Goal: Task Accomplishment & Management: Complete application form

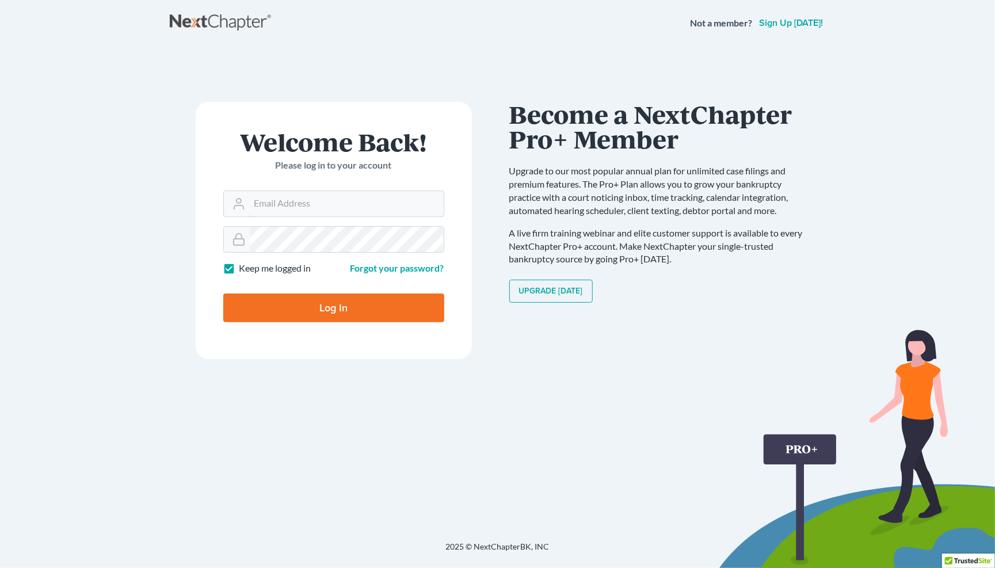
type input "[PERSON_NAME][EMAIL_ADDRESS][DOMAIN_NAME]"
click at [369, 318] on input "Log In" at bounding box center [333, 307] width 221 height 29
type input "Thinking..."
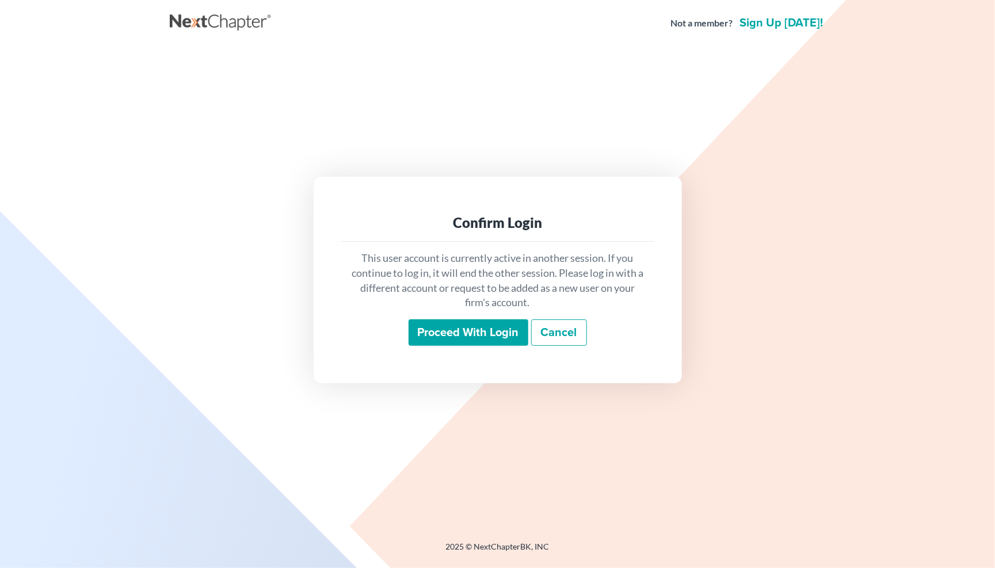
click at [465, 334] on input "Proceed with login" at bounding box center [469, 332] width 120 height 26
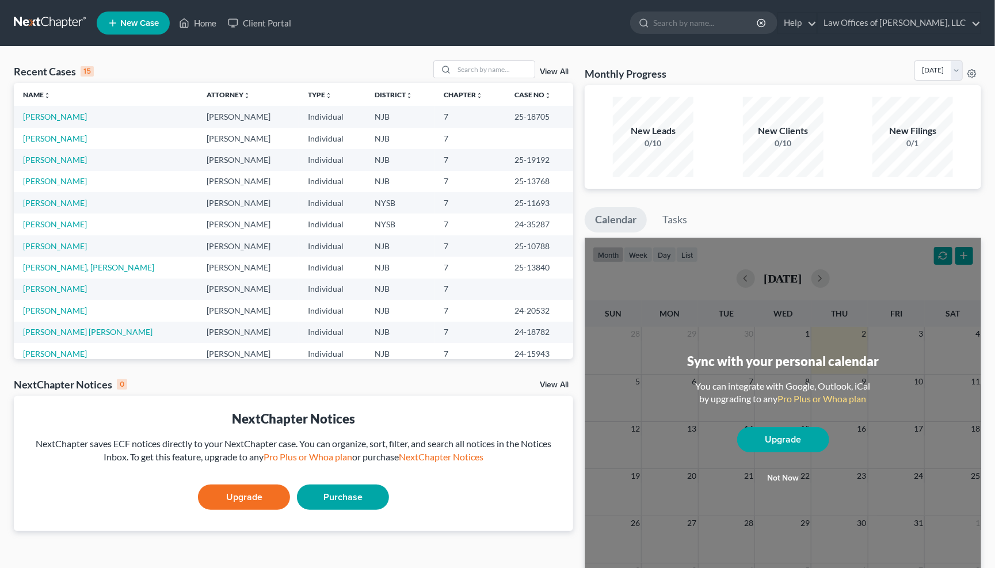
click at [138, 22] on span "New Case" at bounding box center [139, 23] width 39 height 9
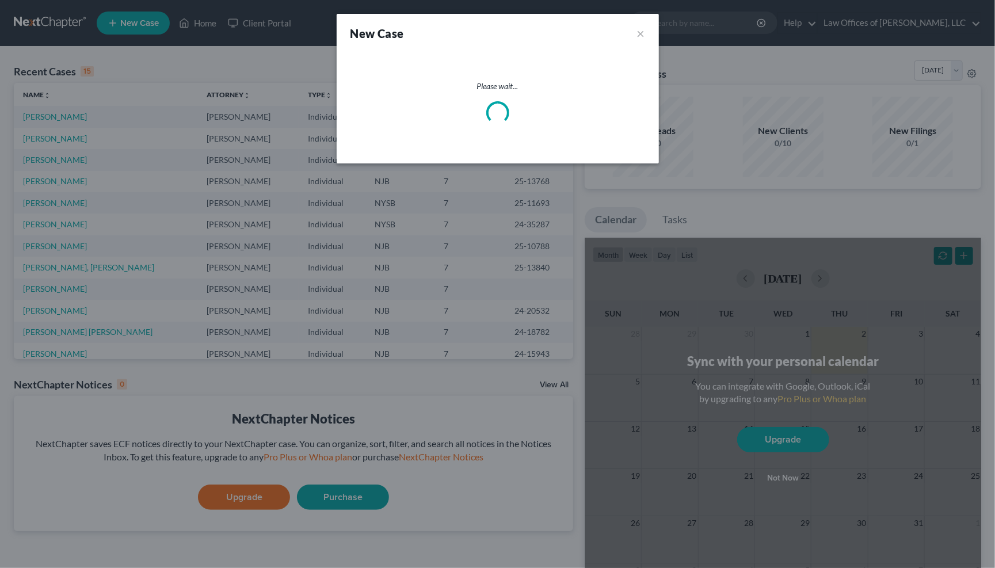
select select "51"
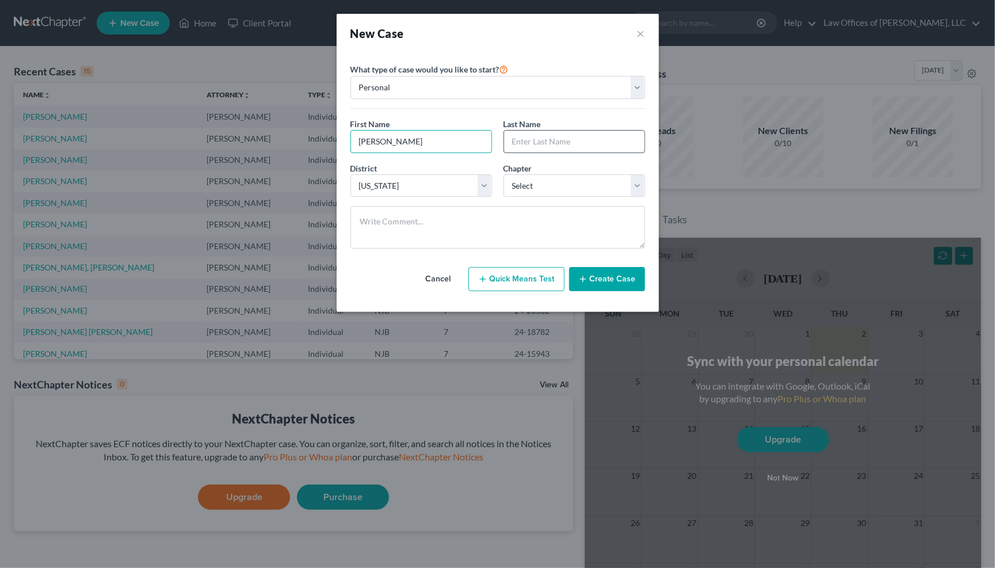
type input "Emmanuel"
type input "Familia"
select select "0"
click at [608, 276] on button "Create Case" at bounding box center [607, 279] width 76 height 24
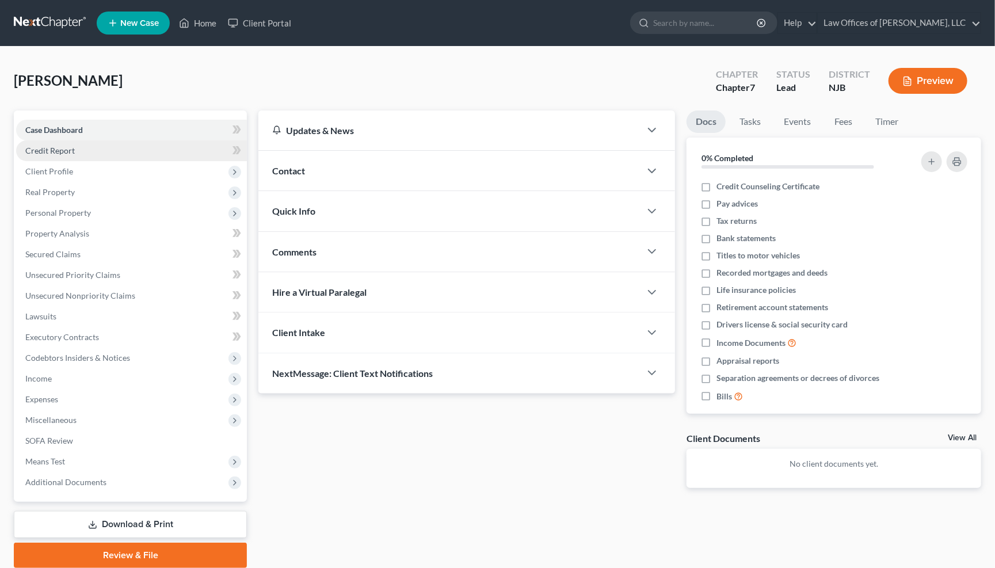
click at [64, 146] on span "Credit Report" at bounding box center [49, 151] width 49 height 10
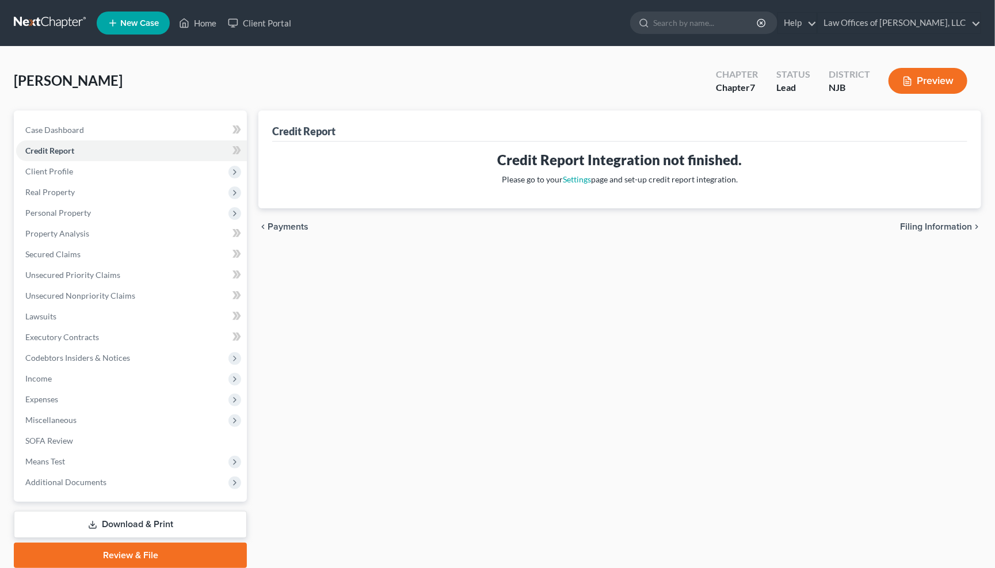
click at [956, 225] on span "Filing Information" at bounding box center [936, 226] width 72 height 9
select select "1"
select select "0"
select select "51"
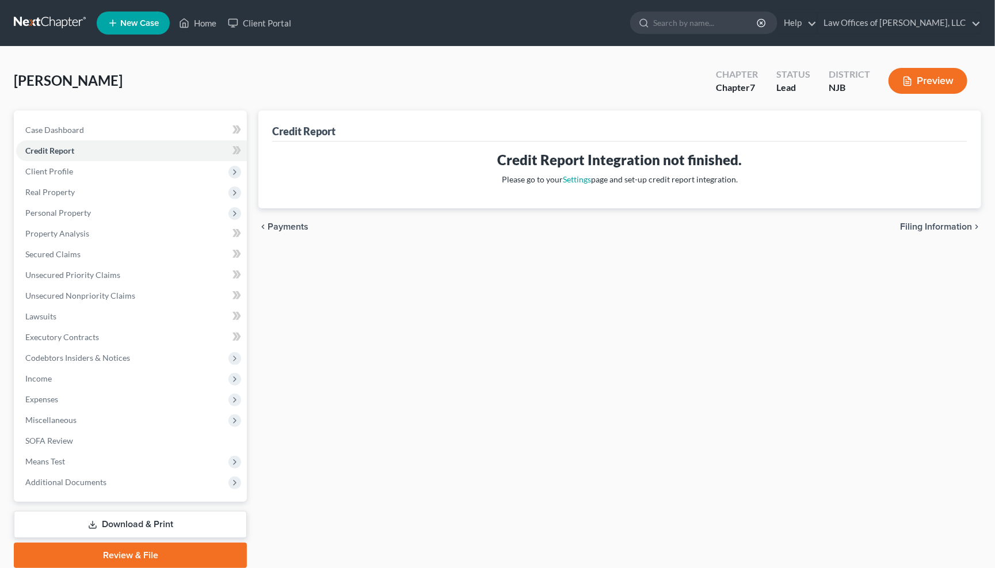
select select "33"
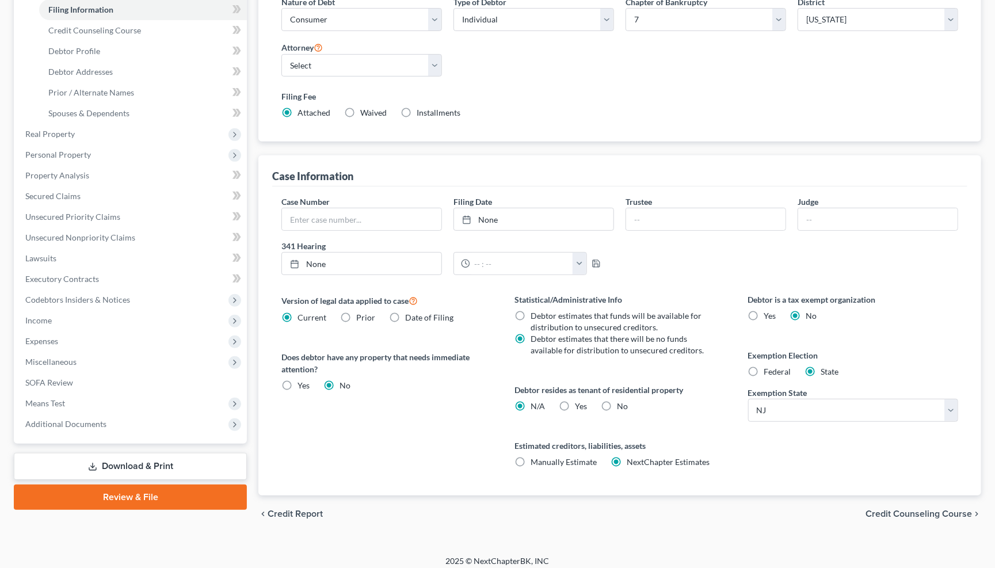
scroll to position [182, 0]
click at [764, 367] on label "Federal" at bounding box center [777, 373] width 27 height 12
click at [769, 367] on input "Federal" at bounding box center [772, 370] width 7 height 7
radio input "true"
radio input "false"
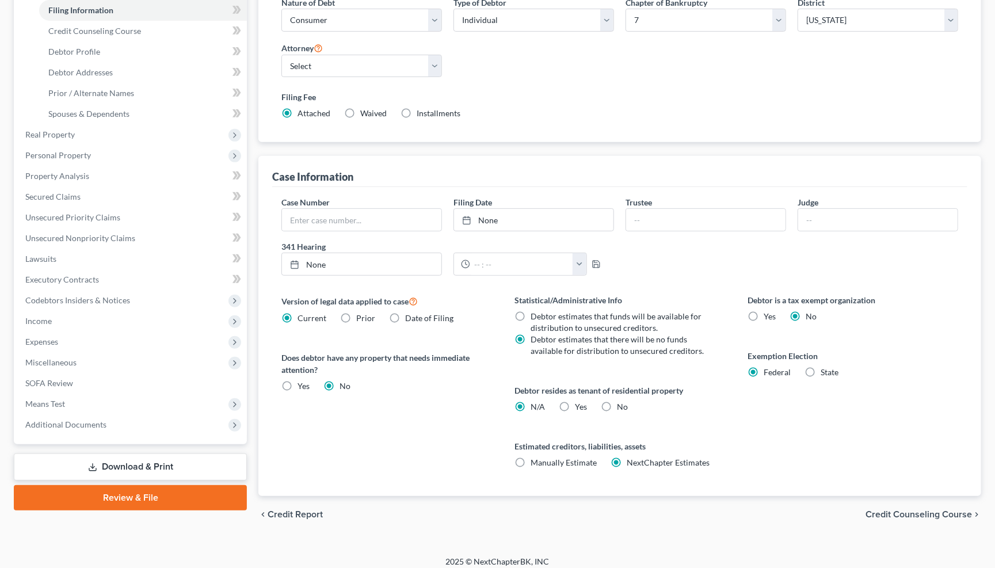
click at [963, 510] on span "Credit Counseling Course" at bounding box center [918, 514] width 106 height 9
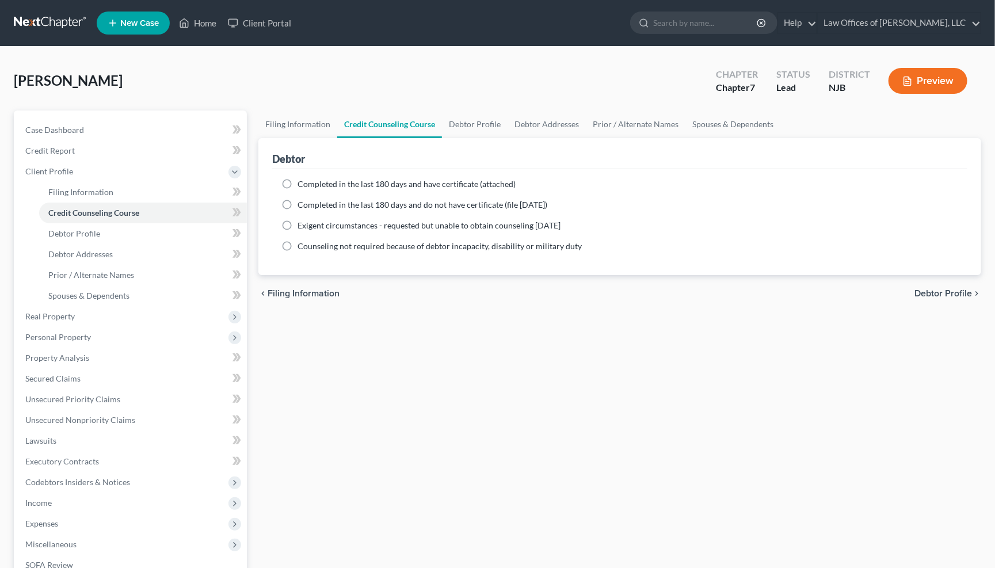
click at [298, 178] on label "Completed in the last 180 days and have certificate (attached)" at bounding box center [407, 184] width 218 height 12
click at [302, 178] on input "Completed in the last 180 days and have certificate (attached)" at bounding box center [305, 181] width 7 height 7
radio input "true"
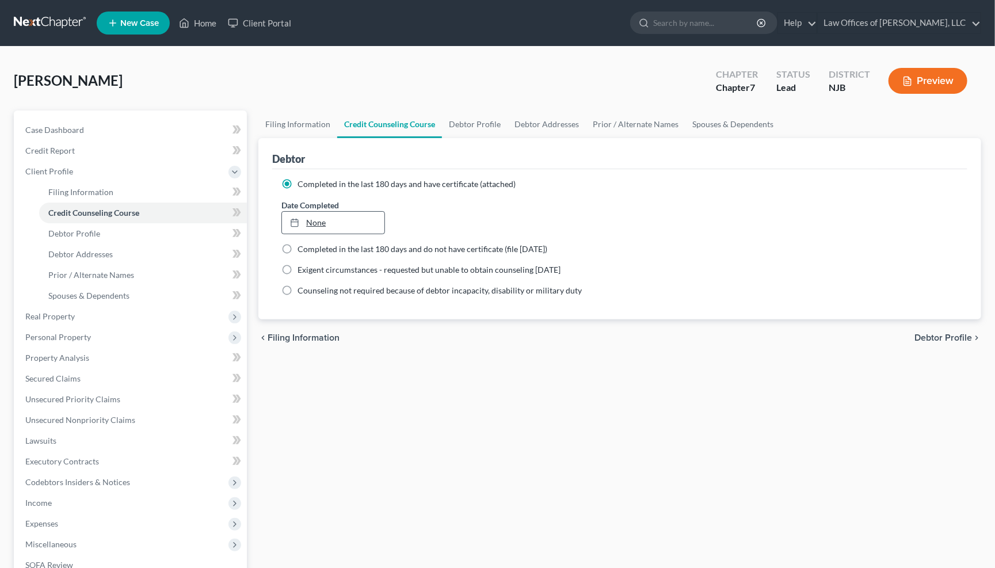
click at [327, 224] on link "None" at bounding box center [333, 223] width 102 height 22
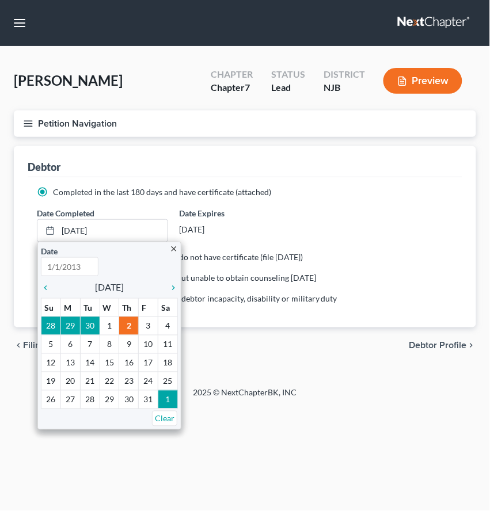
type input "[DATE]"
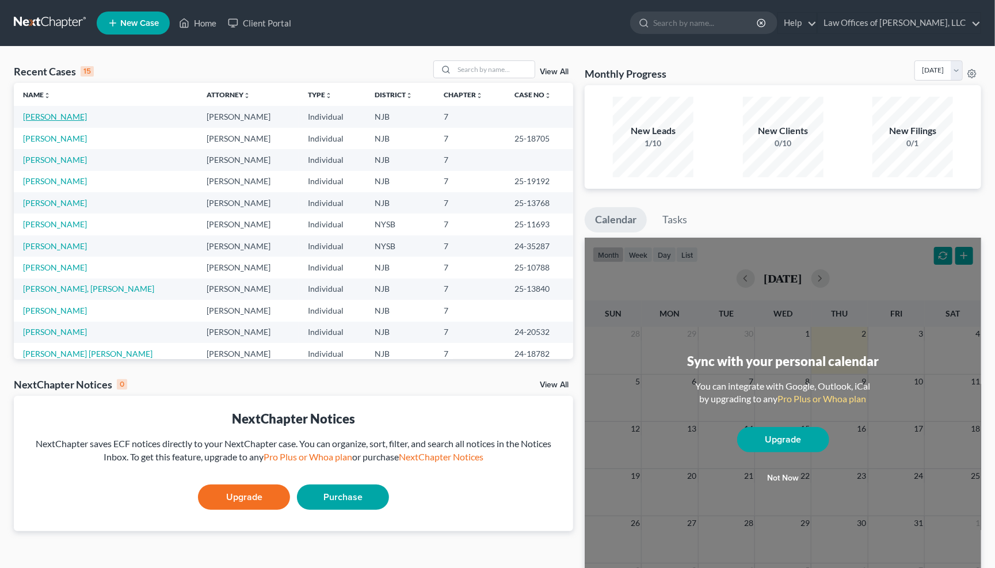
click at [62, 117] on link "Familia, Emmanuel" at bounding box center [55, 117] width 64 height 10
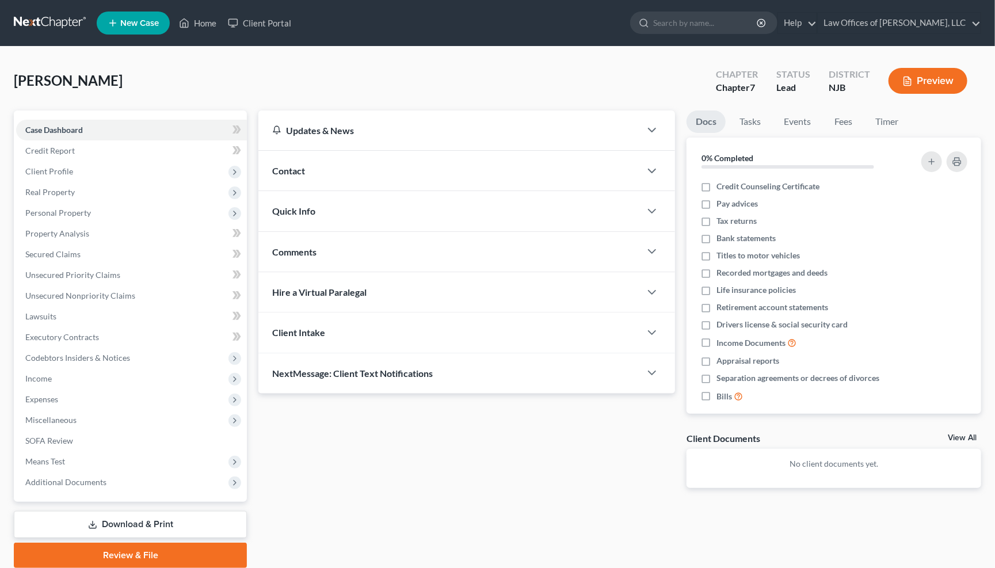
click at [33, 166] on span "Client Profile" at bounding box center [49, 171] width 48 height 10
drag, startPoint x: 139, startPoint y: 505, endPoint x: 45, endPoint y: 163, distance: 353.9
click at [45, 166] on span "Client Profile" at bounding box center [49, 171] width 48 height 10
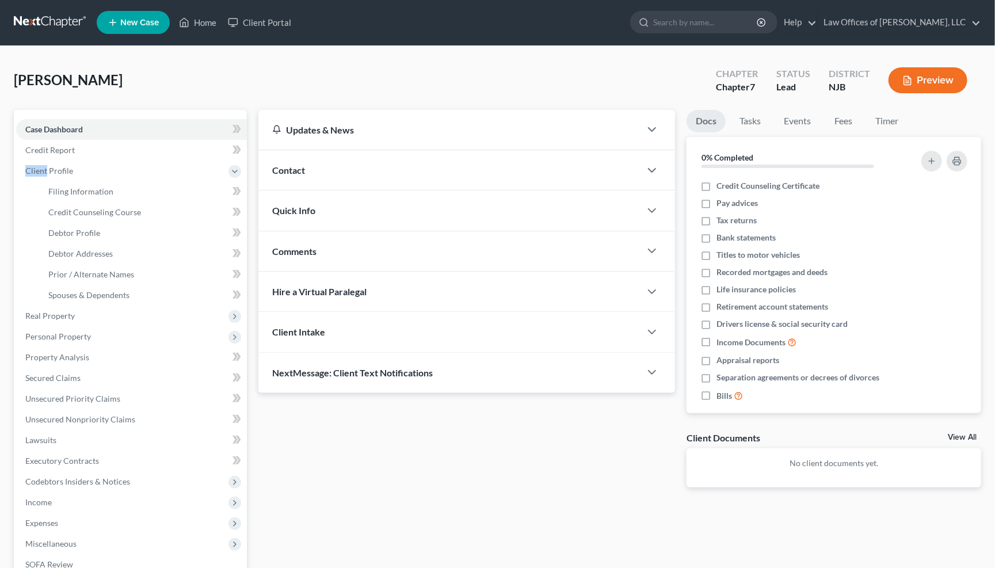
scroll to position [3, 0]
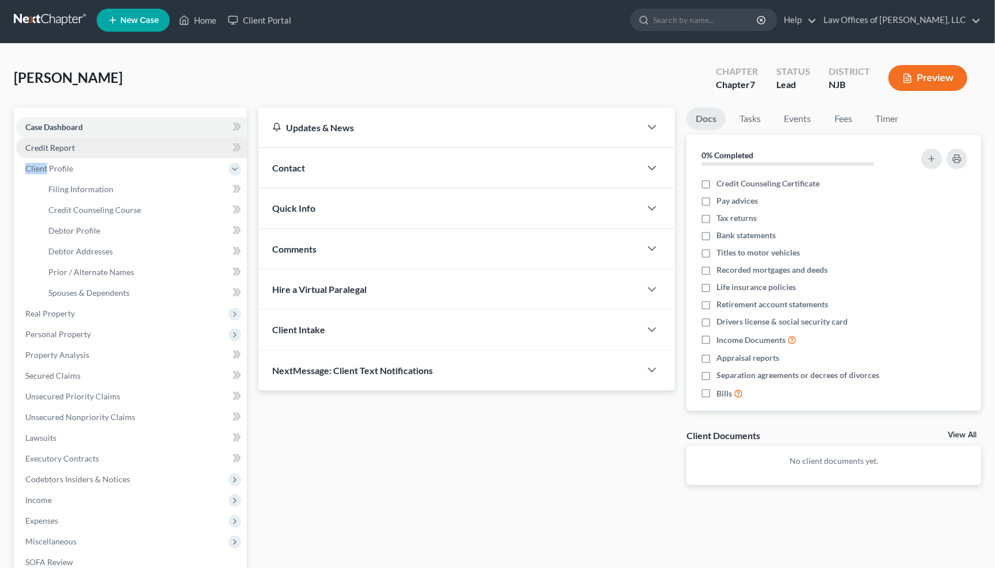
click at [129, 205] on span "Credit Counseling Course" at bounding box center [94, 210] width 93 height 10
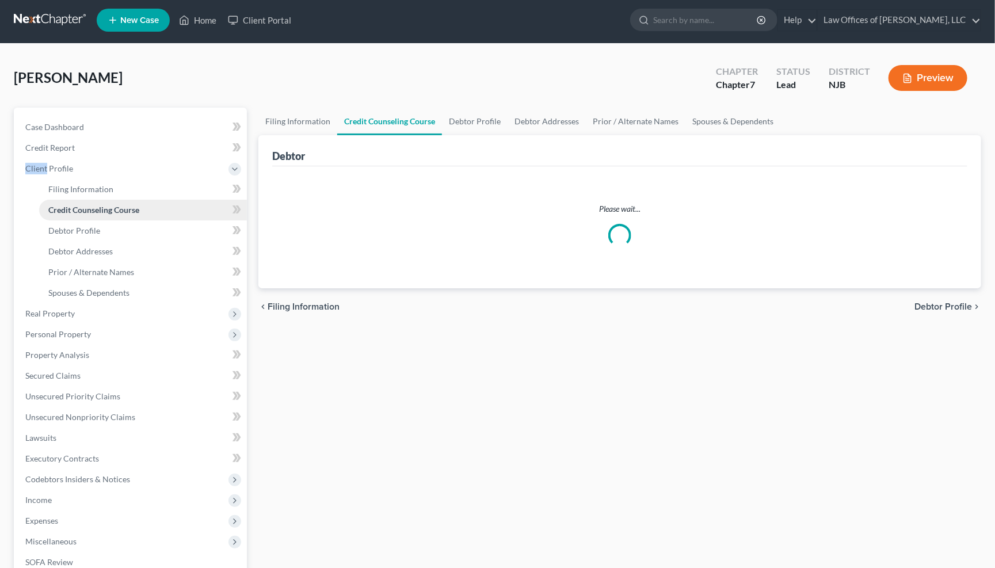
drag, startPoint x: 90, startPoint y: 150, endPoint x: 129, endPoint y: 205, distance: 67.2
click at [129, 205] on span "Credit Counseling Course" at bounding box center [93, 210] width 91 height 10
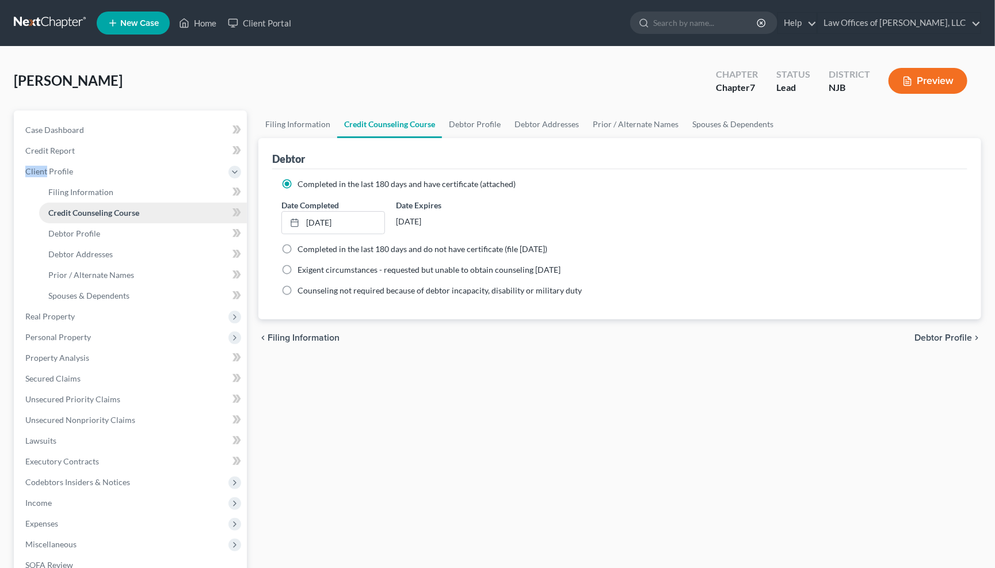
click at [315, 219] on link "[DATE]" at bounding box center [333, 223] width 102 height 22
drag, startPoint x: 129, startPoint y: 205, endPoint x: 315, endPoint y: 219, distance: 186.4
click at [315, 219] on link "[DATE]" at bounding box center [333, 223] width 102 height 22
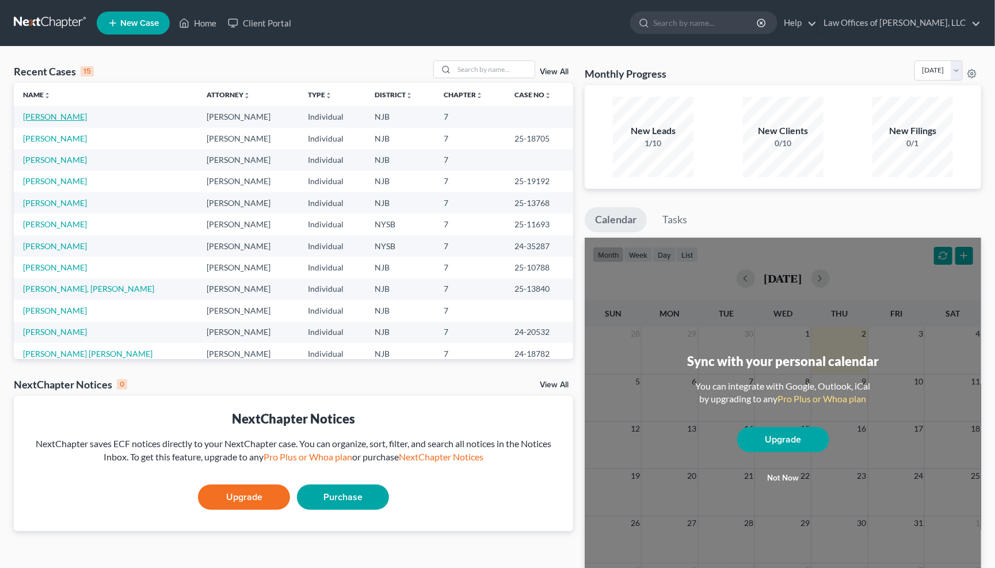
click at [73, 116] on link "[PERSON_NAME]" at bounding box center [55, 117] width 64 height 10
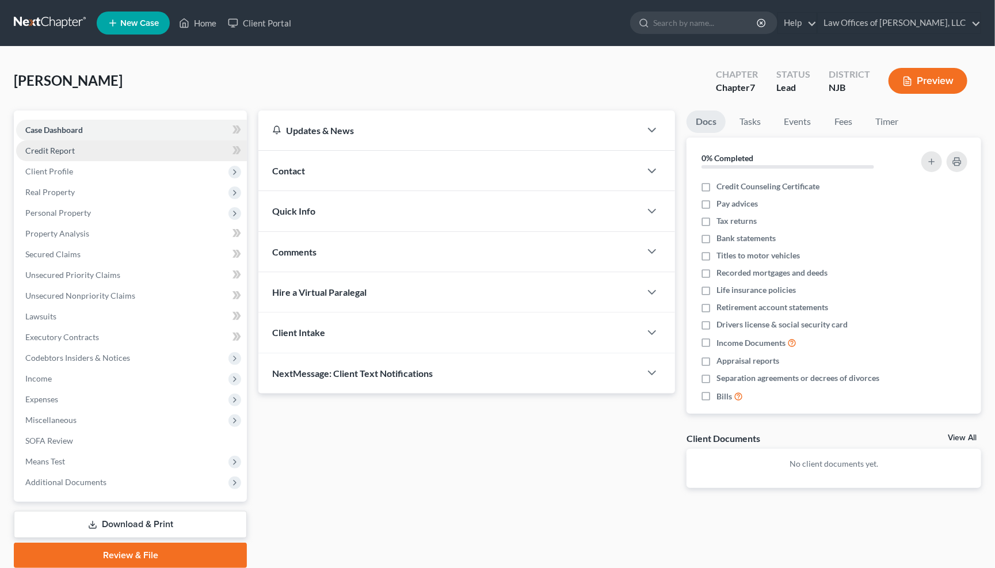
click at [67, 147] on span "Credit Report" at bounding box center [49, 151] width 49 height 10
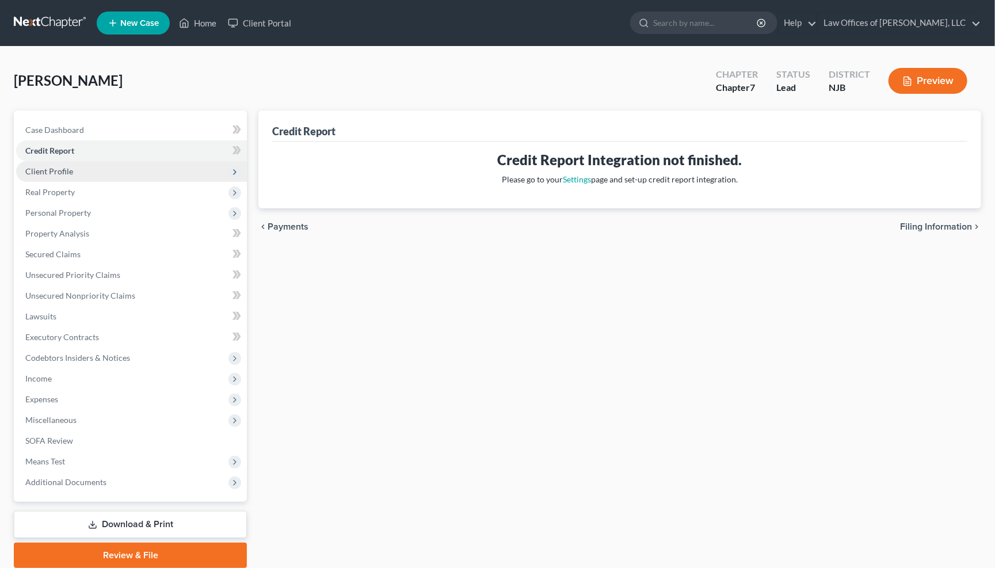
click at [47, 170] on span "Client Profile" at bounding box center [49, 171] width 48 height 10
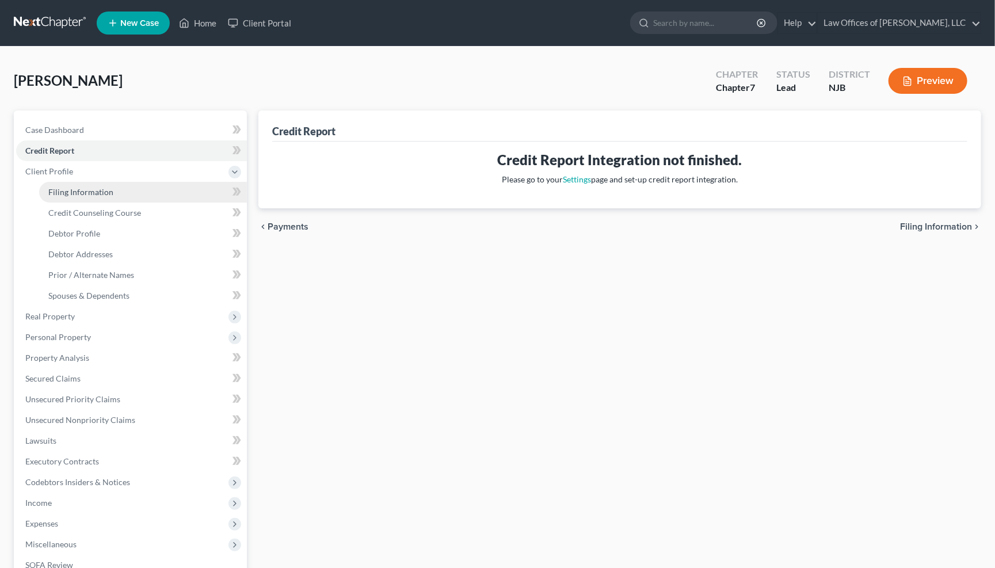
click at [75, 187] on span "Filing Information" at bounding box center [80, 192] width 65 height 10
select select "1"
select select "0"
select select "51"
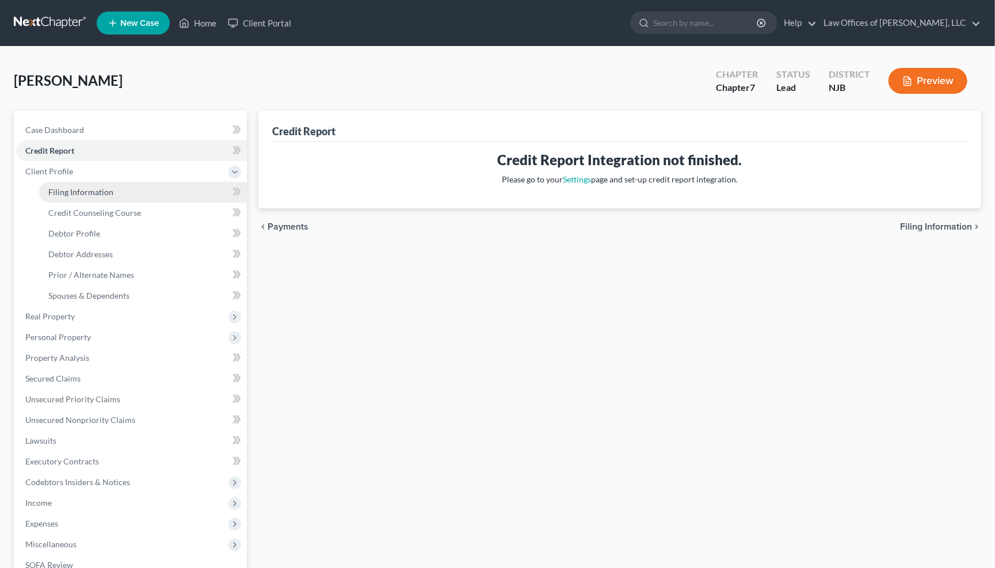
select select "0"
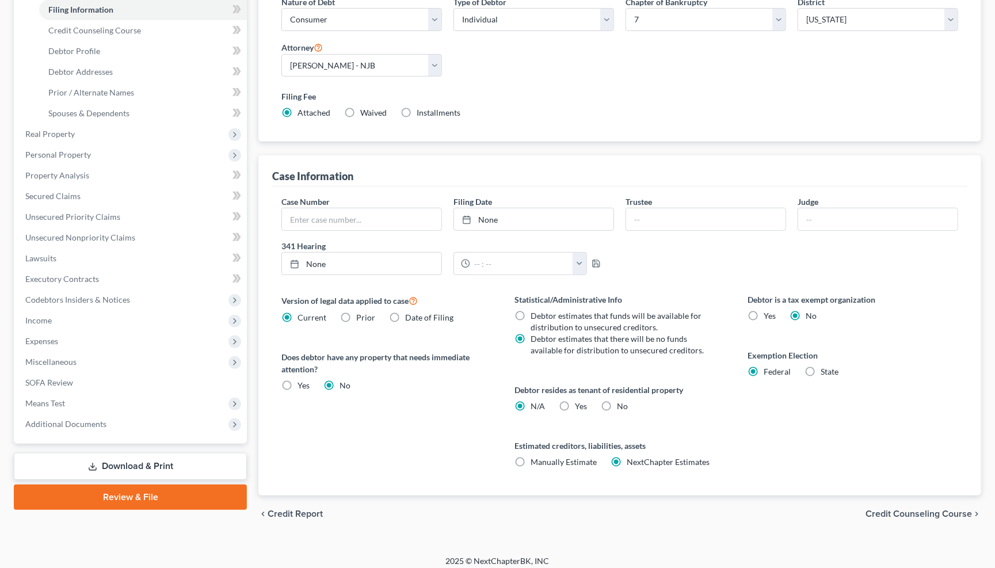
scroll to position [182, 0]
click at [937, 510] on span "Credit Counseling Course" at bounding box center [918, 514] width 106 height 9
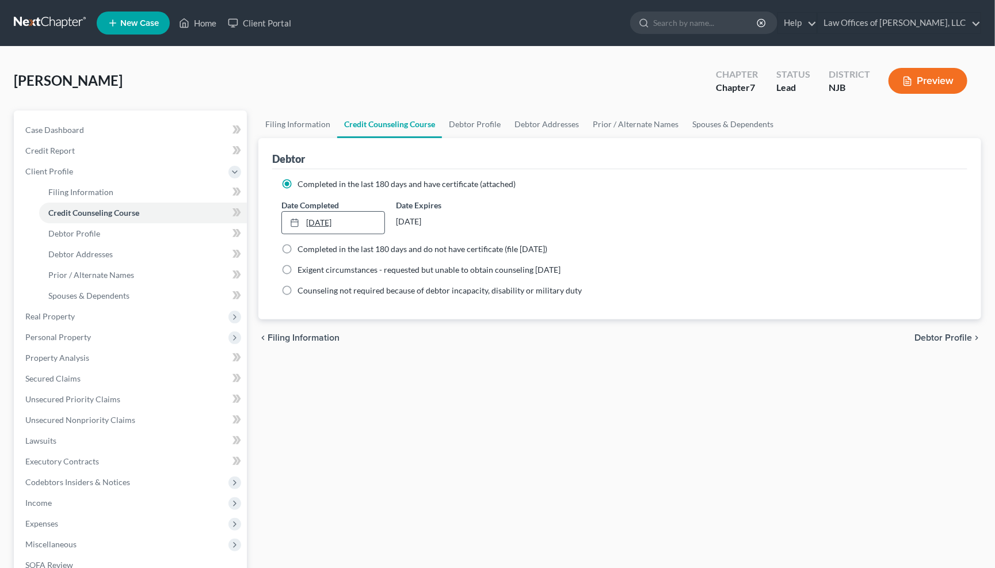
click at [325, 217] on link "[DATE]" at bounding box center [333, 223] width 102 height 22
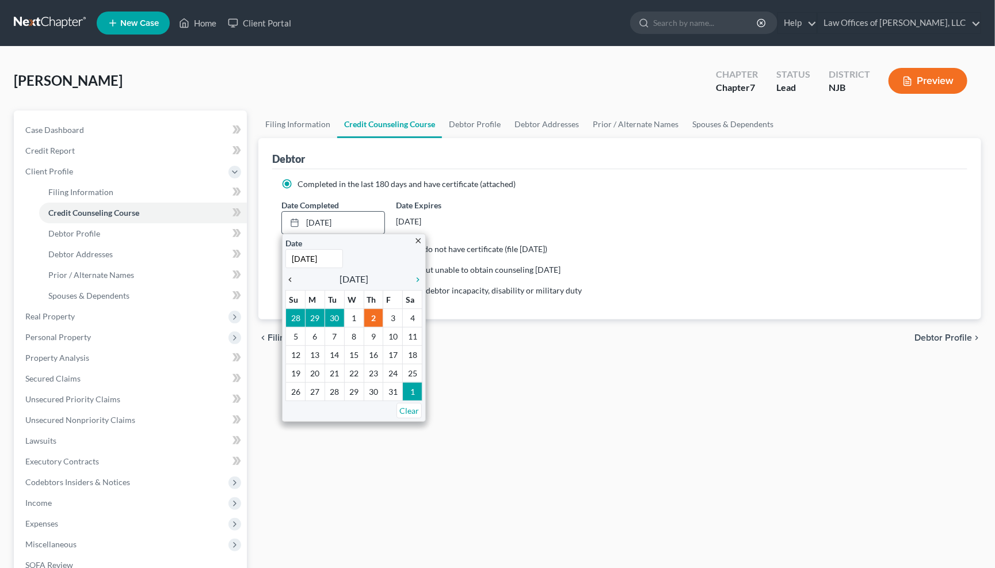
click at [287, 275] on icon "chevron_left" at bounding box center [292, 279] width 15 height 9
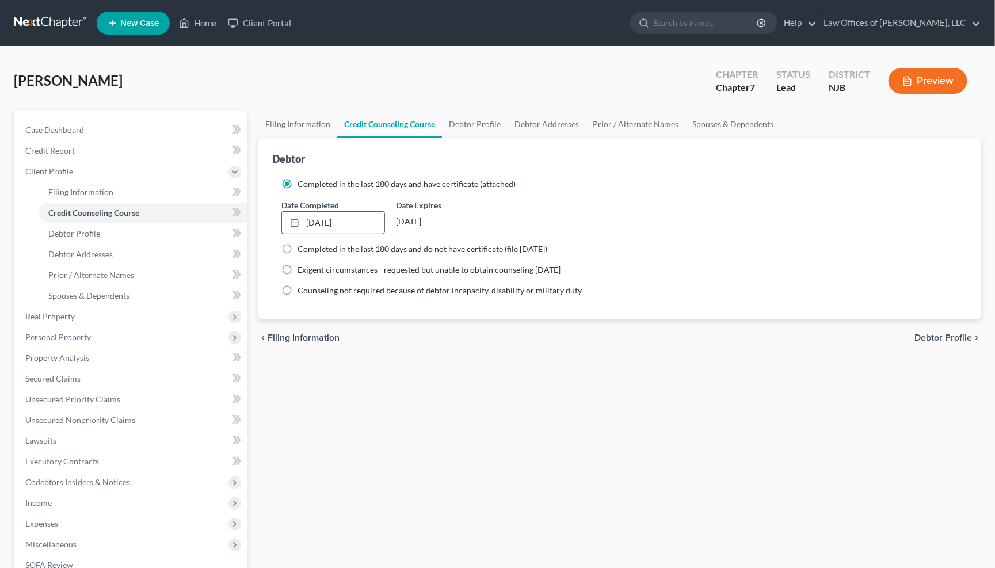
click at [958, 333] on span "Debtor Profile" at bounding box center [943, 337] width 58 height 9
select select "0"
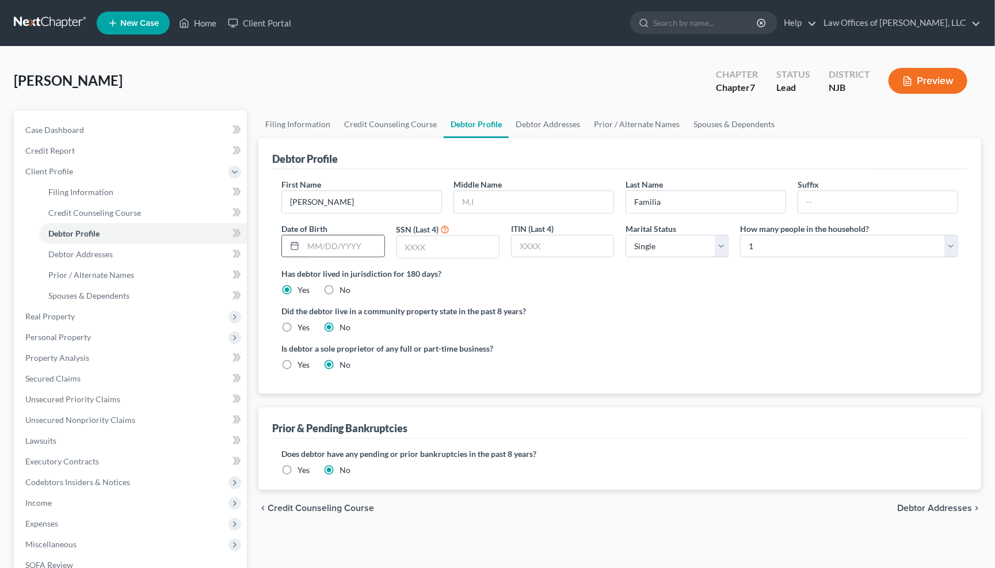
drag, startPoint x: 315, startPoint y: 246, endPoint x: 304, endPoint y: 250, distance: 11.7
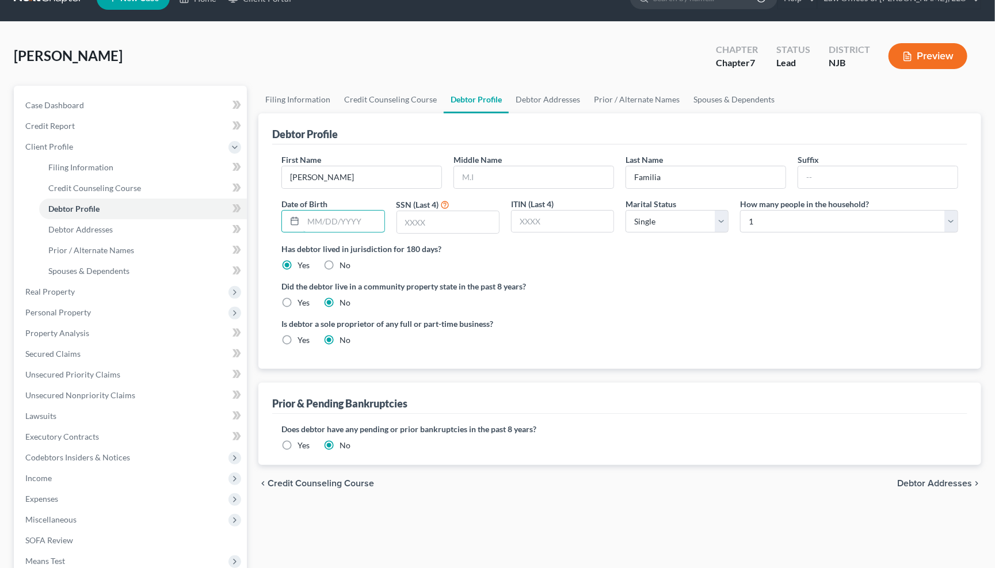
scroll to position [27, 0]
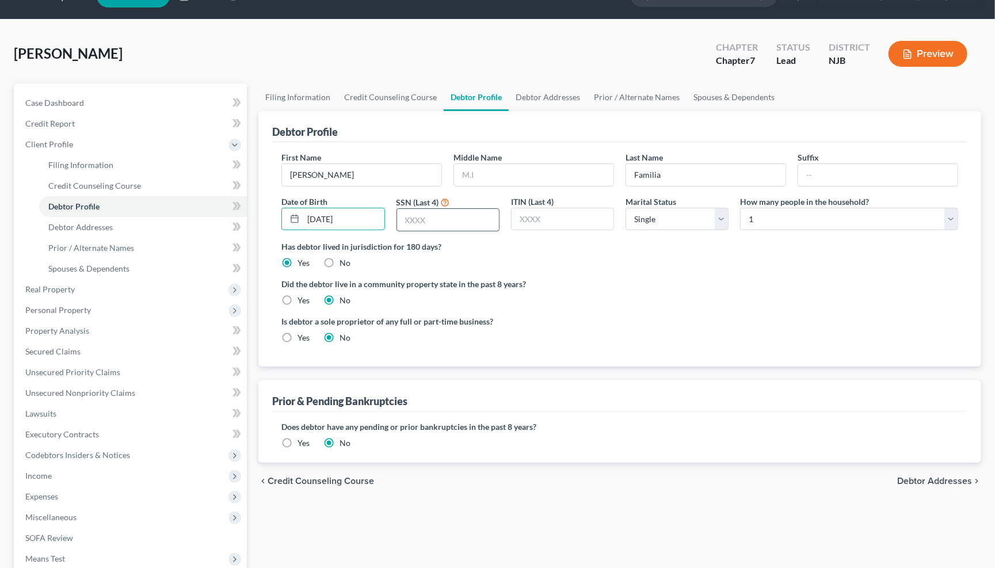
type input "[DATE]"
click at [455, 220] on input "text" at bounding box center [448, 220] width 102 height 22
click at [438, 221] on input "text" at bounding box center [448, 220] width 102 height 22
type input "1614"
select select "1"
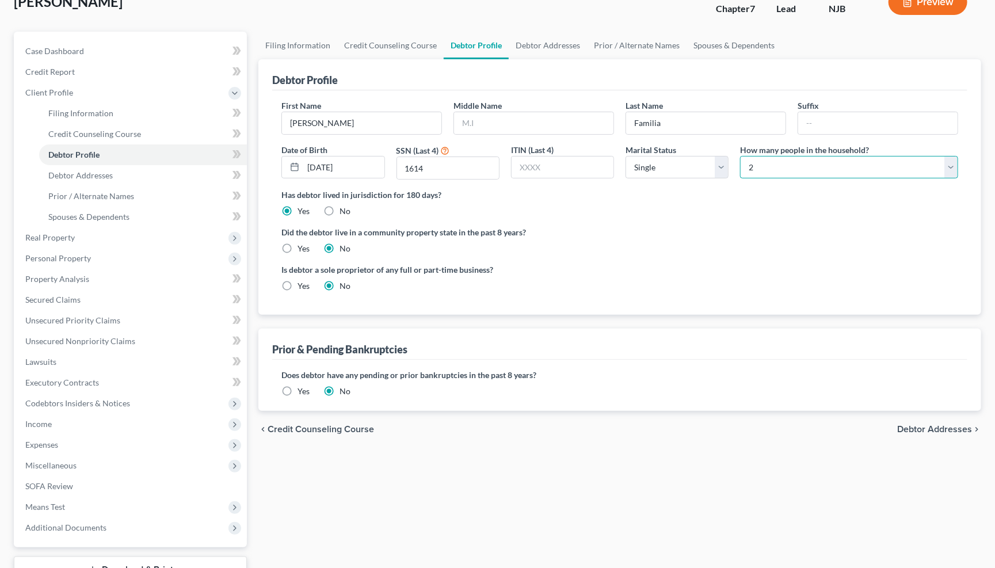
scroll to position [81, 0]
click at [965, 423] on span "Debtor Addresses" at bounding box center [934, 427] width 75 height 9
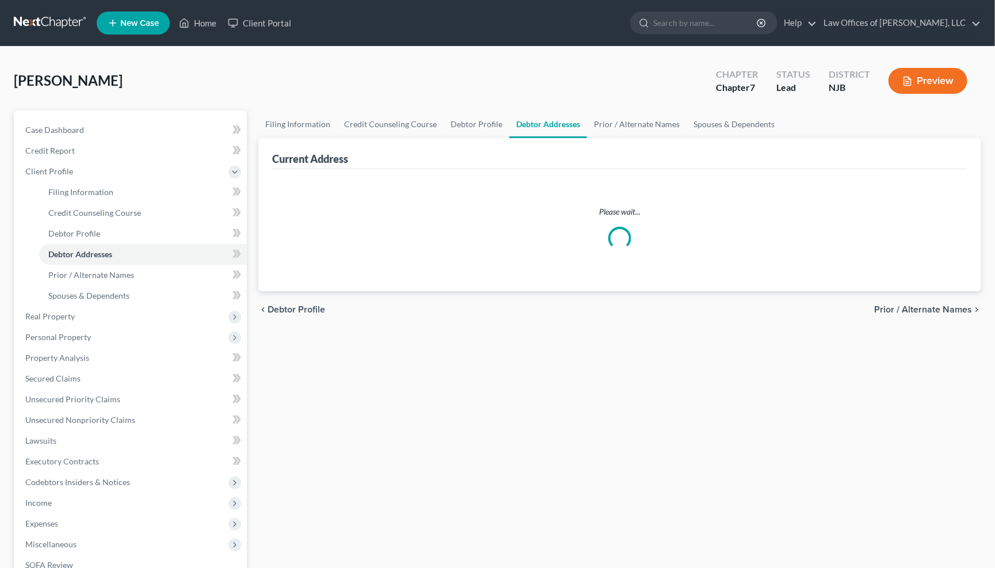
select select "0"
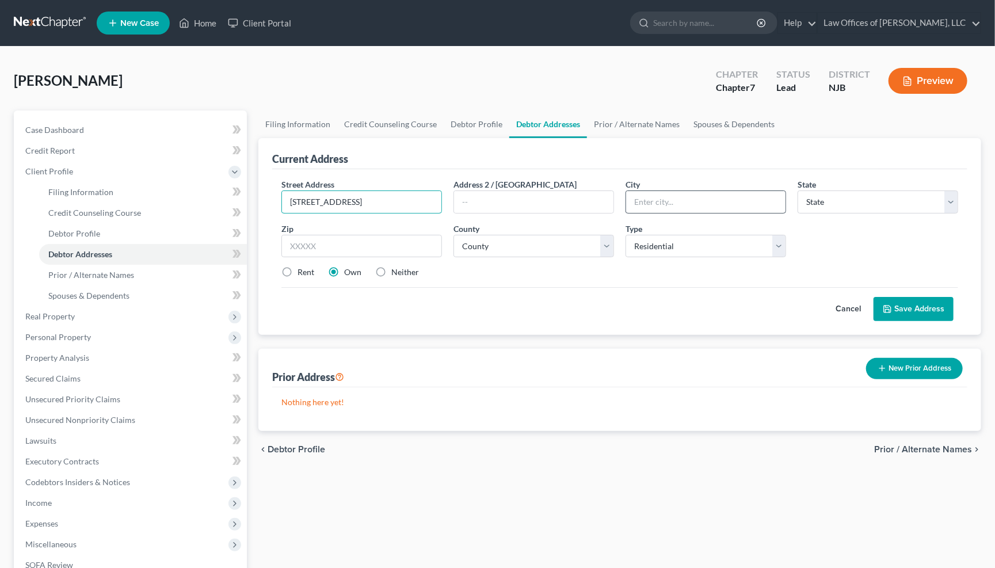
type input "[STREET_ADDRESS]"
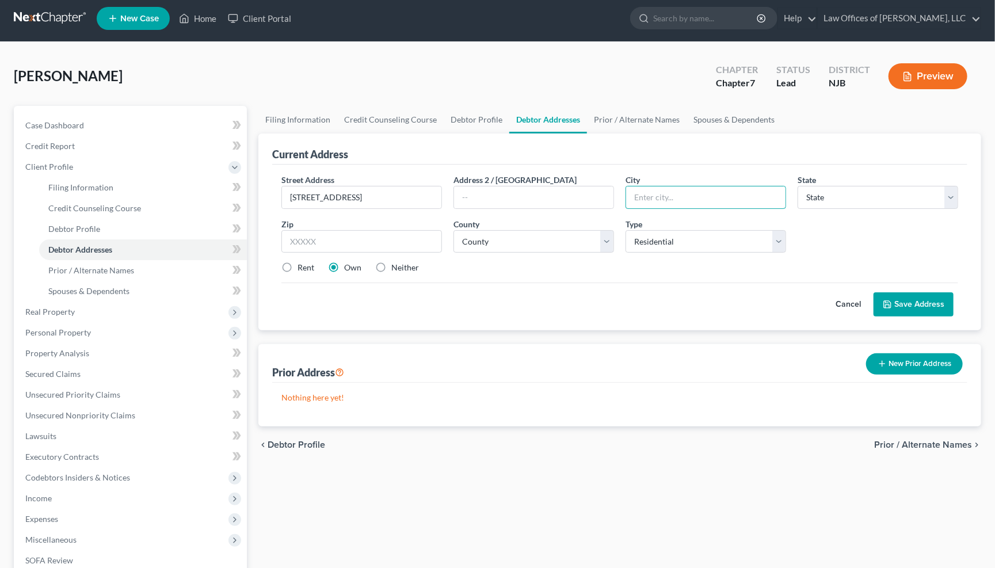
scroll to position [4, 0]
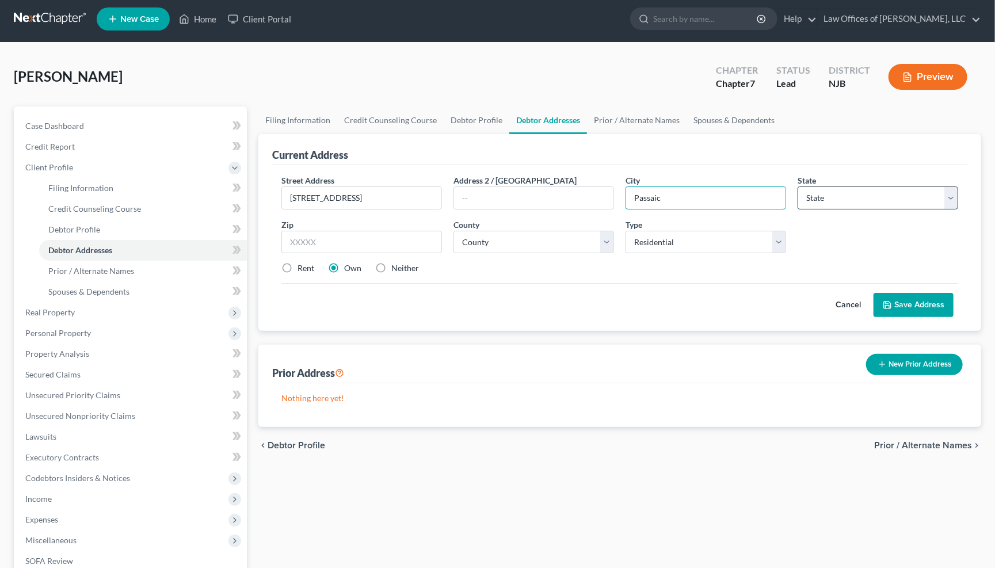
type input "Passaic"
select select "33"
type input "07055"
select select "15"
click at [391, 264] on label "Neither" at bounding box center [405, 268] width 28 height 12
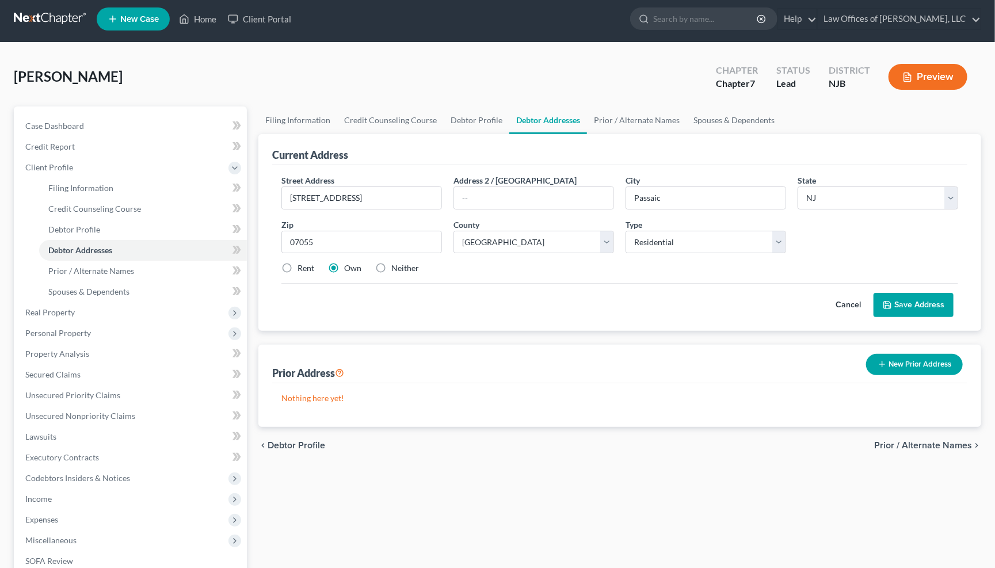
click at [396, 264] on input "Neither" at bounding box center [399, 265] width 7 height 7
radio input "true"
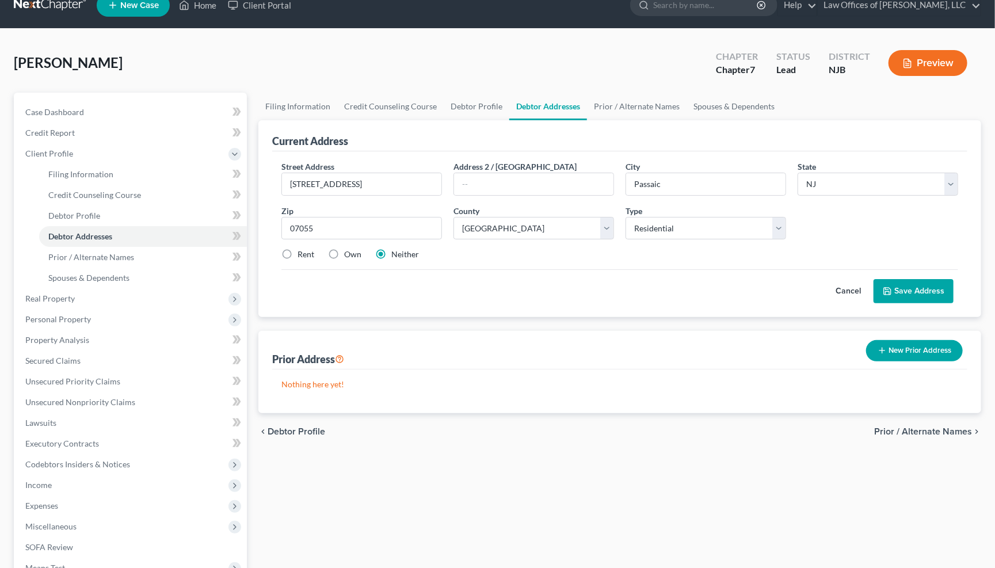
scroll to position [18, 0]
click at [964, 426] on span "Prior / Alternate Names" at bounding box center [923, 430] width 98 height 9
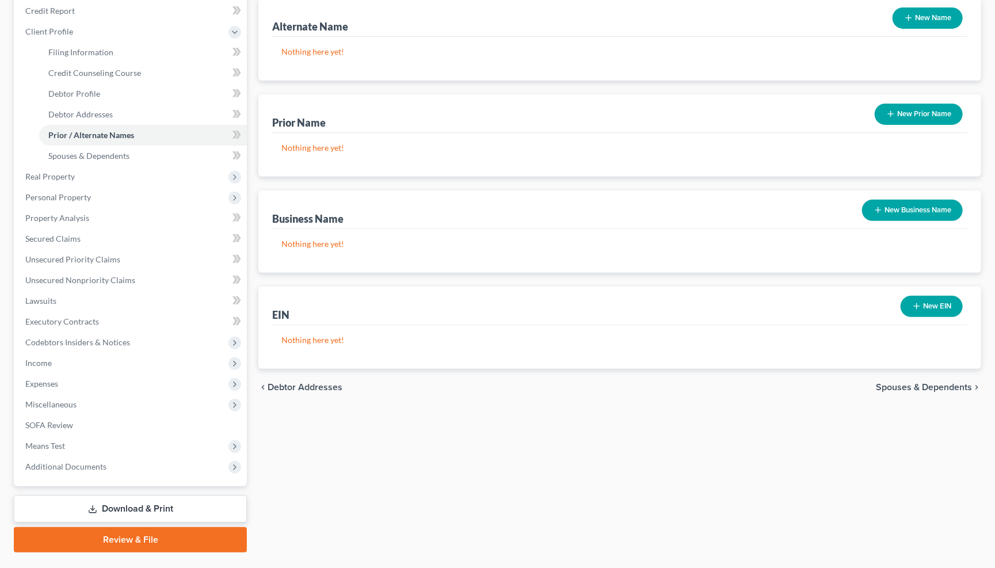
scroll to position [141, 0]
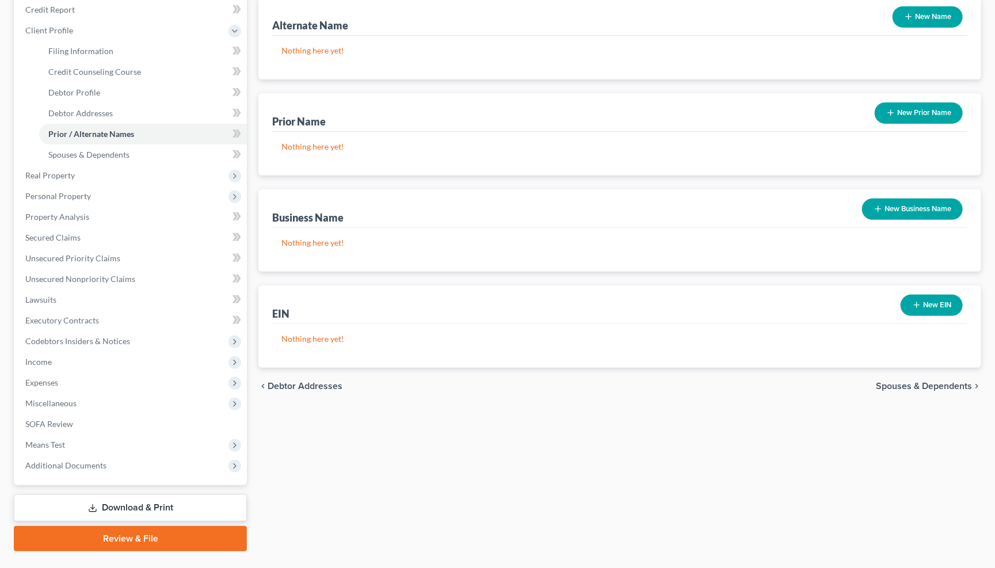
click at [960, 382] on span "Spouses & Dependents" at bounding box center [924, 386] width 96 height 9
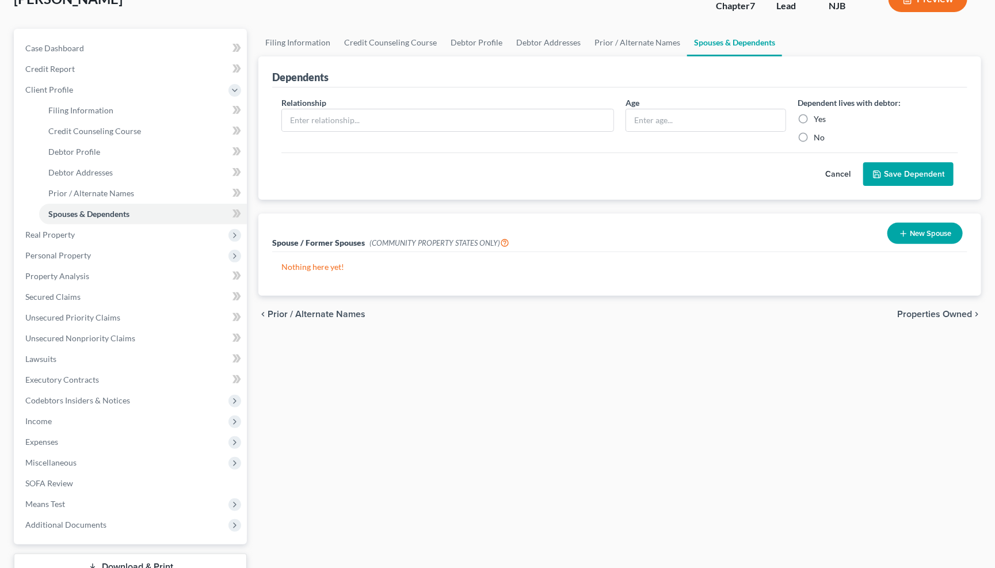
scroll to position [90, 0]
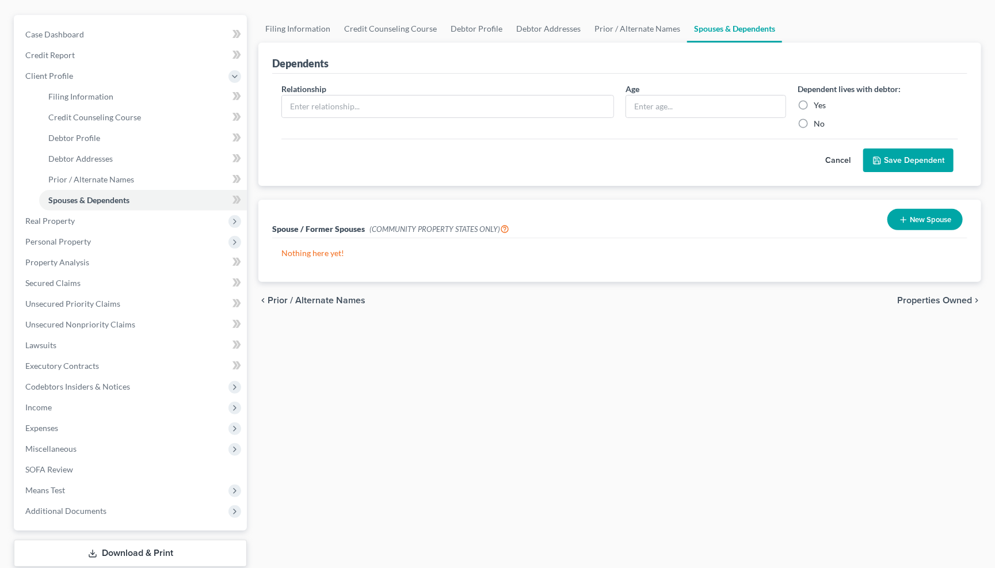
click at [938, 302] on span "Properties Owned" at bounding box center [934, 300] width 75 height 9
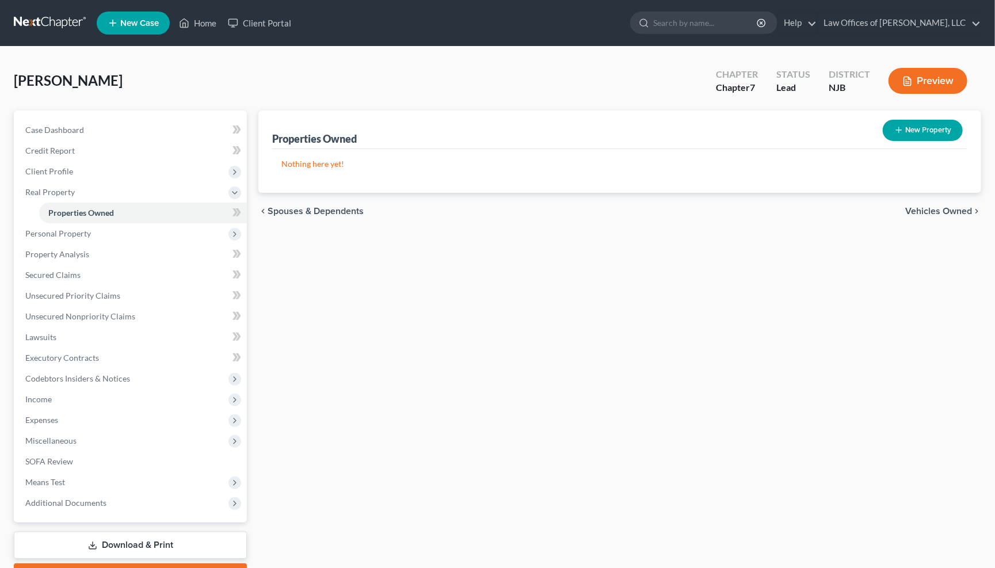
click at [960, 211] on span "Vehicles Owned" at bounding box center [938, 211] width 67 height 9
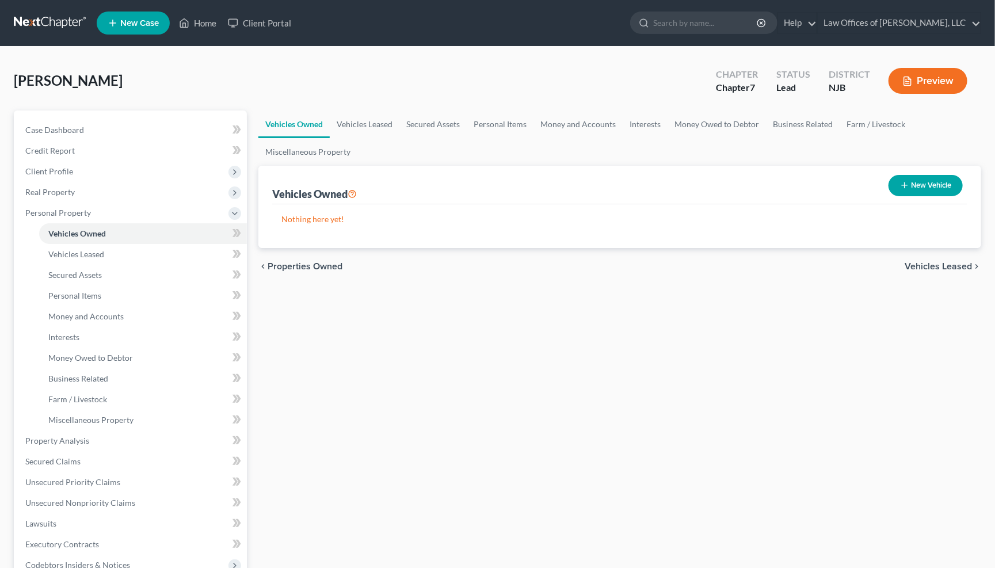
click at [913, 187] on button "New Vehicle" at bounding box center [926, 185] width 74 height 21
select select "0"
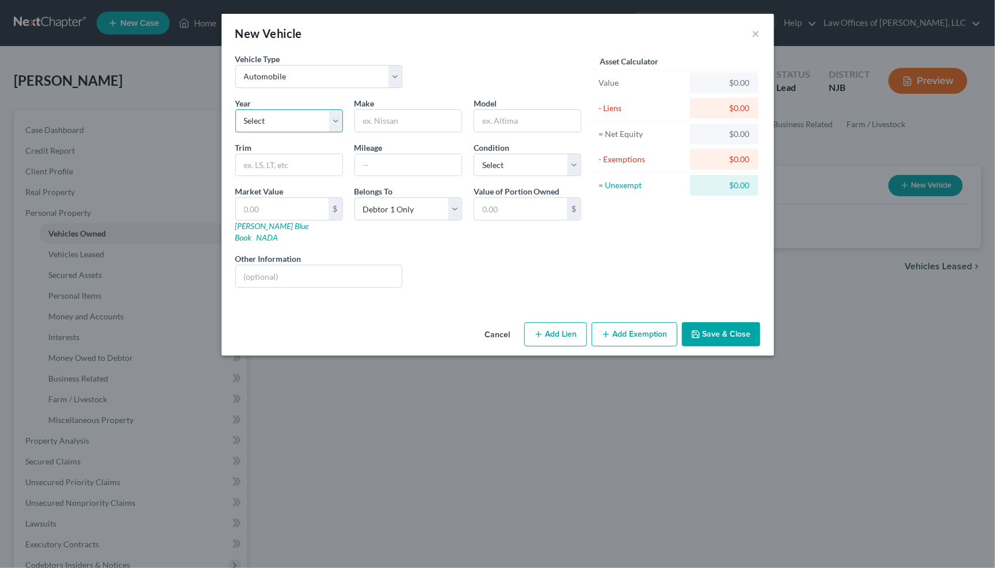
select select "10"
click at [411, 117] on input "text" at bounding box center [408, 121] width 106 height 22
type input "Kia"
click at [512, 120] on input "text" at bounding box center [527, 121] width 106 height 22
type input "Forte"
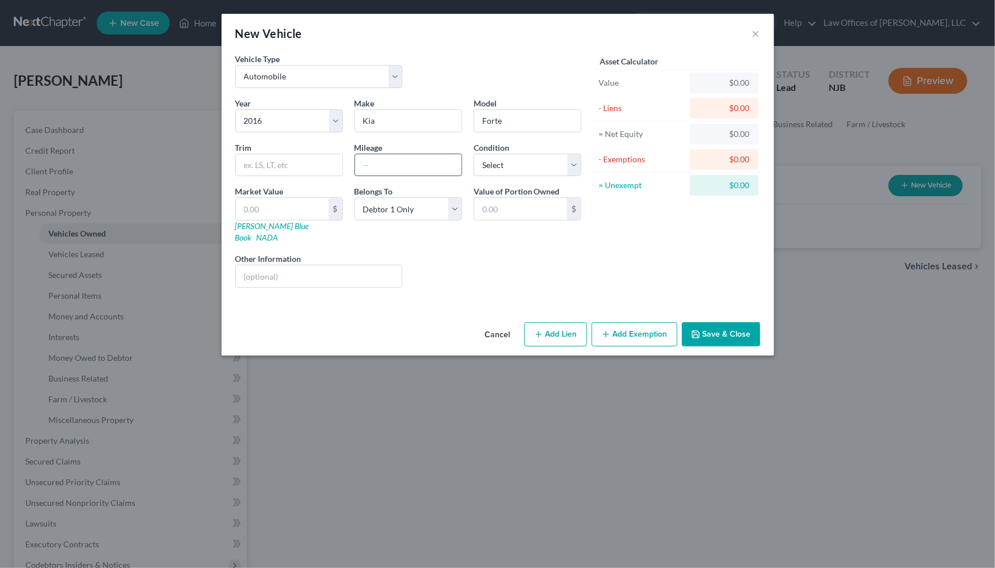
click at [372, 160] on input "text" at bounding box center [408, 165] width 106 height 22
type input "197000"
select select "3"
click at [274, 211] on input "text" at bounding box center [282, 209] width 93 height 22
click at [266, 265] on input "text" at bounding box center [319, 276] width 166 height 22
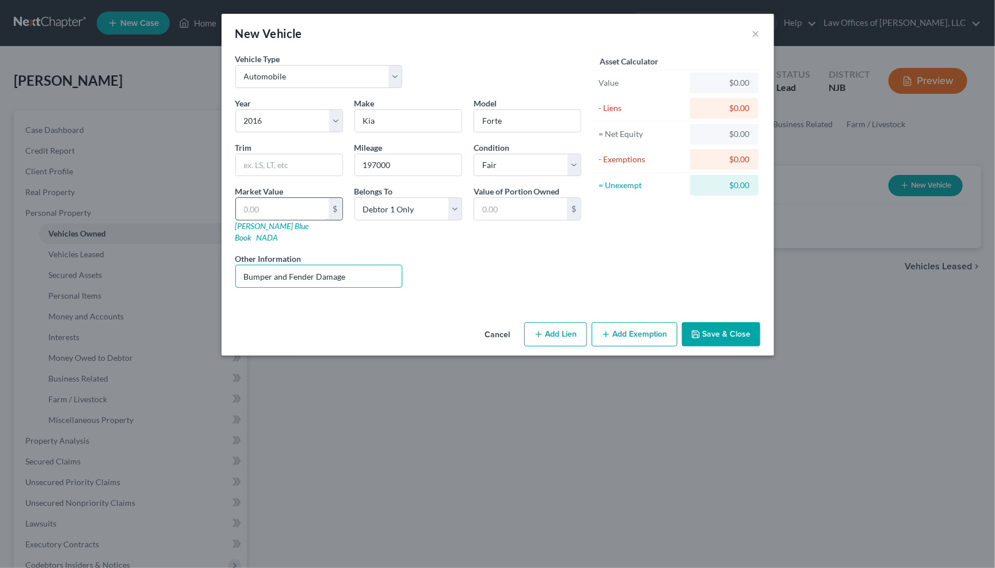
type input "Bumper and Fender Damage"
click at [281, 199] on input "text" at bounding box center [282, 209] width 93 height 22
click at [287, 209] on input "text" at bounding box center [282, 209] width 93 height 22
click at [277, 206] on input "text" at bounding box center [282, 209] width 93 height 22
type input "5"
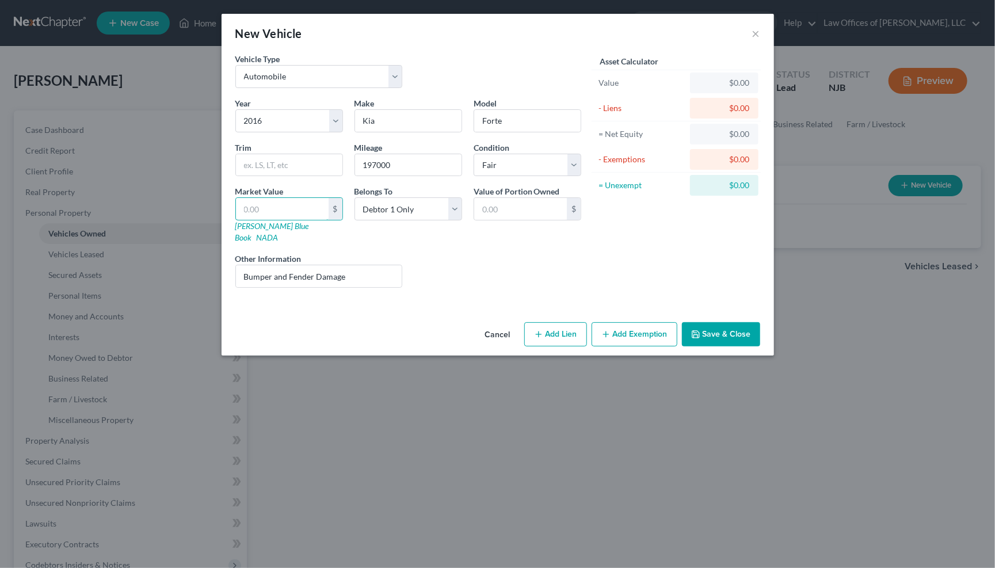
type input "5.00"
type input "4"
type input "4.00"
type input "43"
type input "43.00"
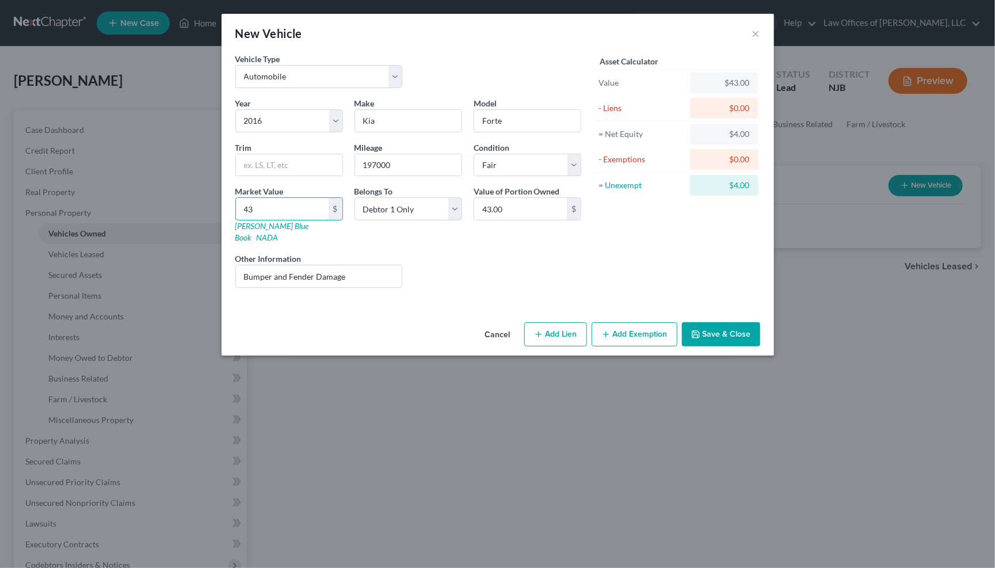
type input "430"
type input "430.00"
type input "4300"
type input "4,300.00"
type input "4,3000"
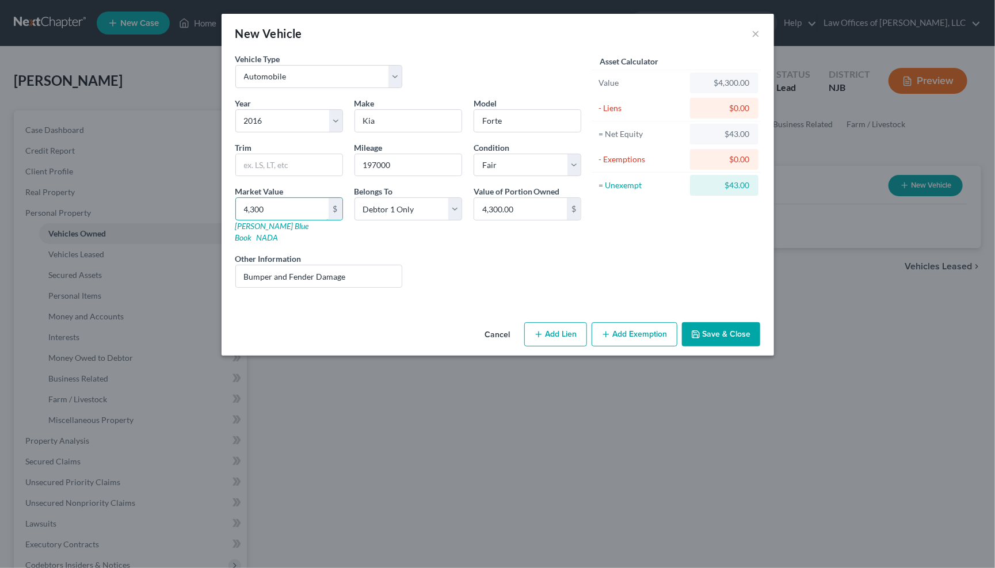
type input "43,000.00"
type input "43,00"
type input "4,300.00"
type input "4,30"
type input "430.00"
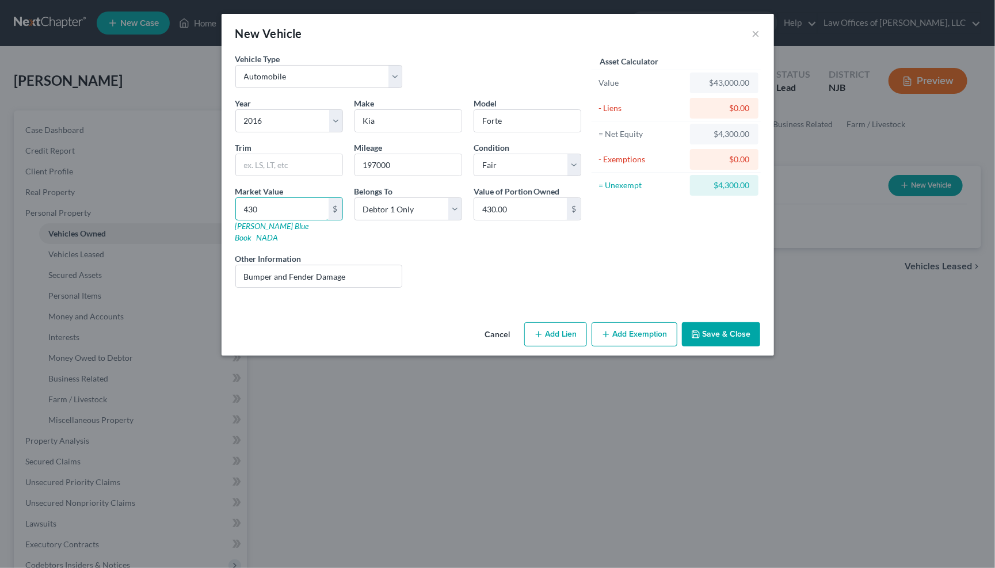
type input "43"
type input "43.00"
type input "4"
type input "4.00"
type input "3"
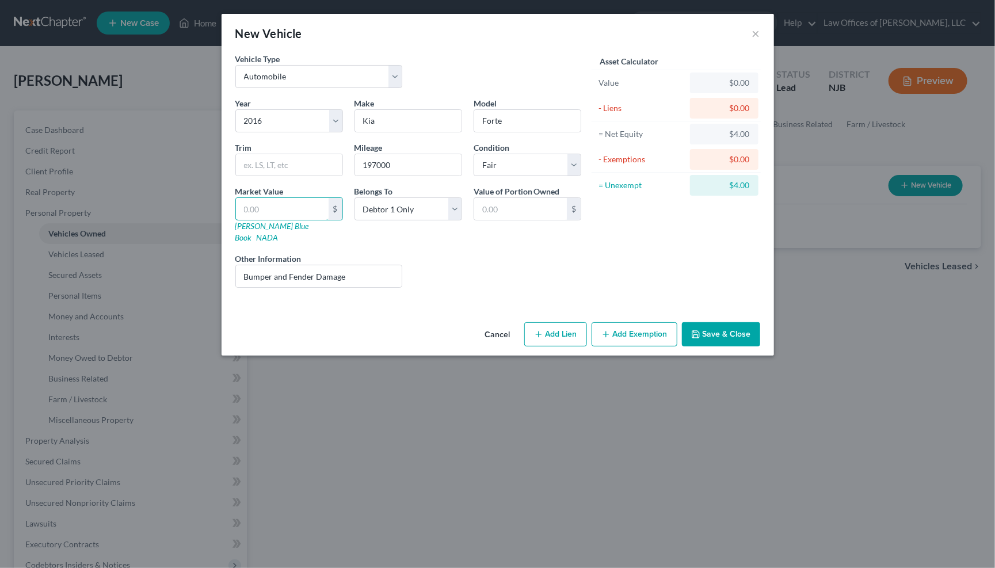
type input "3.00"
type input "30"
type input "30.00"
type input "300"
type input "300.00"
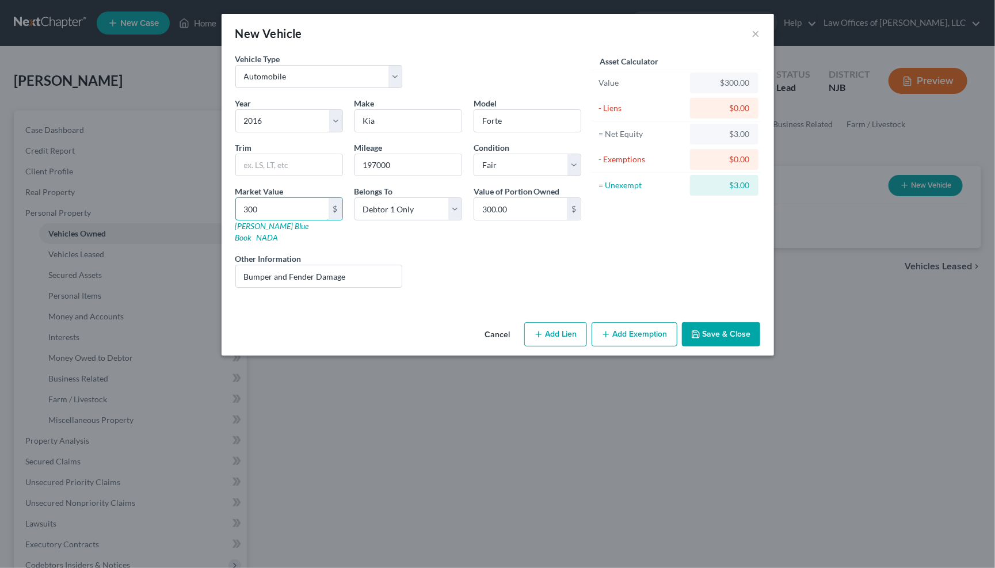
type input "3000"
type input "3,000.00"
type input "3,000"
click at [642, 322] on button "Add Exemption" at bounding box center [635, 334] width 86 height 24
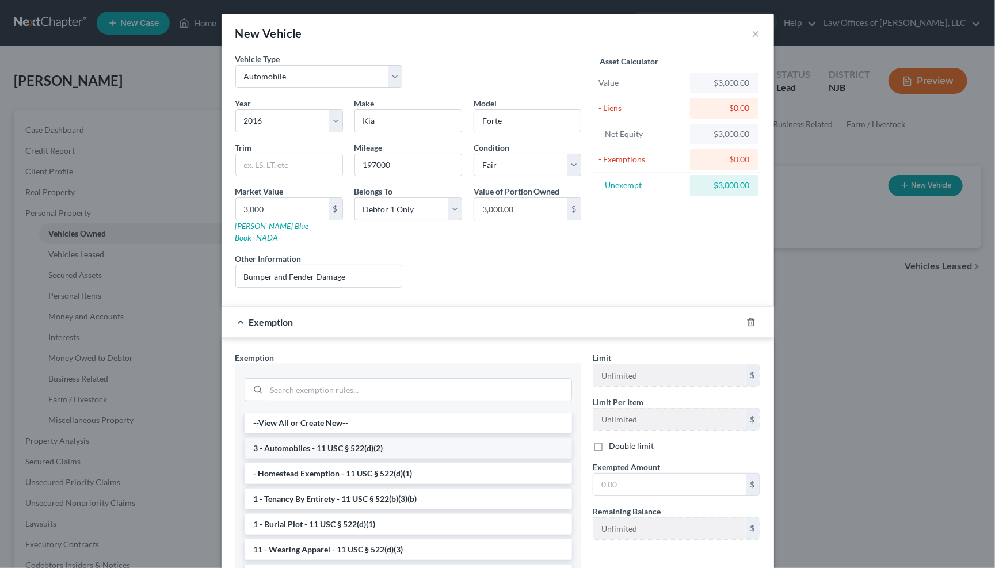
click at [285, 438] on li "3 - Automobiles - 11 USC § 522(d)(2)" at bounding box center [408, 448] width 327 height 21
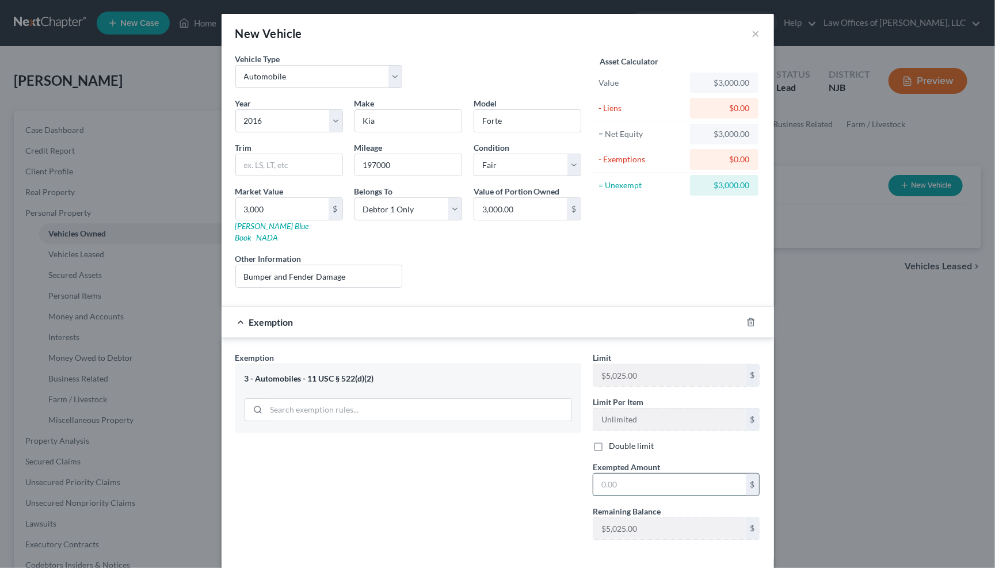
click at [635, 474] on input "text" at bounding box center [669, 485] width 152 height 22
type input "3,000"
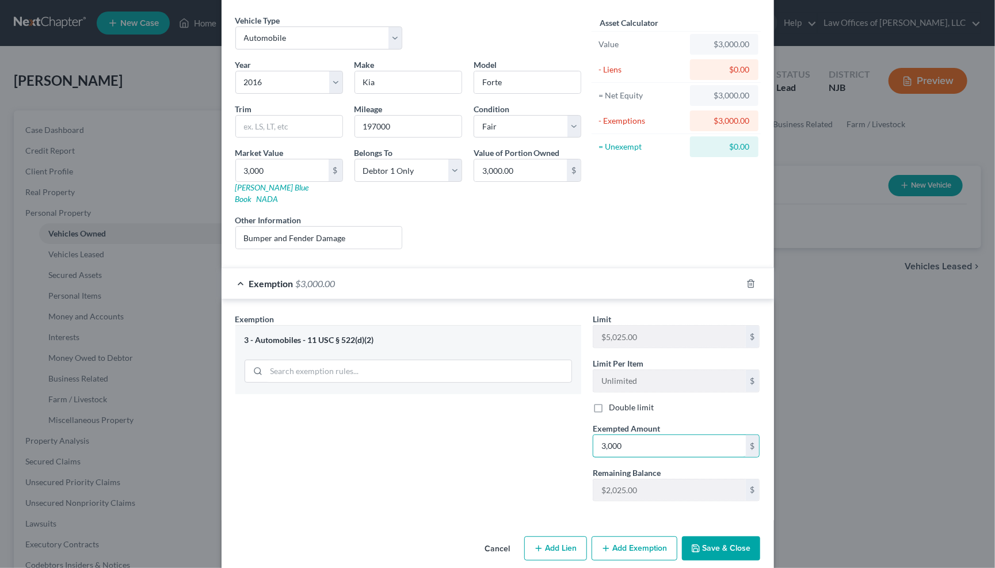
scroll to position [37, 0]
click at [726, 537] on button "Save & Close" at bounding box center [721, 549] width 78 height 24
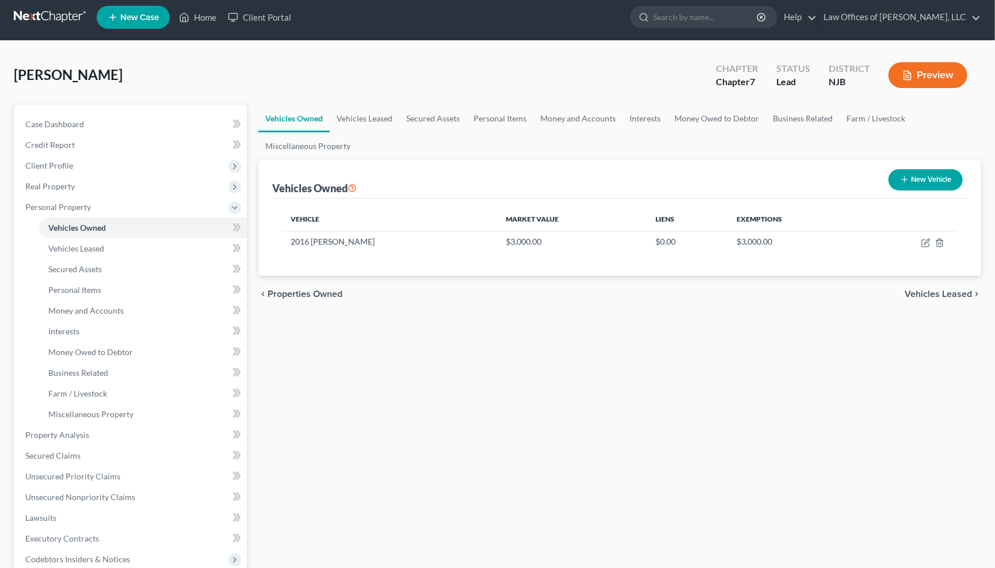
scroll to position [8, 0]
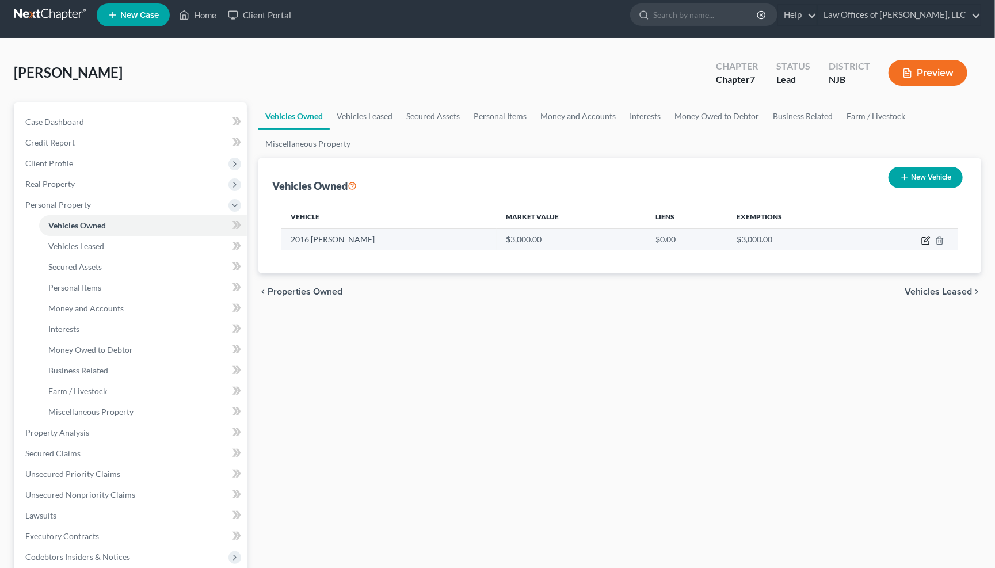
click at [923, 240] on icon "button" at bounding box center [925, 240] width 9 height 9
select select "0"
select select "10"
select select "3"
select select "0"
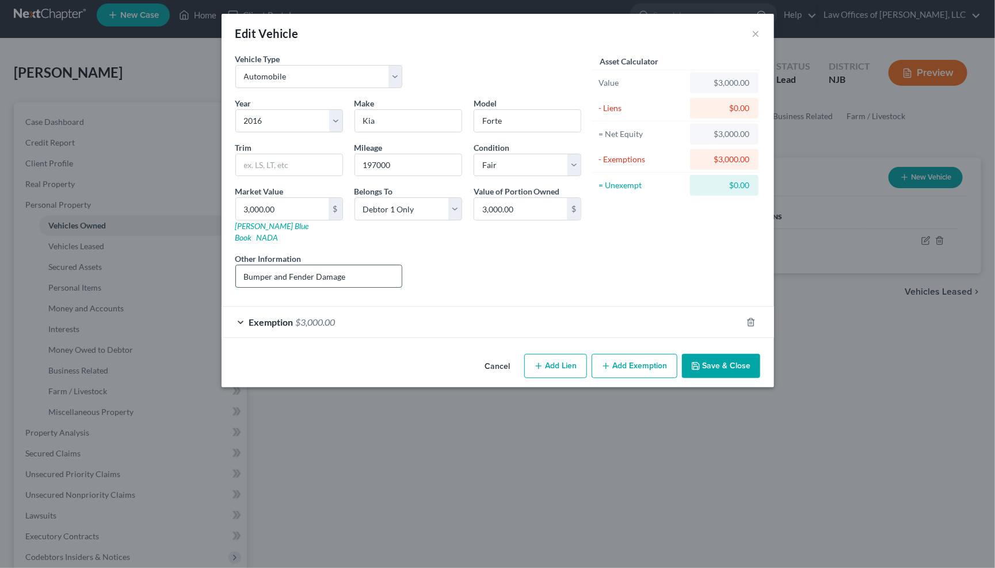
click at [350, 265] on input "Bumper and Fender Damage" at bounding box center [319, 276] width 166 height 22
click at [327, 265] on input "Bumper and Fender Damage replacement parts" at bounding box center [319, 276] width 166 height 22
click at [344, 265] on input "Body replacement parts" at bounding box center [319, 276] width 166 height 22
type input "B"
type input "O"
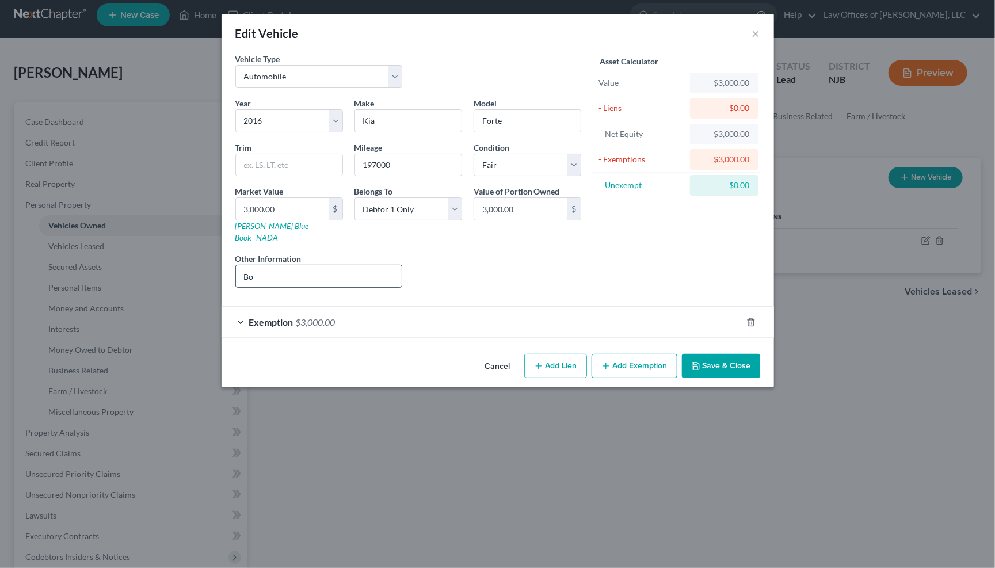
type input "B"
type input "Front Body Damage, suspension, wheel misalignment"
click at [292, 204] on input "3,000.00" at bounding box center [282, 209] width 93 height 22
type input "3,00"
type input "300.00"
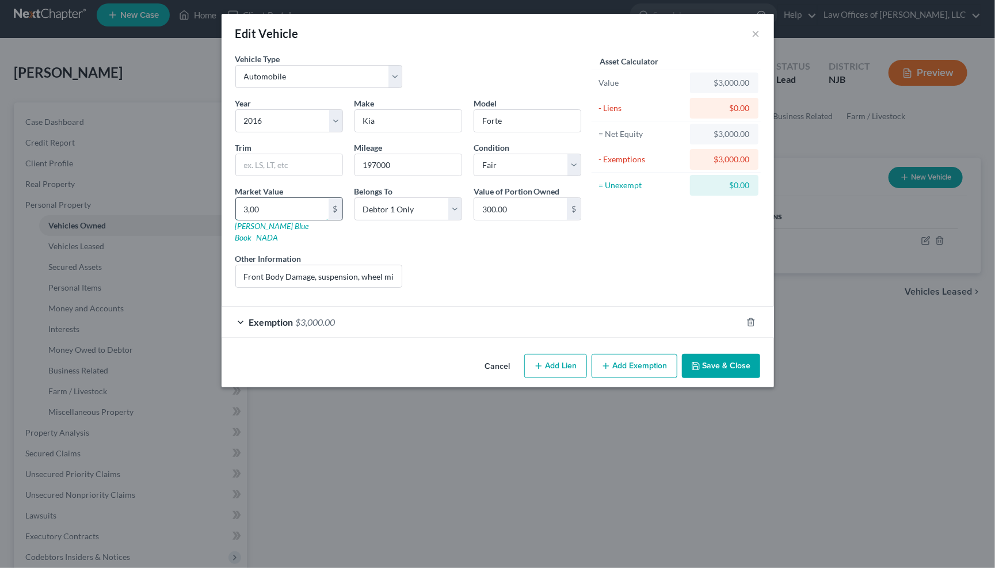
type input "3,0"
type input "30.00"
type input "3,"
type input "3.00"
type input "3"
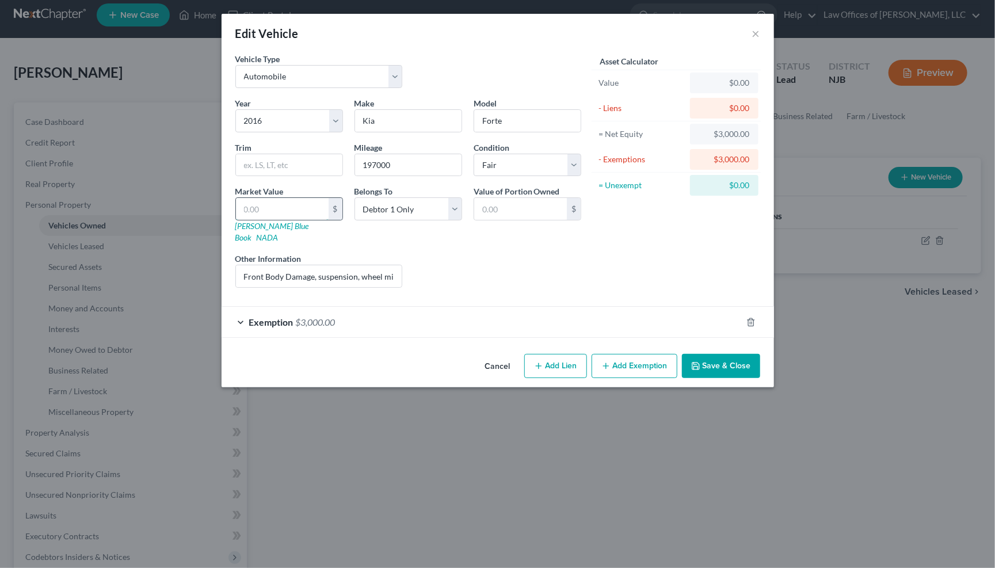
type input "2"
type input "2.00"
type input "25"
type input "25.00"
type input "250"
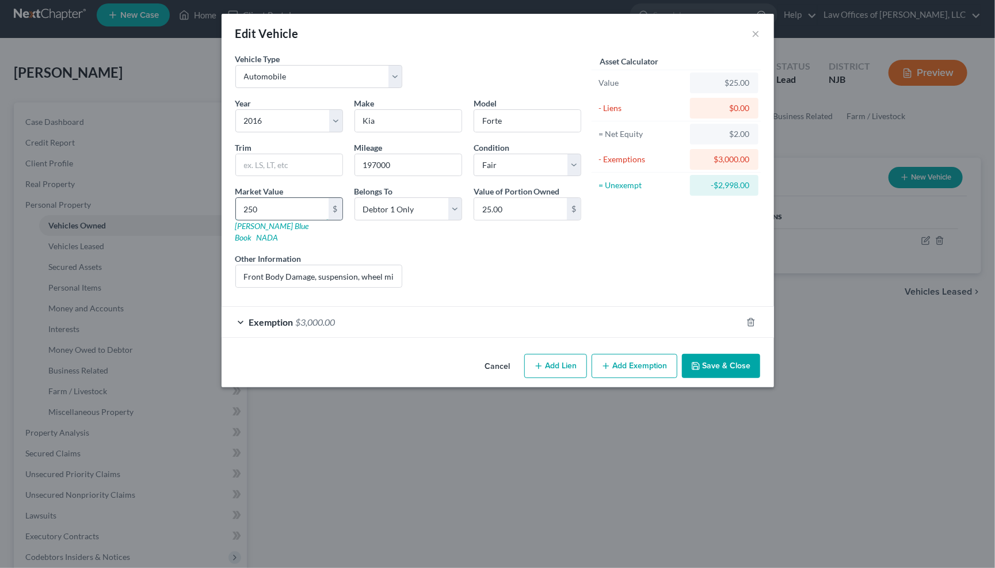
type input "250.00"
type input "2500"
type input "2,500.00"
type input "2,500"
click at [471, 259] on div "Liens Select" at bounding box center [497, 270] width 179 height 35
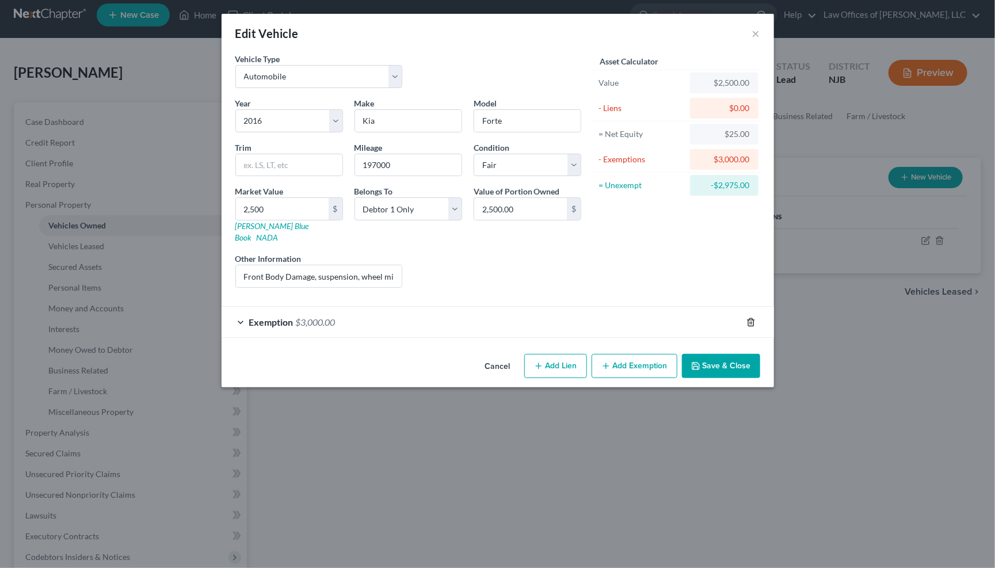
click at [746, 318] on icon "button" at bounding box center [750, 322] width 9 height 9
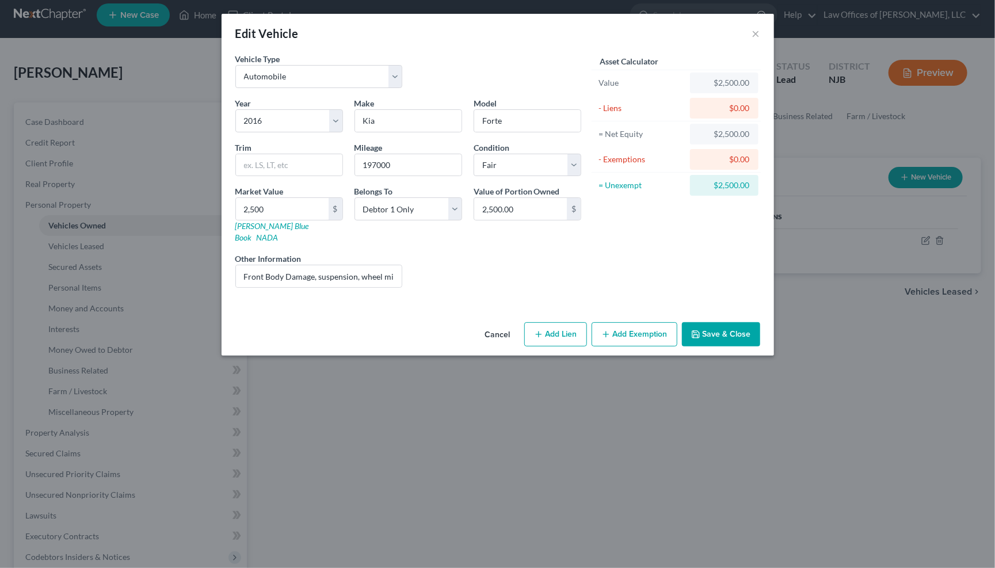
click at [630, 323] on button "Add Exemption" at bounding box center [635, 334] width 86 height 24
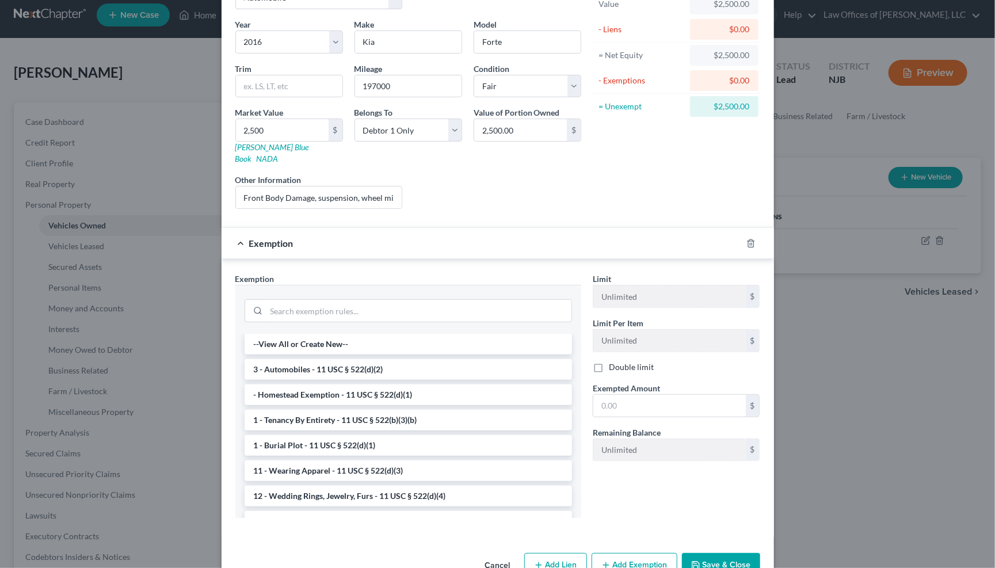
scroll to position [45, 0]
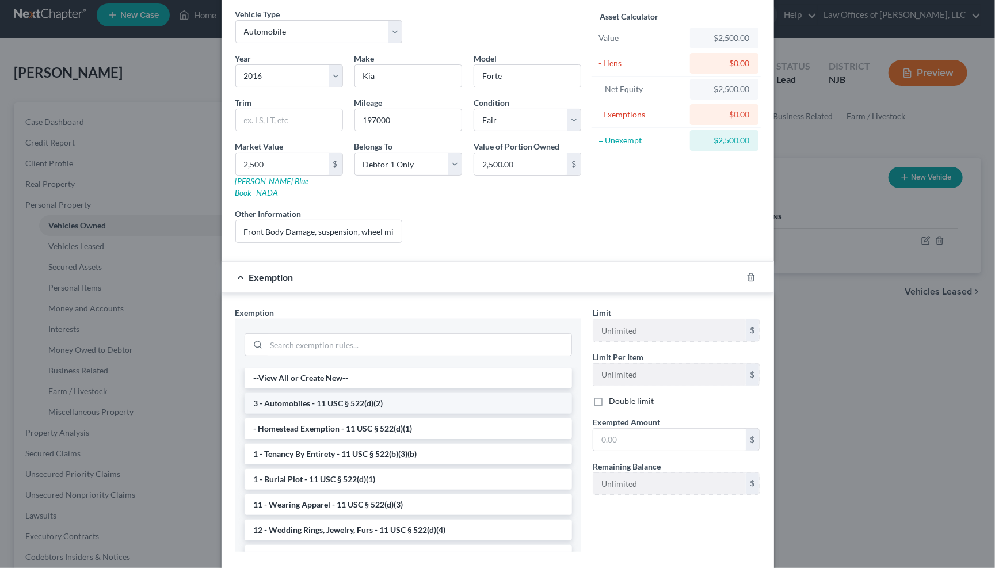
click at [329, 393] on li "3 - Automobiles - 11 USC § 522(d)(2)" at bounding box center [408, 403] width 327 height 21
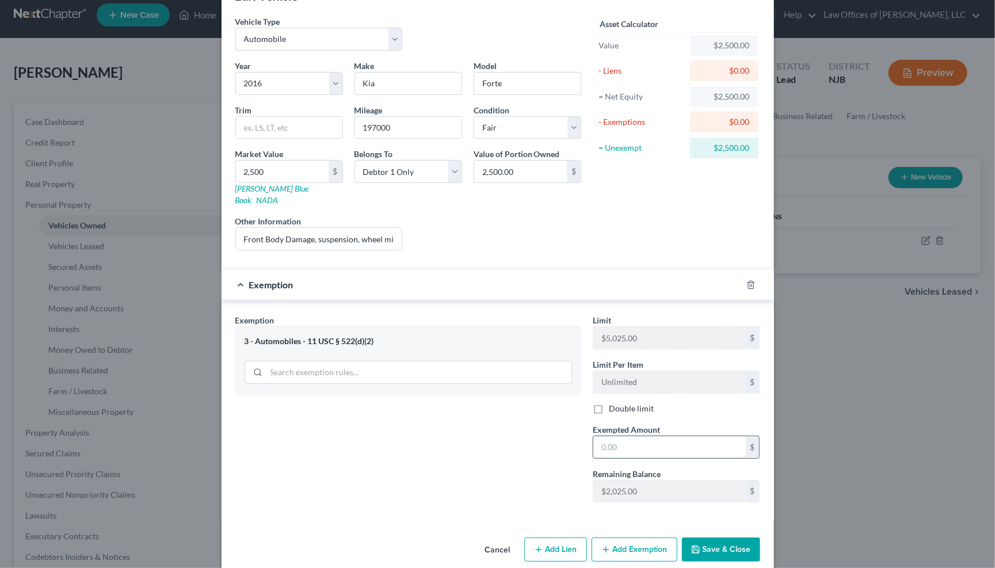
click at [643, 436] on input "text" at bounding box center [669, 447] width 152 height 22
type input "2,500"
click at [473, 424] on div "Exemption Set must be selected for CA. Exemption * 3 - Automobiles - 11 USC § 5…" at bounding box center [408, 412] width 357 height 197
click at [727, 537] on button "Save & Close" at bounding box center [721, 549] width 78 height 24
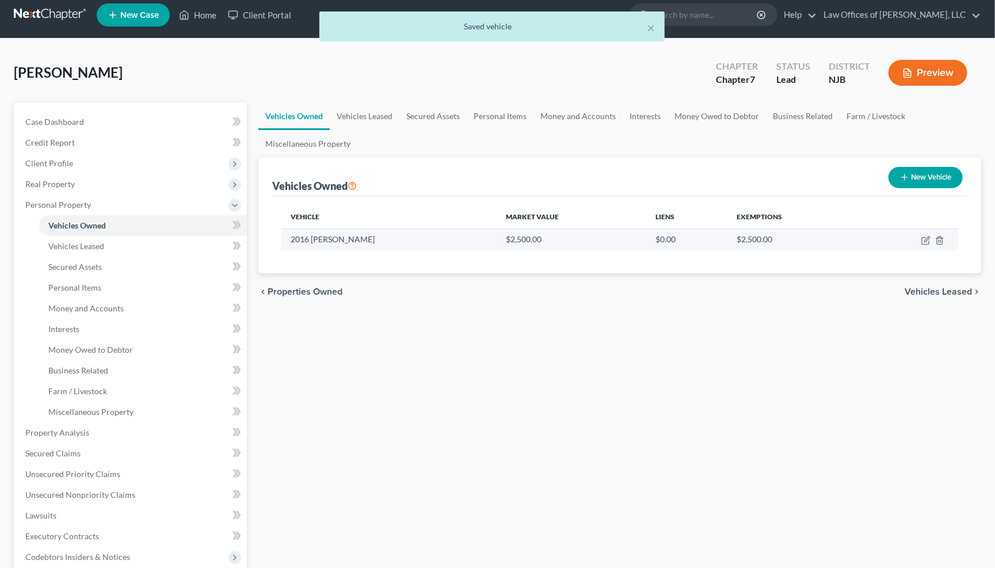
click at [920, 240] on td at bounding box center [909, 239] width 97 height 22
click at [923, 239] on icon "button" at bounding box center [925, 240] width 9 height 9
select select "0"
select select "10"
select select "3"
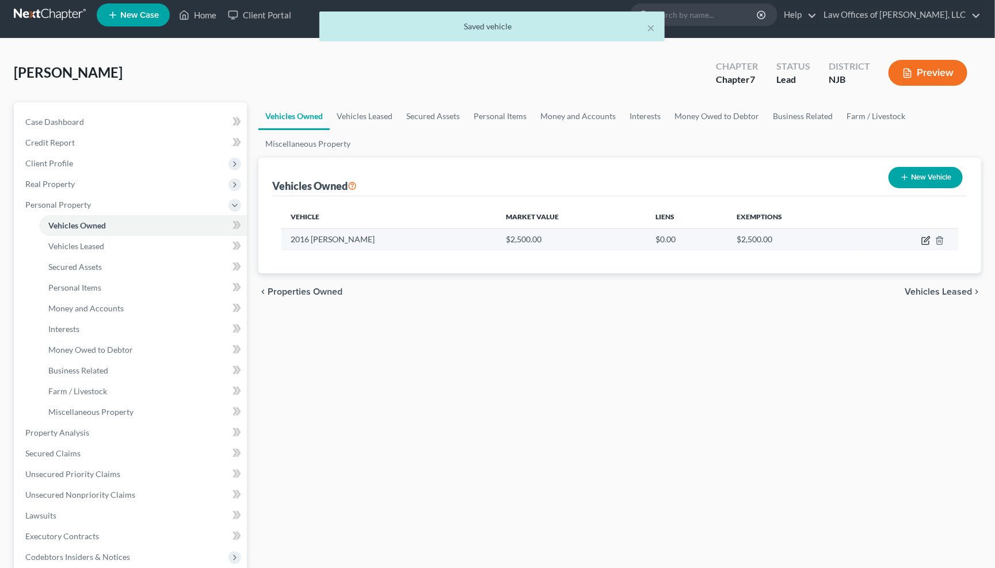
select select "0"
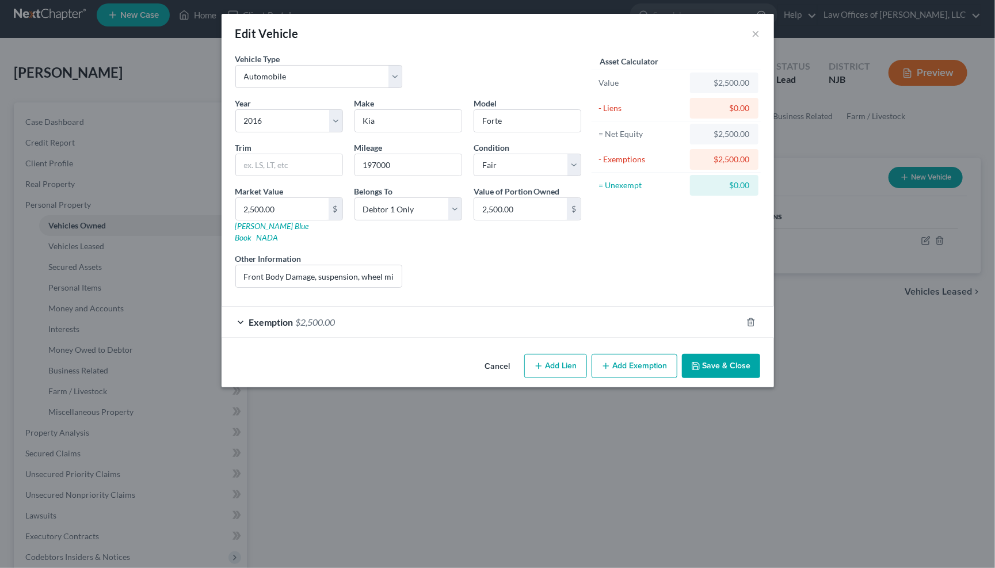
click at [501, 355] on button "Cancel" at bounding box center [498, 366] width 44 height 23
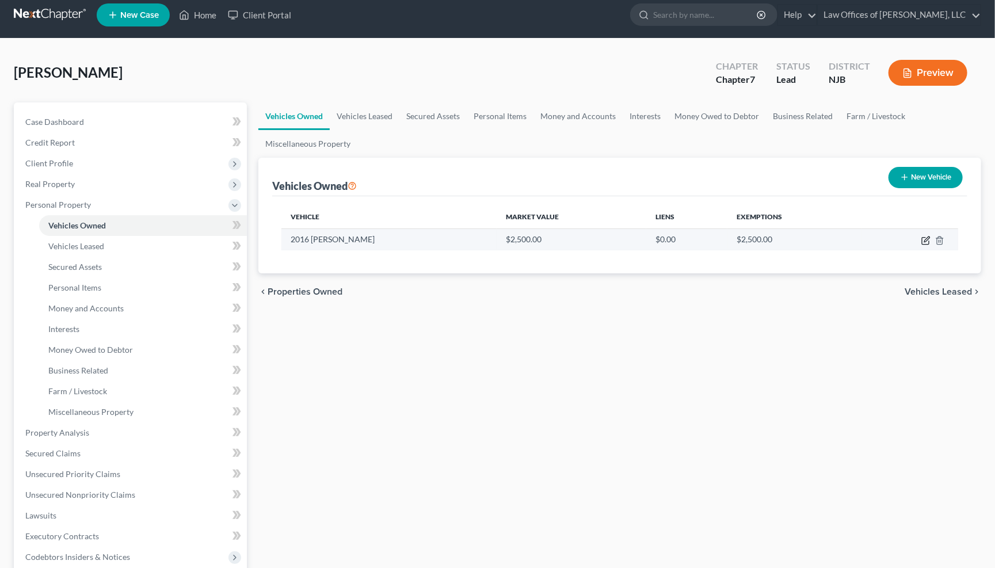
click at [923, 239] on icon "button" at bounding box center [925, 240] width 9 height 9
select select "0"
select select "10"
select select "3"
select select "0"
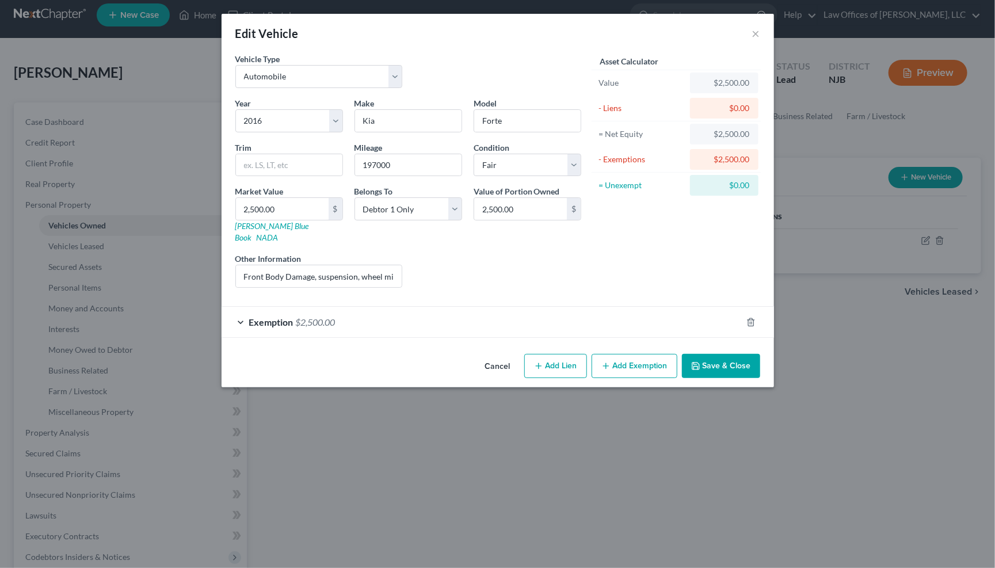
click at [627, 354] on button "Add Exemption" at bounding box center [635, 366] width 86 height 24
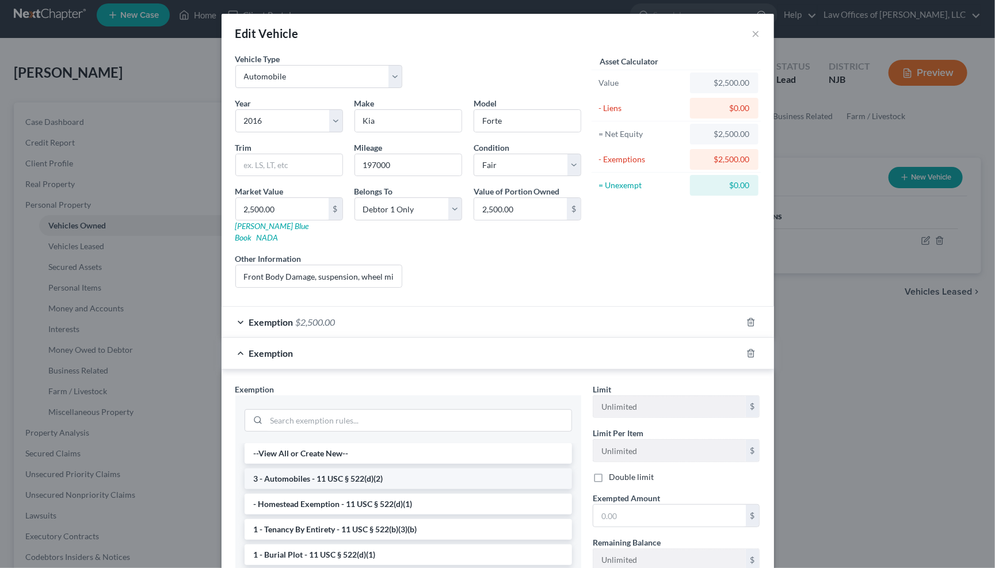
click at [336, 468] on li "3 - Automobiles - 11 USC § 522(d)(2)" at bounding box center [408, 478] width 327 height 21
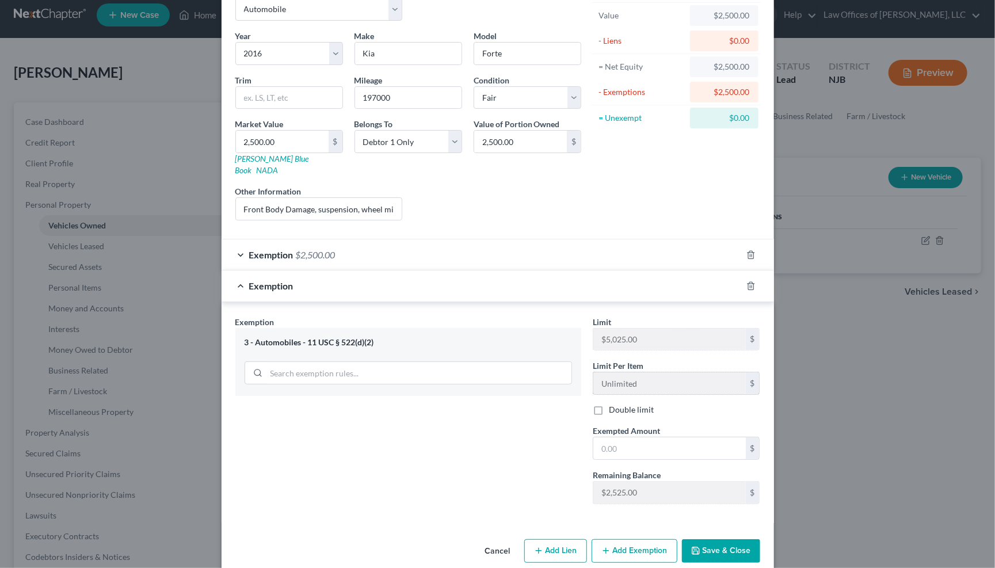
scroll to position [69, 0]
click at [635, 436] on input "text" at bounding box center [669, 447] width 152 height 22
type input "2,500"
click at [736, 537] on button "Save & Close" at bounding box center [721, 549] width 78 height 24
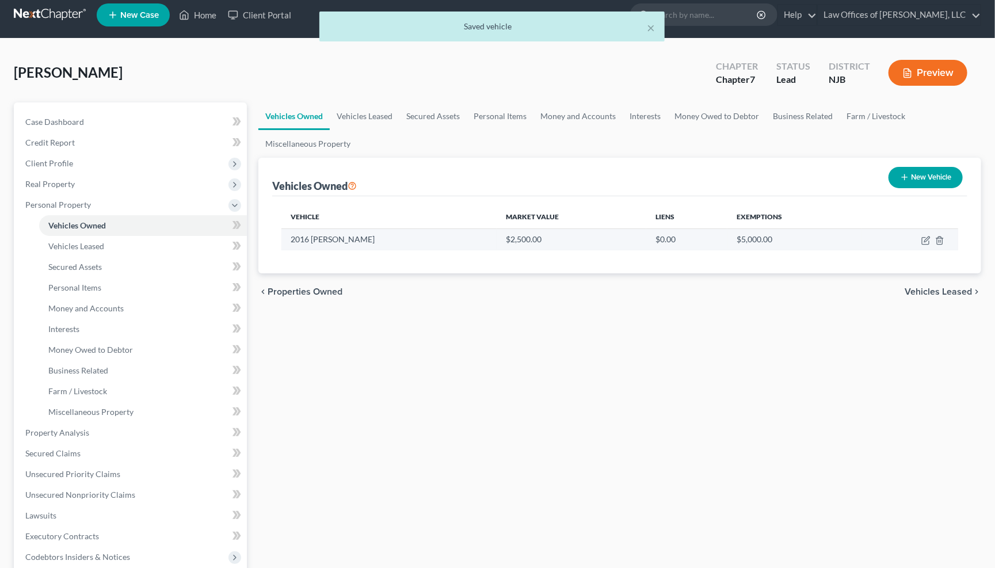
click at [734, 242] on td "$5,000.00" at bounding box center [794, 239] width 134 height 22
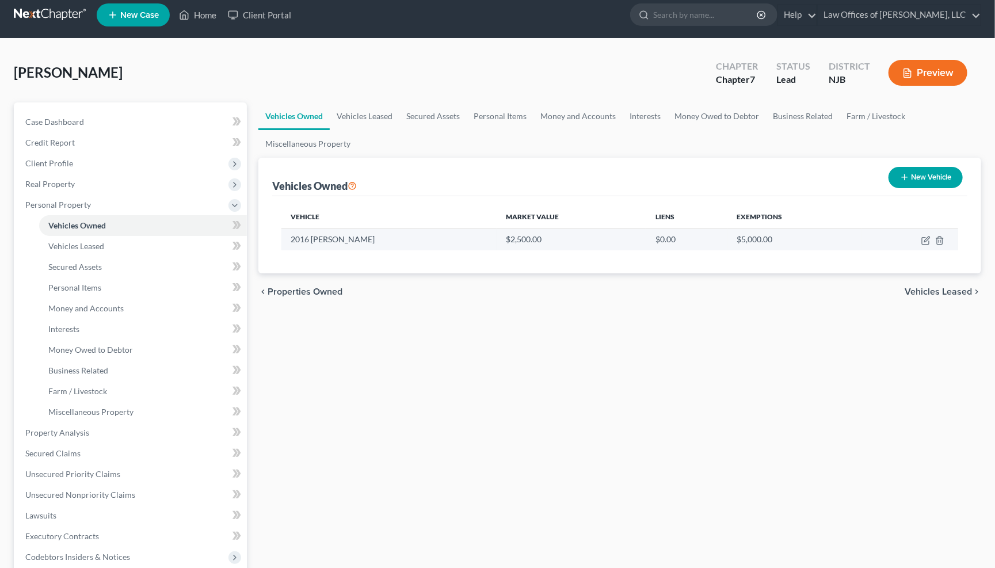
drag, startPoint x: 735, startPoint y: 237, endPoint x: 774, endPoint y: 240, distance: 38.7
click at [736, 237] on td "$5,000.00" at bounding box center [794, 239] width 134 height 22
click at [924, 237] on icon "button" at bounding box center [925, 240] width 9 height 9
select select "0"
select select "10"
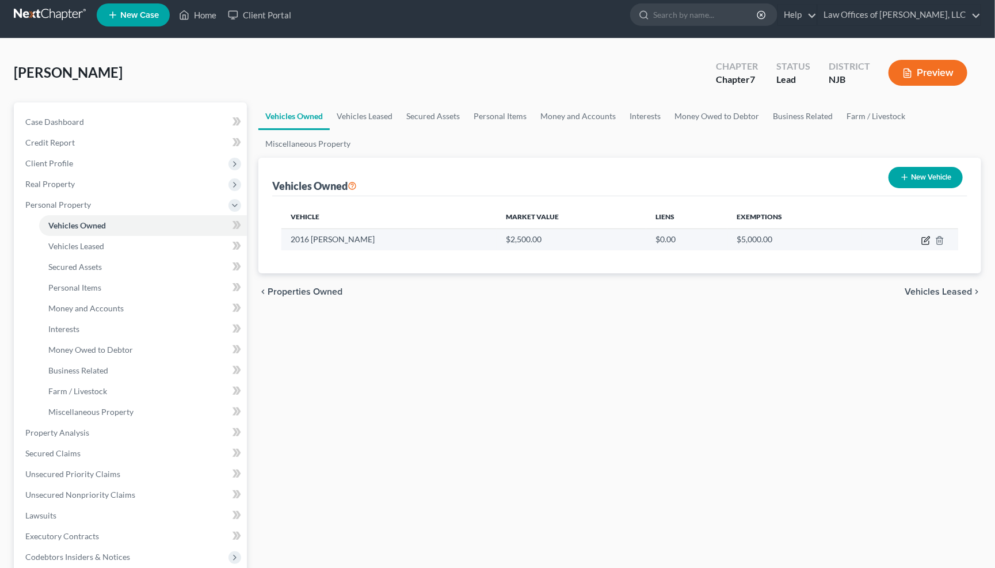
select select "3"
select select "0"
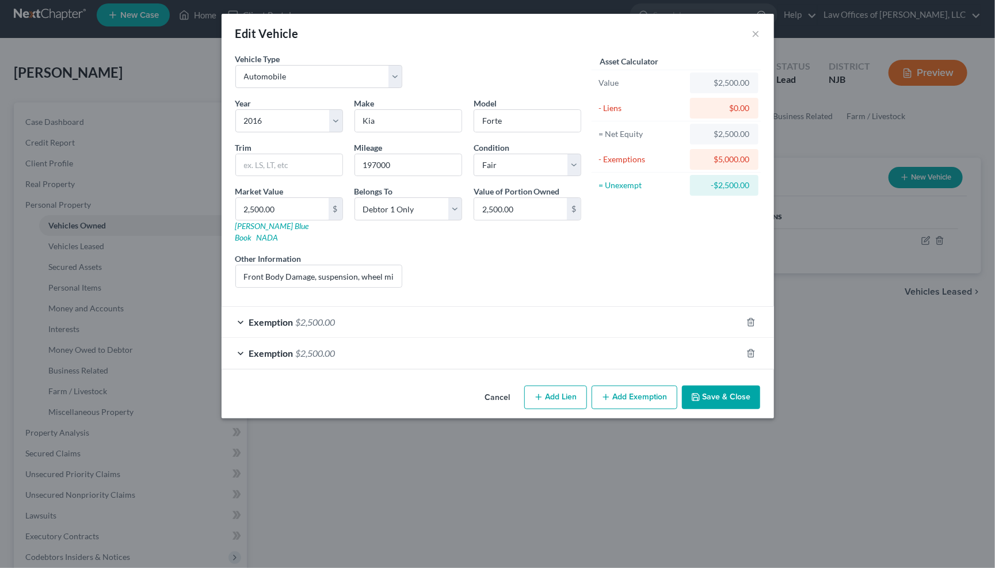
click at [495, 387] on button "Cancel" at bounding box center [498, 398] width 44 height 23
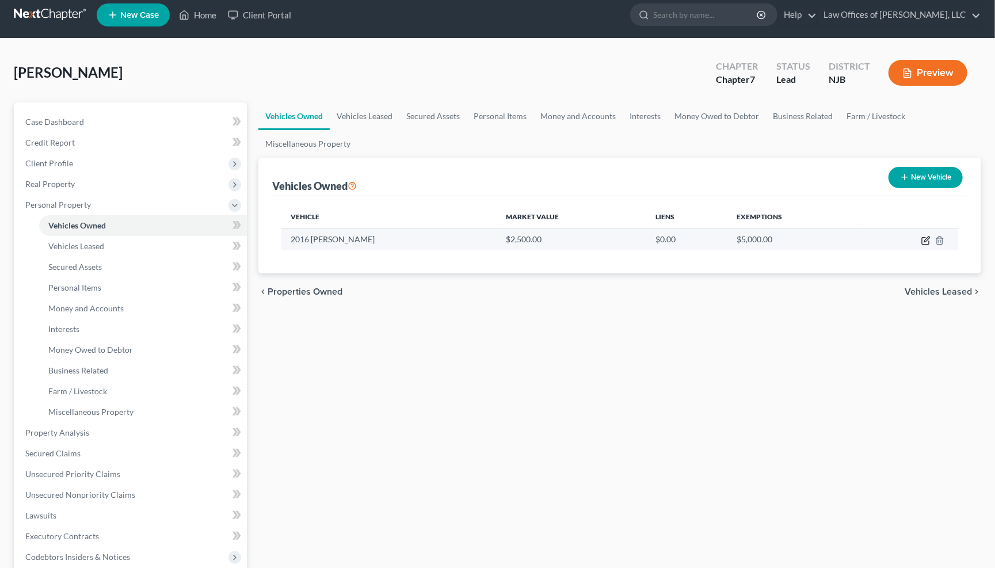
click at [924, 238] on icon "button" at bounding box center [925, 240] width 9 height 9
select select "0"
select select "10"
select select "3"
select select "0"
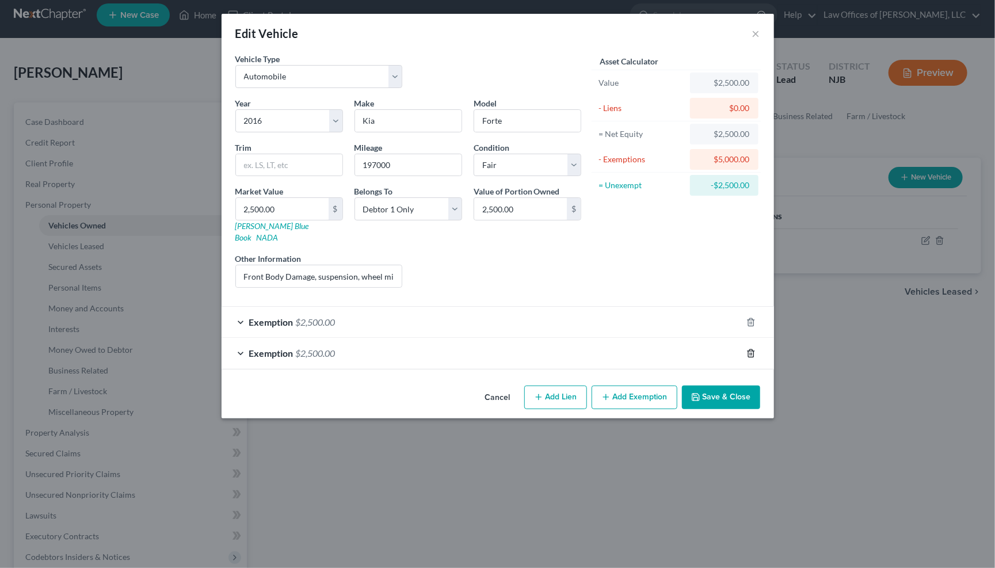
click at [750, 349] on icon "button" at bounding box center [750, 353] width 9 height 9
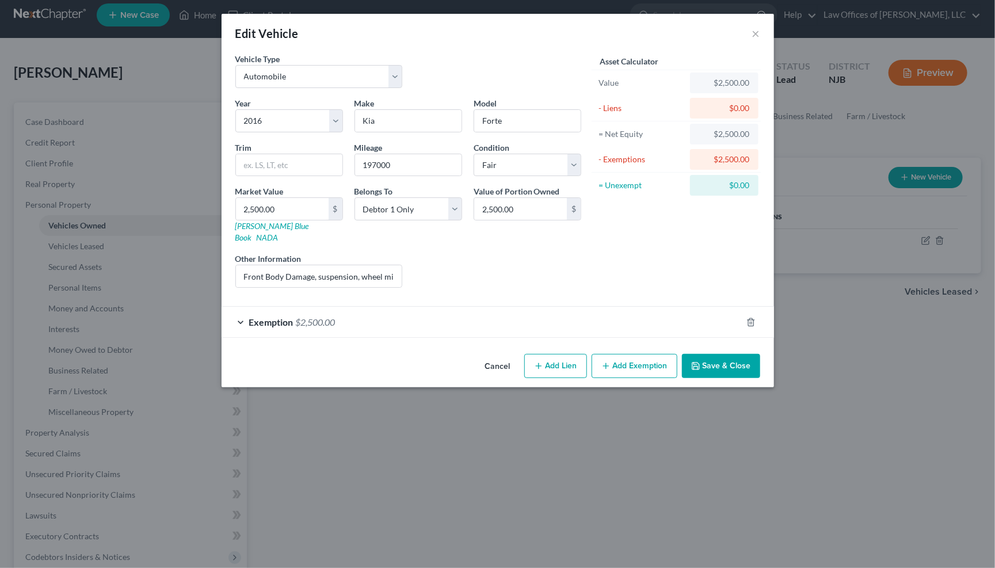
click at [730, 354] on button "Save & Close" at bounding box center [721, 366] width 78 height 24
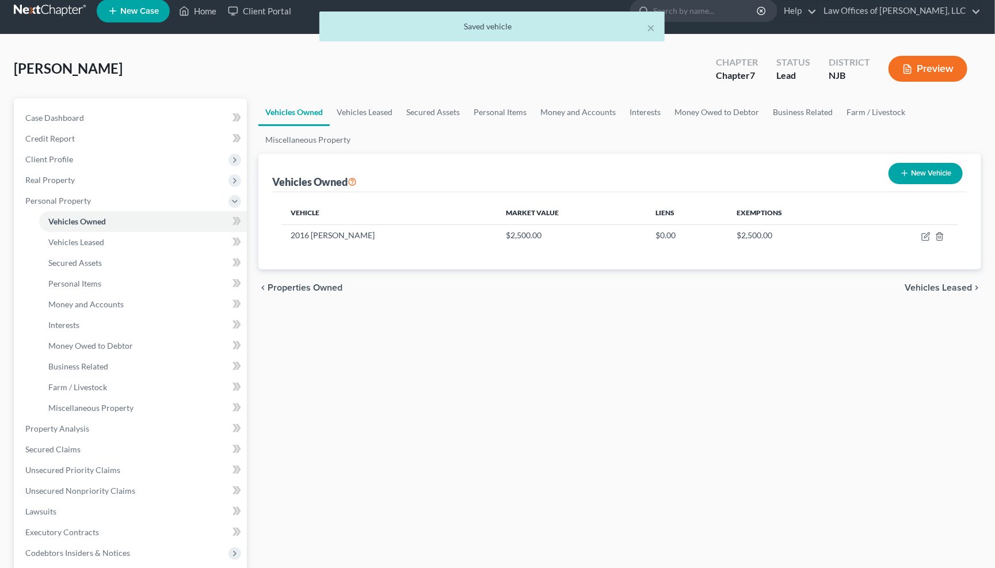
scroll to position [9, 0]
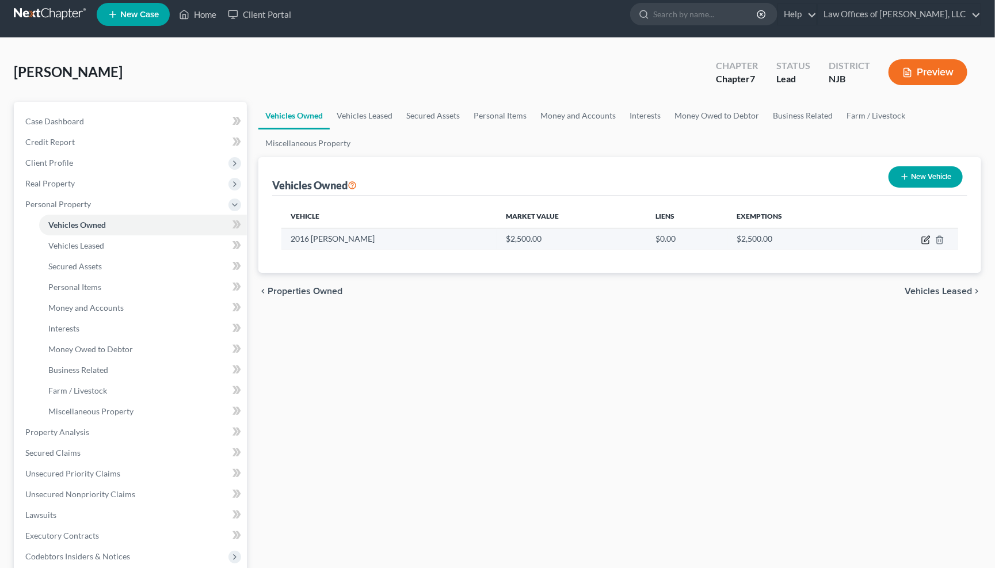
click at [925, 239] on icon "button" at bounding box center [926, 238] width 5 height 5
select select "0"
select select "10"
select select "3"
select select "0"
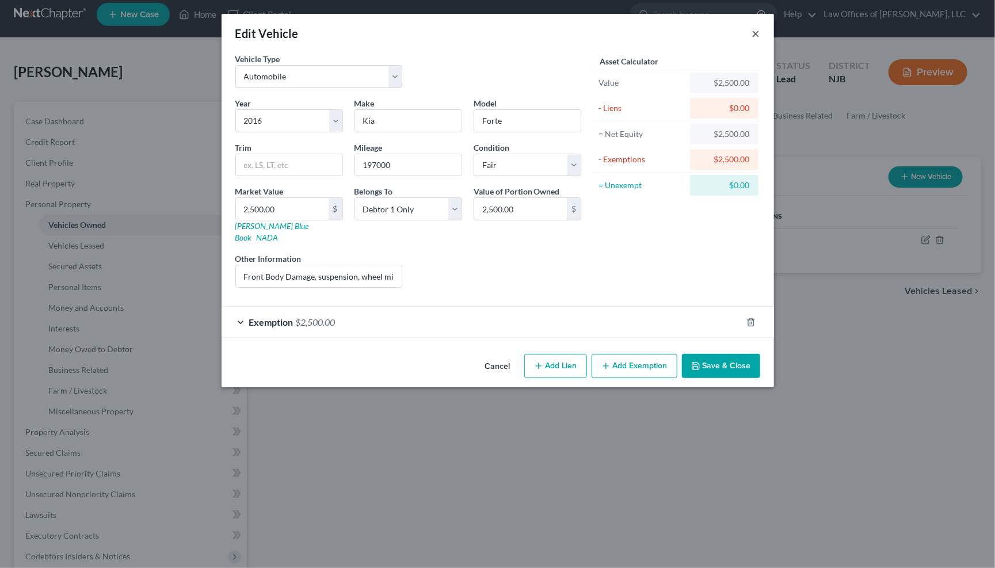
click at [758, 30] on button "×" at bounding box center [756, 33] width 8 height 14
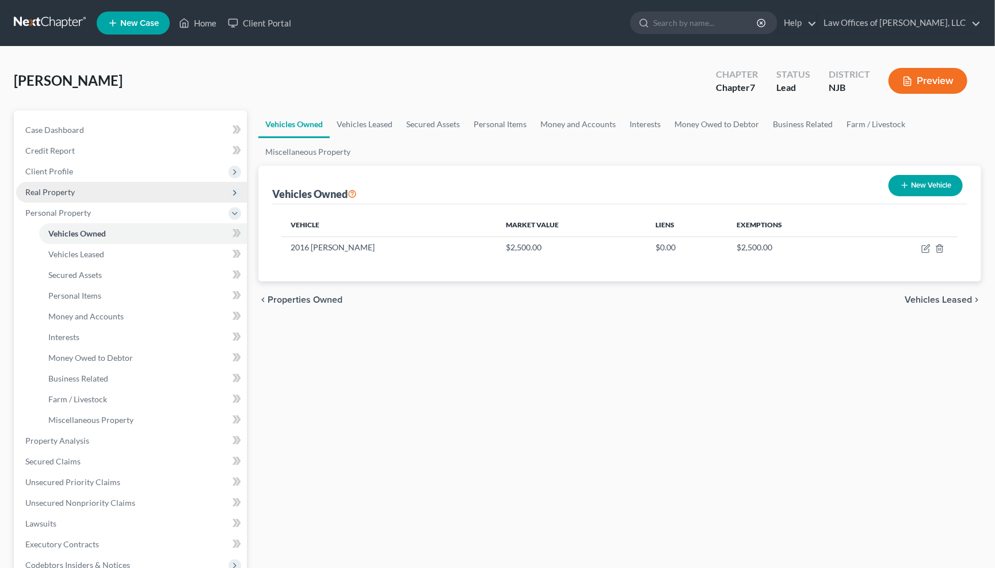
scroll to position [0, 0]
click at [90, 170] on span "Client Profile" at bounding box center [131, 171] width 231 height 21
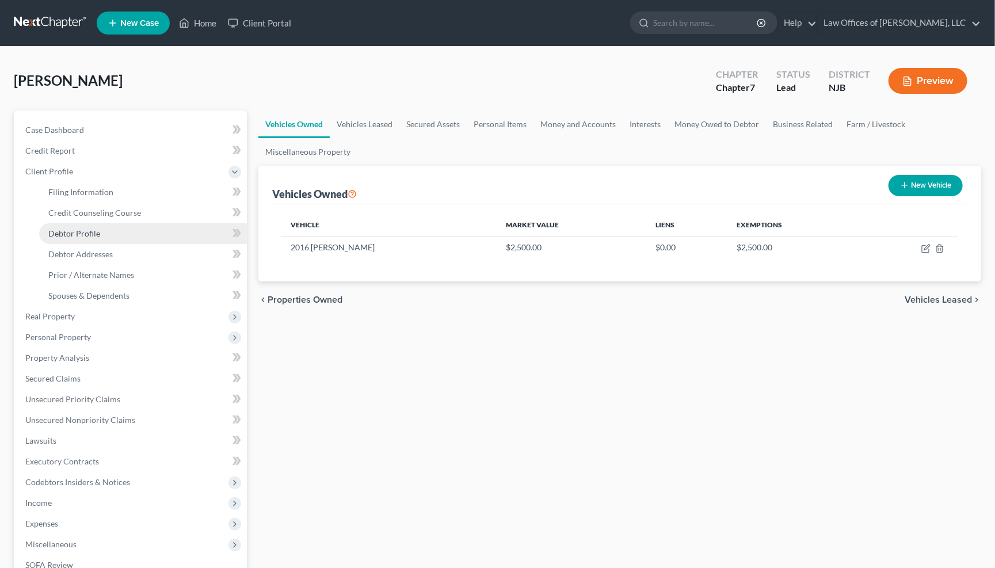
click at [89, 228] on span "Debtor Profile" at bounding box center [74, 233] width 52 height 10
select select "0"
select select "1"
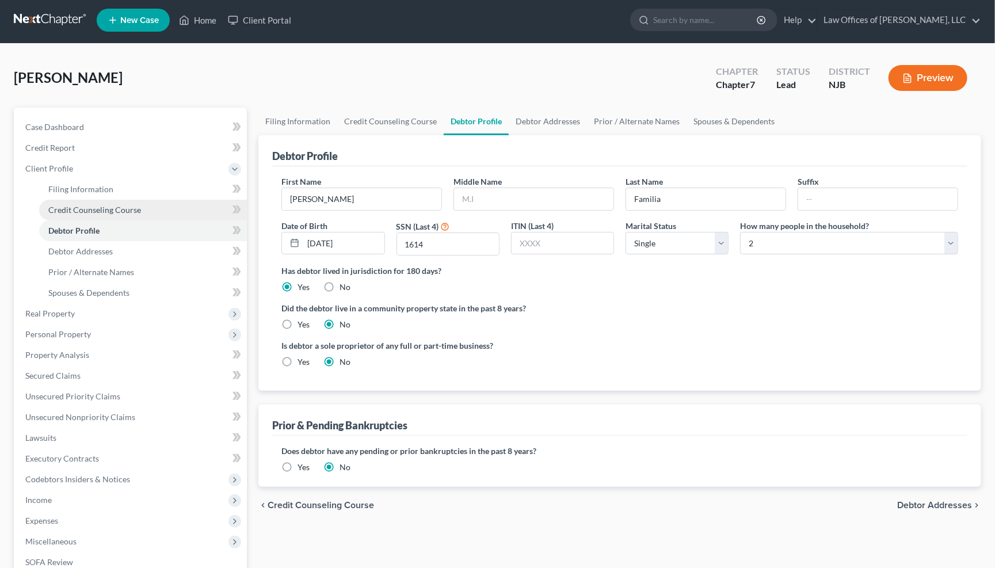
scroll to position [5, 0]
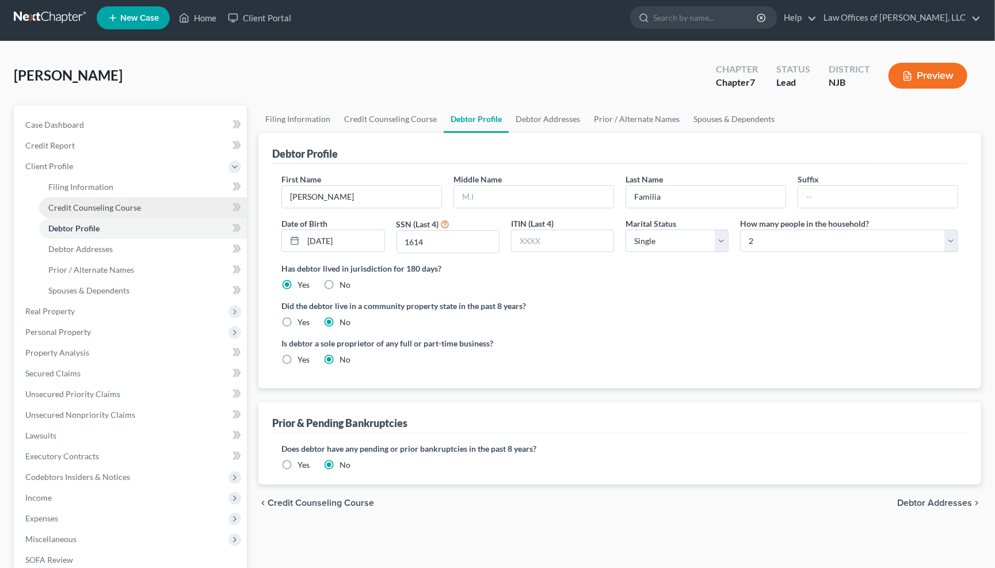
click at [90, 207] on span "Credit Counseling Course" at bounding box center [94, 208] width 93 height 10
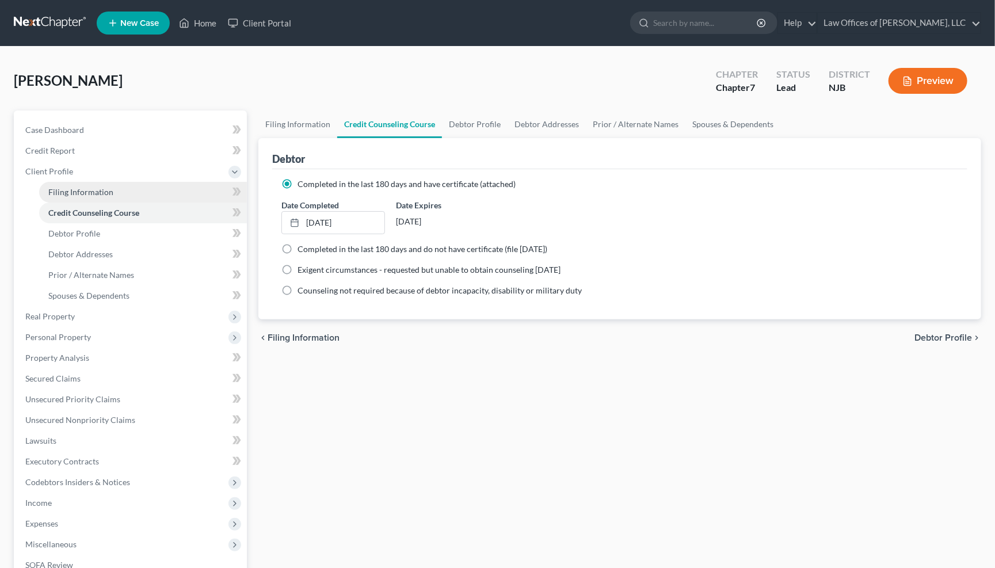
scroll to position [3, 0]
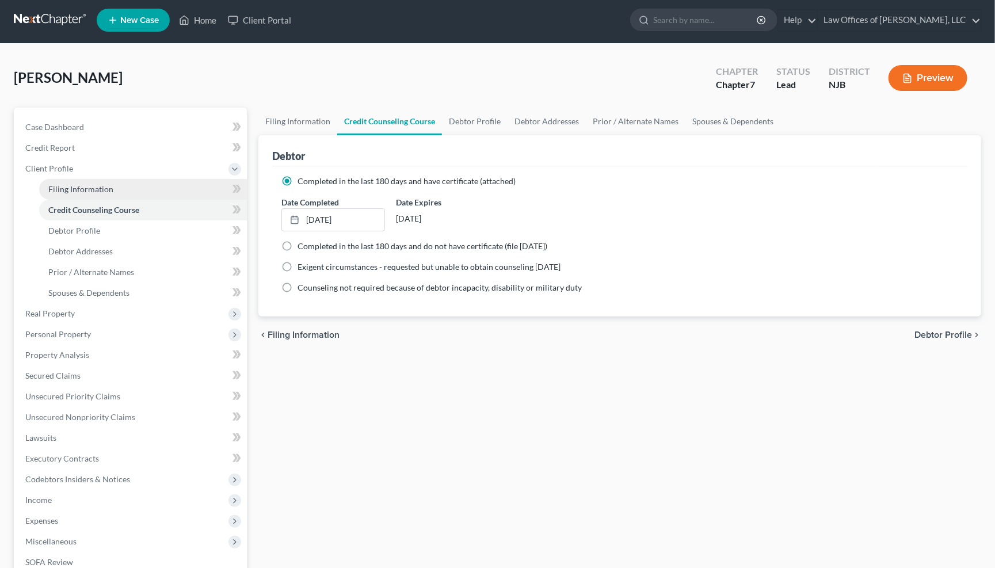
click at [70, 186] on span "Filing Information" at bounding box center [80, 189] width 65 height 10
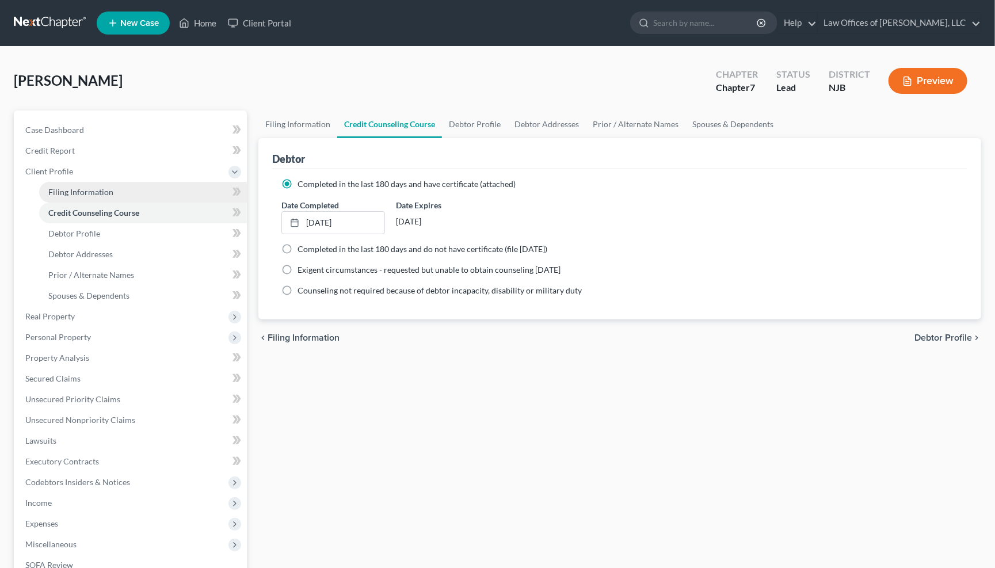
select select "1"
select select "0"
select select "51"
select select "0"
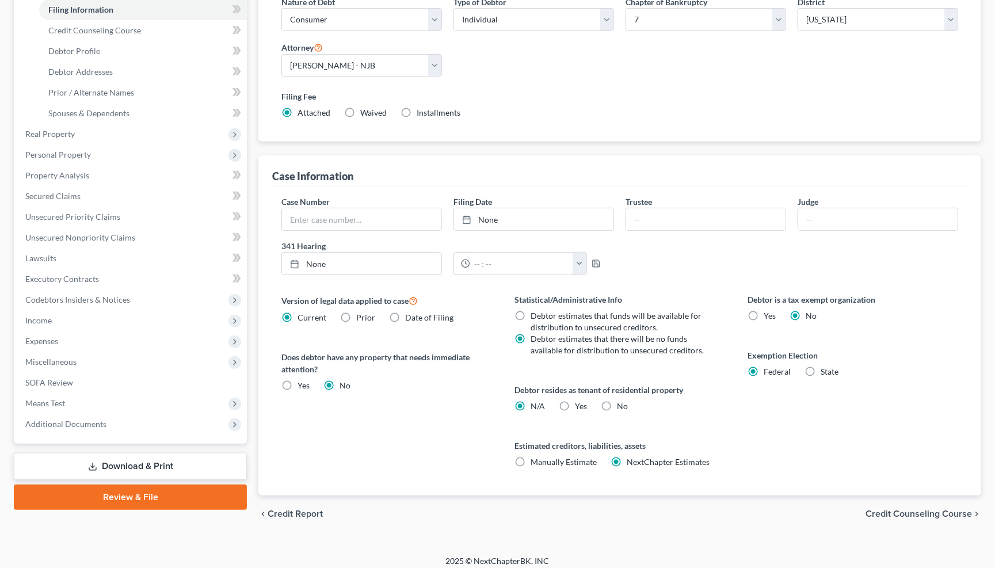
scroll to position [182, 0]
click at [821, 367] on label "State" at bounding box center [830, 373] width 18 height 12
click at [826, 367] on input "State" at bounding box center [829, 370] width 7 height 7
radio input "true"
select select "33"
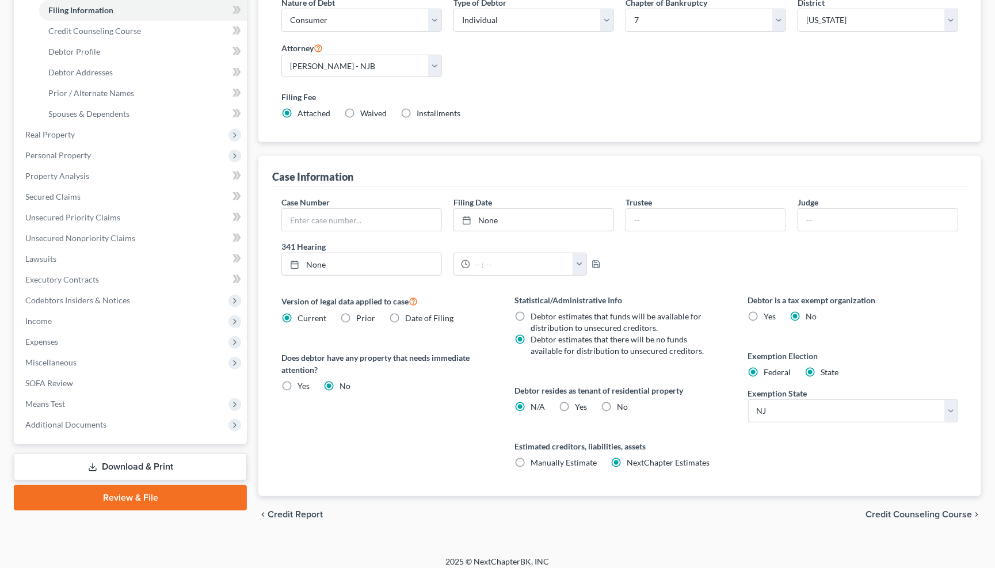
radio input "false"
click at [77, 150] on span "Personal Property" at bounding box center [58, 155] width 66 height 10
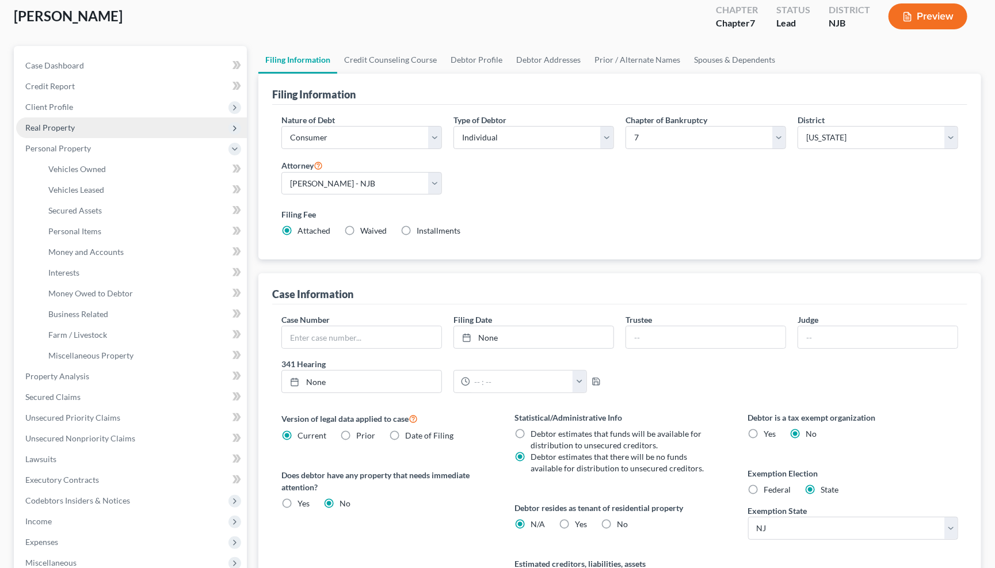
scroll to position [18, 0]
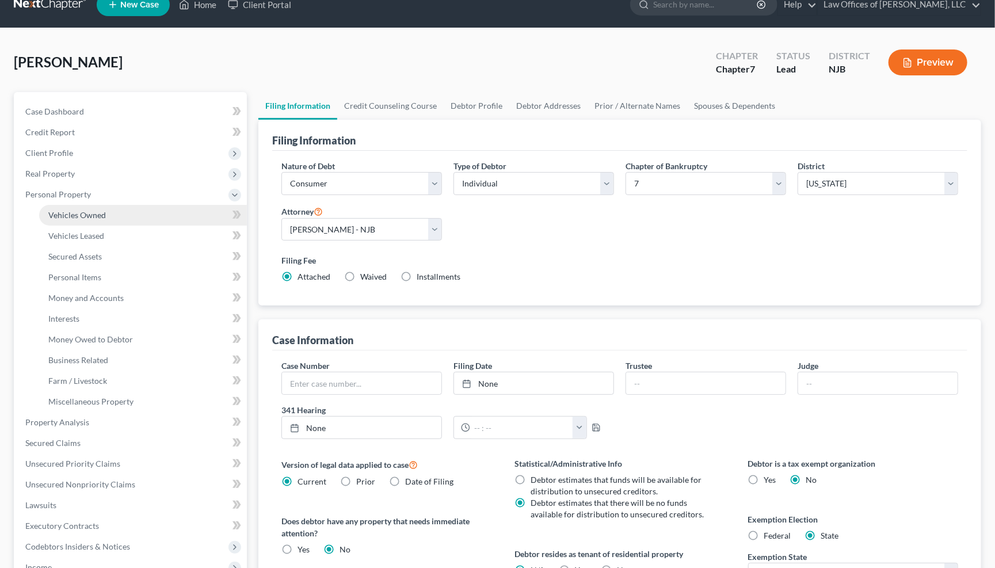
click at [91, 210] on span "Vehicles Owned" at bounding box center [77, 215] width 58 height 10
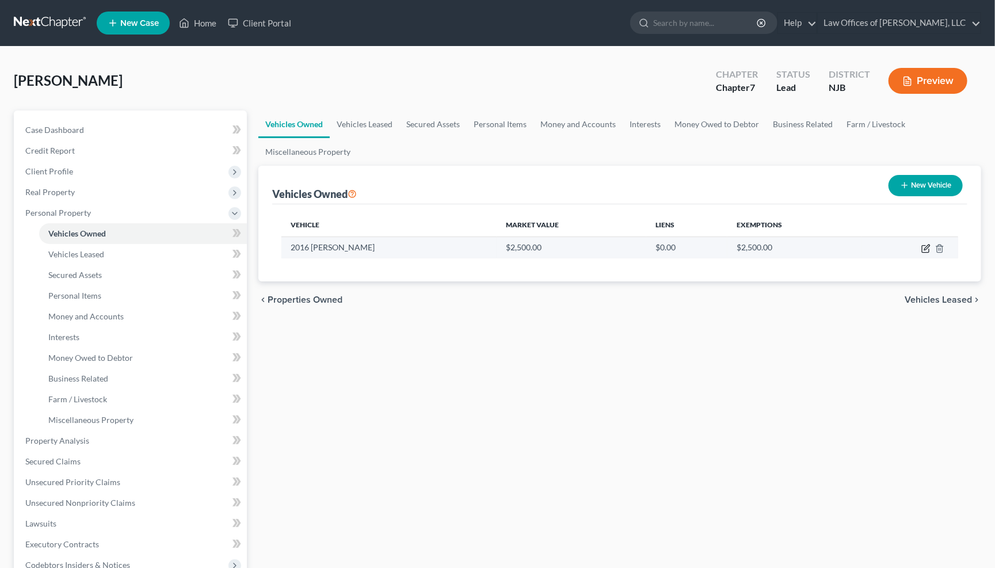
click at [926, 248] on icon "button" at bounding box center [925, 248] width 9 height 9
select select "0"
select select "10"
select select "3"
select select "0"
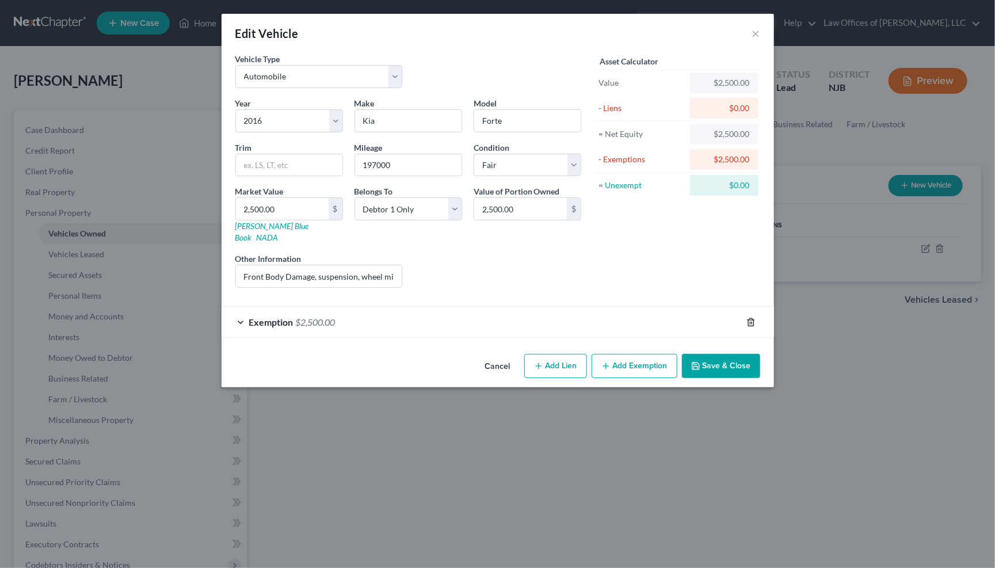
click at [753, 318] on icon "button" at bounding box center [750, 322] width 9 height 9
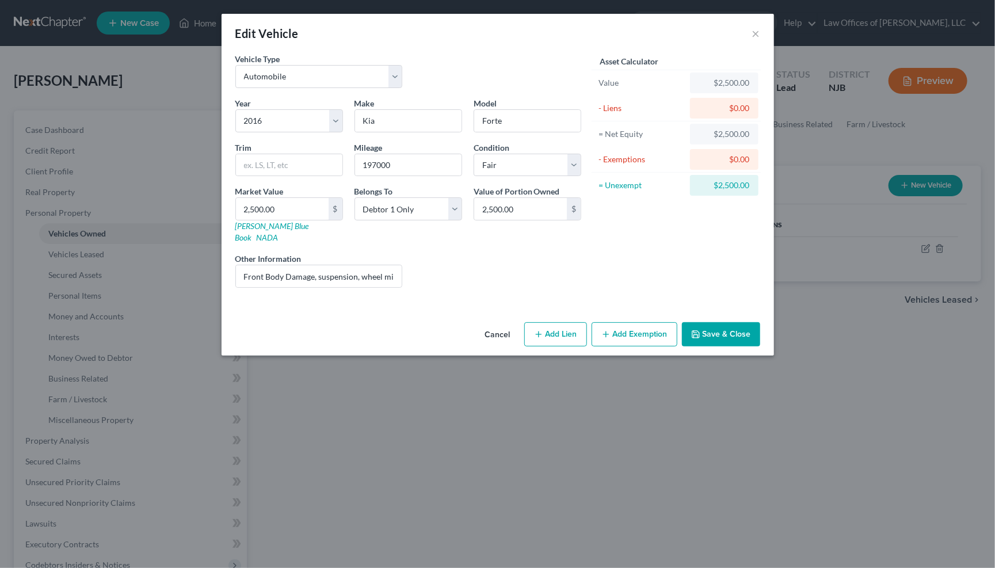
click at [726, 322] on button "Save & Close" at bounding box center [721, 334] width 78 height 24
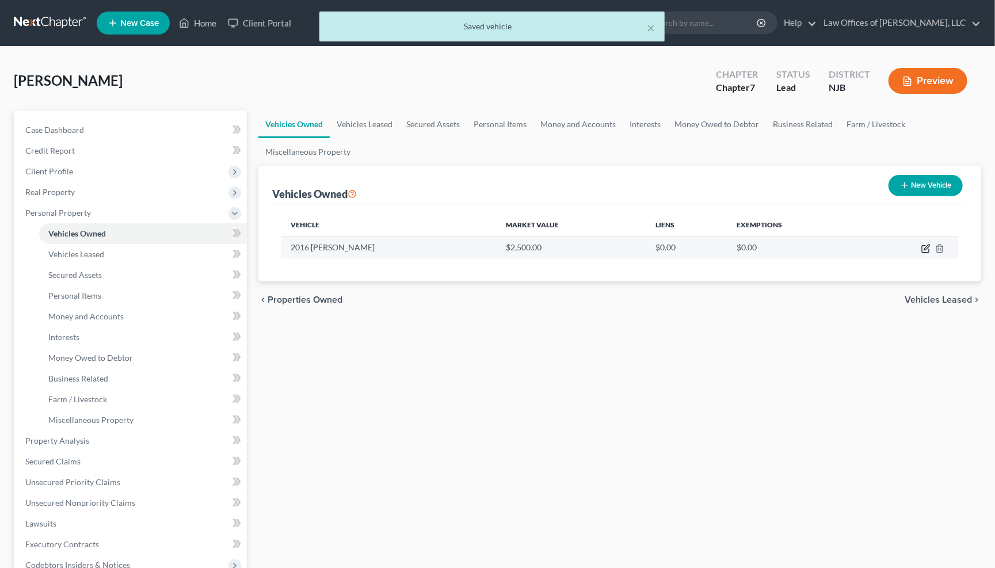
click at [926, 247] on icon "button" at bounding box center [925, 248] width 9 height 9
select select "0"
select select "10"
select select "3"
select select "0"
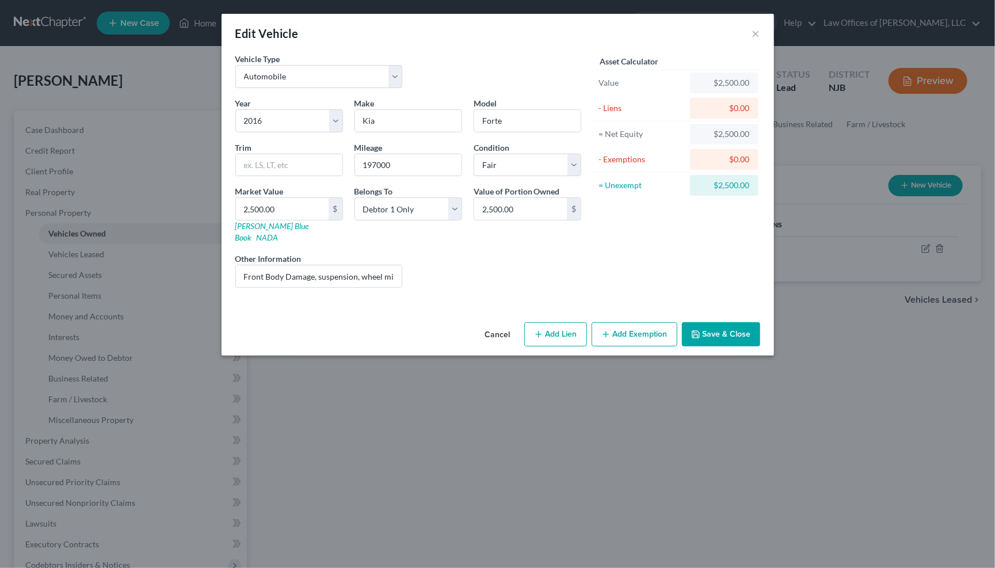
click at [627, 322] on button "Add Exemption" at bounding box center [635, 334] width 86 height 24
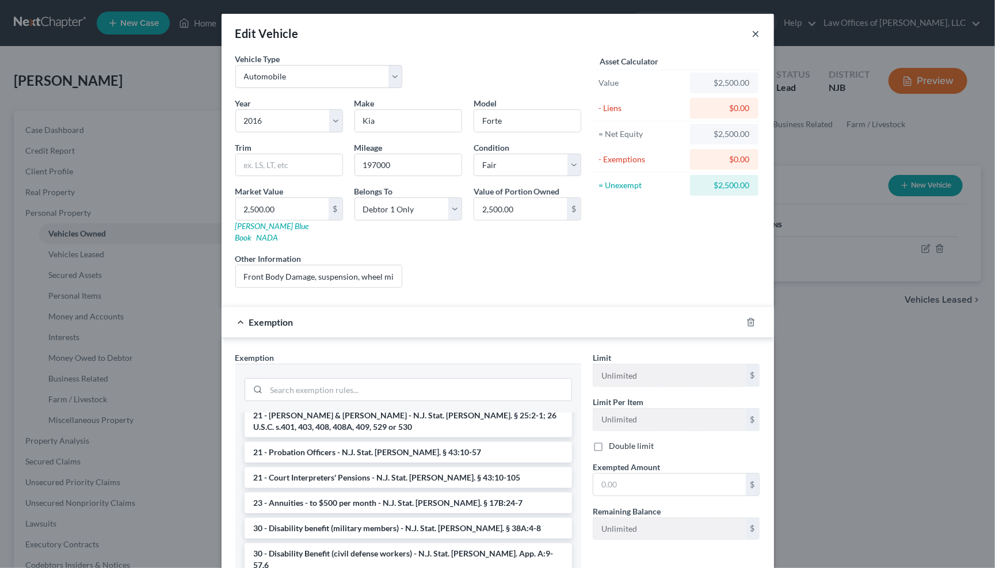
click at [757, 31] on button "×" at bounding box center [756, 33] width 8 height 14
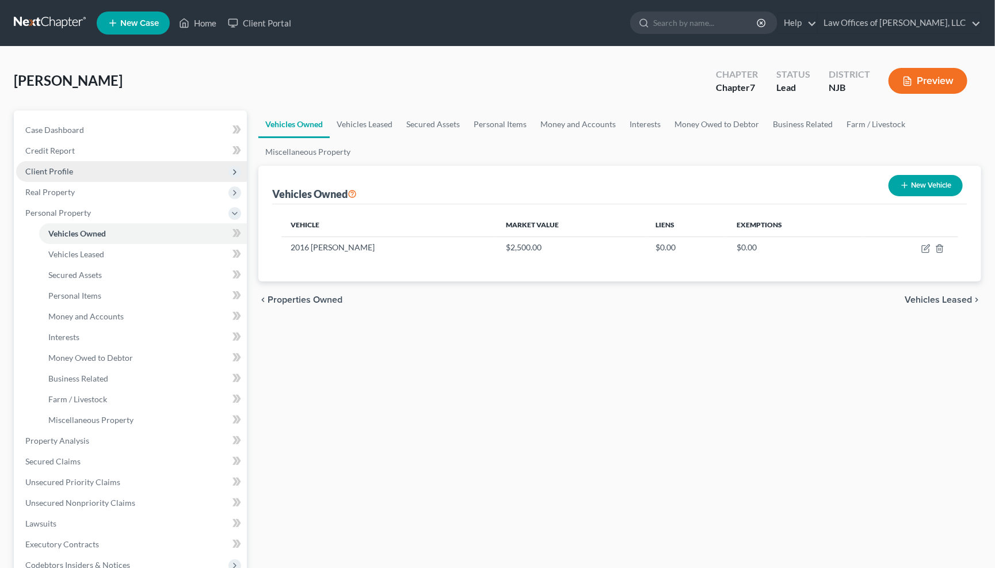
click at [40, 172] on span "Client Profile" at bounding box center [49, 171] width 48 height 10
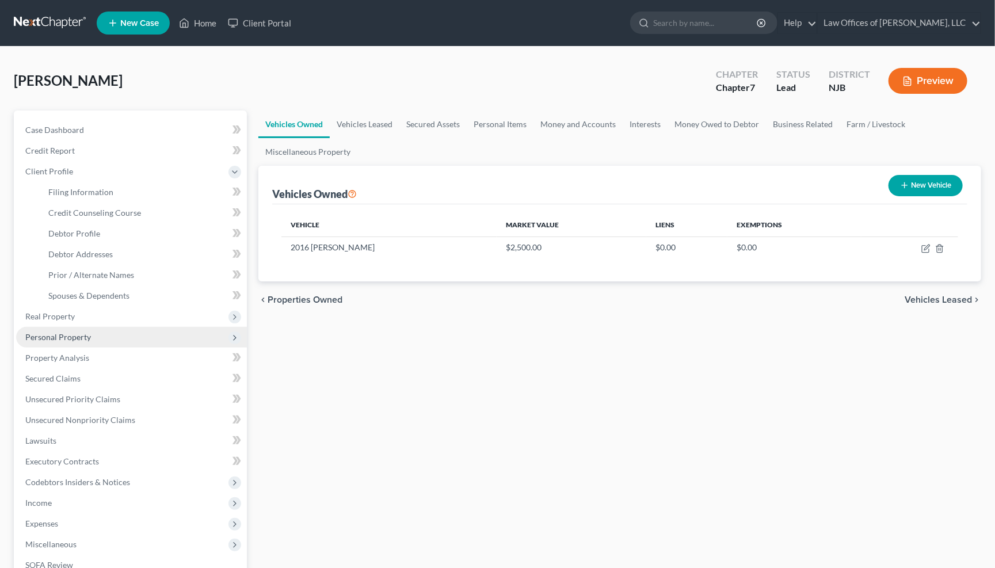
click at [67, 332] on span "Personal Property" at bounding box center [58, 337] width 66 height 10
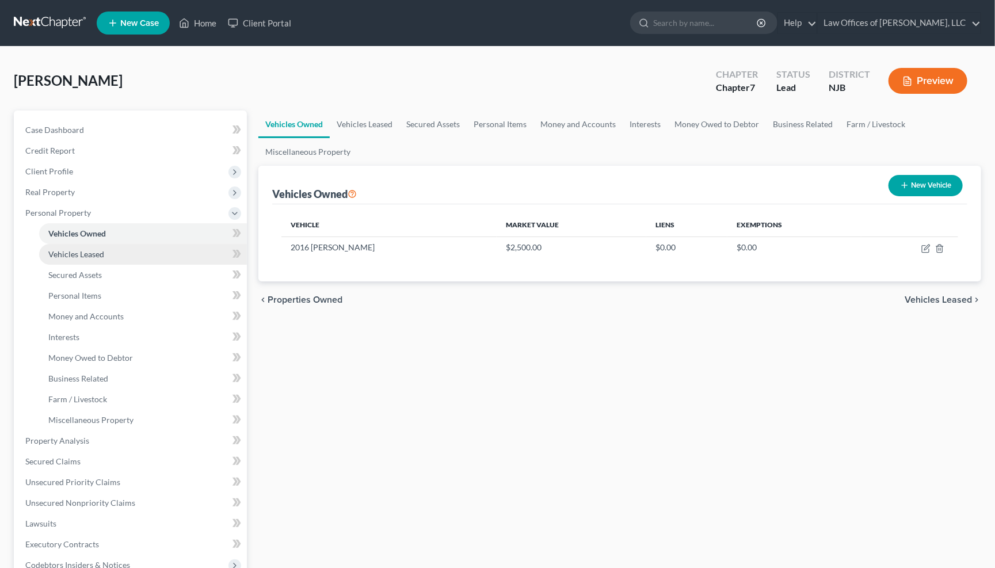
click at [89, 249] on span "Vehicles Leased" at bounding box center [76, 254] width 56 height 10
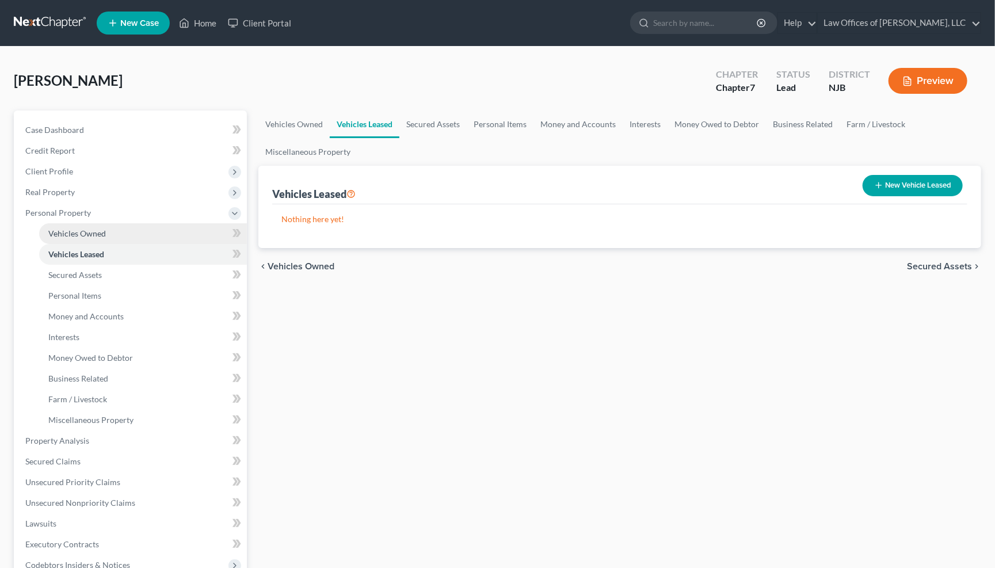
click at [90, 228] on span "Vehicles Owned" at bounding box center [77, 233] width 58 height 10
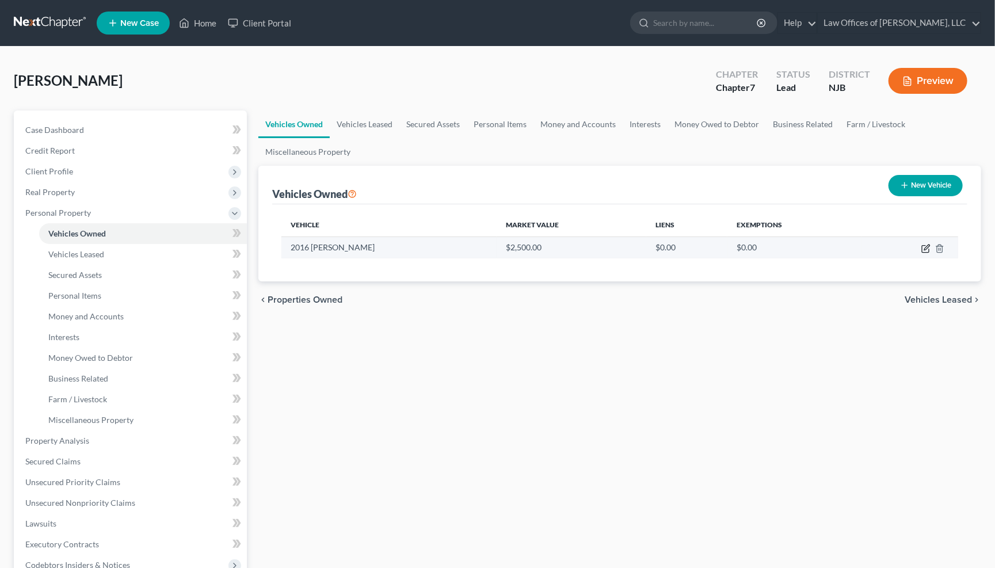
click at [925, 245] on icon "button" at bounding box center [925, 248] width 9 height 9
select select "0"
select select "10"
select select "3"
select select "0"
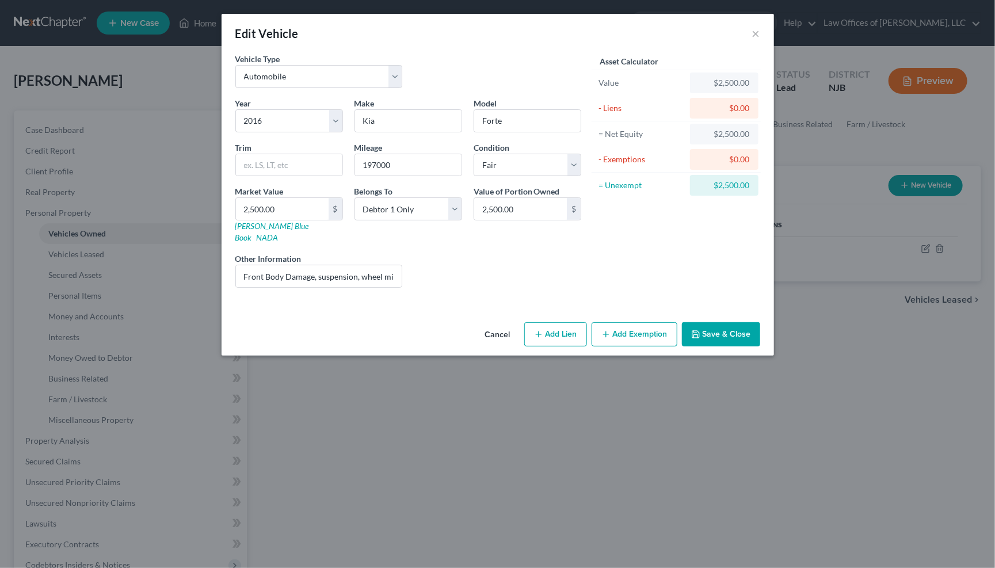
click at [634, 323] on button "Add Exemption" at bounding box center [635, 334] width 86 height 24
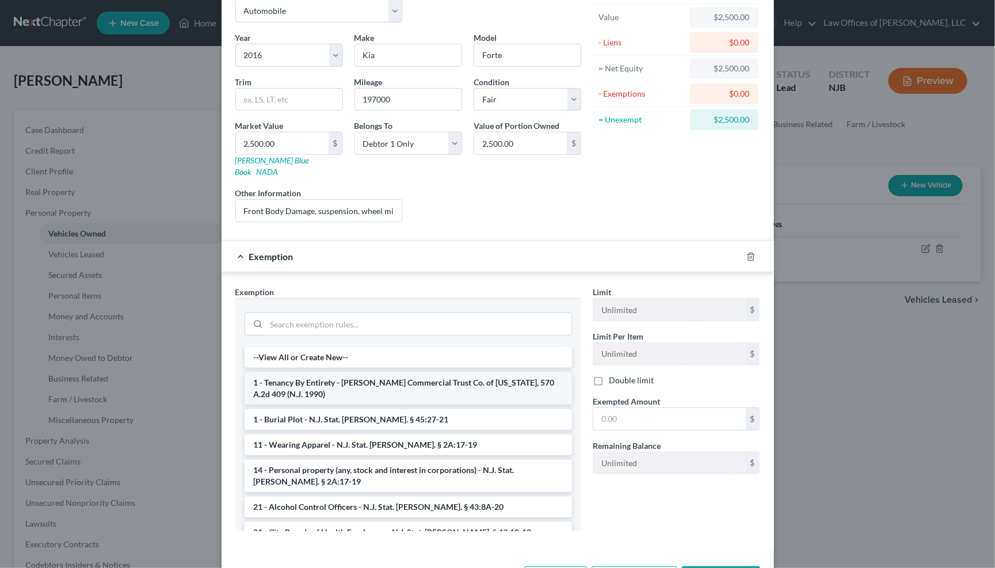
scroll to position [64, 0]
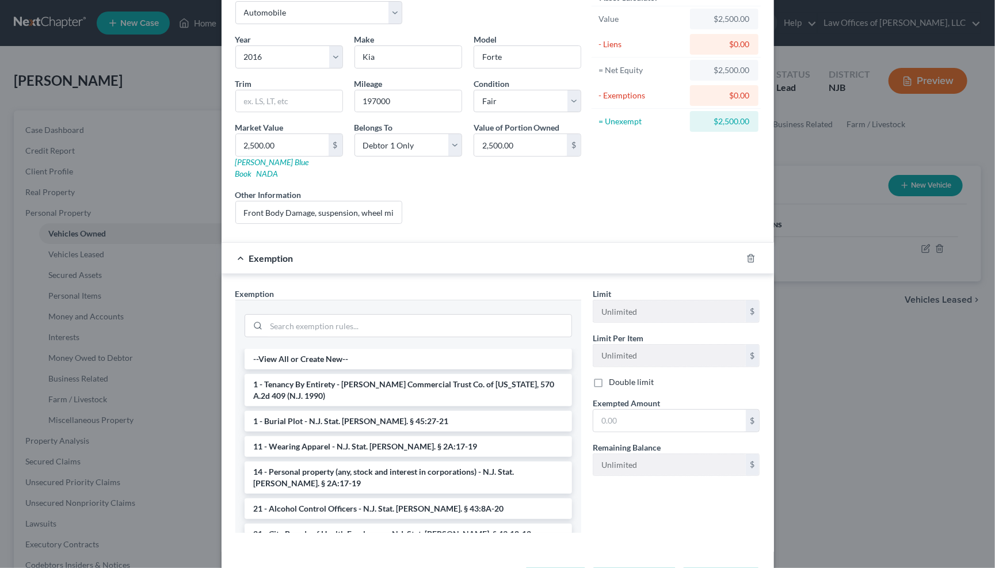
click at [192, 151] on div "Edit Vehicle × Vehicle Type Select Automobile Truck Trailer Watercraft Aircraft…" at bounding box center [497, 284] width 995 height 568
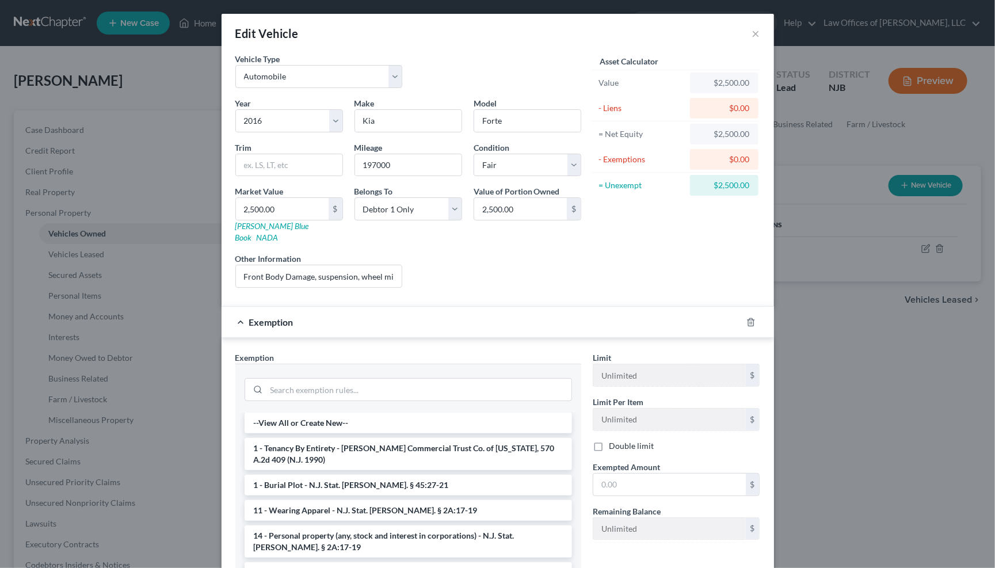
scroll to position [0, 0]
click at [758, 32] on button "×" at bounding box center [756, 33] width 8 height 14
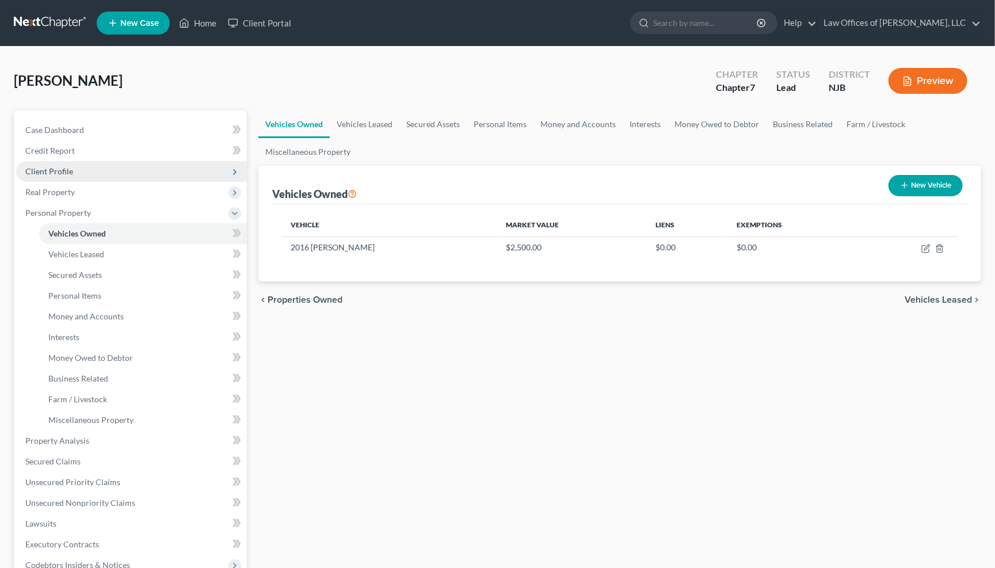
click at [64, 167] on span "Client Profile" at bounding box center [49, 171] width 48 height 10
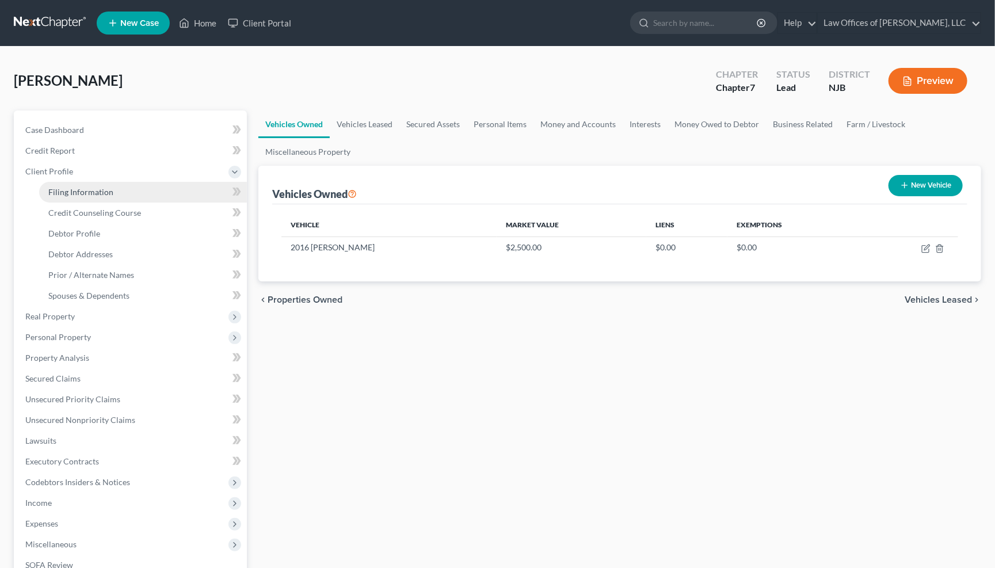
click at [68, 187] on span "Filing Information" at bounding box center [80, 192] width 65 height 10
select select "1"
select select "0"
select select "51"
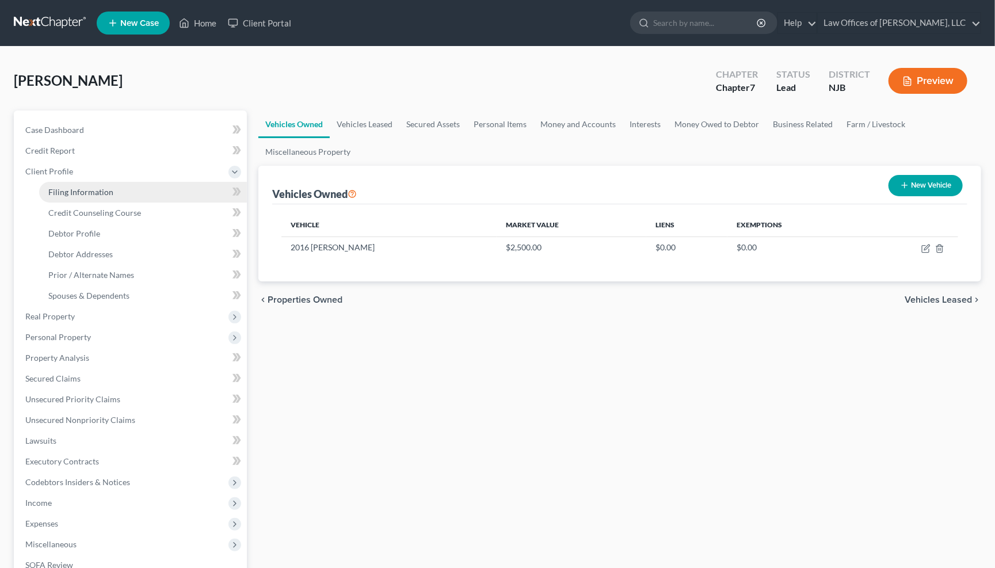
select select "0"
select select "33"
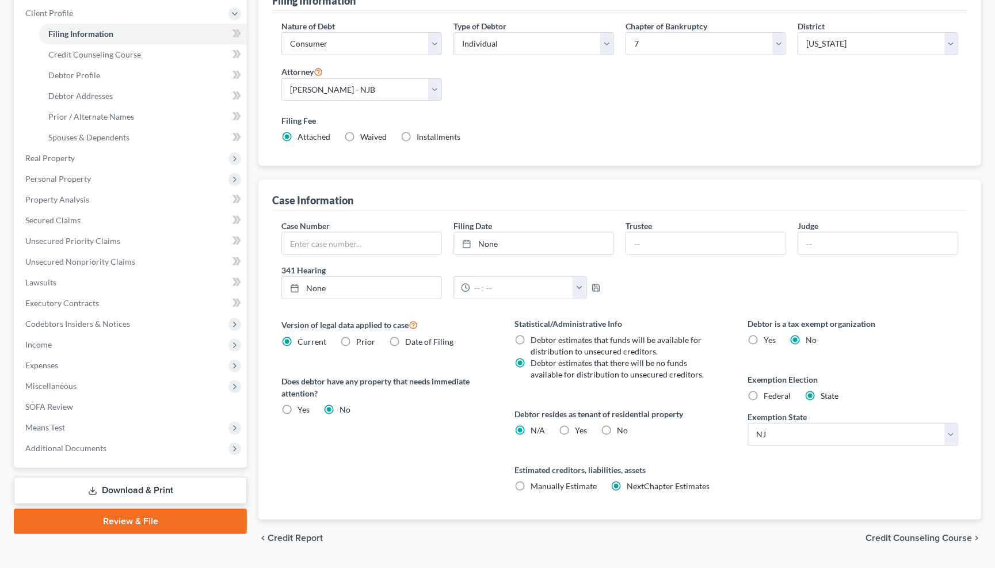
scroll to position [160, 0]
click at [764, 388] on label "Federal" at bounding box center [777, 394] width 27 height 12
click at [769, 388] on input "Federal" at bounding box center [772, 391] width 7 height 7
radio input "true"
radio input "false"
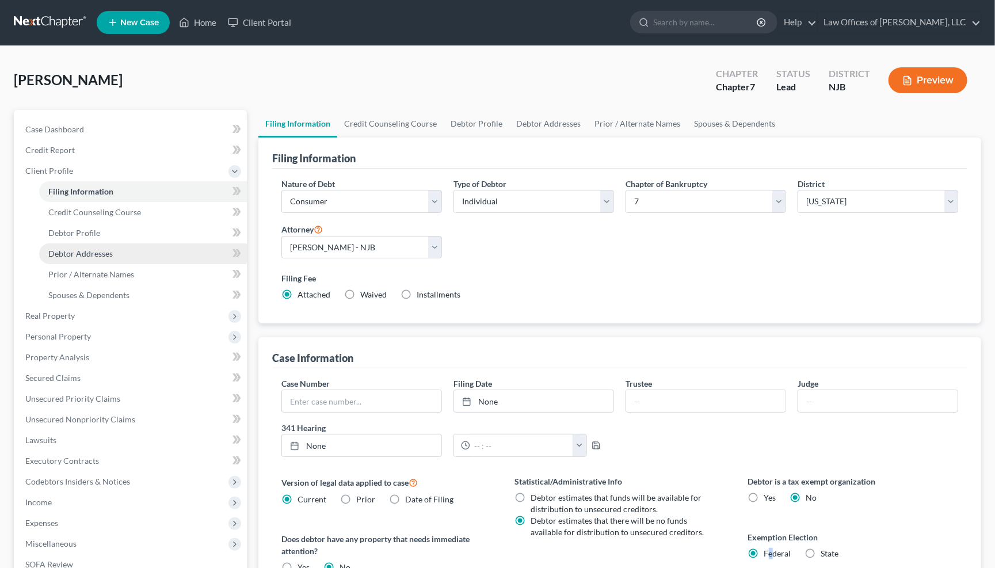
scroll to position [0, 0]
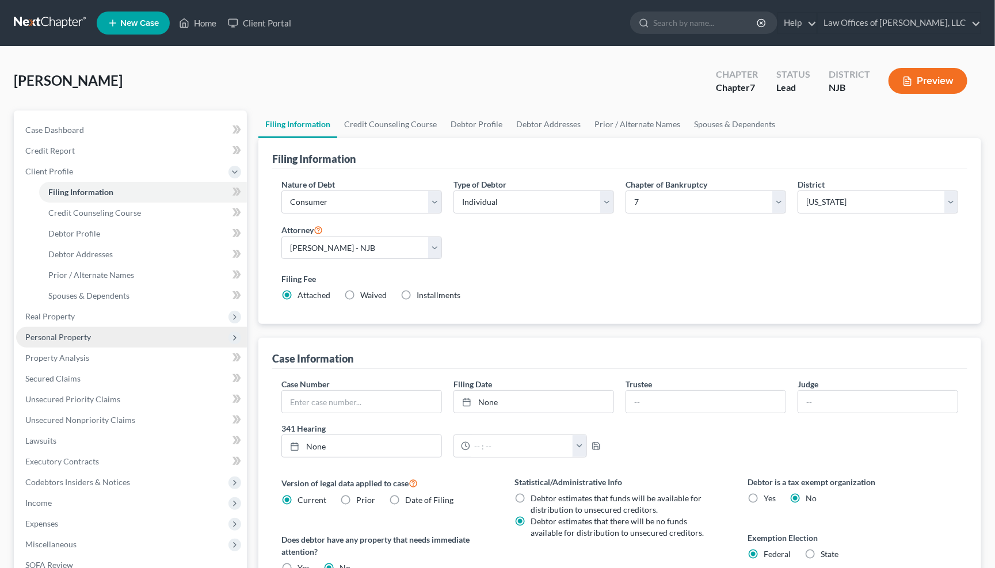
click at [81, 332] on span "Personal Property" at bounding box center [58, 337] width 66 height 10
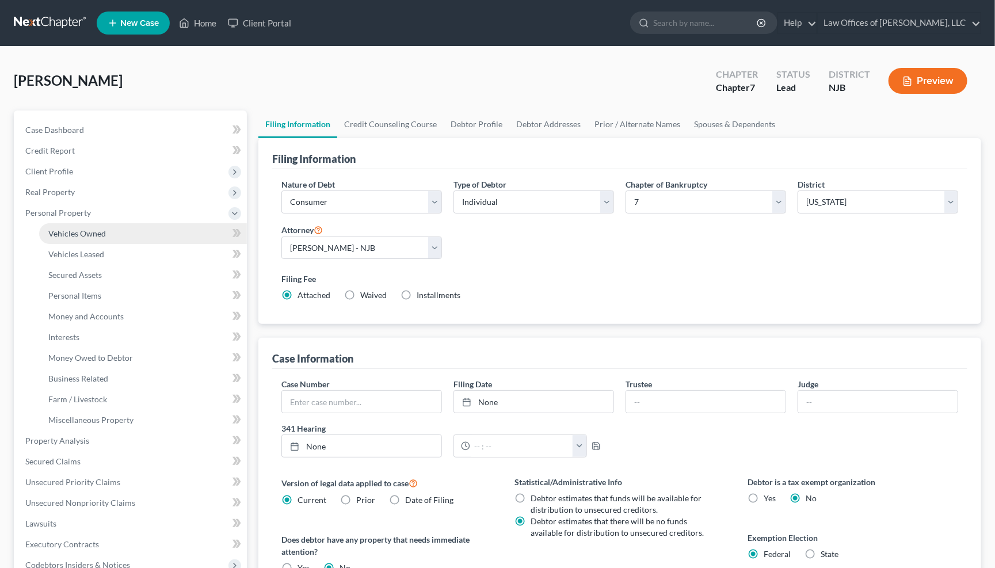
click at [91, 230] on span "Vehicles Owned" at bounding box center [77, 233] width 58 height 10
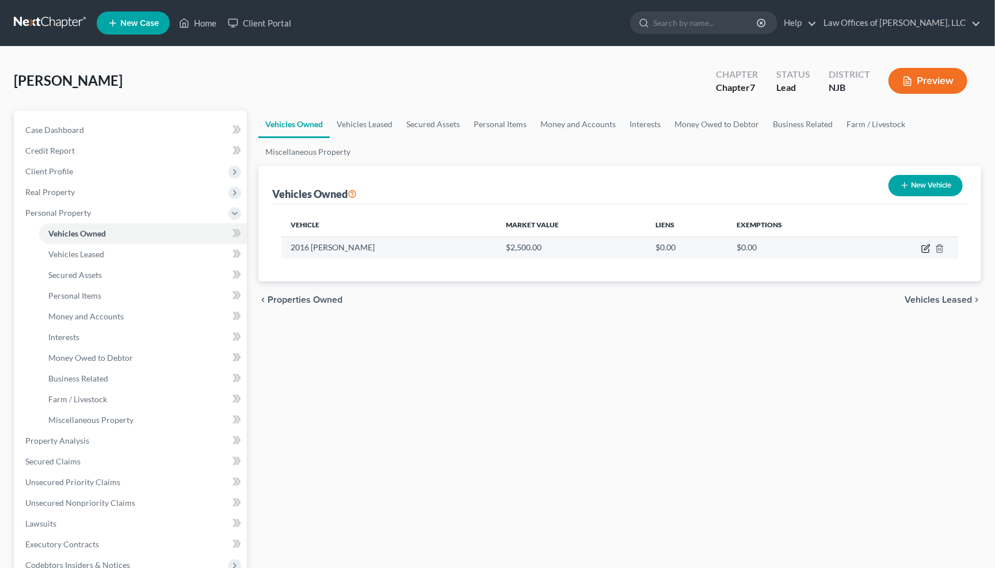
click at [926, 247] on icon "button" at bounding box center [926, 247] width 5 height 5
select select "0"
select select "10"
select select "3"
select select "0"
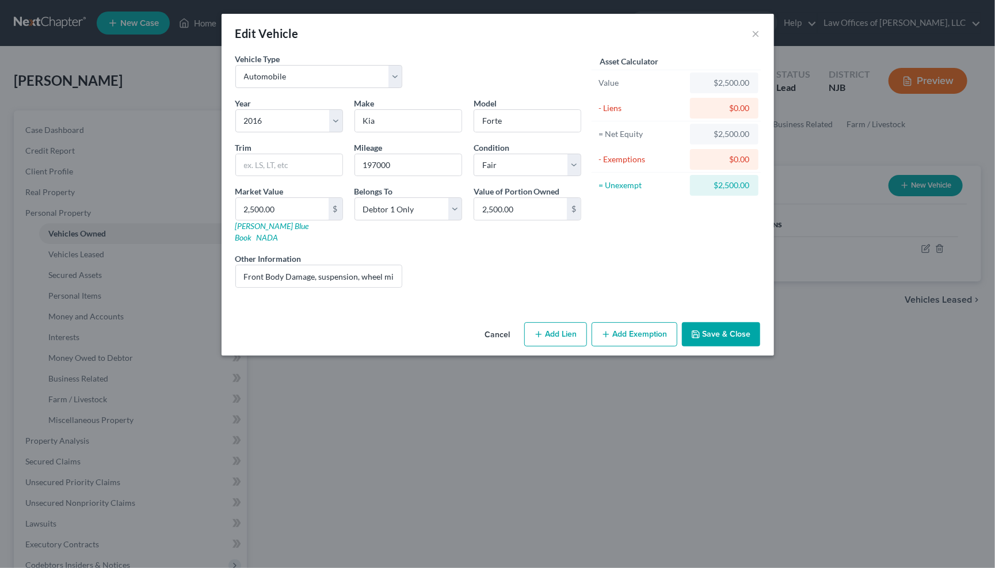
click at [628, 322] on button "Add Exemption" at bounding box center [635, 334] width 86 height 24
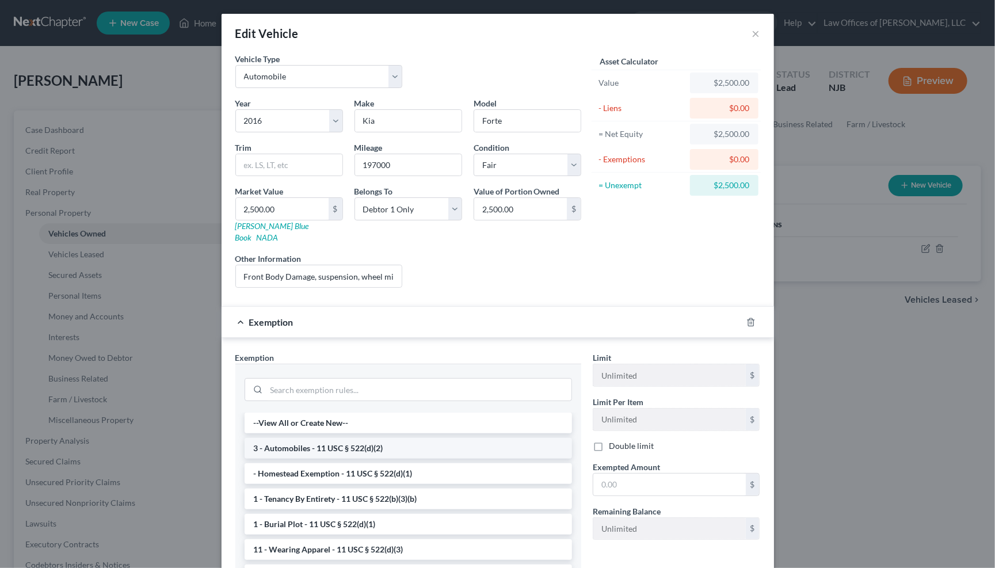
click at [318, 438] on li "3 - Automobiles - 11 USC § 522(d)(2)" at bounding box center [408, 448] width 327 height 21
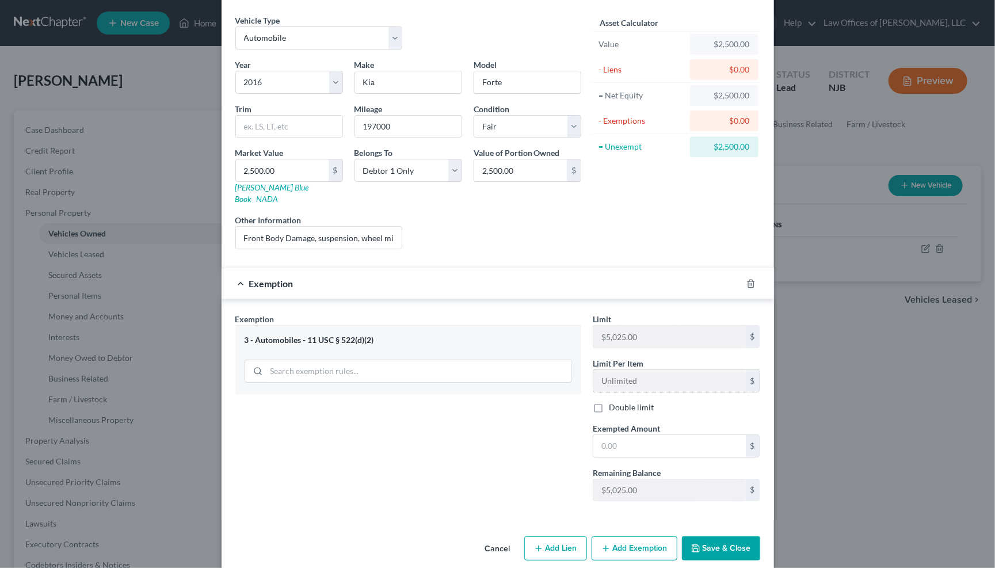
scroll to position [37, 0]
click at [616, 436] on input "text" at bounding box center [669, 447] width 152 height 22
type input "2,500.00"
click at [734, 537] on button "Save & Close" at bounding box center [721, 549] width 78 height 24
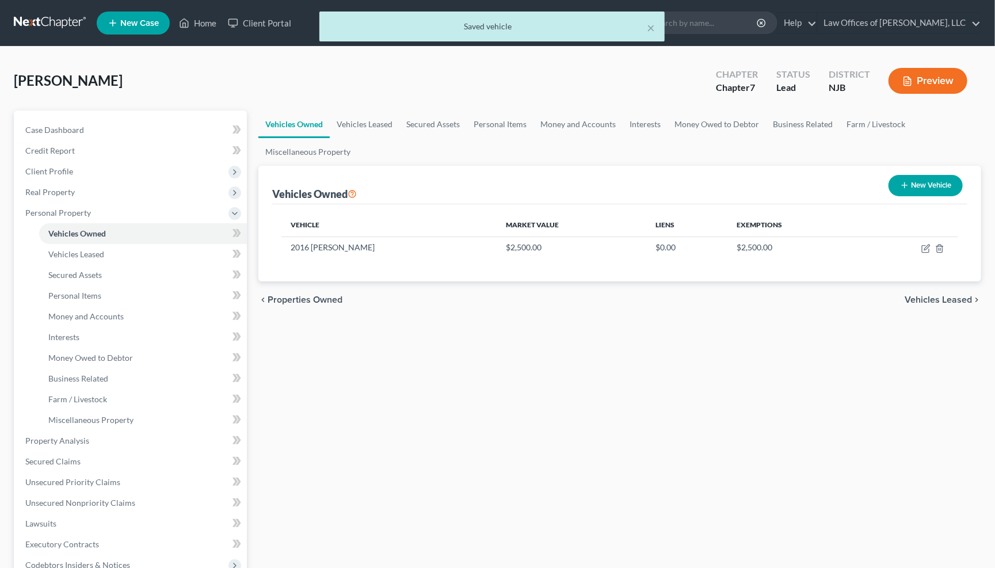
click at [906, 186] on icon "button" at bounding box center [904, 185] width 9 height 9
select select "0"
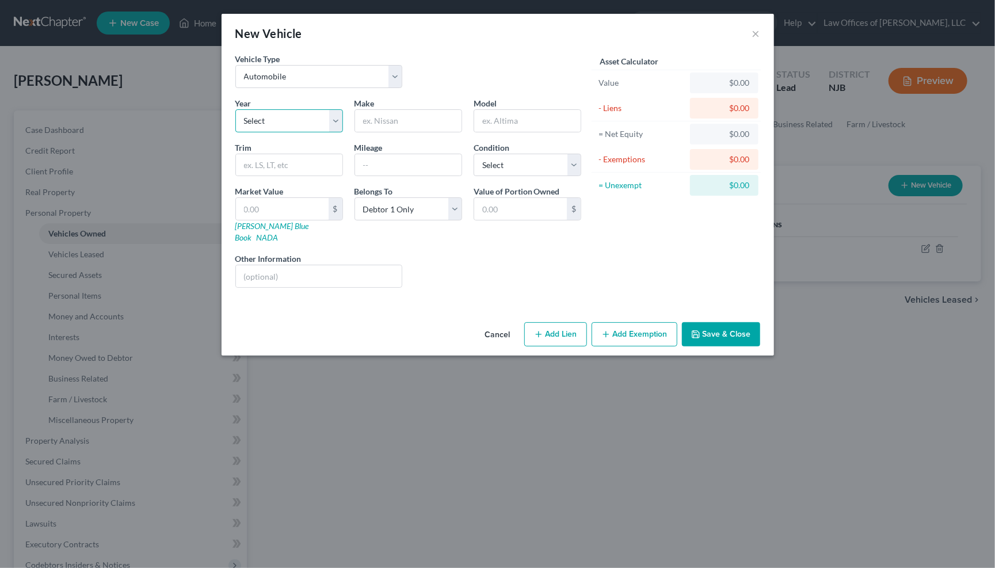
select select "18"
click at [407, 123] on input "text" at bounding box center [408, 121] width 106 height 22
type input "Honda"
drag, startPoint x: 490, startPoint y: 117, endPoint x: 488, endPoint y: 110, distance: 6.7
click at [490, 116] on input "text" at bounding box center [527, 121] width 106 height 22
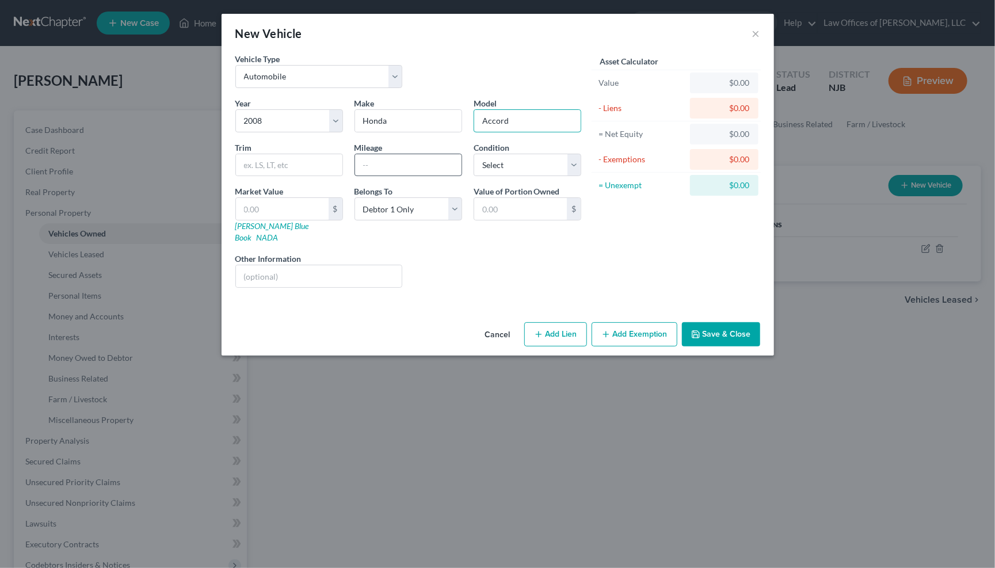
type input "Accord"
click at [366, 160] on input "text" at bounding box center [408, 165] width 106 height 22
type input "197000"
select select "4"
click at [323, 208] on input "text" at bounding box center [282, 209] width 93 height 22
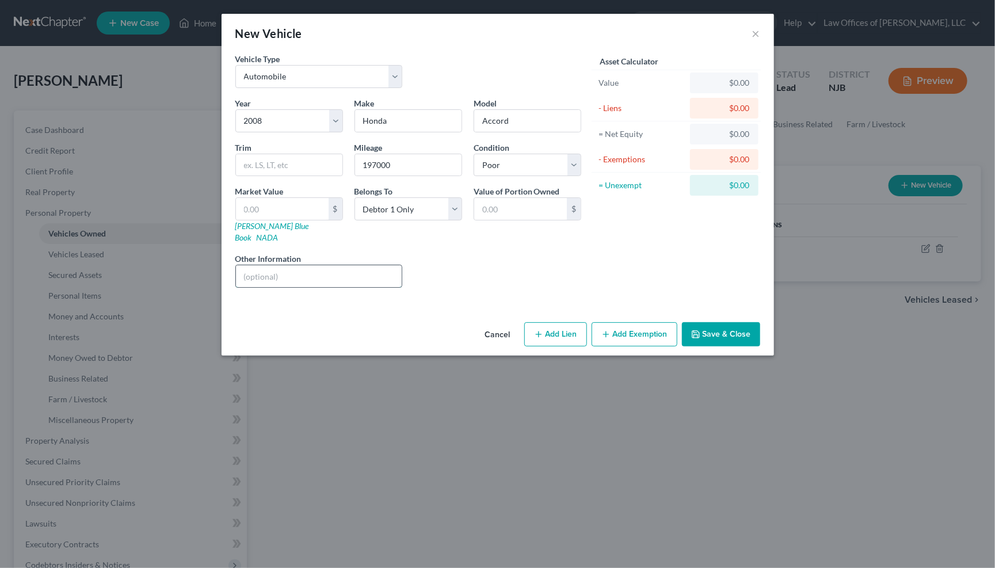
click at [308, 265] on input "text" at bounding box center [319, 276] width 166 height 22
type input "Engine, suspension and brakes need replacement"
click at [281, 206] on input "text" at bounding box center [282, 209] width 93 height 22
click at [284, 204] on input "text" at bounding box center [282, 209] width 93 height 22
type input "2"
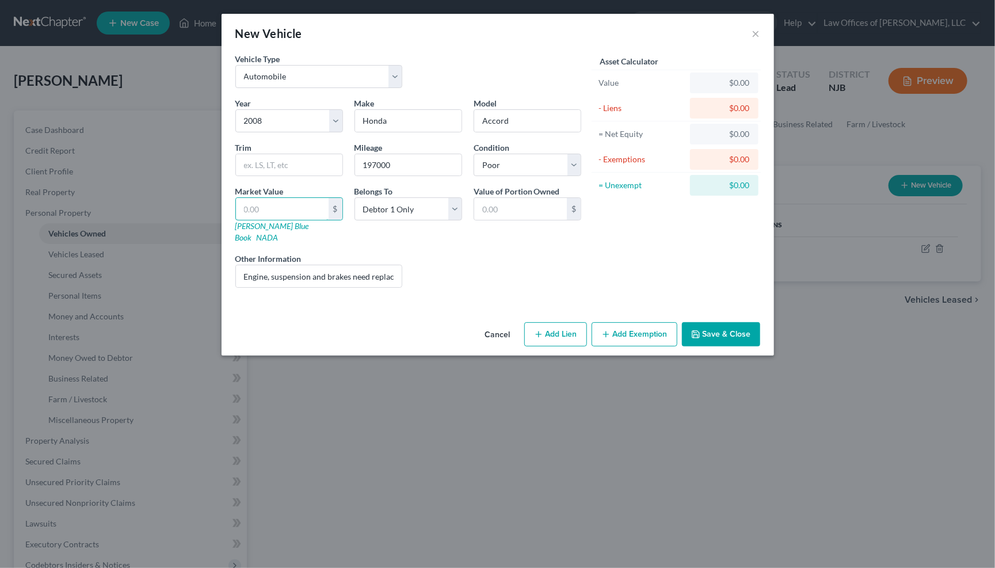
type input "2.00"
type input "25"
type input "25.00"
type input "250"
type input "250.00"
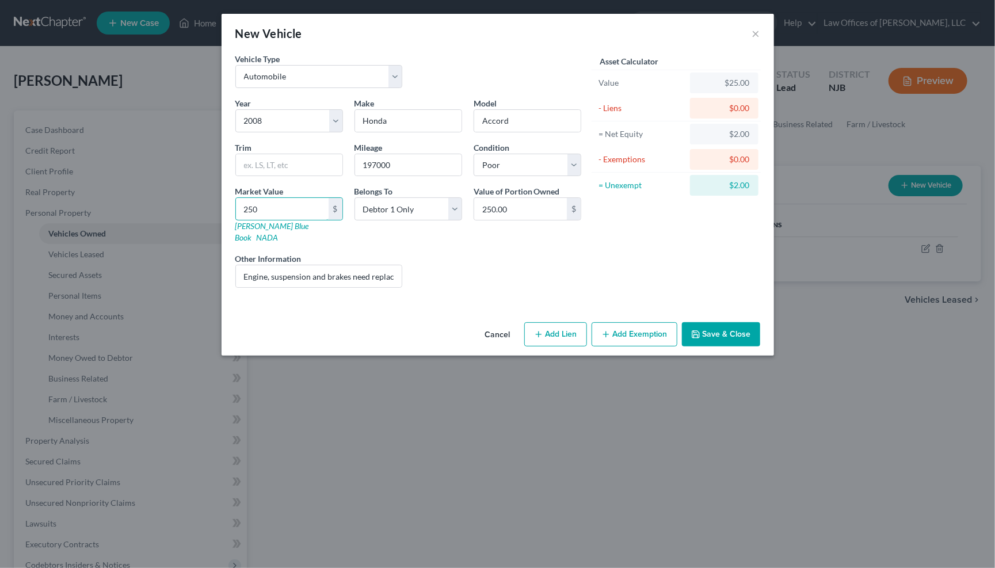
type input "2500"
type input "2,500.00"
type input "2,50"
type input "250.00"
type input "25"
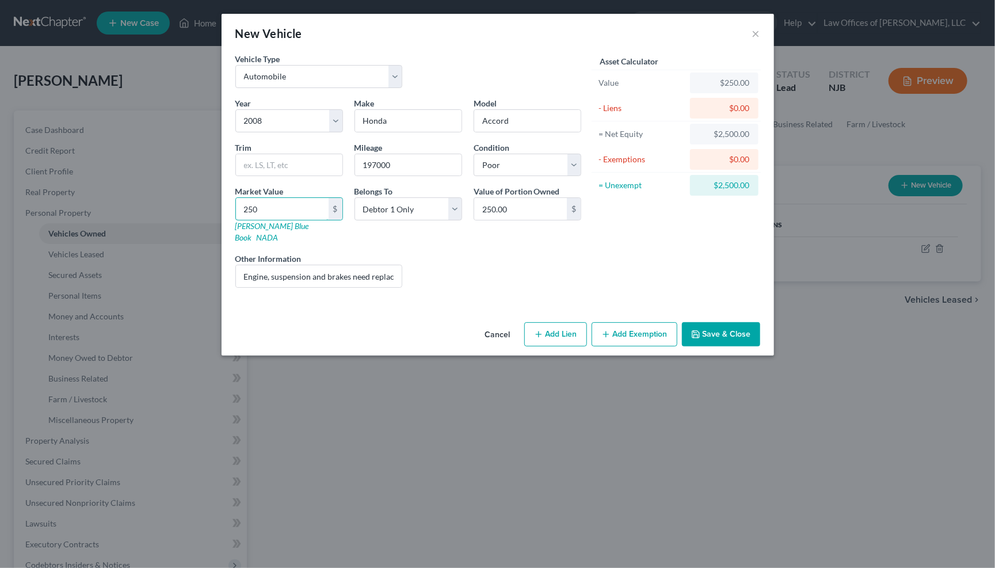
type input "25.00"
type input "2"
type input "2.00"
click at [394, 265] on input "Engine, suspension and brakes need replacement" at bounding box center [319, 276] width 166 height 22
click at [277, 208] on input "text" at bounding box center [282, 209] width 93 height 22
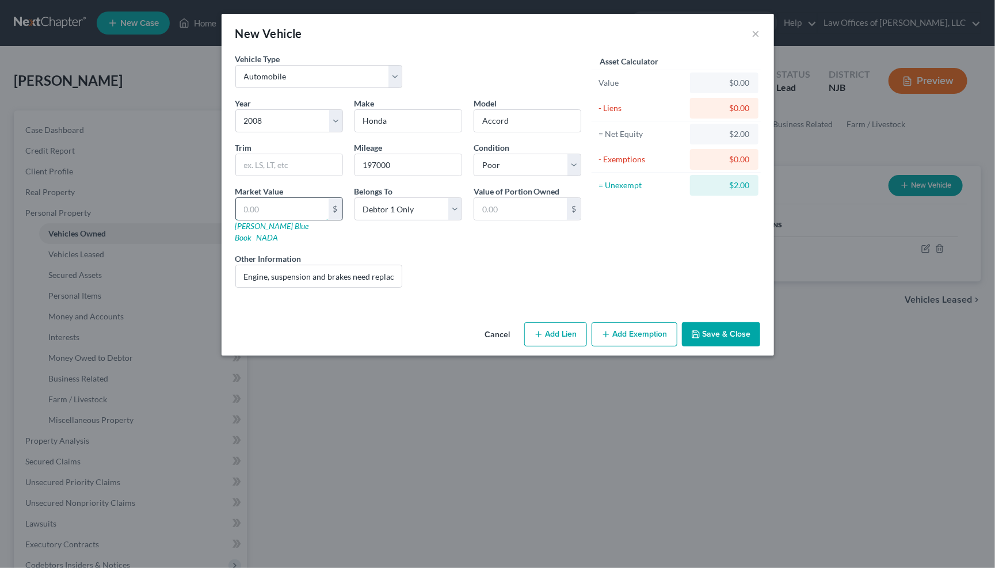
click at [296, 205] on input "text" at bounding box center [282, 209] width 93 height 22
click at [505, 207] on input "text" at bounding box center [520, 209] width 93 height 22
click at [494, 200] on input "text" at bounding box center [520, 209] width 93 height 22
type input "1,200"
click at [548, 322] on button "Add Lien" at bounding box center [555, 334] width 63 height 24
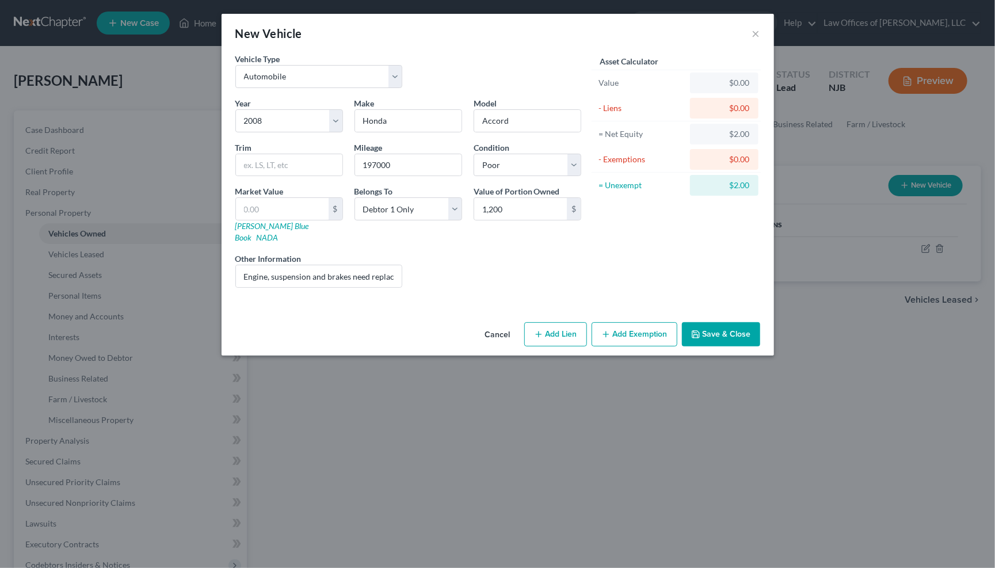
select select "0"
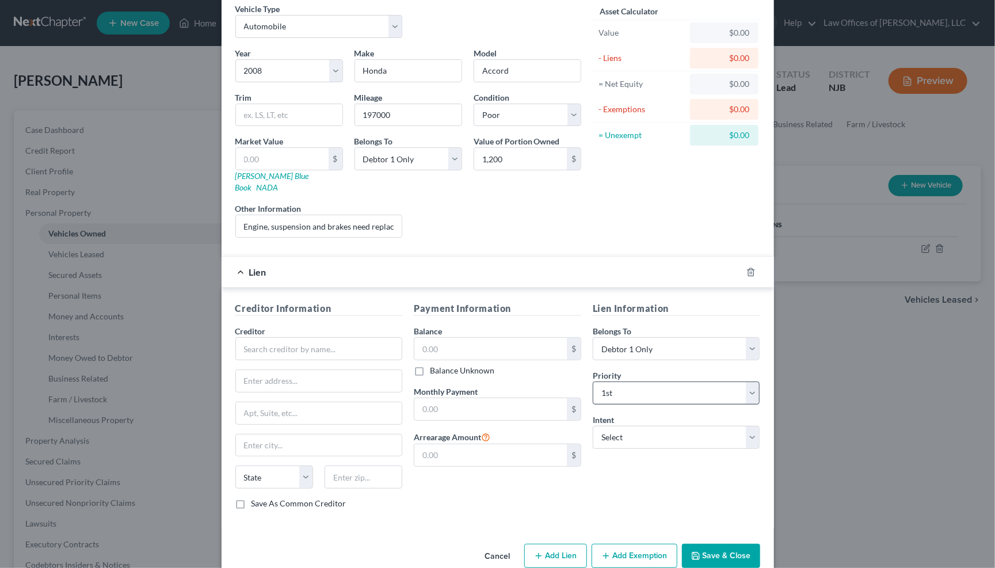
scroll to position [58, 0]
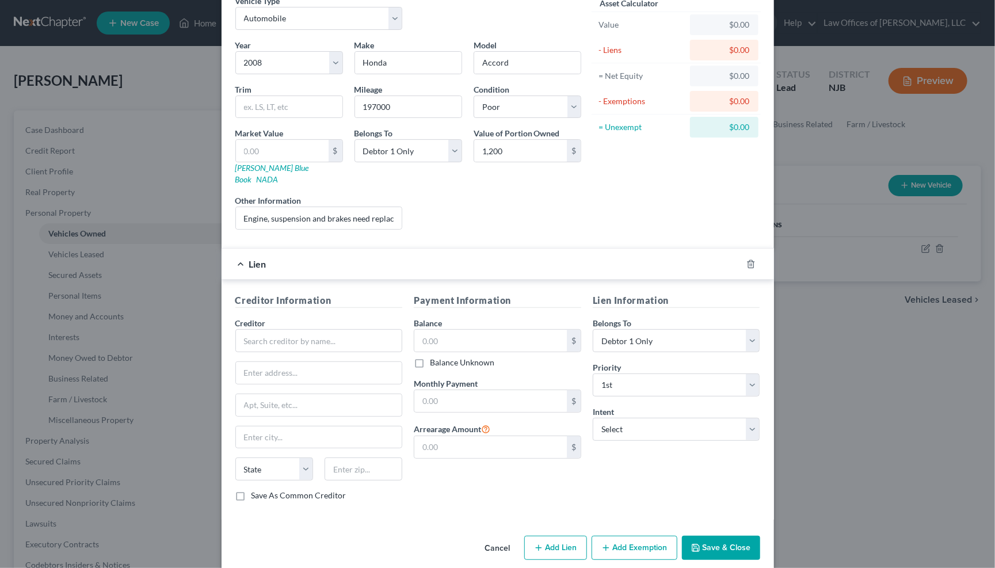
drag, startPoint x: 496, startPoint y: 531, endPoint x: 501, endPoint y: 523, distance: 9.3
click at [497, 537] on button "Cancel" at bounding box center [498, 548] width 44 height 23
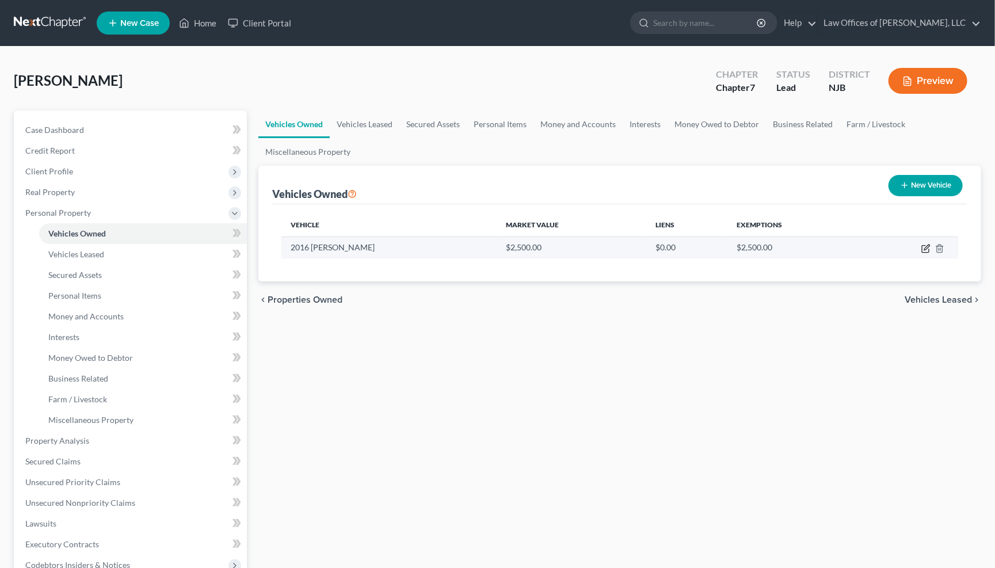
click at [926, 247] on icon "button" at bounding box center [926, 247] width 5 height 5
select select "0"
select select "10"
select select "3"
select select "0"
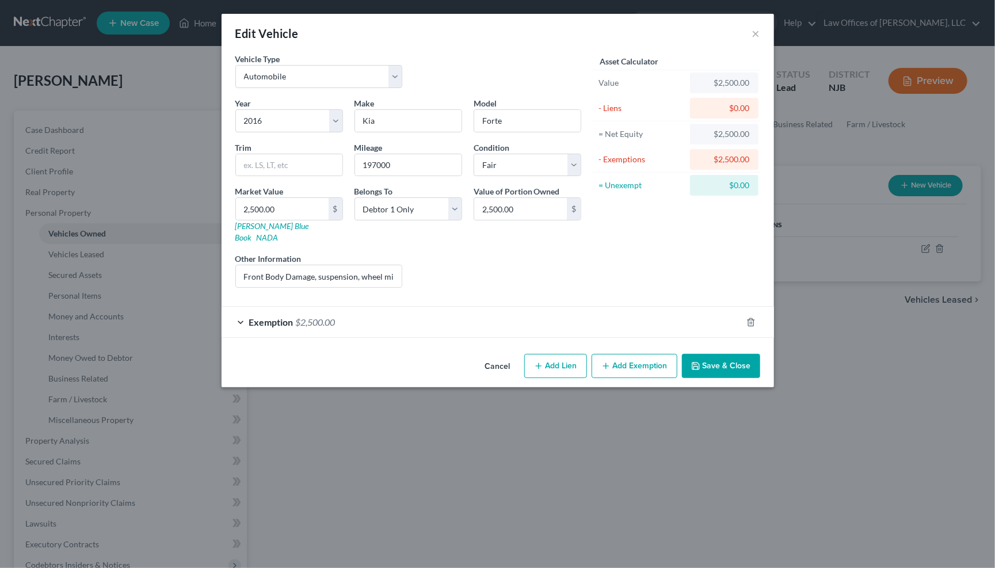
click at [898, 369] on div "Edit Vehicle × Vehicle Type Select Automobile Truck Trailer Watercraft Aircraft…" at bounding box center [497, 284] width 995 height 568
click at [494, 355] on button "Cancel" at bounding box center [498, 366] width 44 height 23
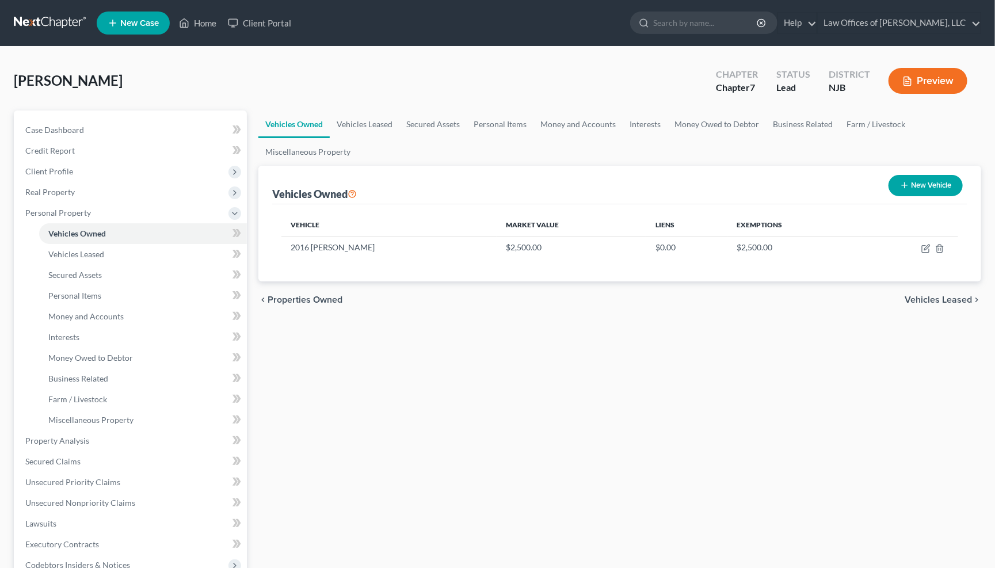
click at [907, 182] on button "New Vehicle" at bounding box center [926, 185] width 74 height 21
select select "0"
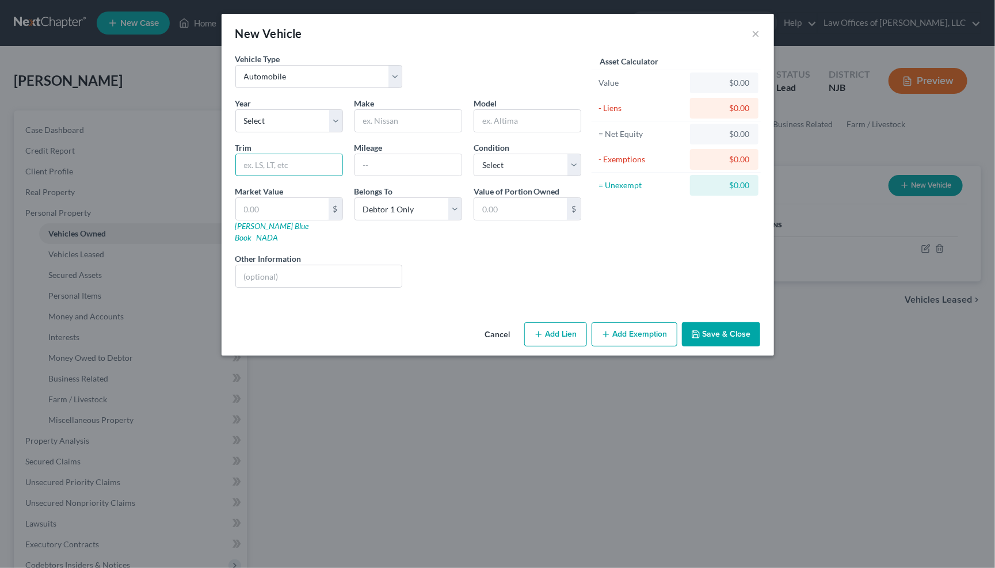
drag, startPoint x: 319, startPoint y: 157, endPoint x: 319, endPoint y: 144, distance: 12.1
click at [319, 154] on input "text" at bounding box center [289, 165] width 106 height 22
select select "18"
click at [428, 124] on input "text" at bounding box center [408, 121] width 106 height 22
type input "Honda"
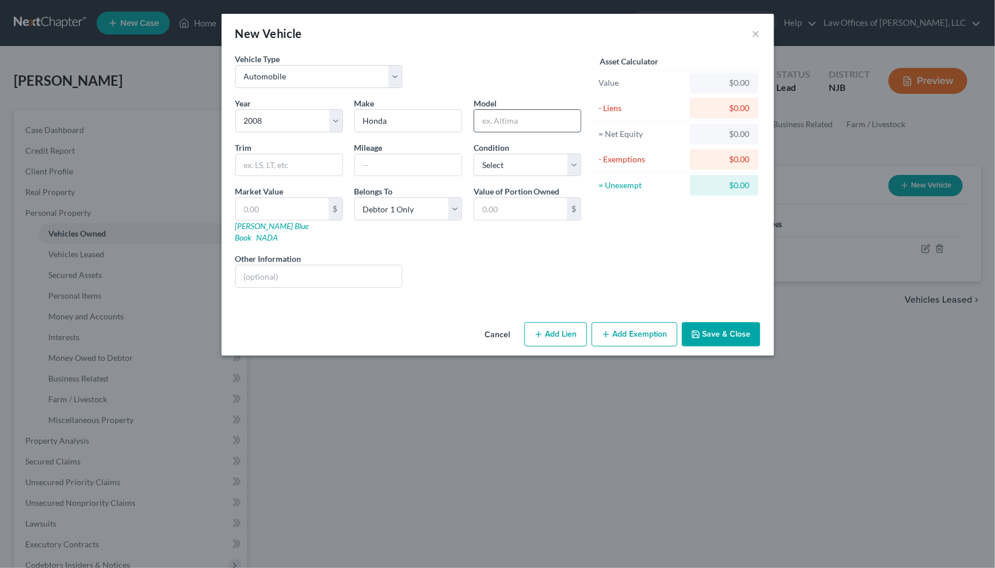
click at [504, 116] on input "text" at bounding box center [527, 121] width 106 height 22
type input "Accord"
click at [407, 166] on input "text" at bounding box center [408, 165] width 106 height 22
type input "200000"
select select "4"
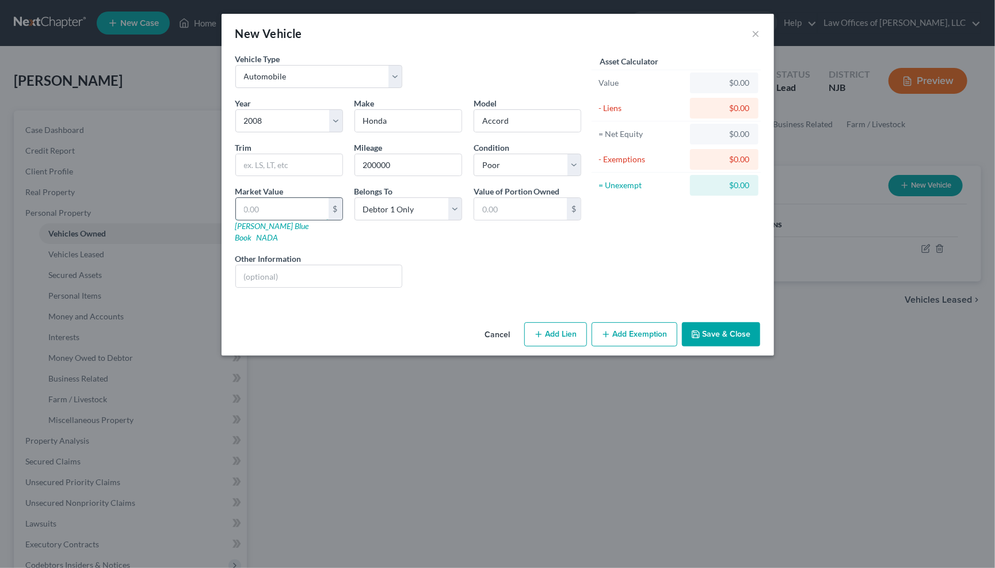
click at [277, 208] on input "text" at bounding box center [282, 209] width 93 height 22
click at [264, 265] on input "text" at bounding box center [319, 276] width 166 height 22
type input "Severe engine, suspension and brake problems"
click at [265, 213] on input "text" at bounding box center [282, 209] width 93 height 22
type input "1"
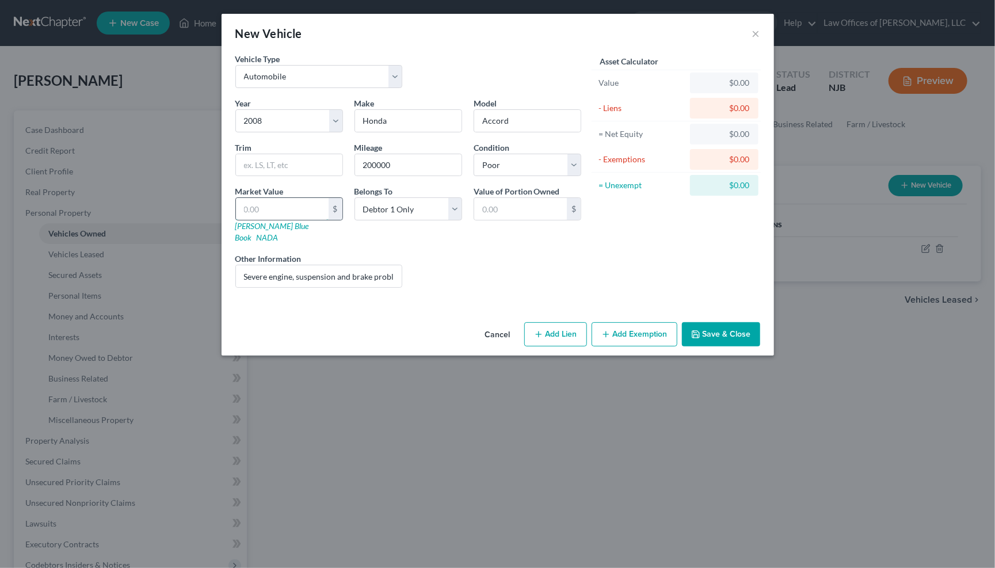
type input "1.00"
type input "12"
type input "12.00"
type input "120"
type input "120.00"
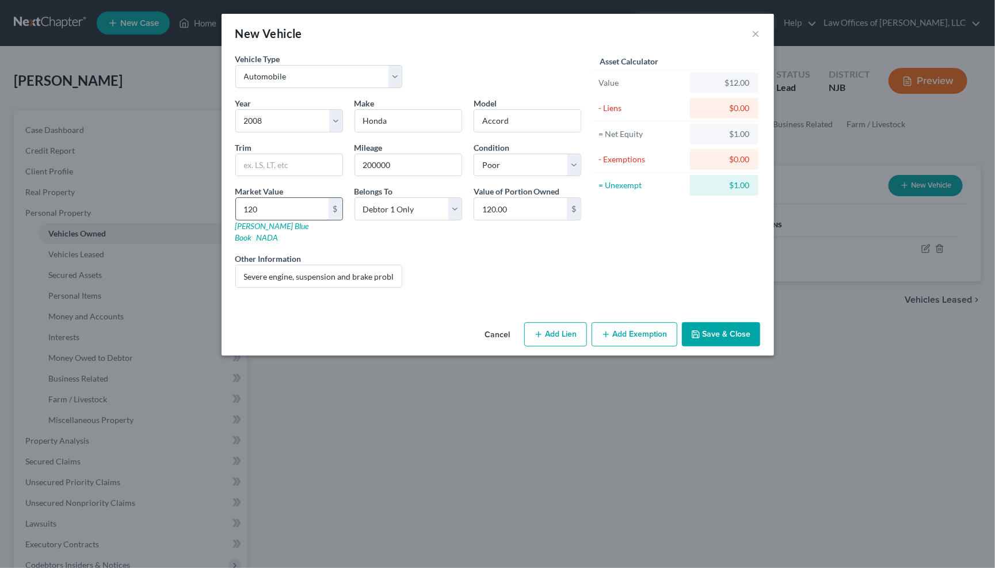
type input "1200"
type input "1,200.00"
type input "1,200"
click at [631, 323] on button "Add Exemption" at bounding box center [635, 334] width 86 height 24
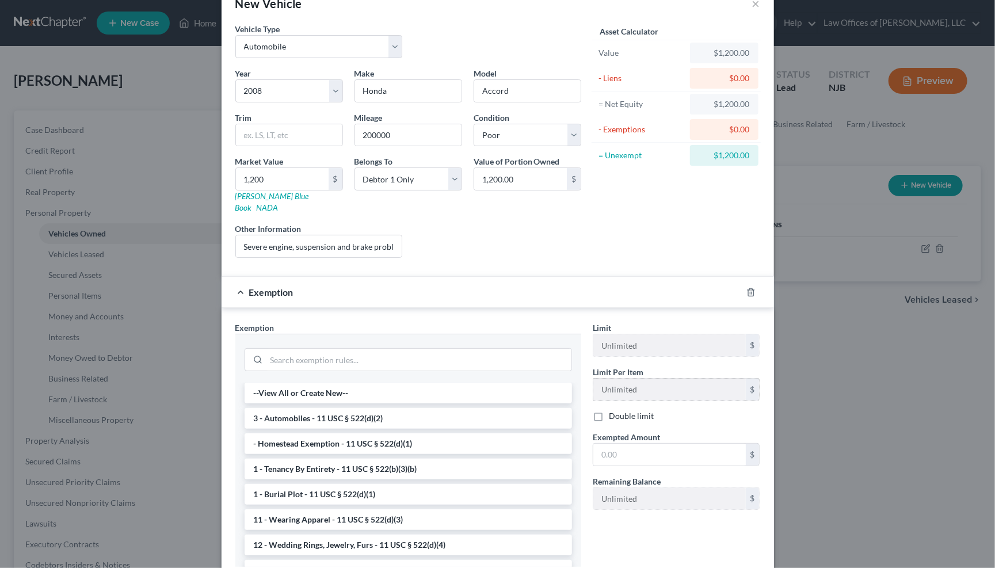
scroll to position [70, 0]
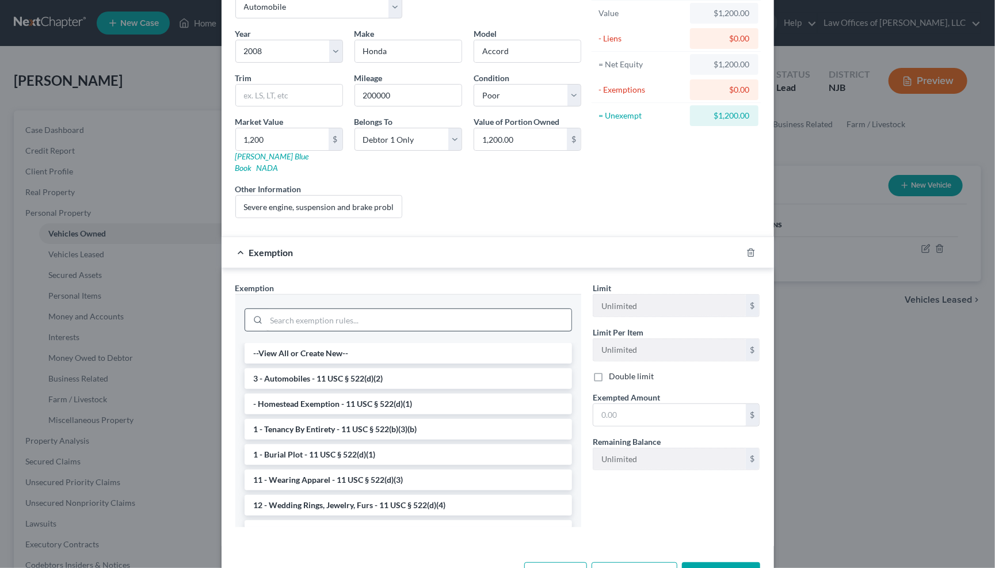
click at [351, 368] on li "3 - Automobiles - 11 USC § 522(d)(2)" at bounding box center [408, 378] width 327 height 21
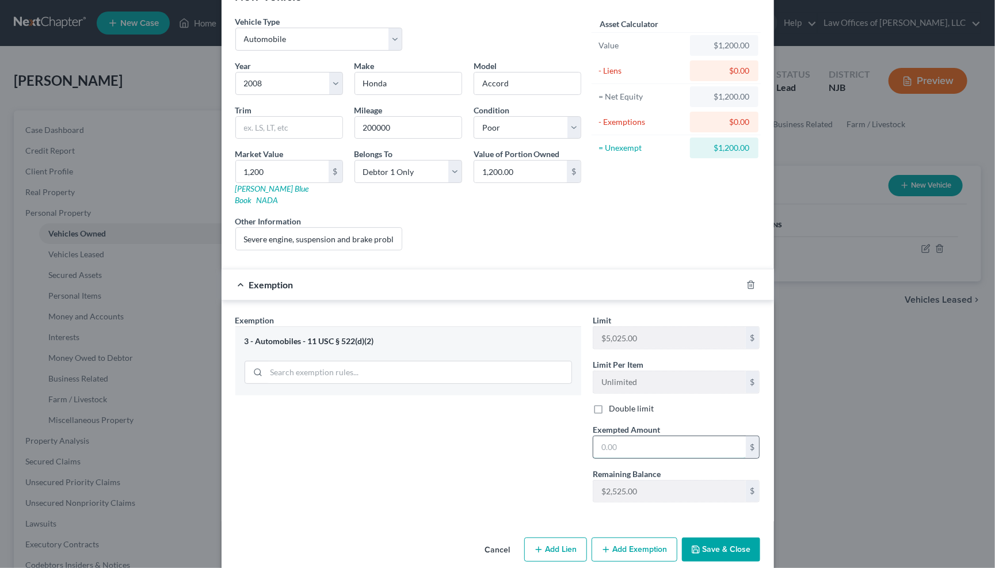
click at [618, 436] on input "text" at bounding box center [669, 447] width 152 height 22
type input "1,200.00"
click at [731, 537] on button "Save & Close" at bounding box center [721, 549] width 78 height 24
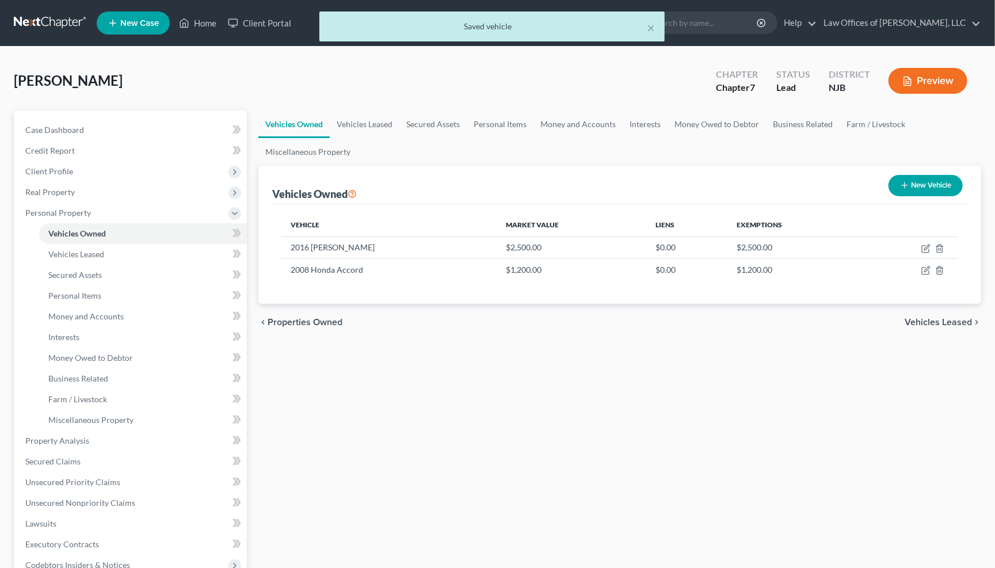
scroll to position [0, 0]
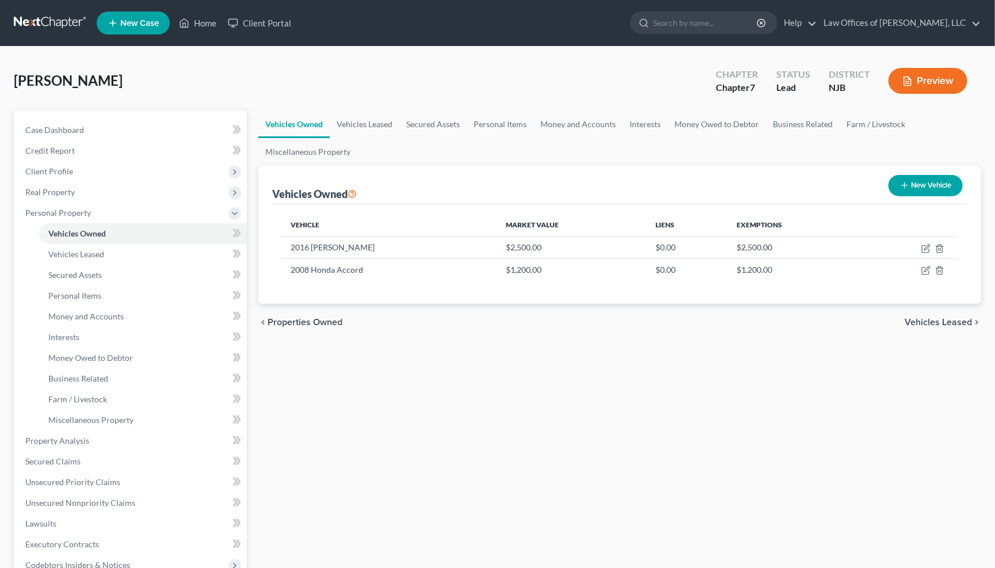
click at [935, 319] on span "Vehicles Leased" at bounding box center [938, 322] width 67 height 9
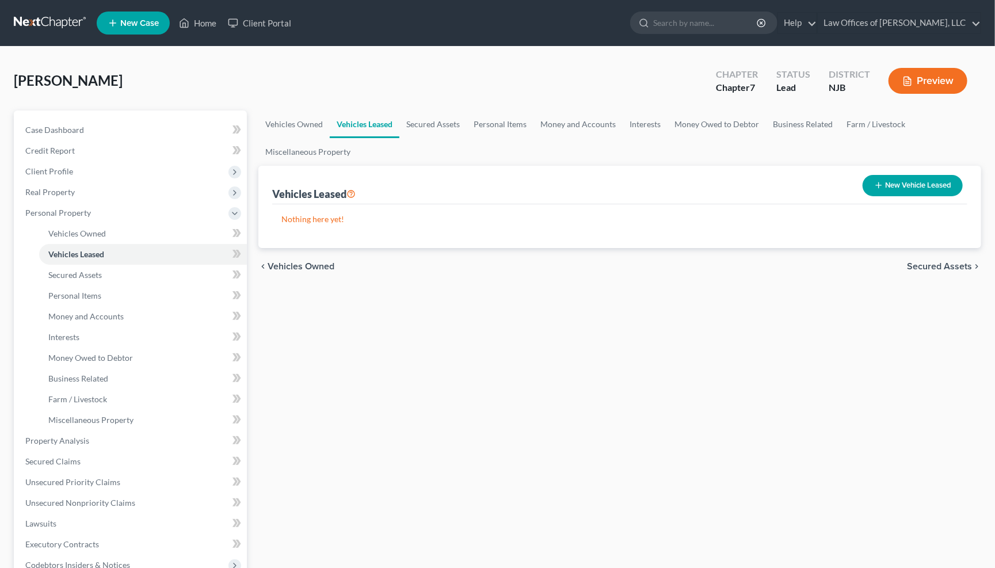
click at [960, 265] on span "Secured Assets" at bounding box center [939, 266] width 65 height 9
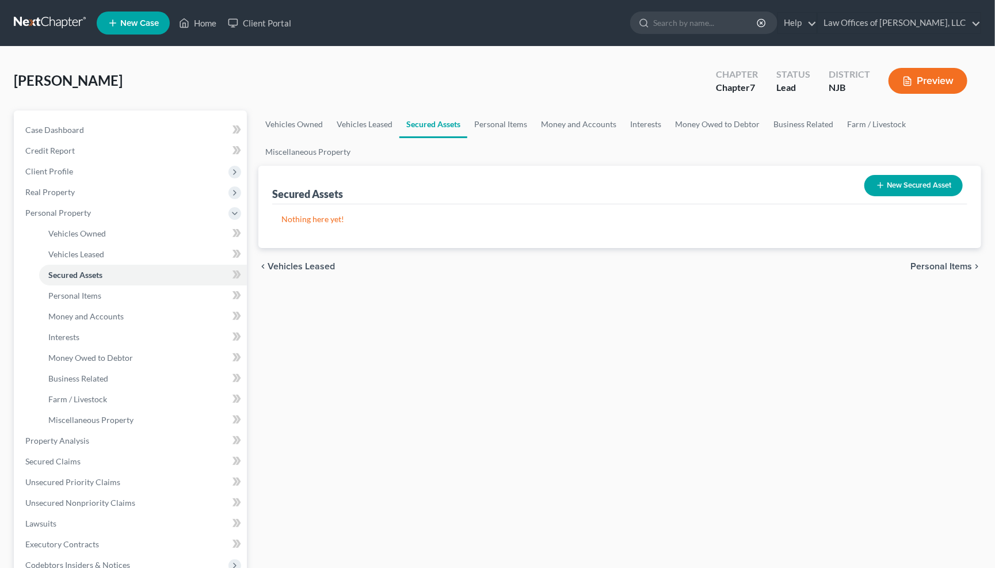
scroll to position [1, 0]
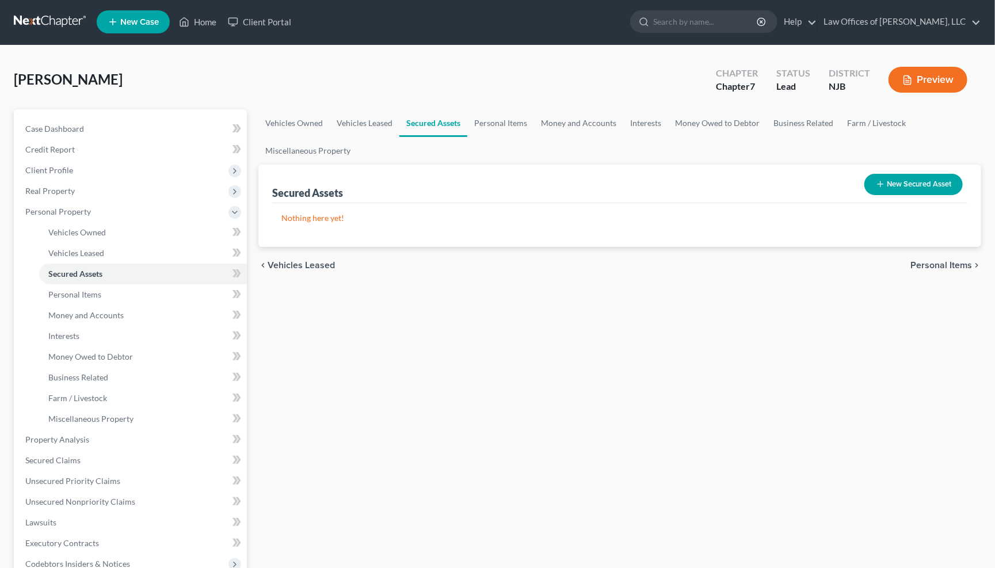
click at [906, 186] on button "New Secured Asset" at bounding box center [913, 184] width 98 height 21
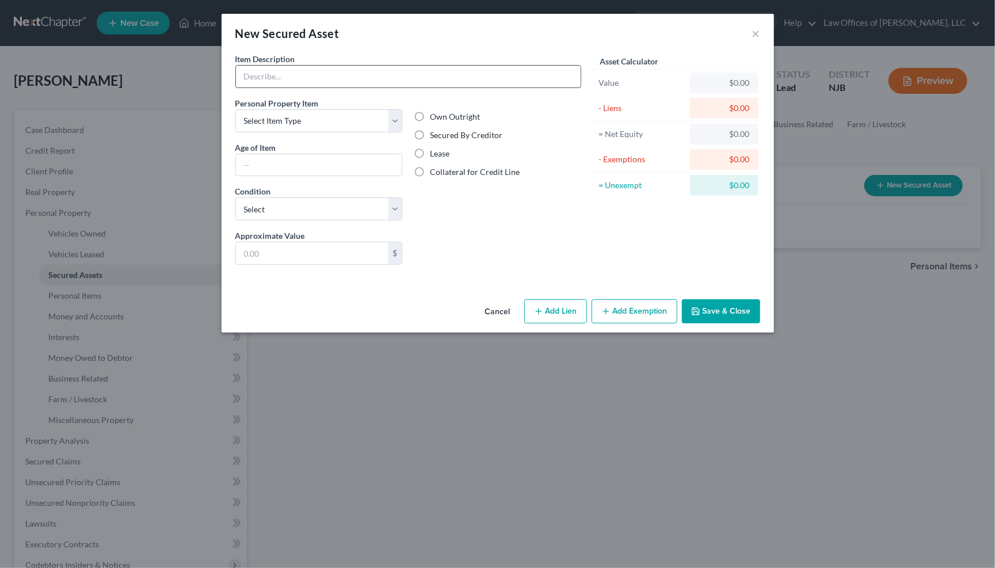
click at [536, 82] on input "text" at bounding box center [408, 77] width 345 height 22
select select "clothing"
click at [430, 116] on label "Own Outright" at bounding box center [455, 117] width 50 height 12
click at [434, 116] on input "Own Outright" at bounding box center [437, 114] width 7 height 7
radio input "true"
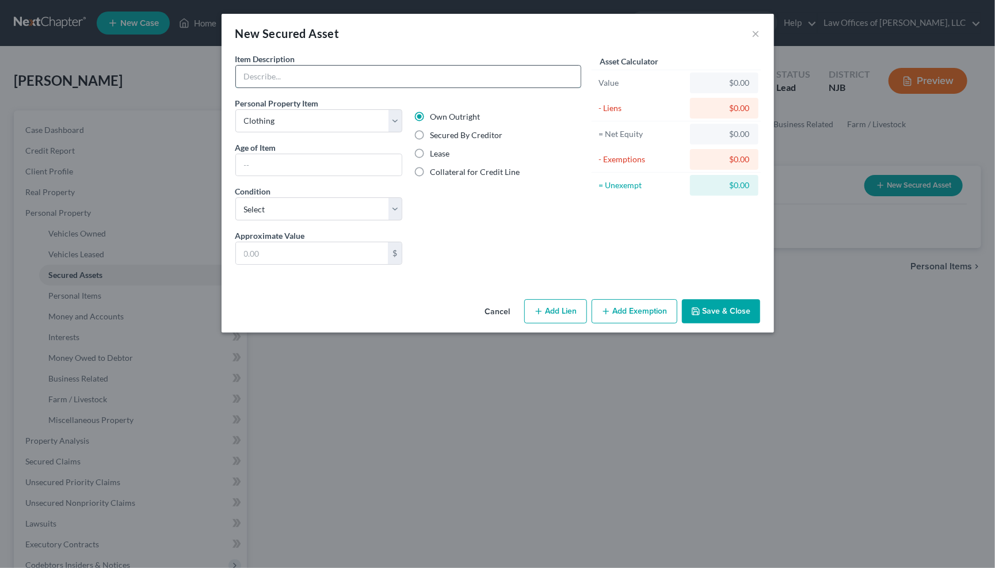
click at [501, 73] on input "text" at bounding box center [408, 77] width 345 height 22
type input "Clothes"
select select "2"
click at [333, 251] on input "text" at bounding box center [312, 253] width 152 height 22
type input "500.00"
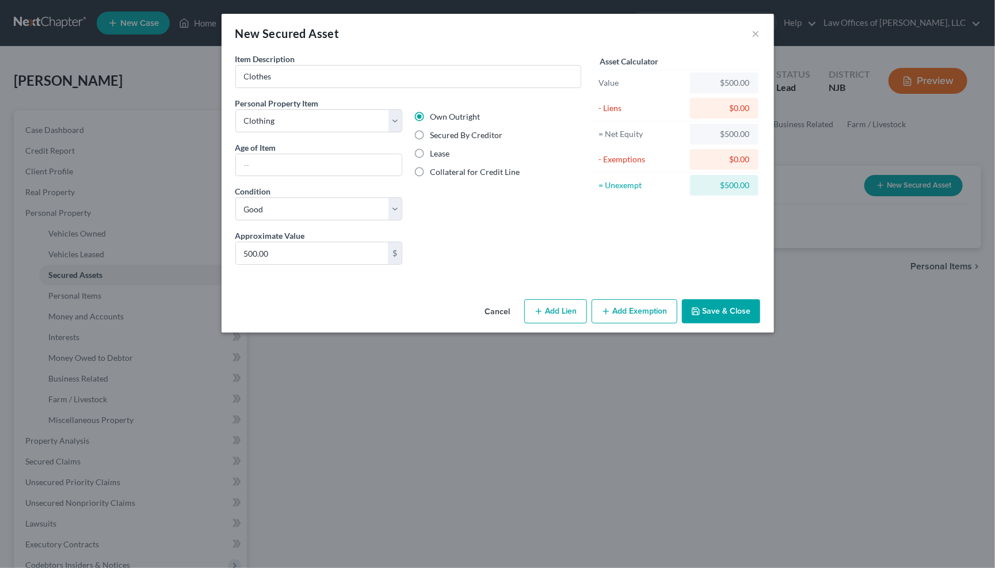
click at [635, 310] on button "Add Exemption" at bounding box center [635, 311] width 86 height 24
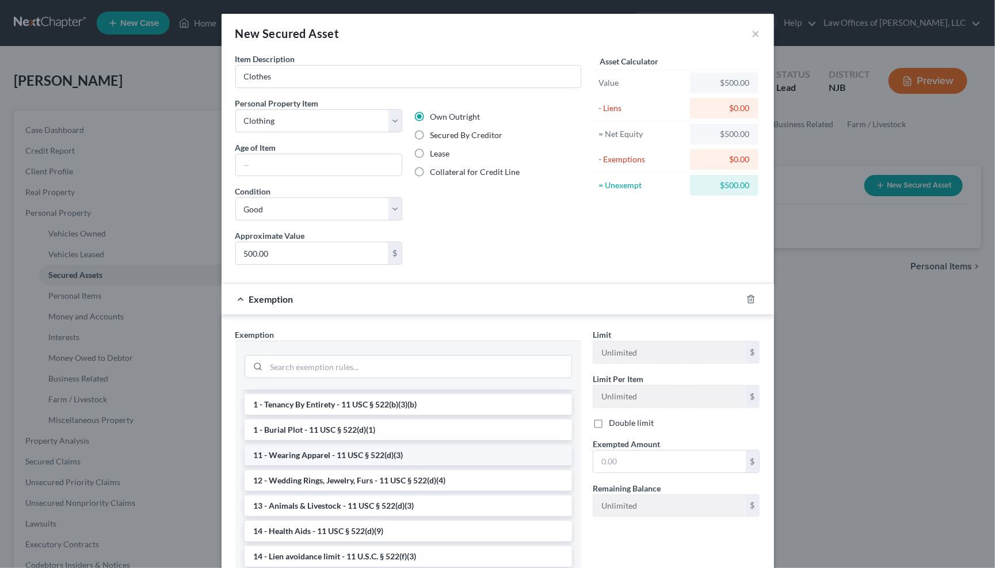
scroll to position [155, 0]
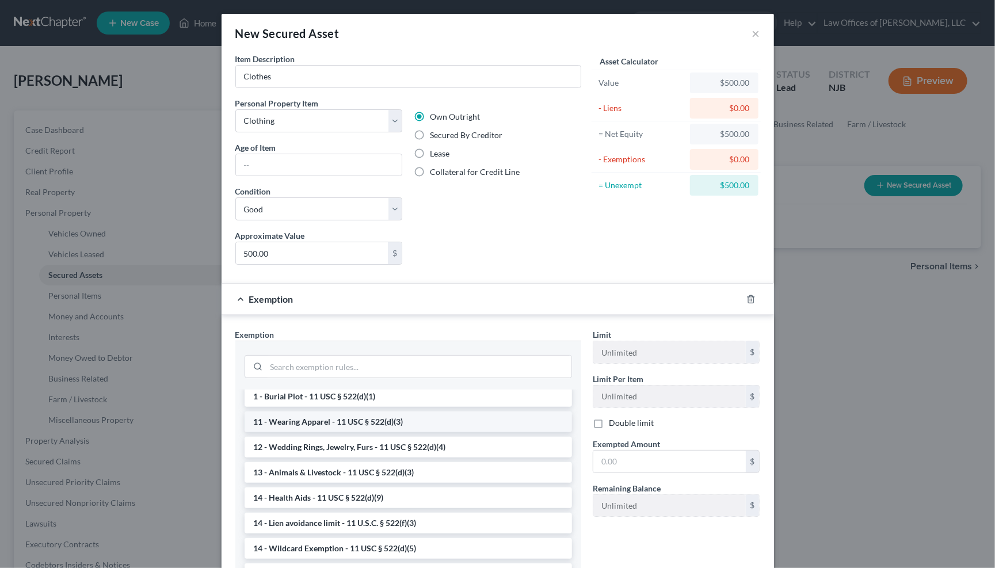
click at [354, 413] on li "11 - Wearing Apparel - 11 USC § 522(d)(3)" at bounding box center [408, 421] width 327 height 21
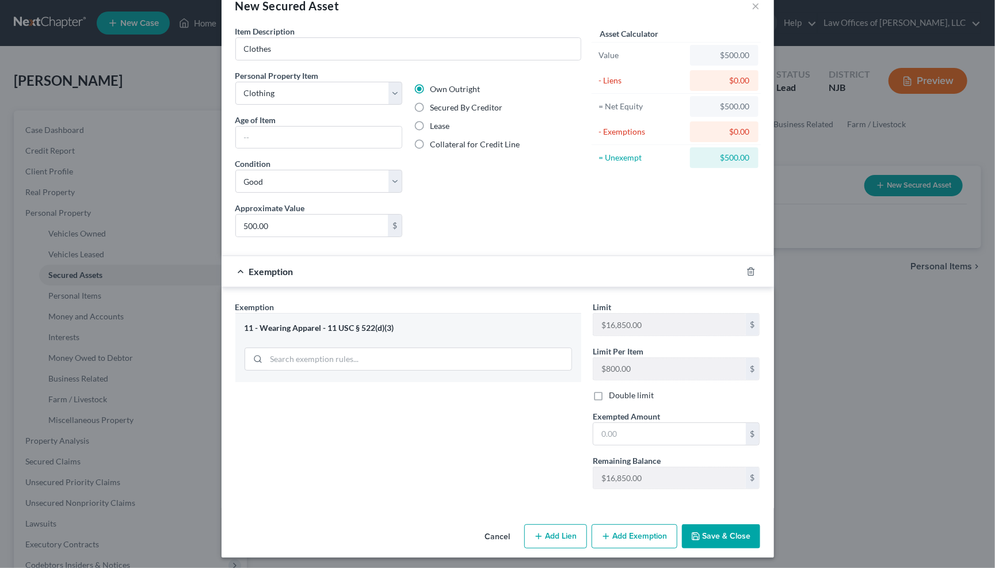
scroll to position [27, 0]
click at [642, 424] on input "text" at bounding box center [669, 435] width 152 height 22
type input "500.00"
click at [714, 533] on button "Save & Close" at bounding box center [721, 537] width 78 height 24
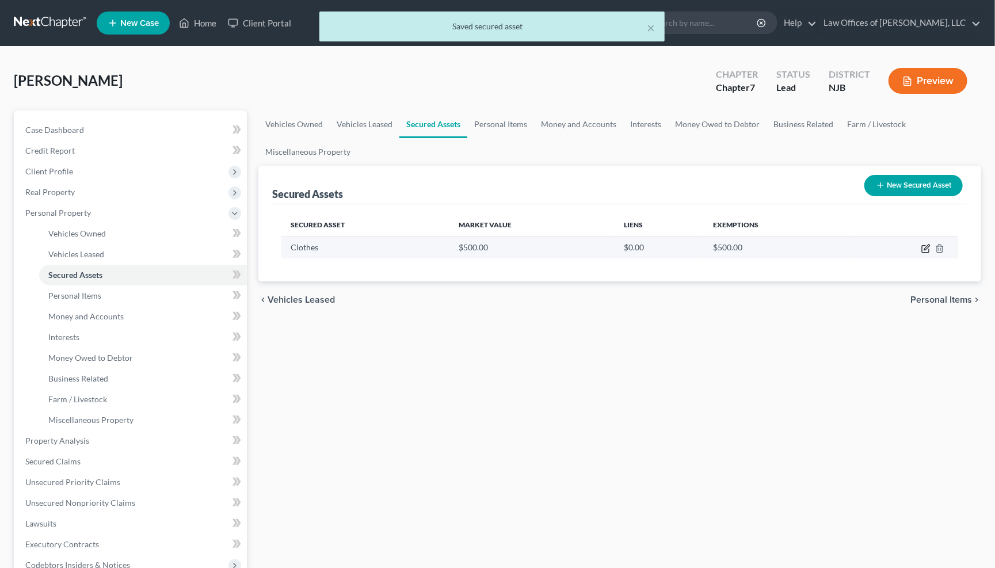
click at [925, 246] on icon "button" at bounding box center [925, 249] width 7 height 7
select select "clothing"
select select "2"
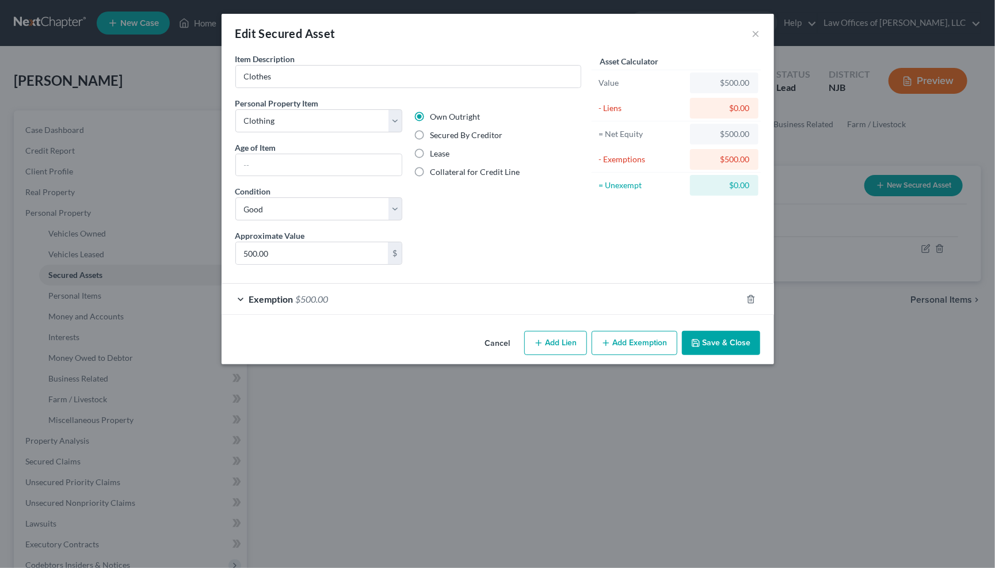
click at [499, 341] on button "Cancel" at bounding box center [498, 343] width 44 height 23
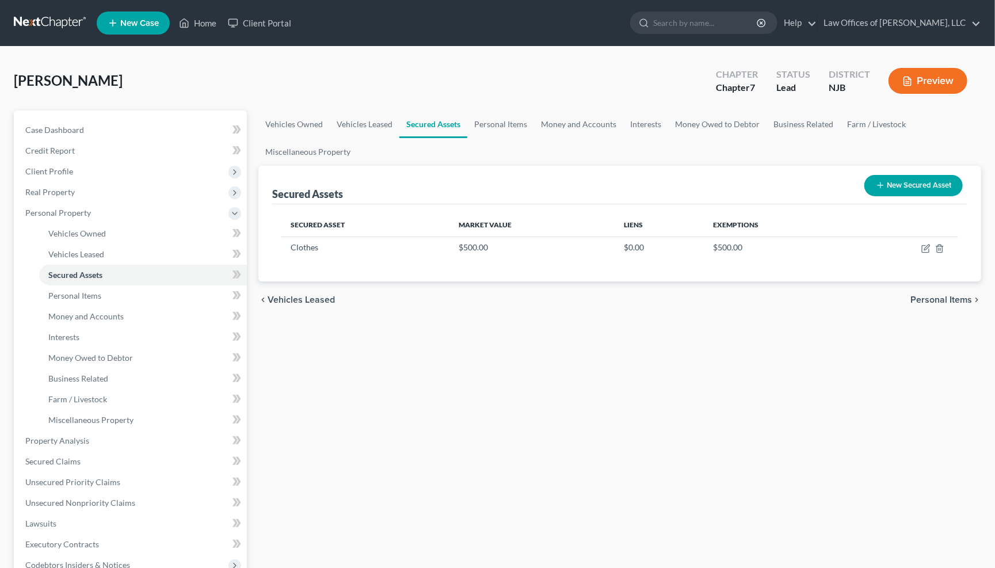
click at [900, 182] on button "New Secured Asset" at bounding box center [913, 185] width 98 height 21
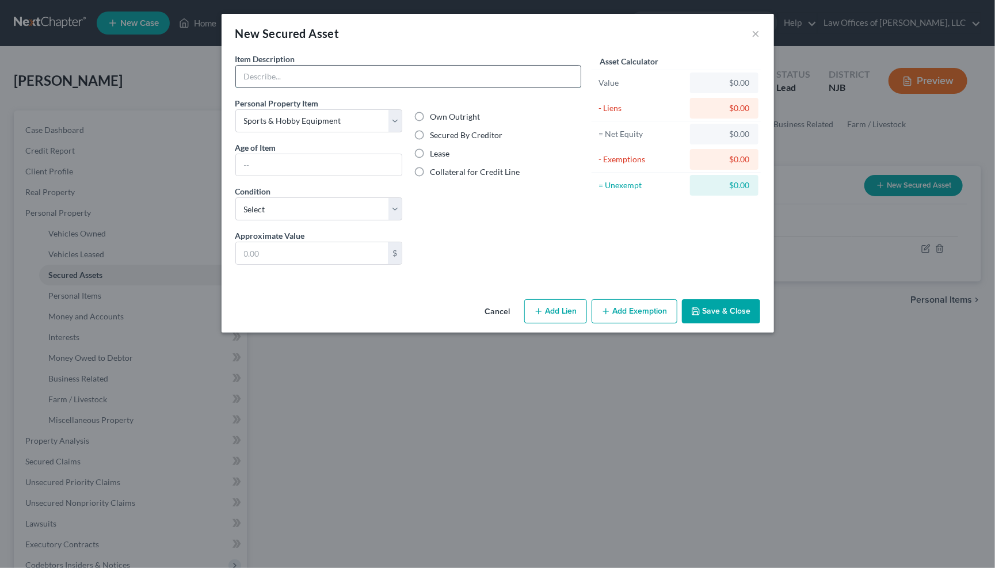
click at [320, 73] on input "text" at bounding box center [408, 77] width 345 height 22
click at [280, 159] on input "text" at bounding box center [319, 165] width 166 height 22
click at [317, 154] on input "text" at bounding box center [319, 165] width 166 height 22
click at [430, 112] on label "Own Outright" at bounding box center [455, 117] width 50 height 12
click at [434, 112] on input "Own Outright" at bounding box center [437, 114] width 7 height 7
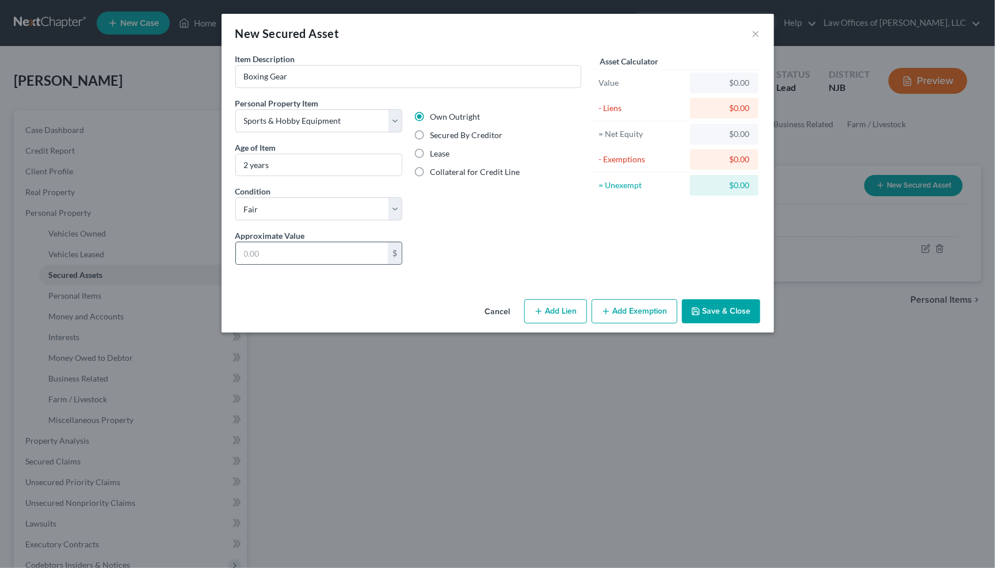
click at [291, 242] on div "$" at bounding box center [318, 253] width 167 height 23
click at [288, 247] on input "text" at bounding box center [312, 253] width 152 height 22
click at [287, 247] on input "text" at bounding box center [312, 253] width 152 height 22
click at [289, 243] on input "text" at bounding box center [312, 253] width 152 height 22
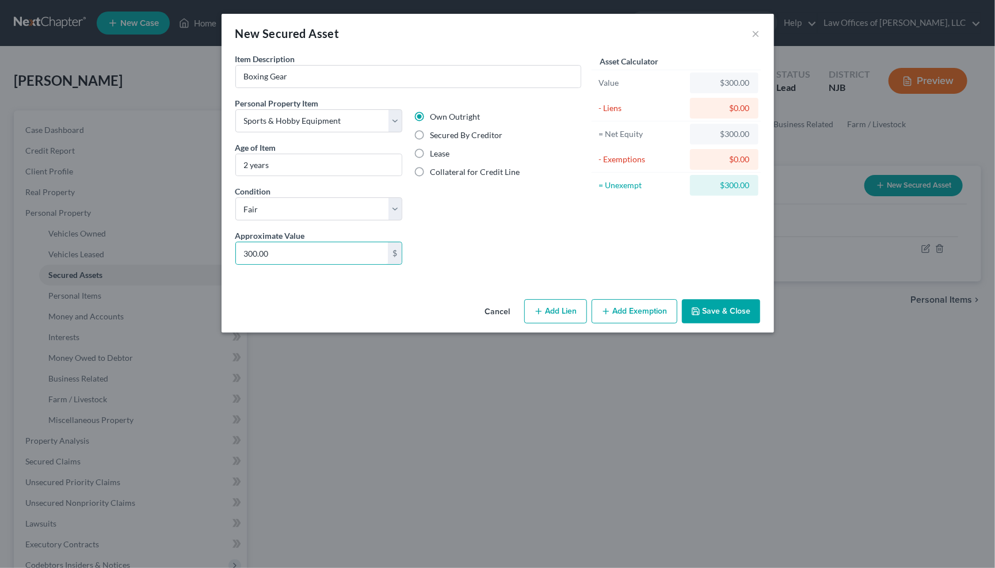
click at [654, 308] on button "Add Exemption" at bounding box center [635, 311] width 86 height 24
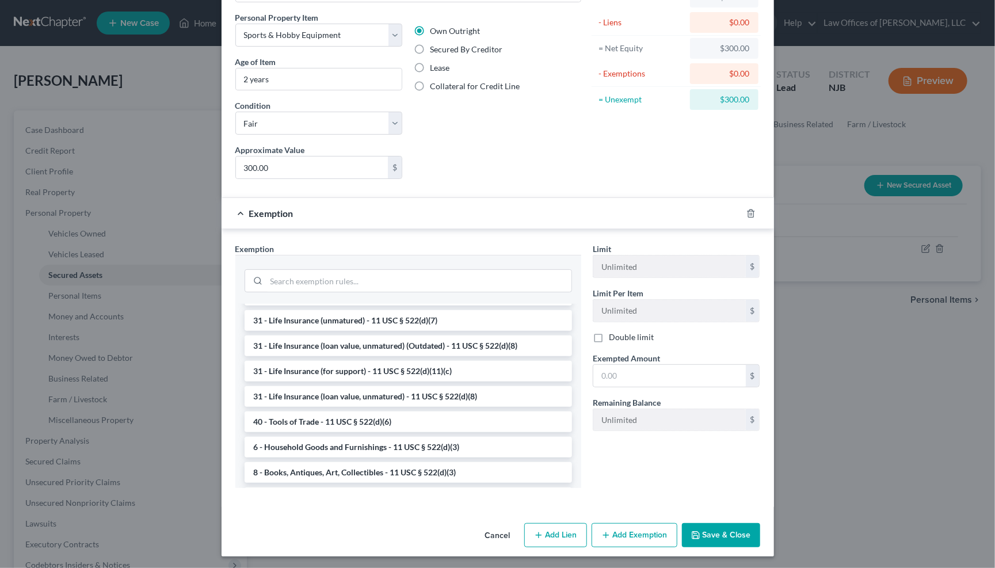
scroll to position [85, 0]
click at [291, 488] on li "9 - Hobby Equipment - 11 USC § 522(d)(3)" at bounding box center [408, 498] width 327 height 21
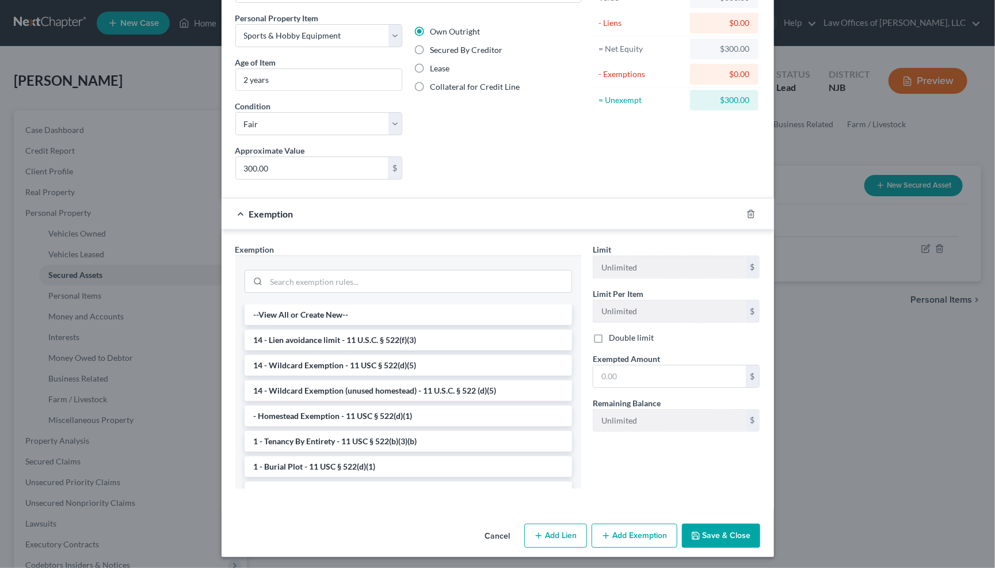
scroll to position [27, 0]
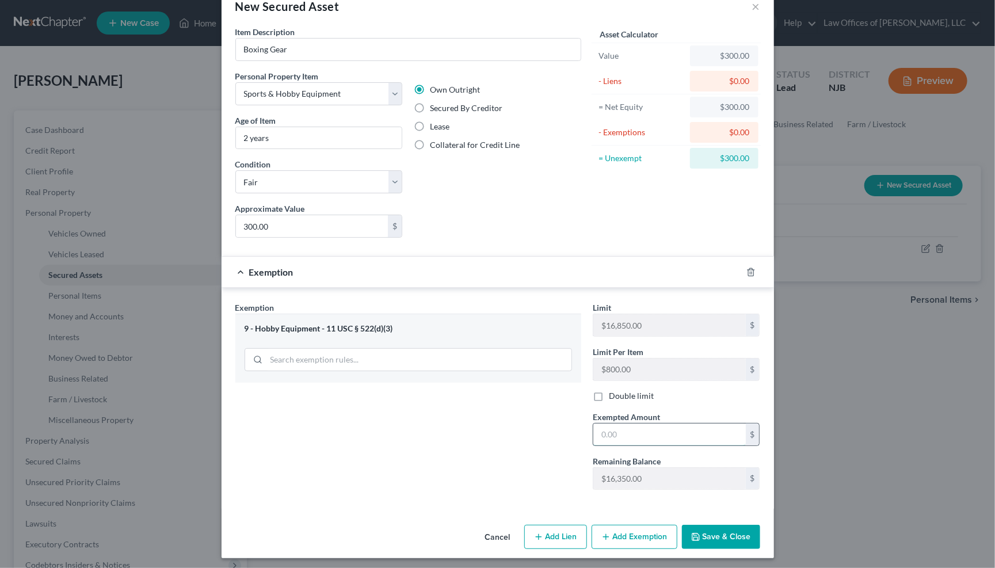
click at [616, 430] on input "text" at bounding box center [669, 435] width 152 height 22
click at [713, 535] on button "Save & Close" at bounding box center [721, 537] width 78 height 24
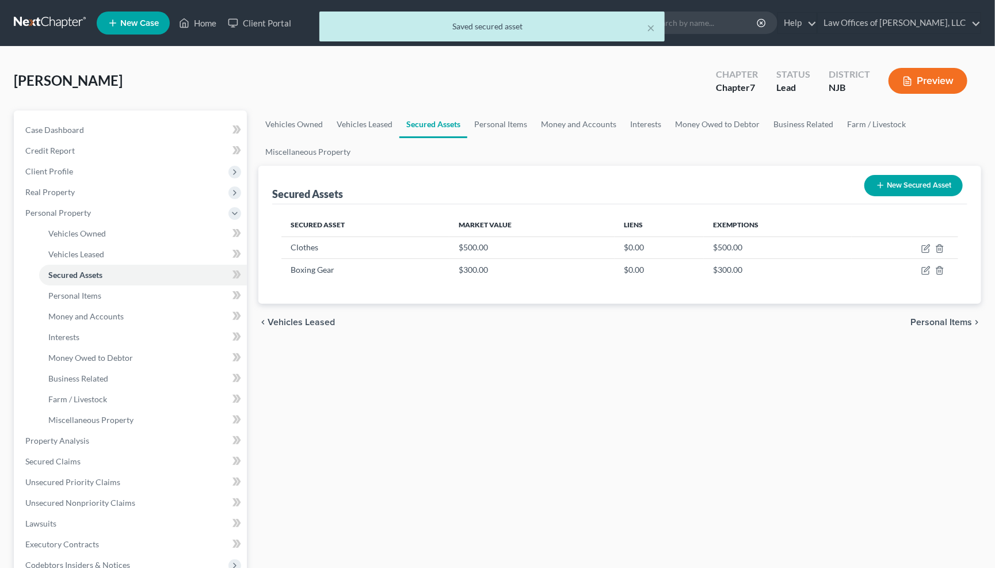
click at [897, 182] on button "New Secured Asset" at bounding box center [913, 185] width 98 height 21
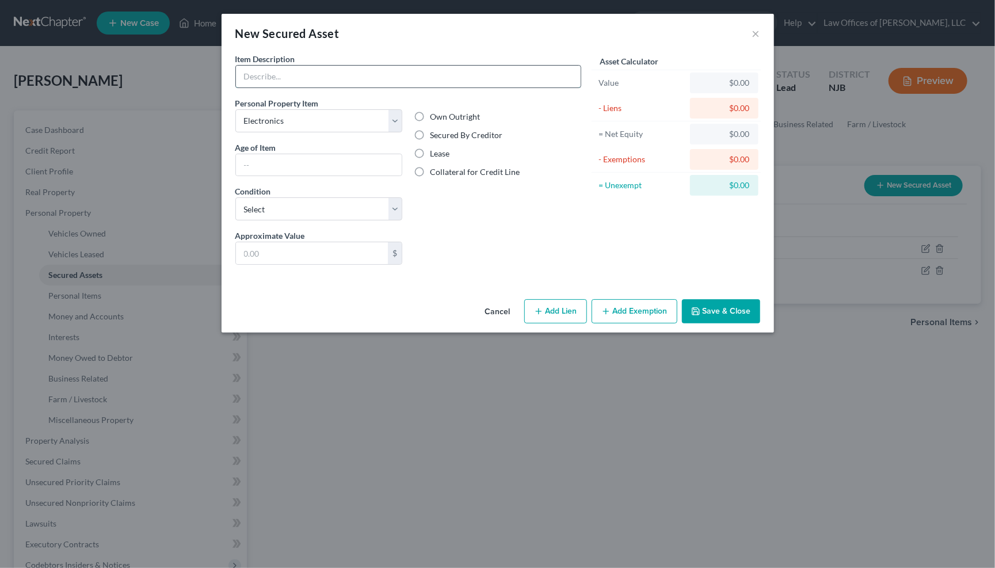
click at [293, 78] on input "text" at bounding box center [408, 77] width 345 height 22
click at [385, 158] on input "text" at bounding box center [319, 165] width 166 height 22
click at [430, 115] on label "Own Outright" at bounding box center [455, 117] width 50 height 12
click at [434, 115] on input "Own Outright" at bounding box center [437, 114] width 7 height 7
click at [359, 254] on input "text" at bounding box center [312, 253] width 152 height 22
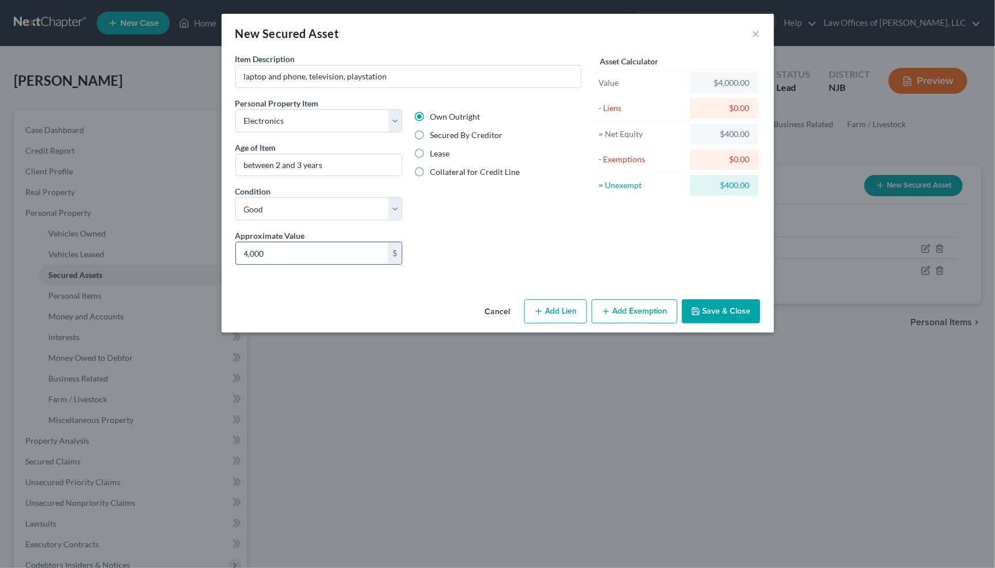
click at [303, 255] on input "4,000" at bounding box center [312, 253] width 152 height 22
click at [405, 74] on input "laptop and phone, television, playstation" at bounding box center [408, 77] width 345 height 22
click at [274, 250] on input "4,000" at bounding box center [312, 253] width 152 height 22
click at [647, 315] on button "Add Exemption" at bounding box center [635, 311] width 86 height 24
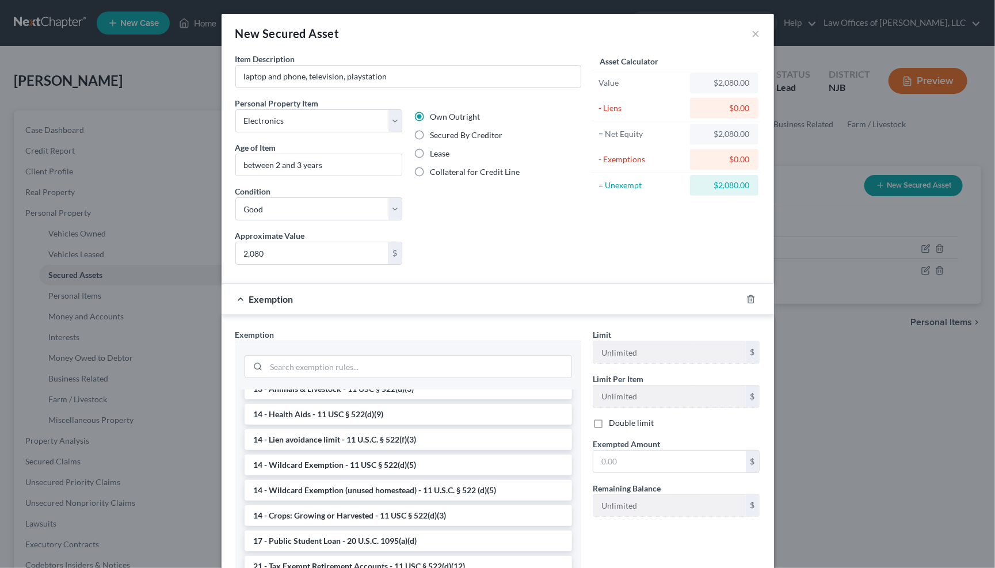
scroll to position [232, 0]
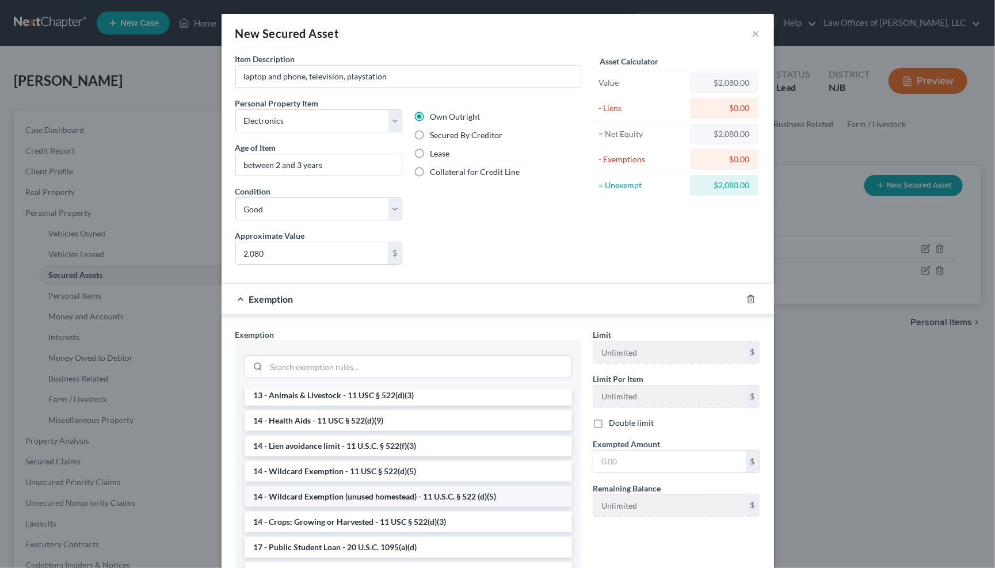
click at [325, 486] on li "14 - Wildcard Exemption (unused homestead) - 11 U.S.C. § 522 (d)(5)" at bounding box center [408, 496] width 327 height 21
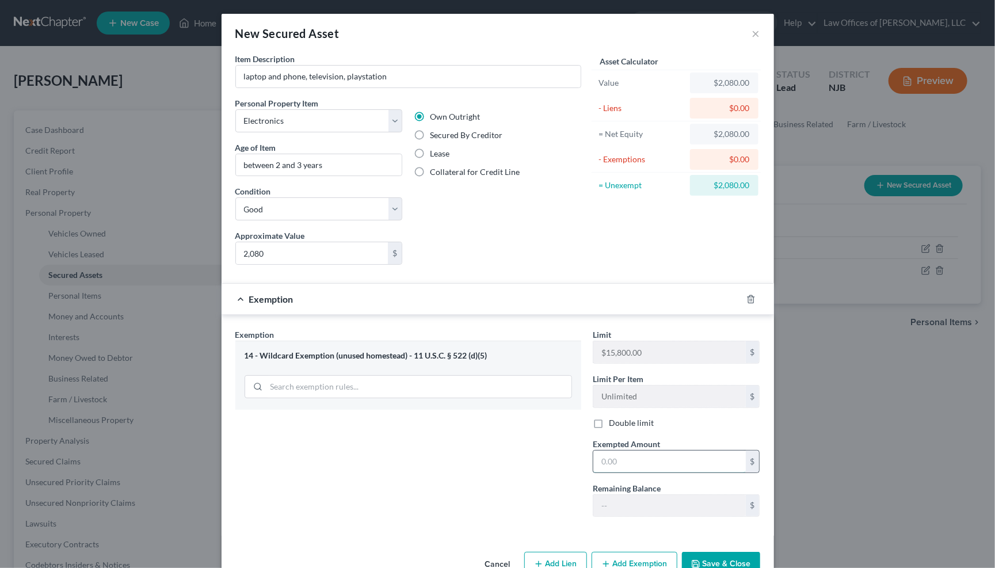
click at [612, 462] on input "text" at bounding box center [669, 462] width 152 height 22
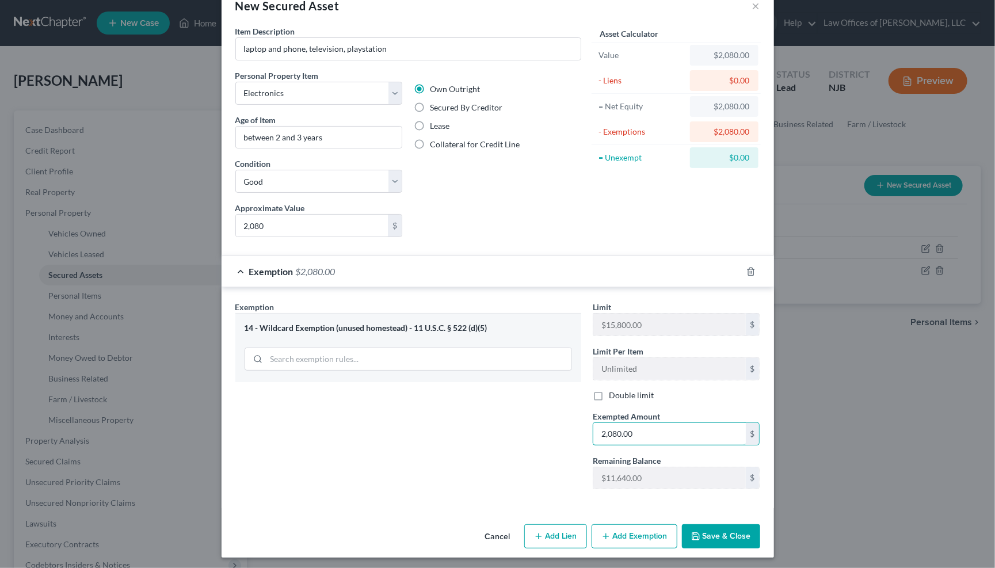
scroll to position [27, 0]
click at [716, 531] on button "Save & Close" at bounding box center [721, 537] width 78 height 24
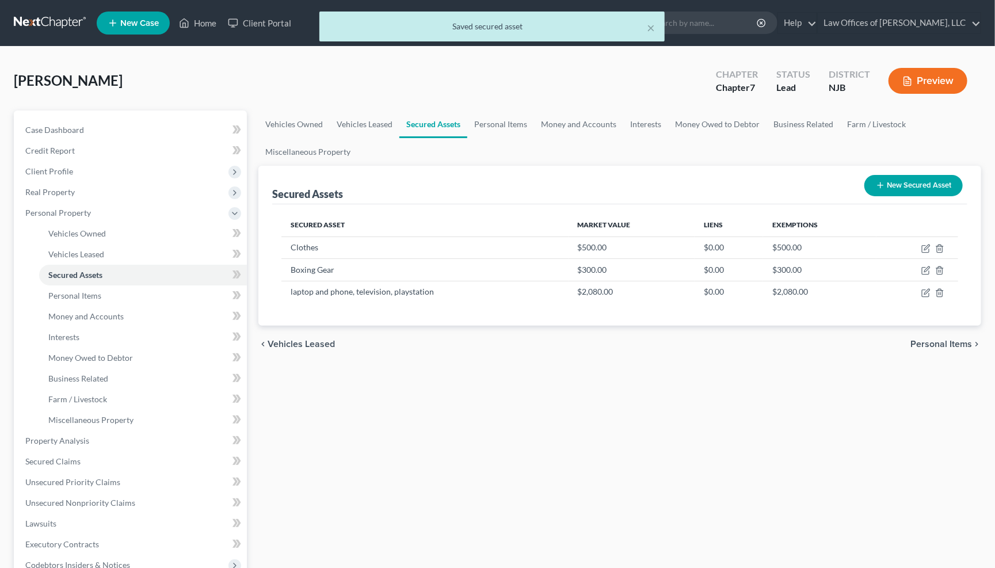
click at [918, 184] on button "New Secured Asset" at bounding box center [913, 185] width 98 height 21
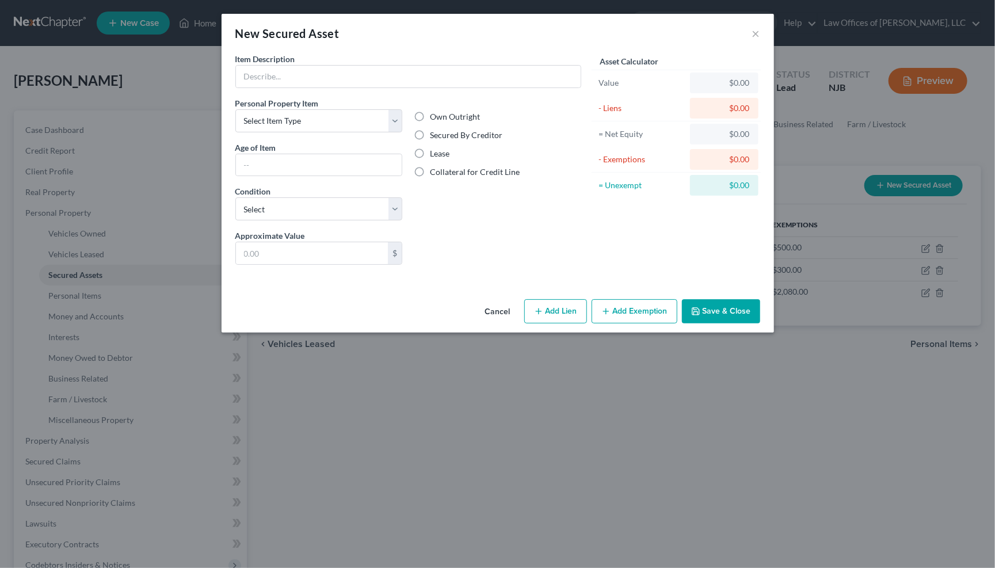
click at [497, 308] on button "Cancel" at bounding box center [498, 311] width 44 height 23
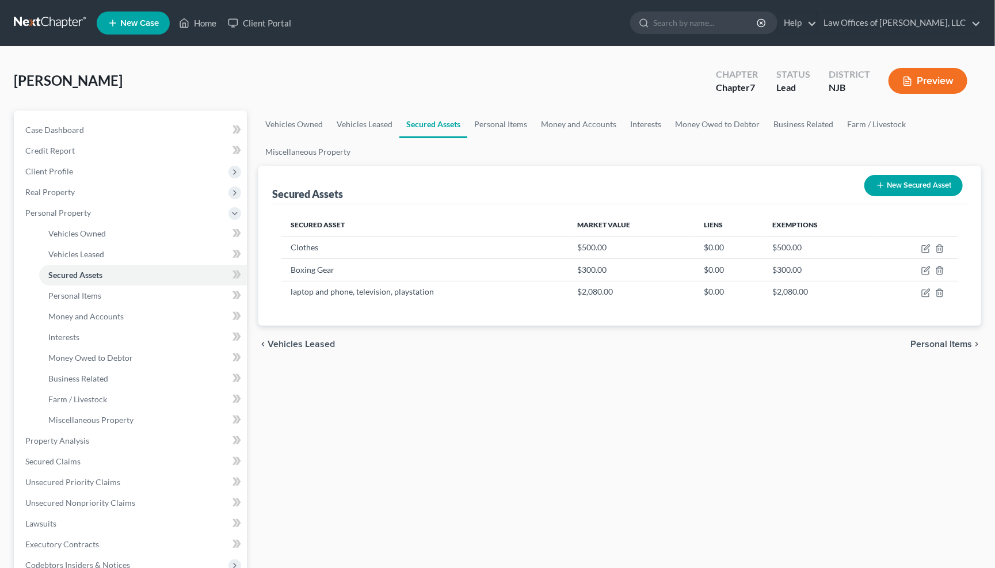
click at [966, 342] on span "Personal Items" at bounding box center [941, 344] width 62 height 9
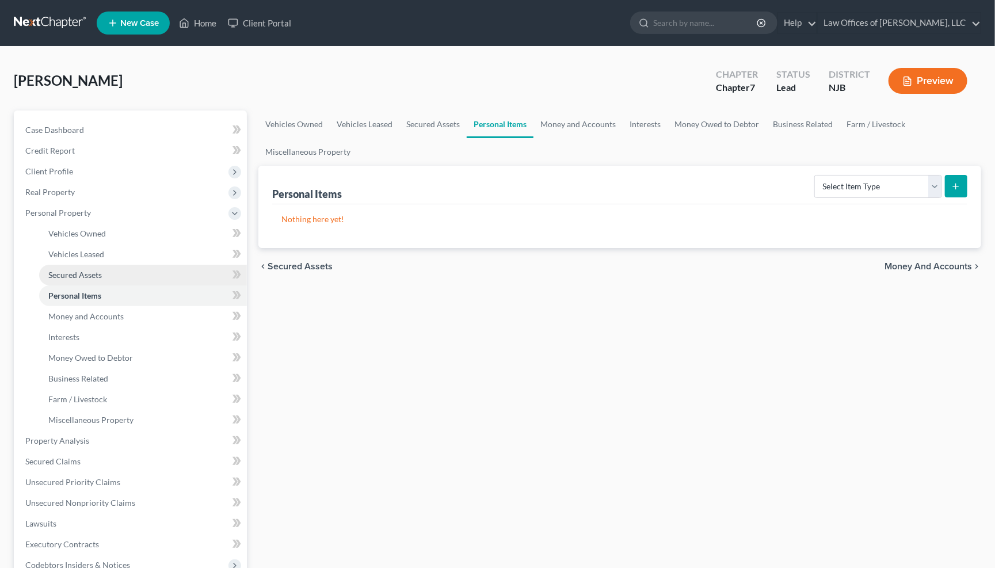
click at [67, 272] on span "Secured Assets" at bounding box center [75, 275] width 54 height 10
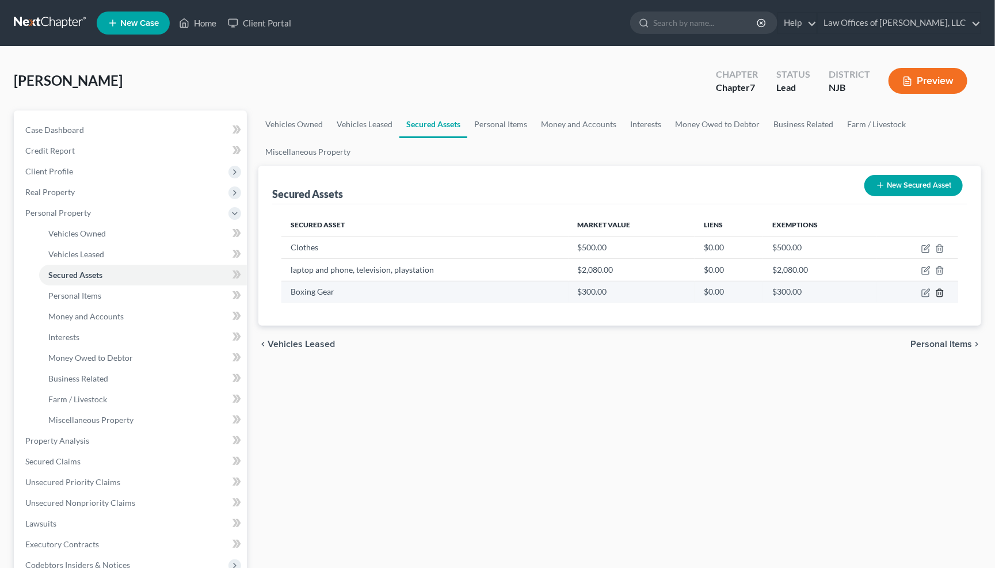
click at [943, 290] on icon "button" at bounding box center [939, 292] width 9 height 9
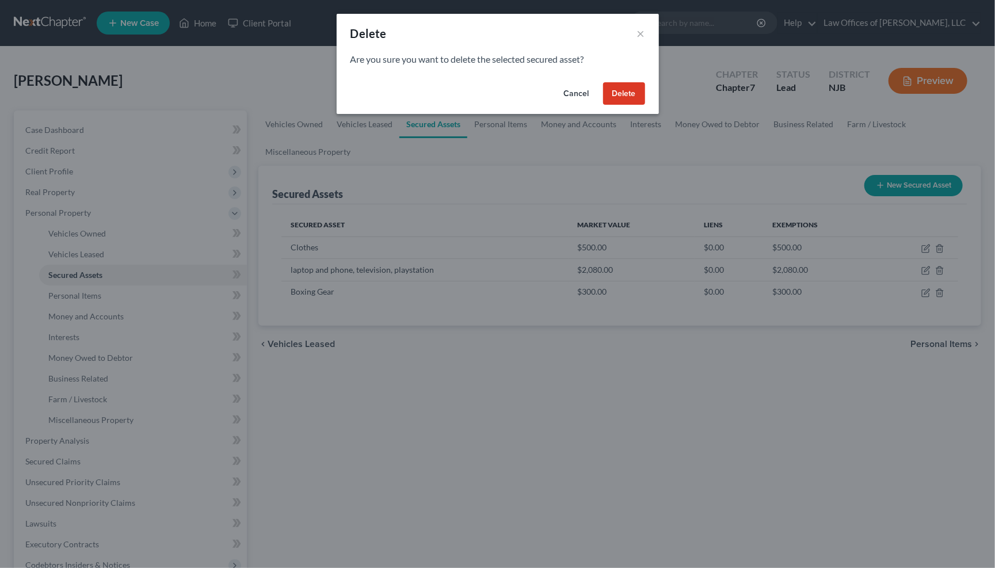
click at [637, 97] on button "Delete" at bounding box center [624, 93] width 42 height 23
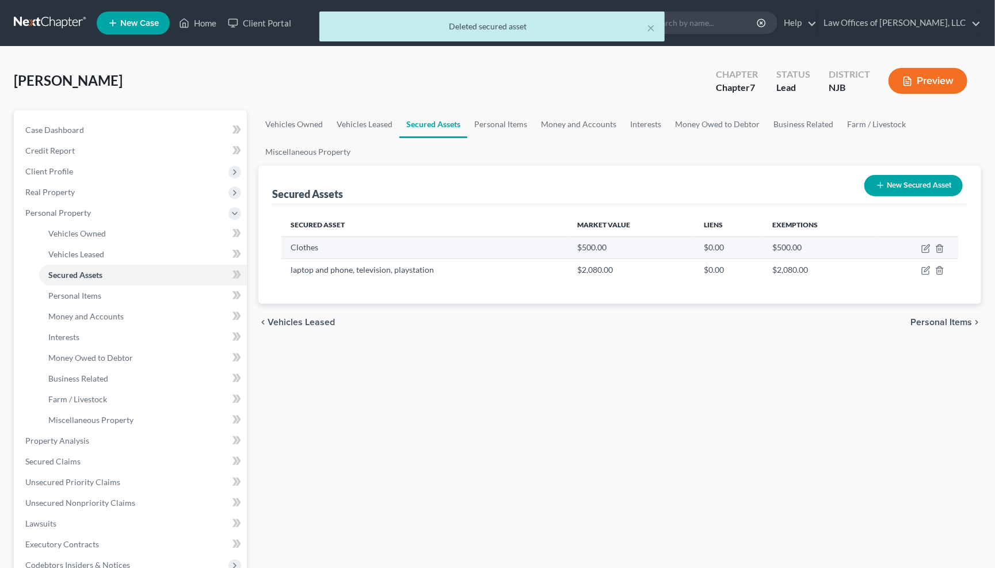
drag, startPoint x: 943, startPoint y: 271, endPoint x: 952, endPoint y: 256, distance: 17.8
click at [948, 269] on td at bounding box center [917, 270] width 82 height 22
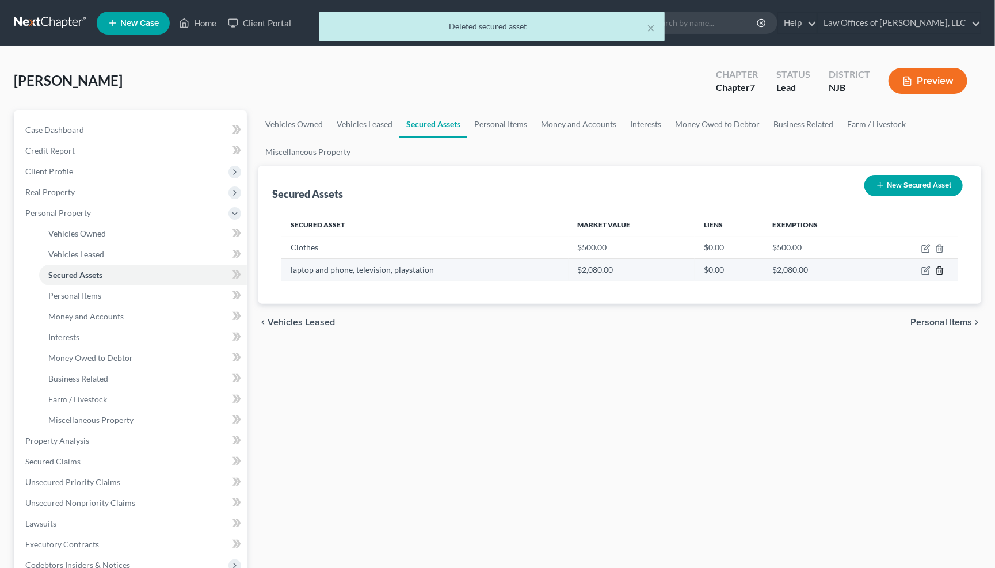
click at [939, 270] on line "button" at bounding box center [939, 271] width 0 height 2
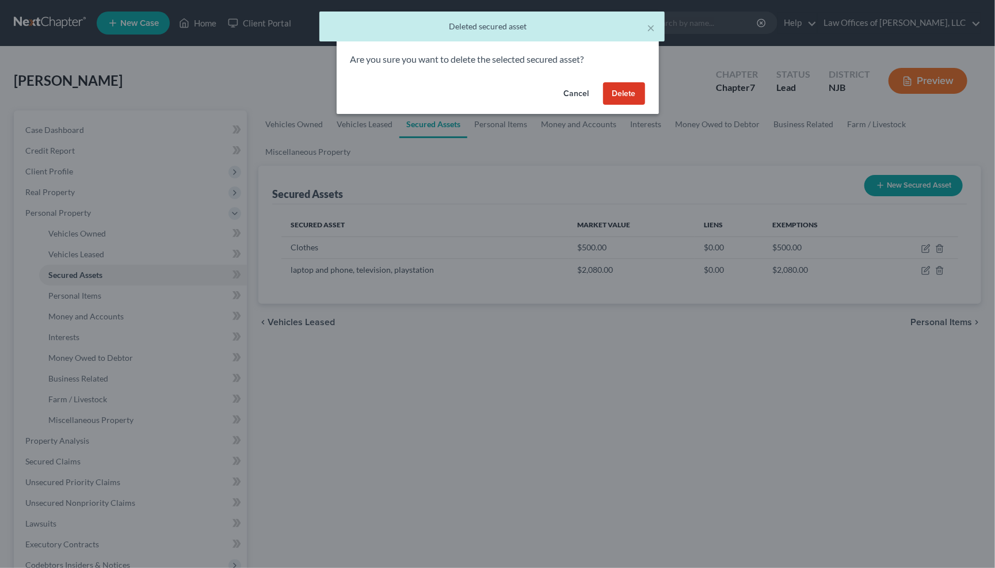
click at [581, 108] on div "Cancel Delete" at bounding box center [498, 96] width 322 height 37
drag, startPoint x: 617, startPoint y: 95, endPoint x: 627, endPoint y: 95, distance: 9.8
click at [618, 96] on button "Delete" at bounding box center [624, 93] width 42 height 23
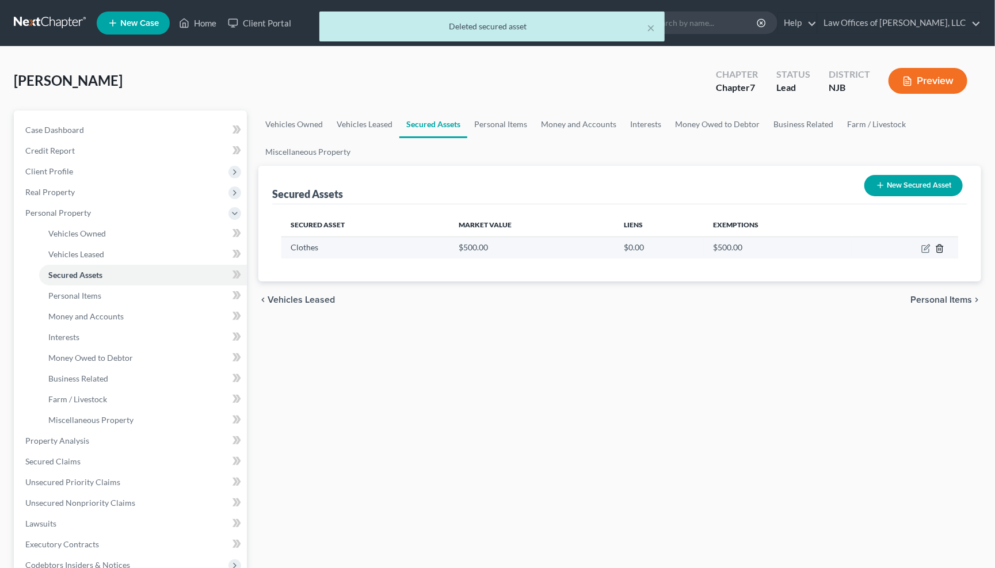
click at [935, 244] on icon "button" at bounding box center [939, 248] width 9 height 9
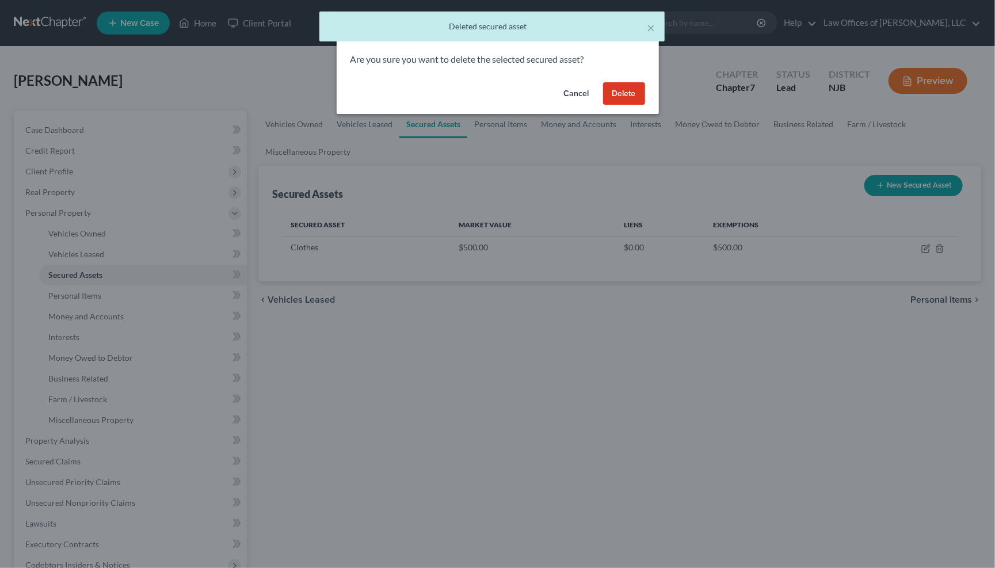
click at [624, 95] on button "Delete" at bounding box center [624, 93] width 42 height 23
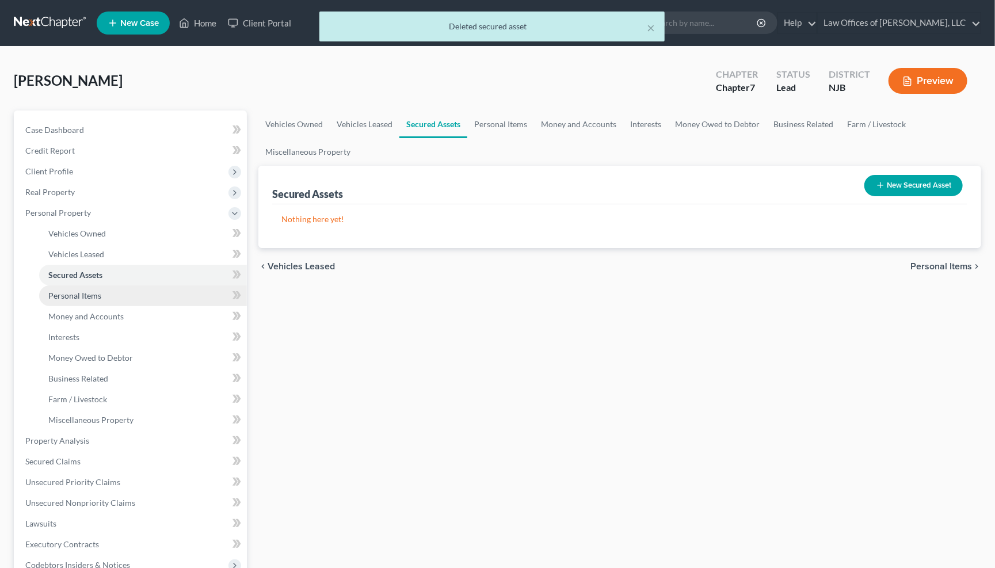
click at [94, 291] on span "Personal Items" at bounding box center [74, 296] width 53 height 10
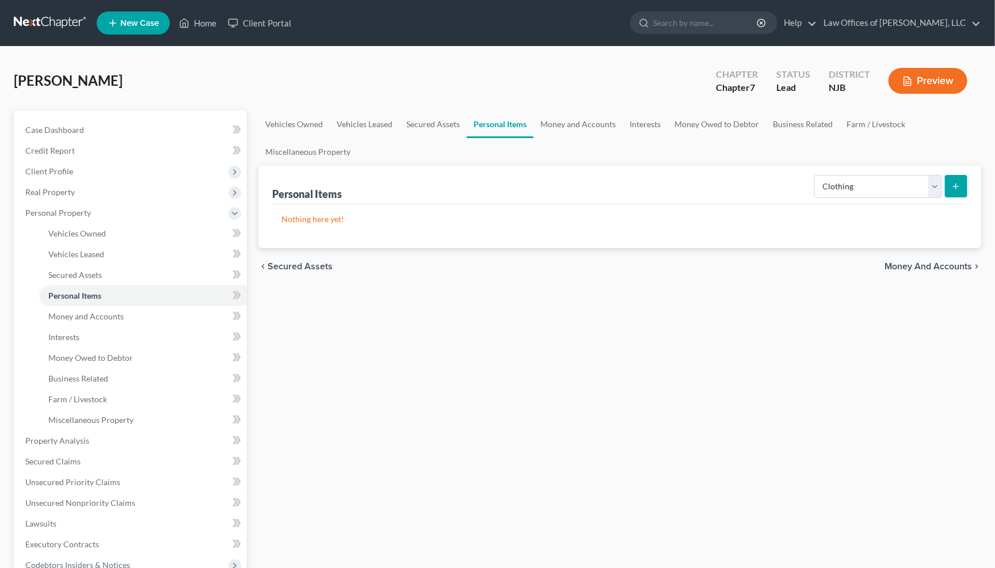
click at [954, 188] on icon "submit" at bounding box center [955, 186] width 9 height 9
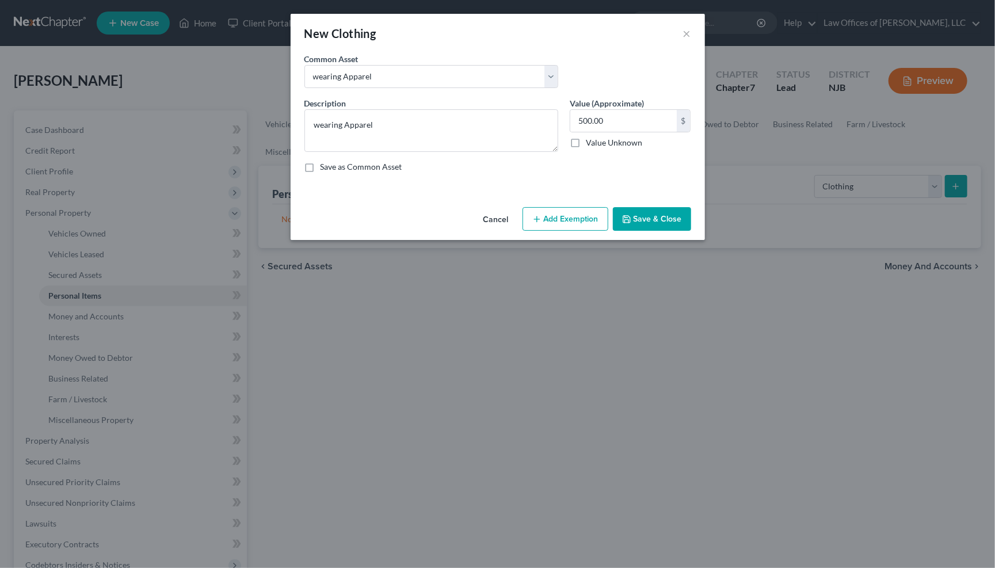
click at [321, 165] on label "Save as Common Asset" at bounding box center [362, 167] width 82 height 12
click at [325, 165] on input "Save as Common Asset" at bounding box center [328, 164] width 7 height 7
click at [566, 218] on button "Add Exemption" at bounding box center [566, 219] width 86 height 24
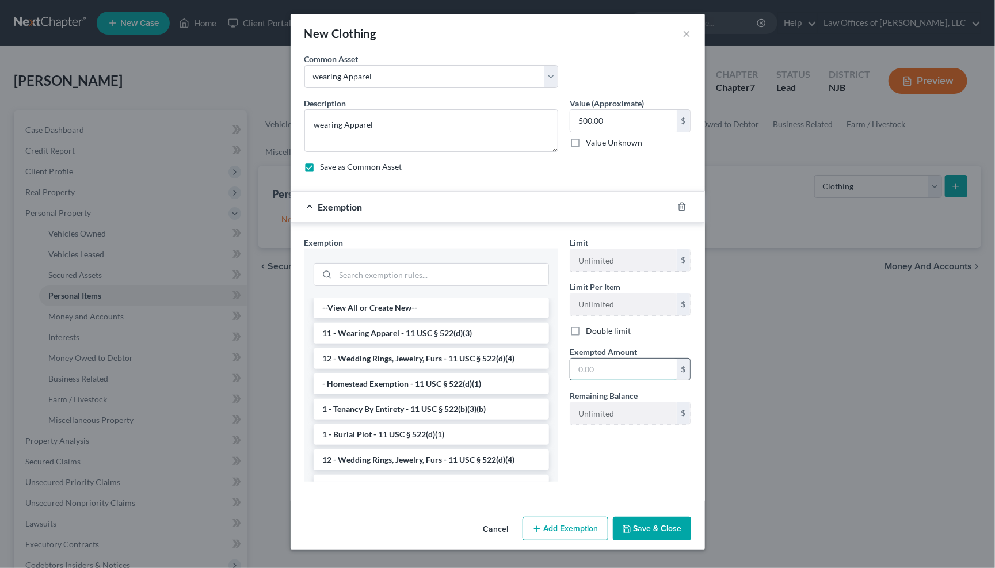
click at [611, 359] on input "text" at bounding box center [623, 370] width 106 height 22
click at [647, 527] on button "Save & Close" at bounding box center [652, 529] width 78 height 24
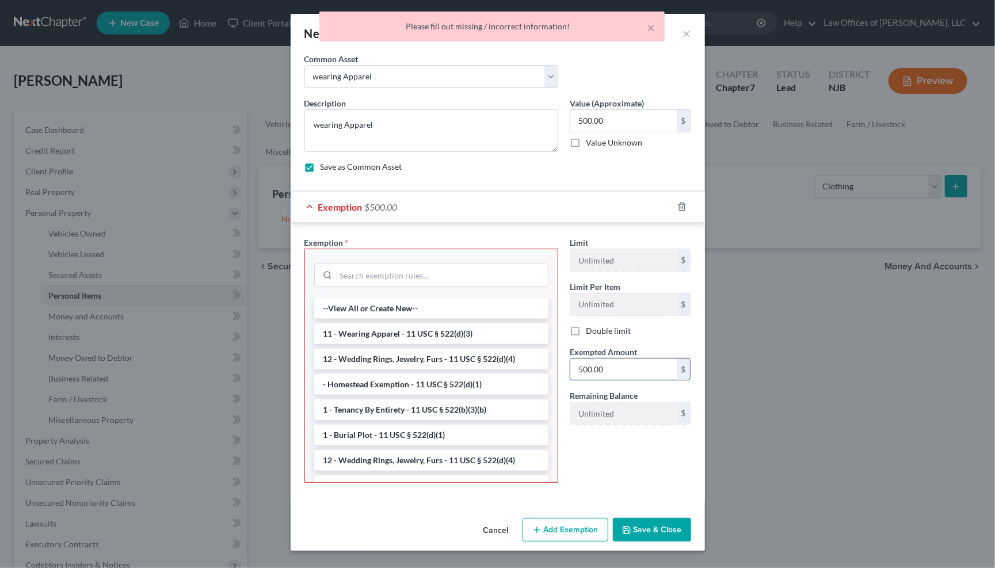
click at [618, 371] on input "500.00" at bounding box center [623, 370] width 106 height 22
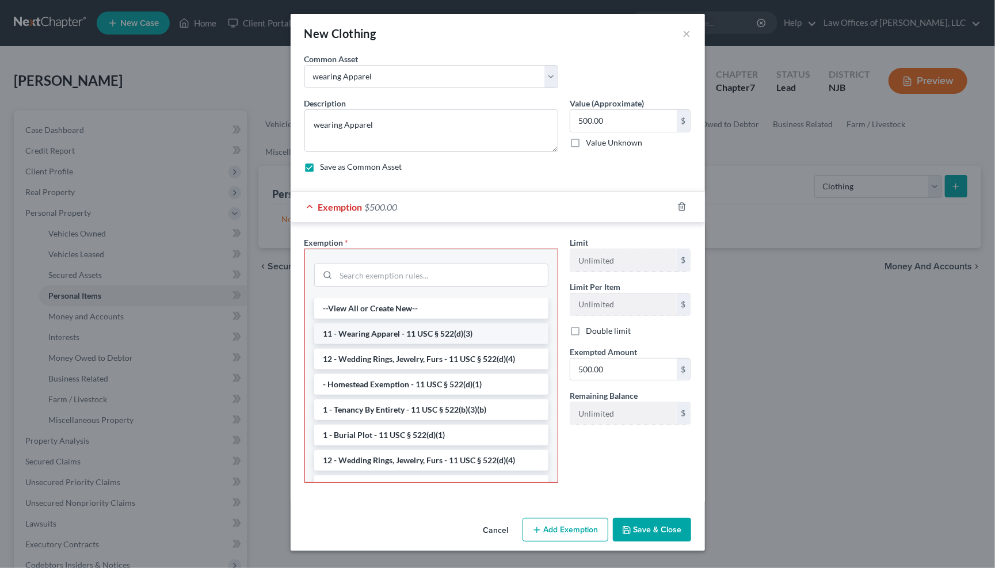
click at [396, 330] on li "11 - Wearing Apparel - 11 USC § 522(d)(3)" at bounding box center [431, 333] width 234 height 21
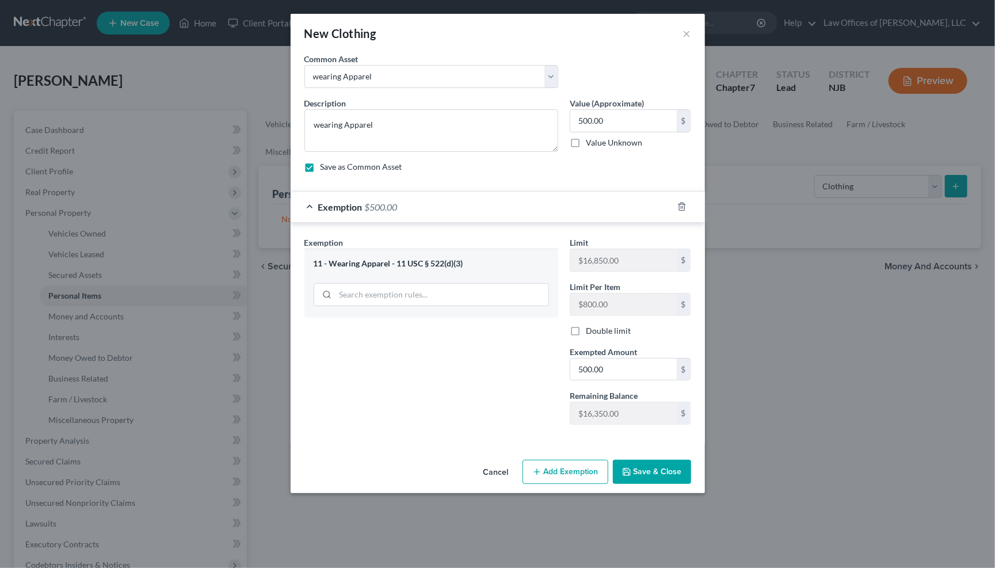
click at [664, 470] on button "Save & Close" at bounding box center [652, 472] width 78 height 24
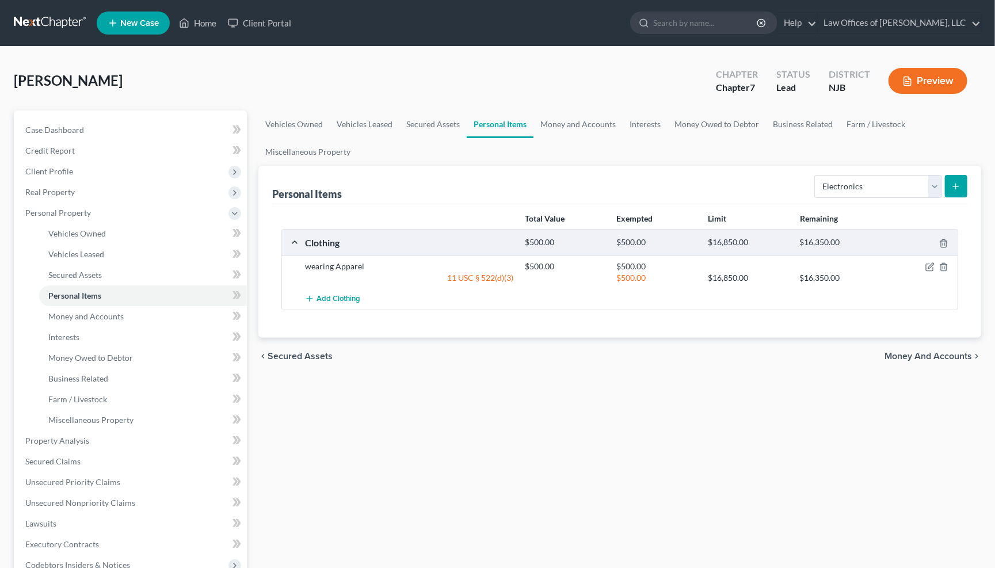
click at [953, 186] on icon "submit" at bounding box center [955, 186] width 9 height 9
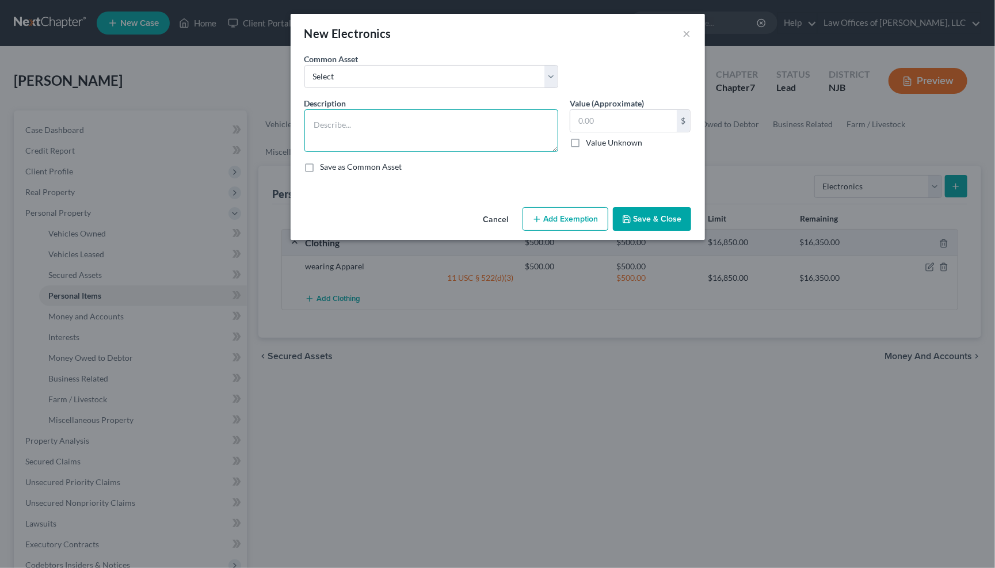
click at [517, 123] on textarea at bounding box center [431, 130] width 254 height 43
click at [417, 120] on textarea at bounding box center [431, 130] width 254 height 43
click at [321, 165] on label "Save as Common Asset" at bounding box center [362, 167] width 82 height 12
click at [325, 165] on input "Save as Common Asset" at bounding box center [328, 164] width 7 height 7
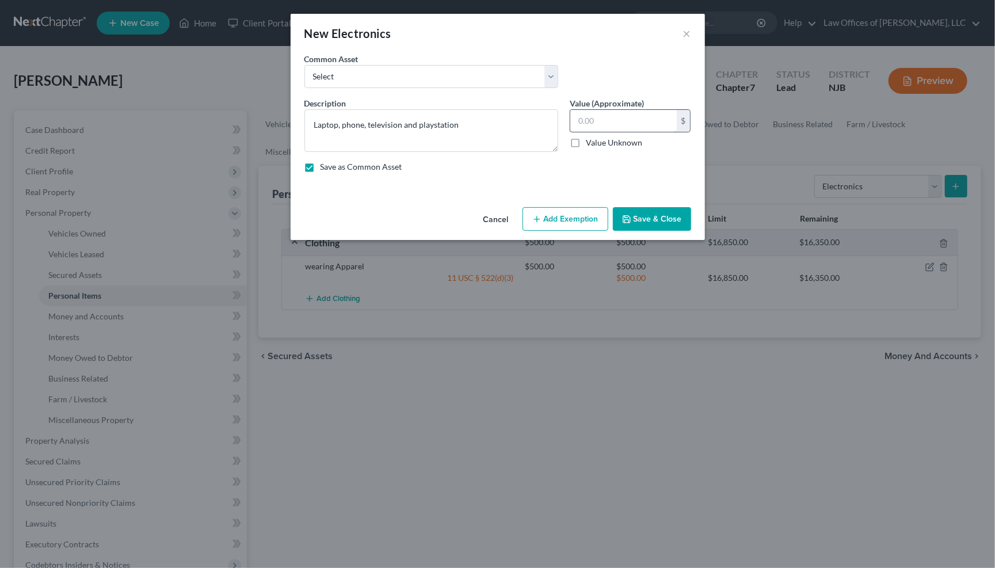
drag, startPoint x: 623, startPoint y: 121, endPoint x: 609, endPoint y: 121, distance: 14.4
click at [623, 123] on input "text" at bounding box center [623, 121] width 106 height 22
click at [313, 124] on textarea "Laptop, phone, television and playstation" at bounding box center [431, 130] width 254 height 43
click at [436, 124] on textarea "2022 Laptop, phone, television and playstation" at bounding box center [431, 130] width 254 height 43
click at [364, 121] on textarea "2022 Laptop, phone, television and 2023 playstation" at bounding box center [431, 130] width 254 height 43
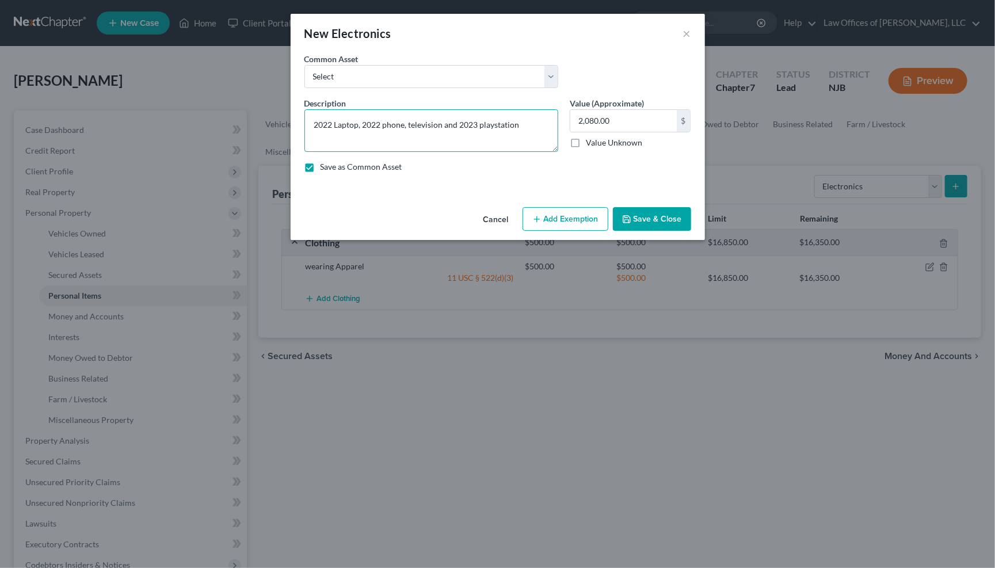
click at [409, 122] on textarea "2022 Laptop, 2022 phone, television and 2023 playstation" at bounding box center [431, 130] width 254 height 43
click at [337, 122] on textarea "2022 Laptop, 2022 phone, 2023 television and 2023 playstation" at bounding box center [431, 130] width 254 height 43
click at [395, 124] on textarea "[DEMOGRAPHIC_DATA] laptop, 2022 phone, 2023 television and 2023 playstation" at bounding box center [431, 130] width 254 height 43
click at [458, 123] on textarea "[DEMOGRAPHIC_DATA] laptop, [DEMOGRAPHIC_DATA] phone, 2023 television and 2023 p…" at bounding box center [431, 130] width 254 height 43
drag, startPoint x: 544, startPoint y: 123, endPoint x: 548, endPoint y: 117, distance: 7.0
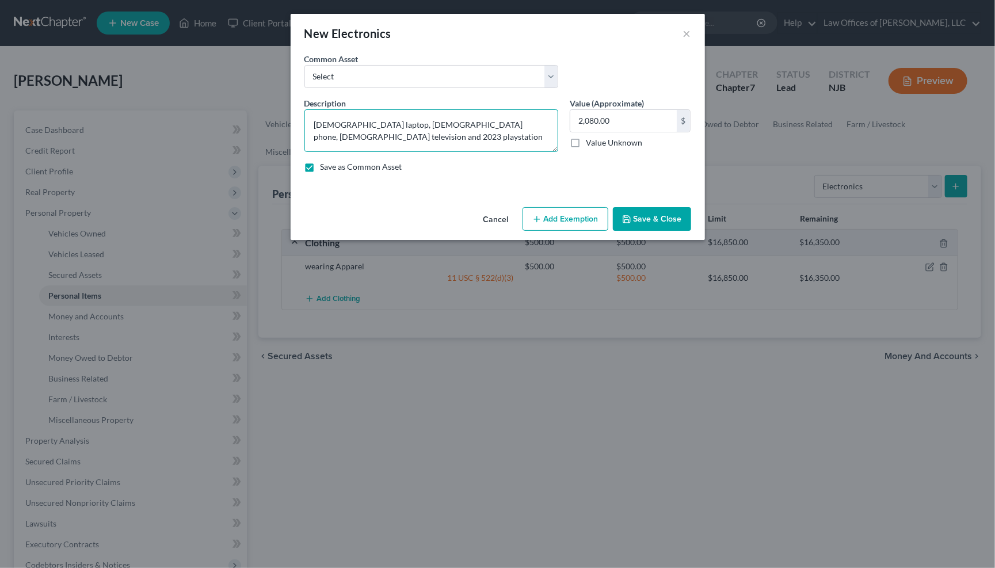
click at [545, 123] on textarea "[DEMOGRAPHIC_DATA] laptop, [DEMOGRAPHIC_DATA] phone, [DEMOGRAPHIC_DATA] televis…" at bounding box center [431, 130] width 254 height 43
click at [578, 218] on button "Add Exemption" at bounding box center [566, 219] width 86 height 24
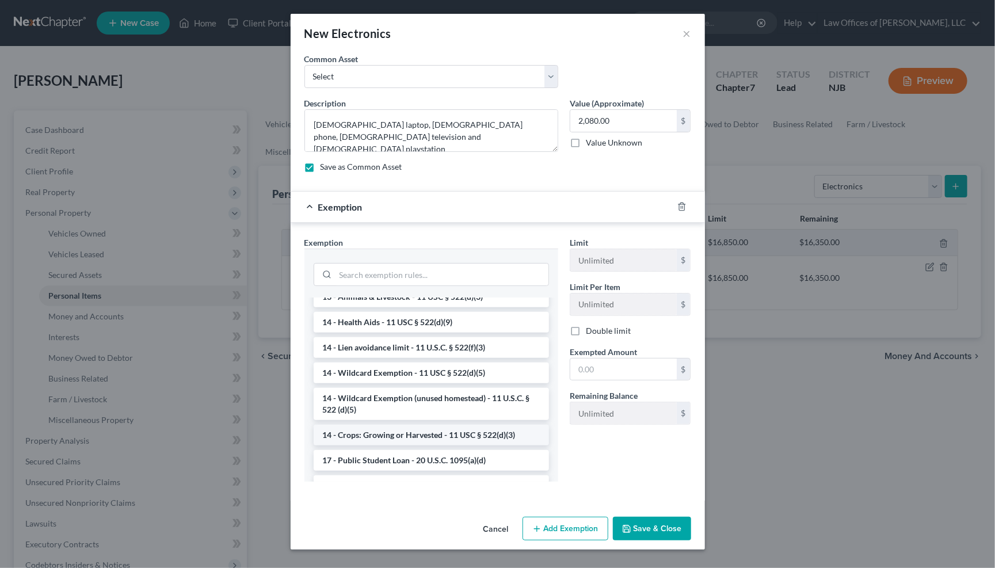
scroll to position [171, 0]
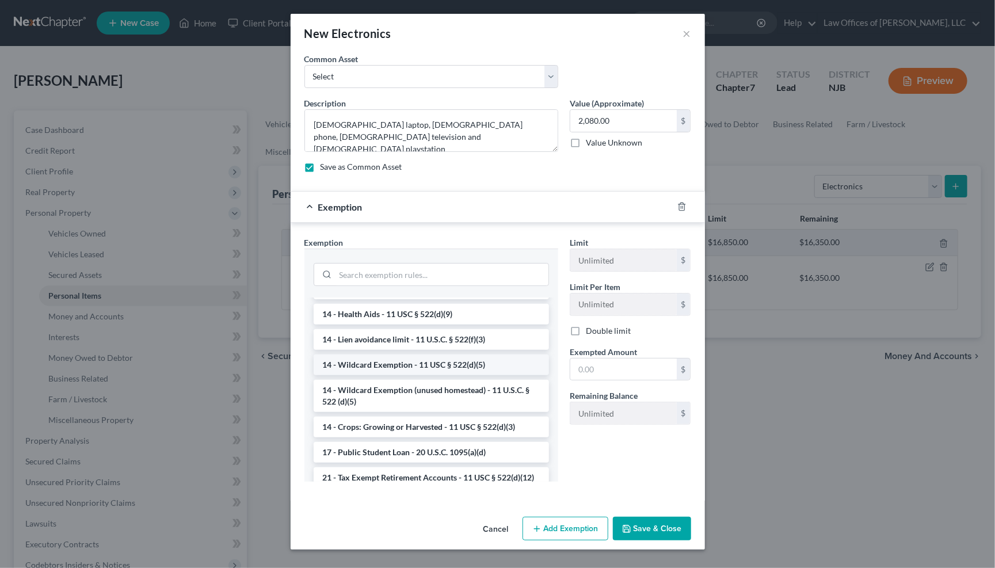
click at [398, 354] on li "14 - Wildcard Exemption - 11 USC § 522(d)(5)" at bounding box center [431, 364] width 235 height 21
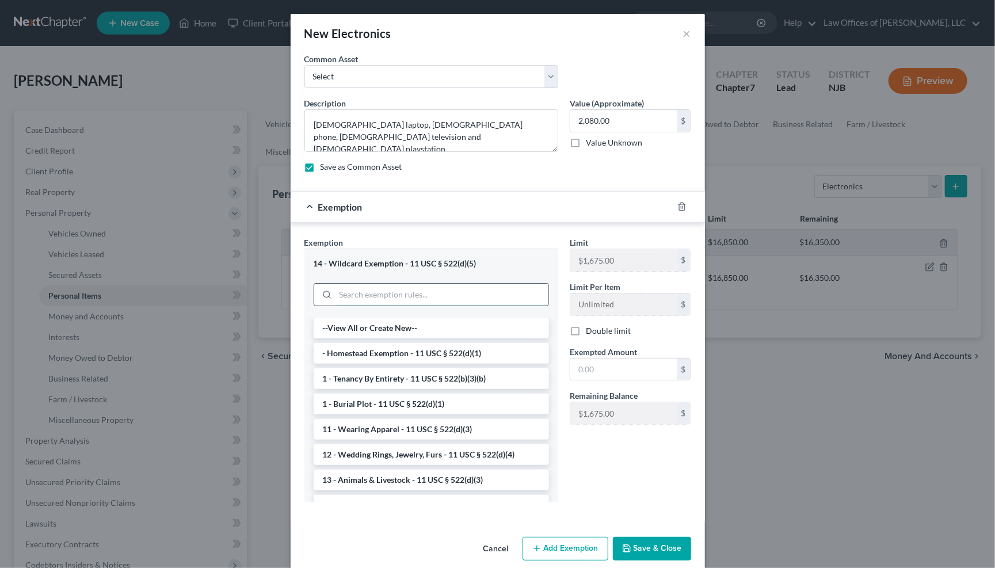
click at [470, 296] on input "search" at bounding box center [441, 295] width 213 height 22
click at [309, 312] on div "14 - Wildcard Exemption - 11 USC § 522(d)(5)" at bounding box center [431, 283] width 254 height 68
click at [444, 264] on div "14 - Wildcard Exemption - 11 USC § 522(d)(5)" at bounding box center [431, 263] width 235 height 11
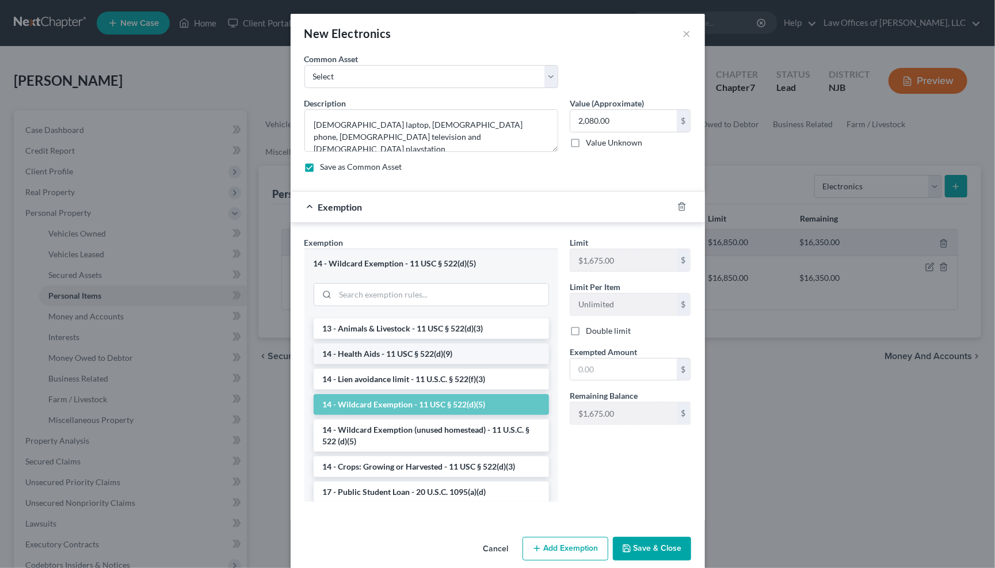
scroll to position [152, 0]
click at [434, 394] on li "14 - Wildcard Exemption - 11 USC § 522(d)(5)" at bounding box center [431, 404] width 235 height 21
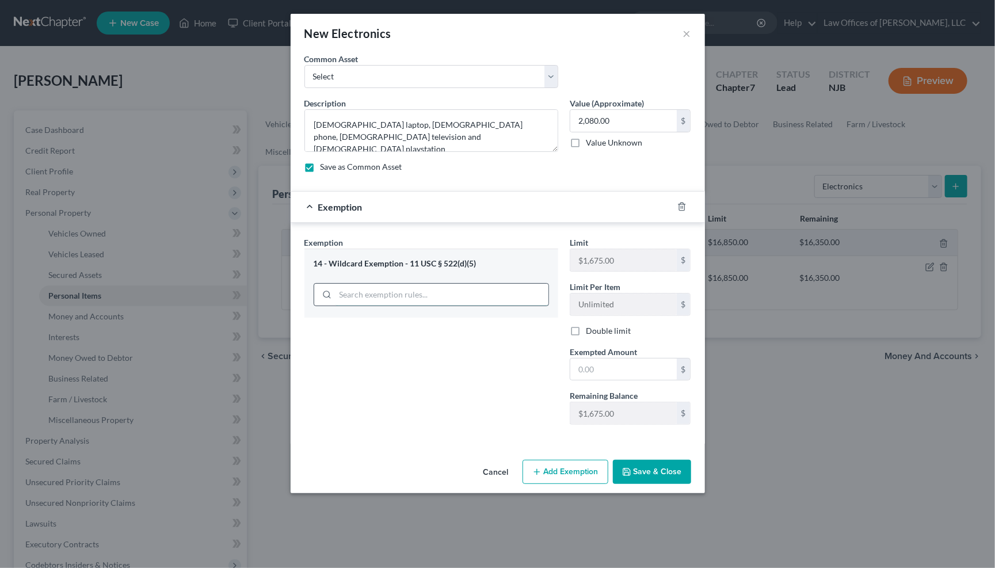
click at [413, 296] on input "search" at bounding box center [441, 295] width 213 height 22
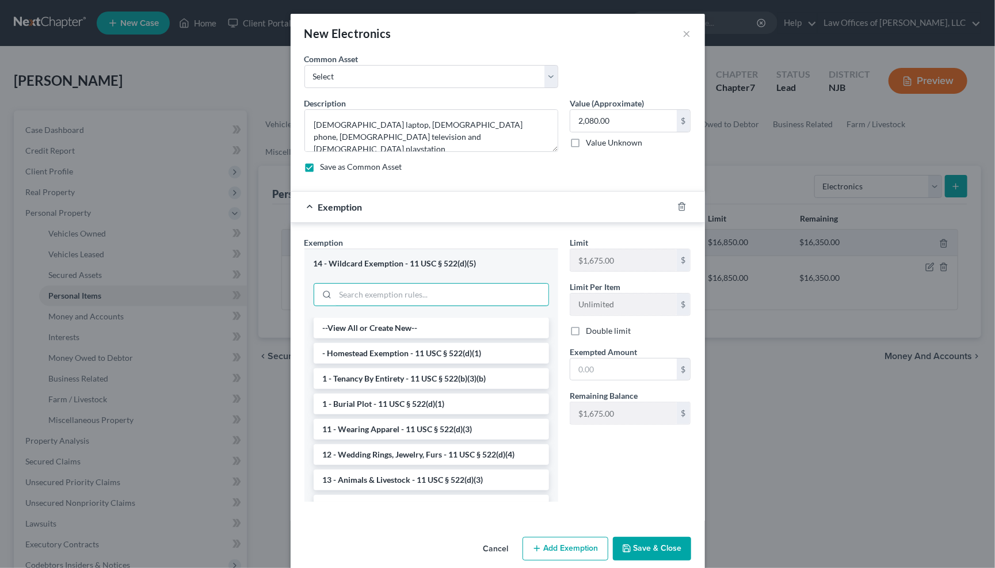
scroll to position [0, 0]
click at [586, 141] on label "Value Unknown" at bounding box center [614, 143] width 56 height 12
click at [590, 141] on input "Value Unknown" at bounding box center [593, 140] width 7 height 7
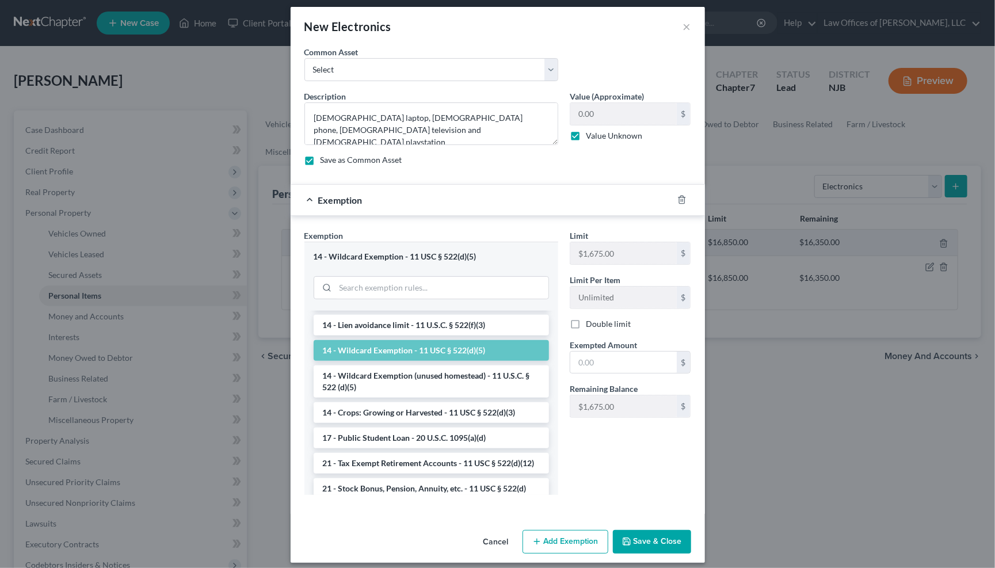
scroll to position [5, 0]
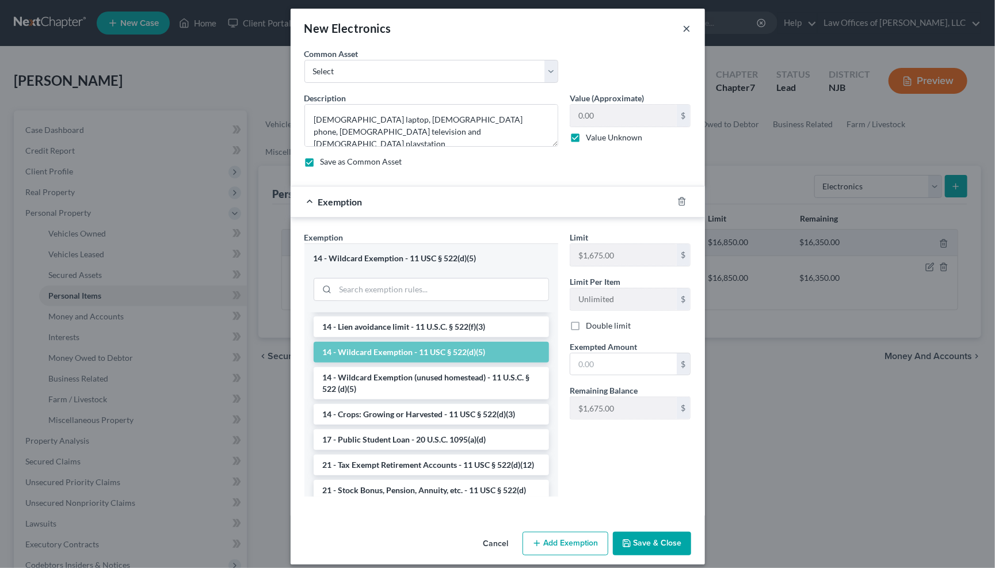
click at [687, 29] on button "×" at bounding box center [687, 28] width 8 height 14
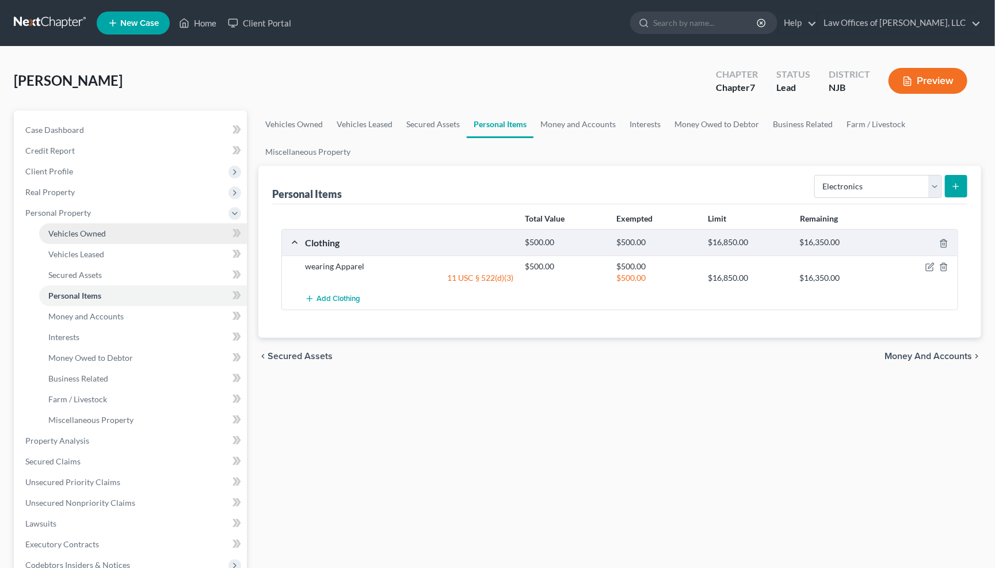
click at [87, 230] on span "Vehicles Owned" at bounding box center [77, 233] width 58 height 10
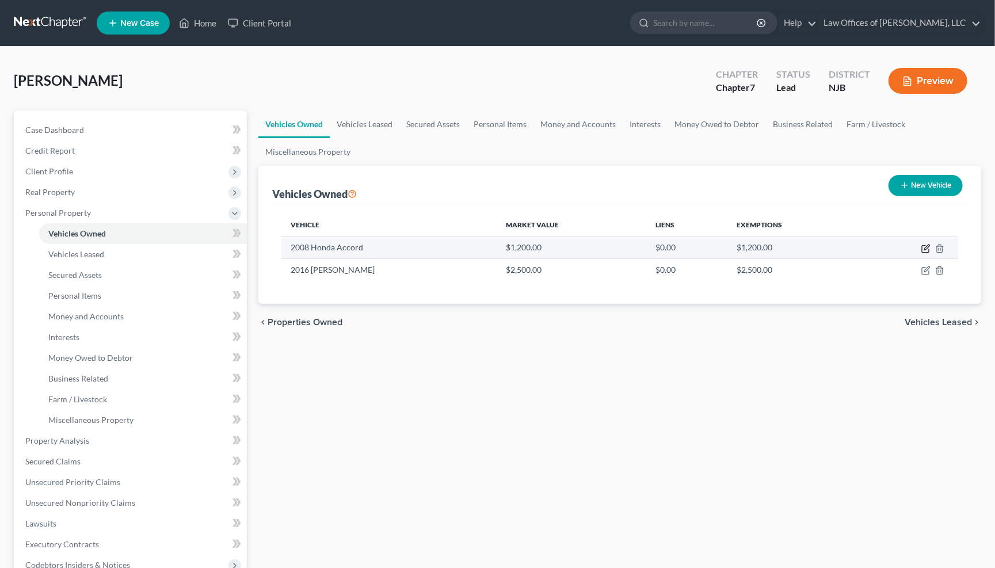
click at [928, 246] on icon "button" at bounding box center [925, 248] width 9 height 9
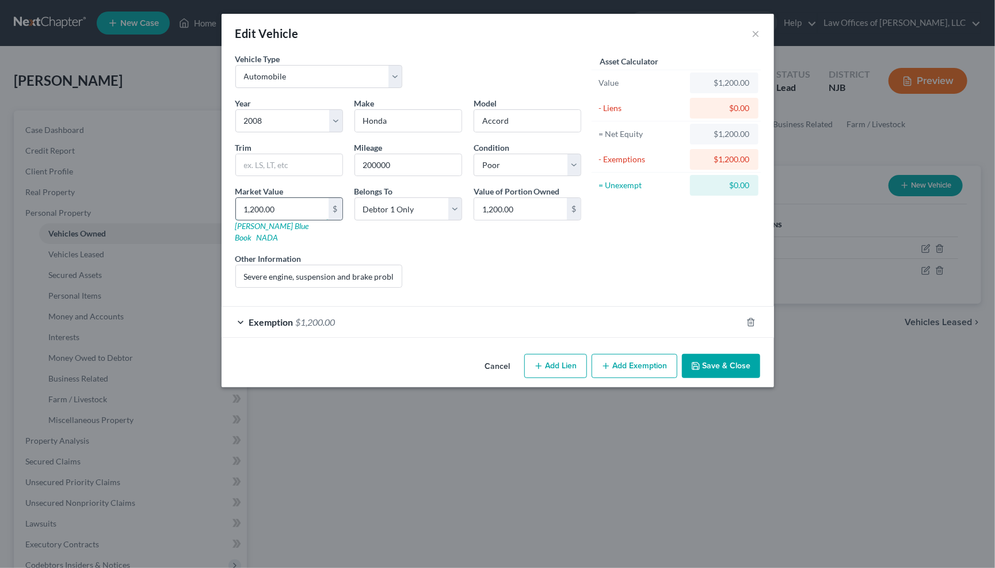
click at [300, 208] on input "1,200.00" at bounding box center [282, 209] width 93 height 22
click at [722, 354] on button "Save & Close" at bounding box center [721, 366] width 78 height 24
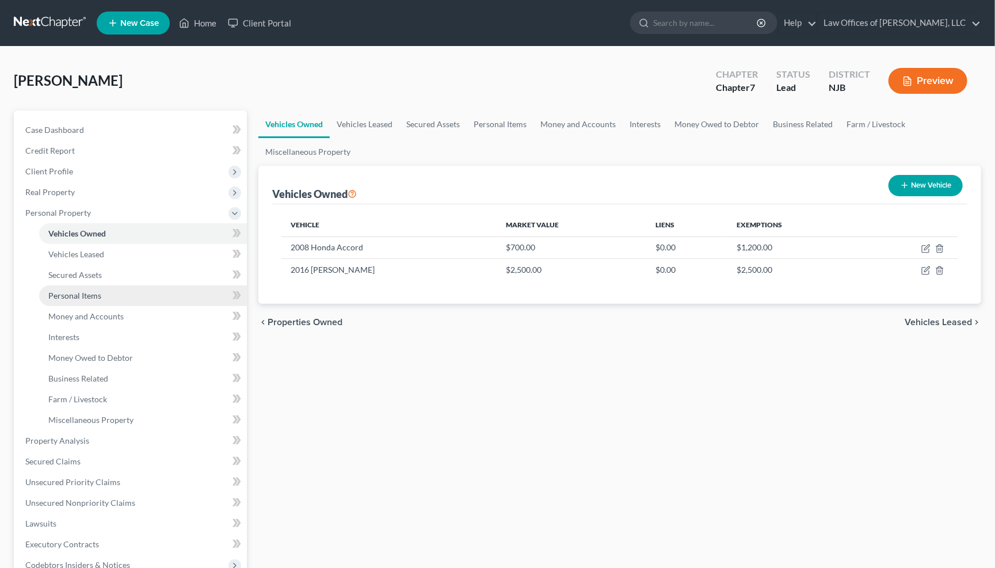
click at [101, 291] on link "Personal Items" at bounding box center [143, 295] width 208 height 21
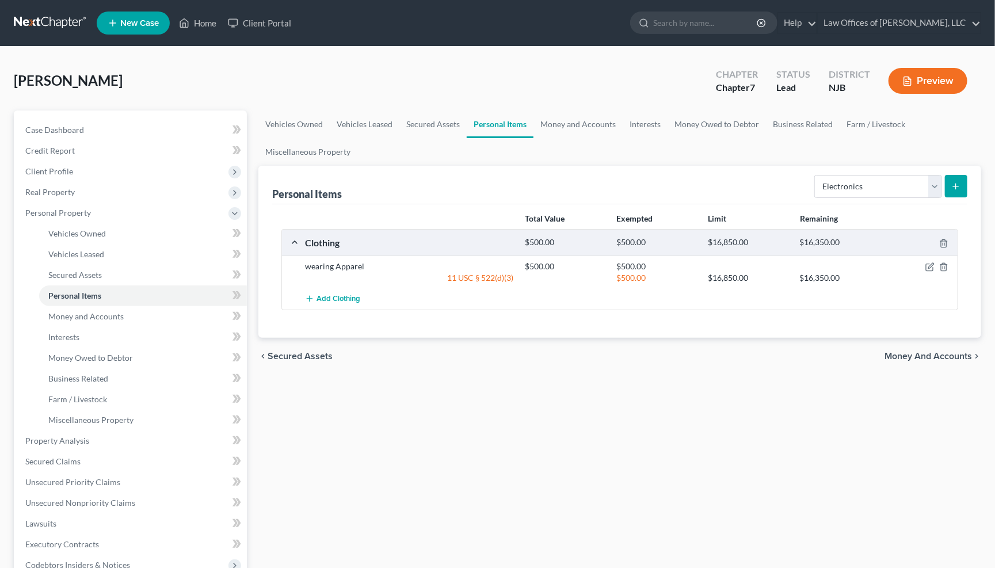
click at [958, 185] on icon "submit" at bounding box center [955, 186] width 9 height 9
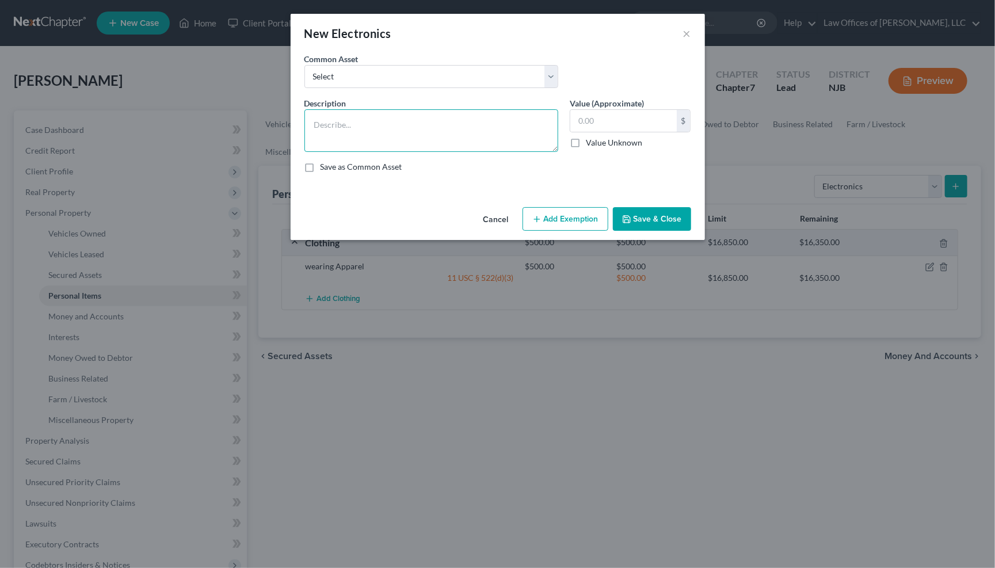
click at [369, 125] on textarea at bounding box center [431, 130] width 254 height 43
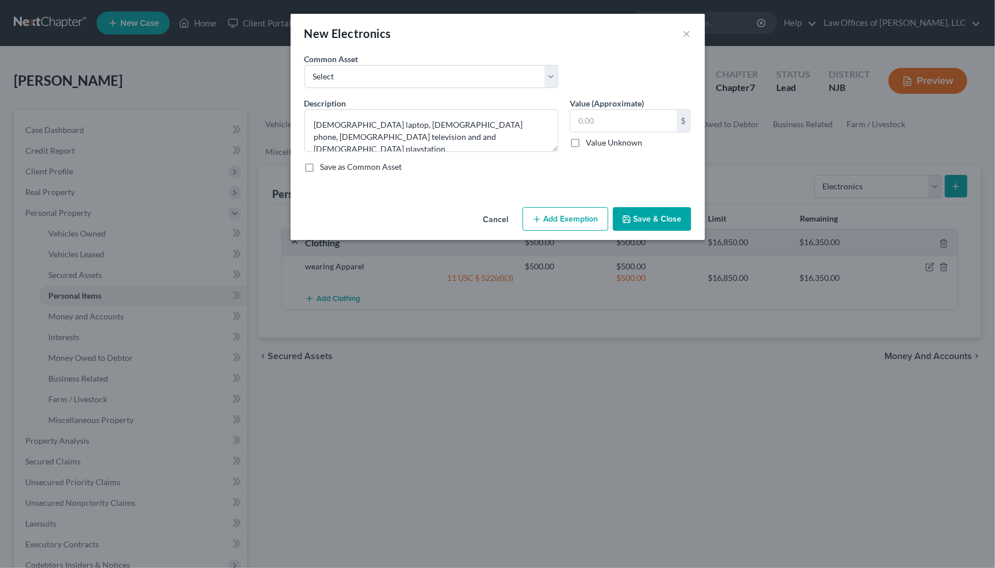
click at [321, 166] on label "Save as Common Asset" at bounding box center [362, 167] width 82 height 12
click at [325, 166] on input "Save as Common Asset" at bounding box center [328, 164] width 7 height 7
click at [620, 119] on input "text" at bounding box center [623, 121] width 106 height 22
click at [578, 220] on button "Add Exemption" at bounding box center [566, 219] width 86 height 24
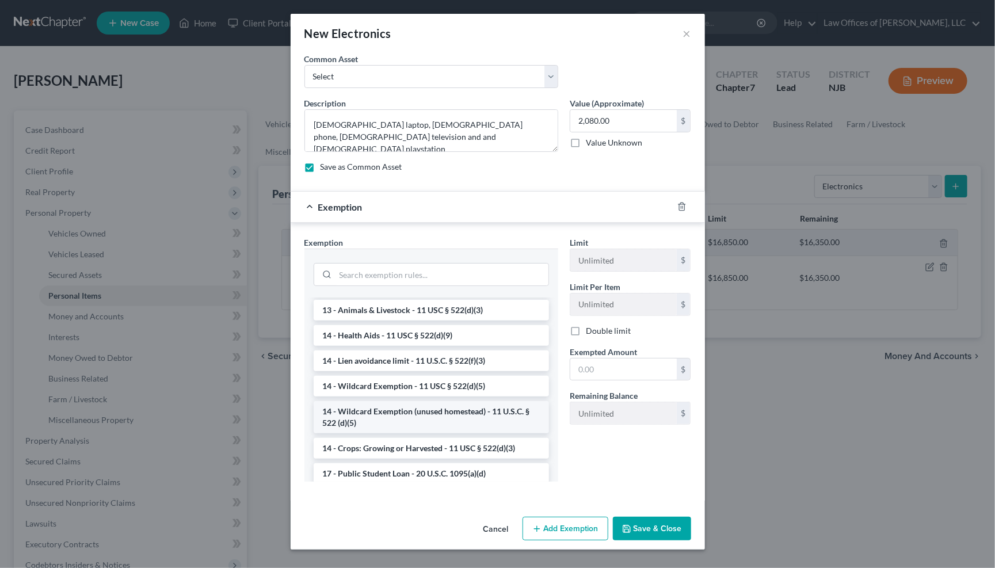
scroll to position [152, 0]
click at [402, 375] on li "14 - Wildcard Exemption - 11 USC § 522(d)(5)" at bounding box center [431, 383] width 235 height 21
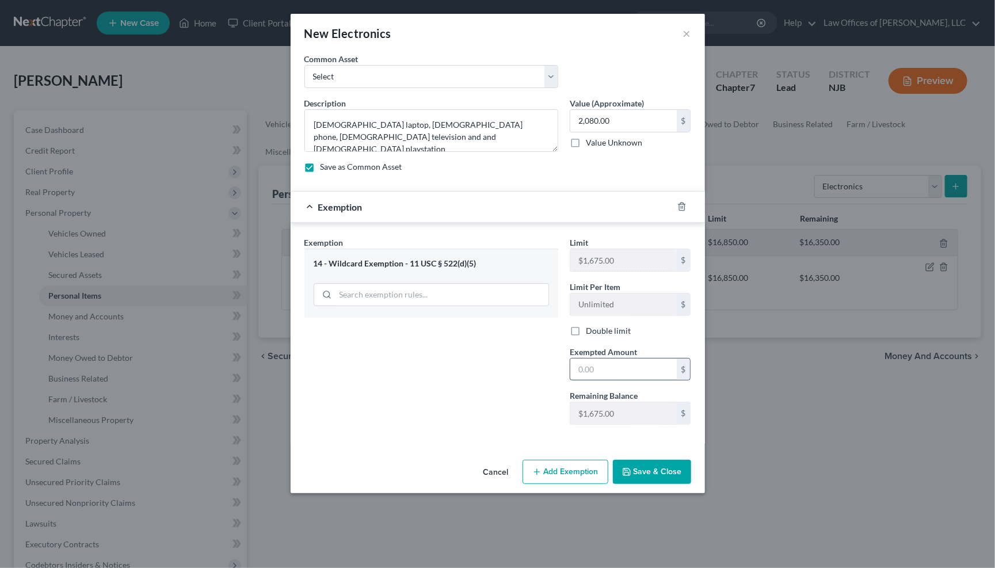
click at [608, 368] on input "text" at bounding box center [623, 370] width 106 height 22
click at [456, 298] on input "search" at bounding box center [441, 295] width 213 height 22
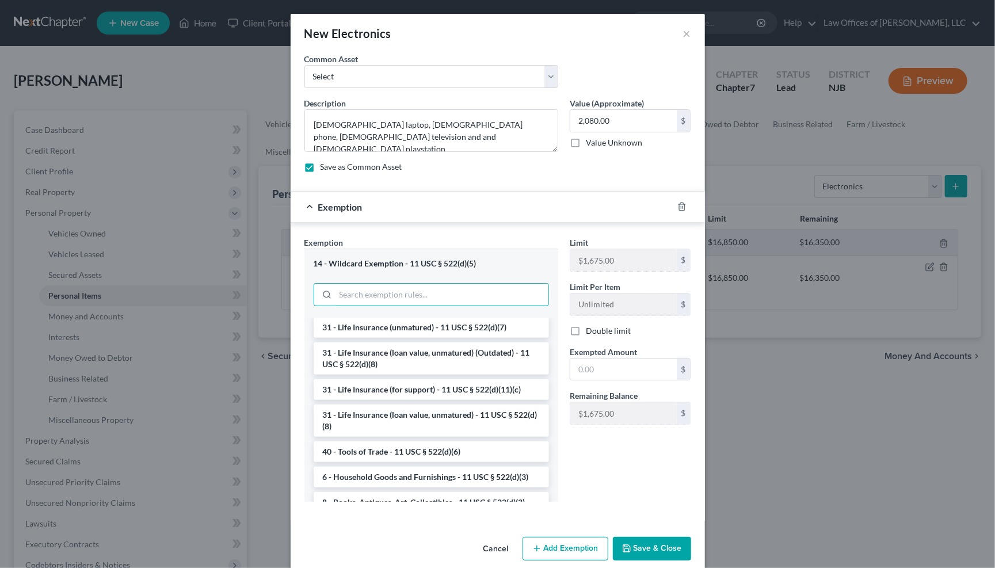
scroll to position [860, 0]
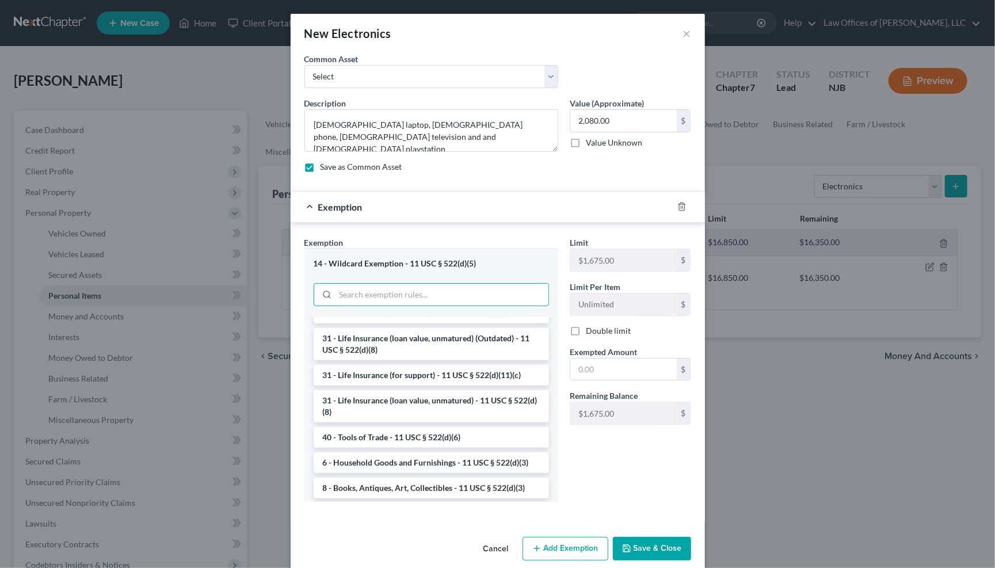
click at [379, 503] on li "9 - Hobby Equipment - 11 USC § 522(d)(3)" at bounding box center [431, 513] width 235 height 21
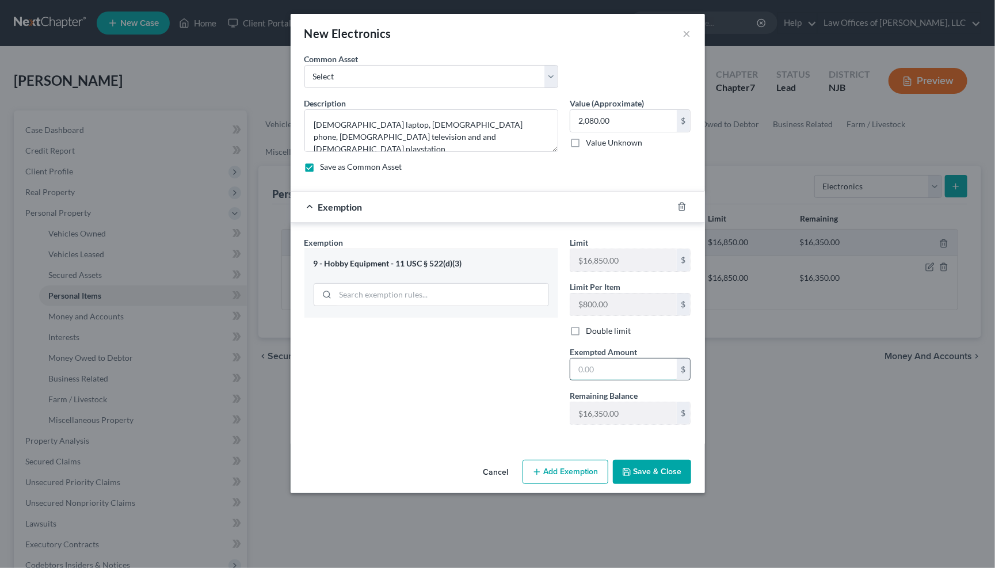
click at [603, 365] on input "text" at bounding box center [623, 370] width 106 height 22
click at [636, 470] on button "Save & Close" at bounding box center [652, 472] width 78 height 24
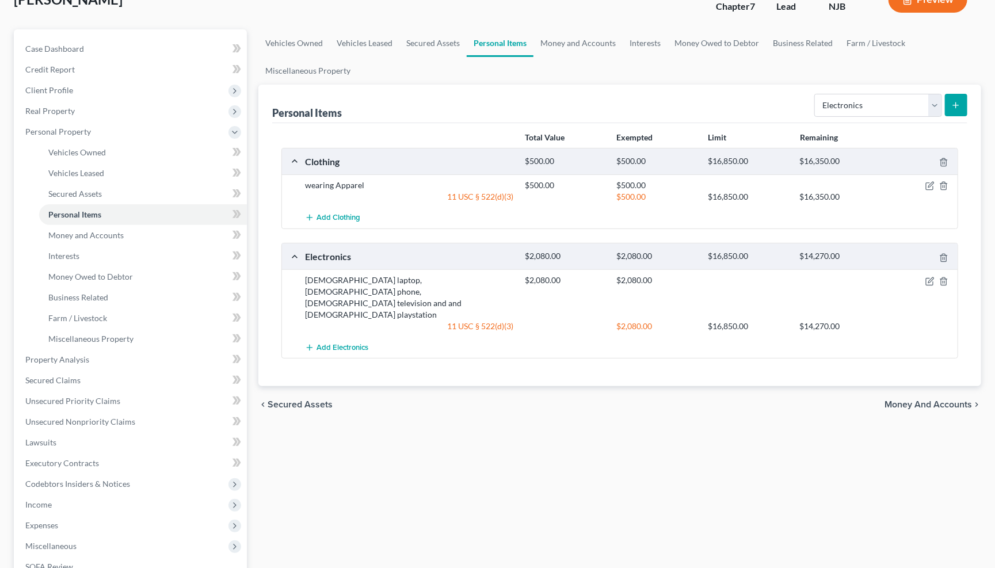
scroll to position [89, 0]
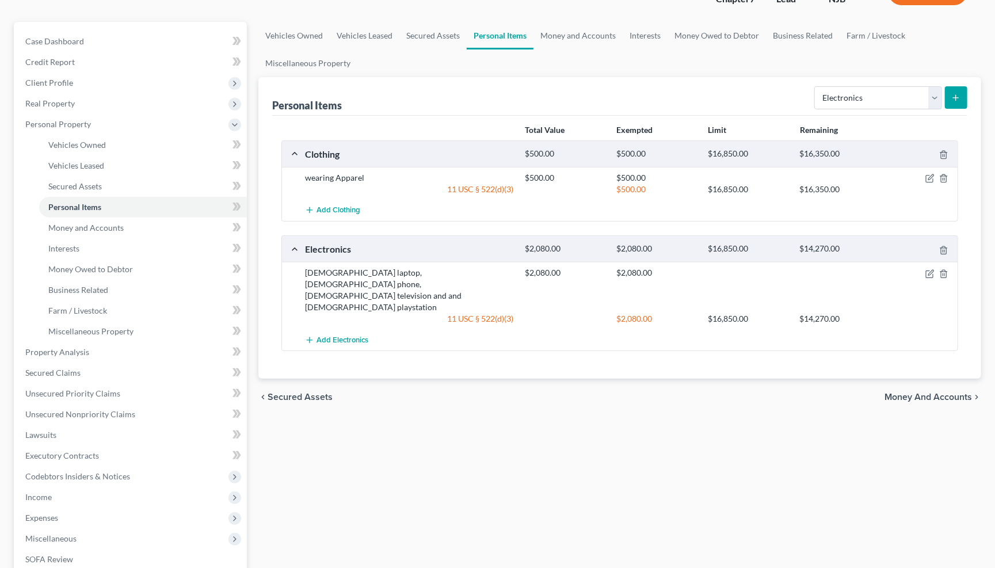
click at [926, 392] on span "Money and Accounts" at bounding box center [927, 396] width 87 height 9
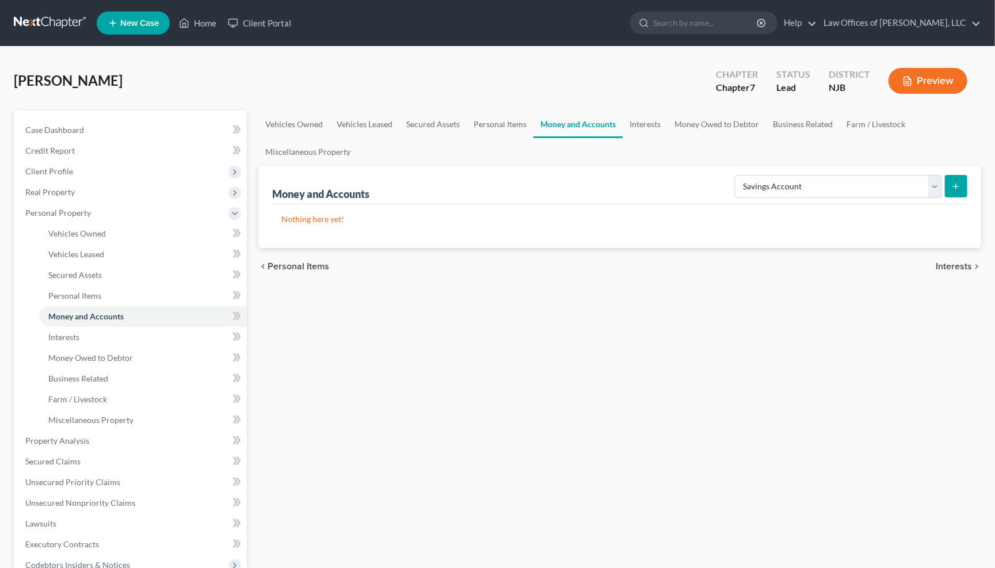
click at [960, 186] on icon "submit" at bounding box center [955, 186] width 9 height 9
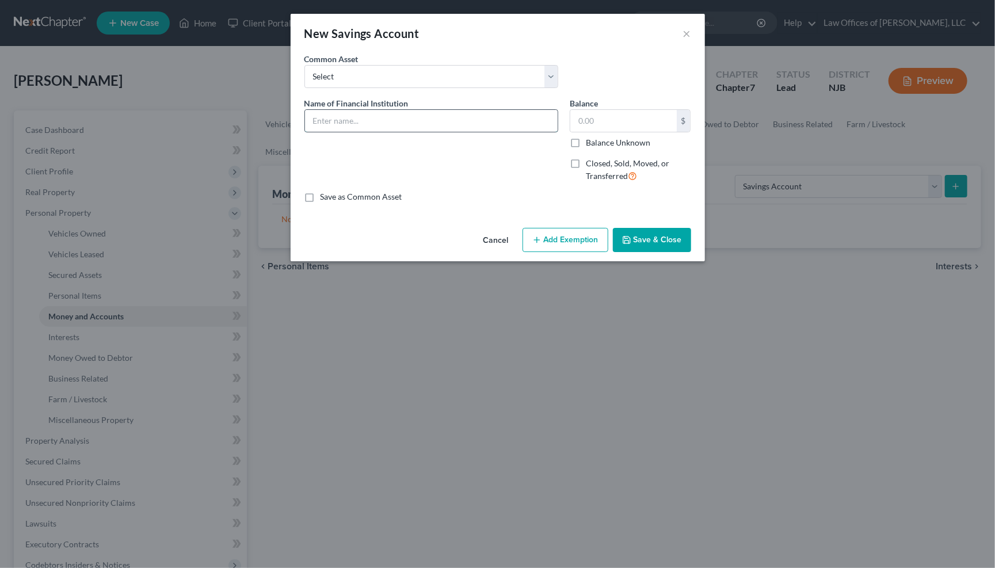
click at [433, 116] on input "text" at bounding box center [431, 121] width 253 height 22
click at [445, 117] on input "text" at bounding box center [431, 121] width 253 height 22
click at [321, 196] on label "Save as Common Asset" at bounding box center [362, 197] width 82 height 12
click at [325, 196] on input "Save as Common Asset" at bounding box center [328, 194] width 7 height 7
click at [591, 120] on input "text" at bounding box center [623, 121] width 106 height 22
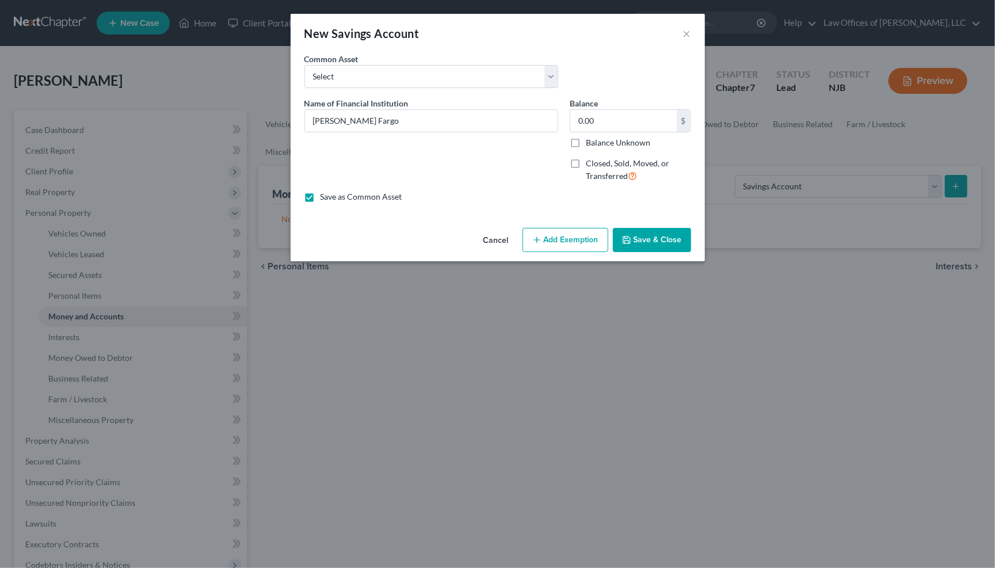
click at [632, 237] on button "Save & Close" at bounding box center [652, 240] width 78 height 24
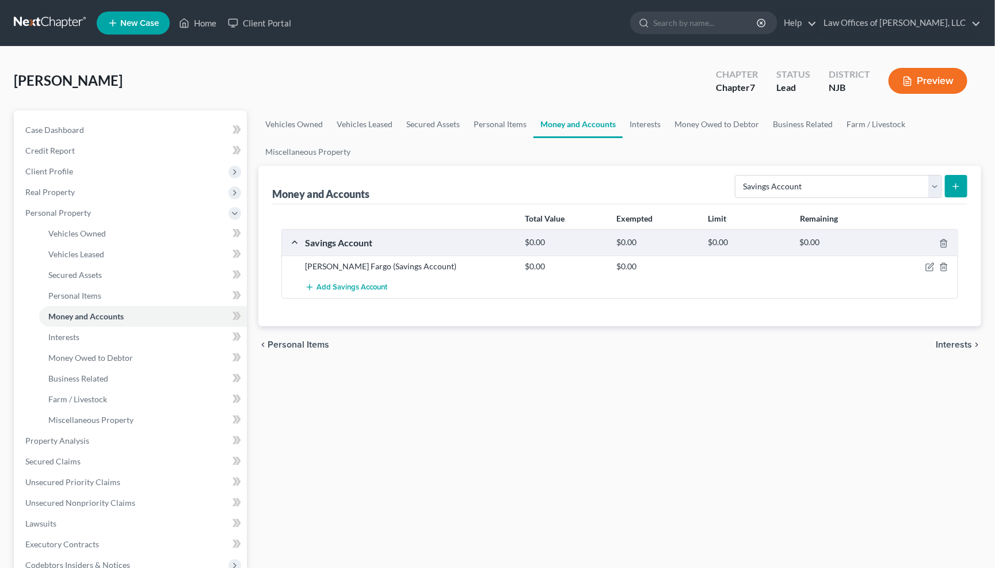
click at [954, 186] on icon "submit" at bounding box center [955, 186] width 9 height 9
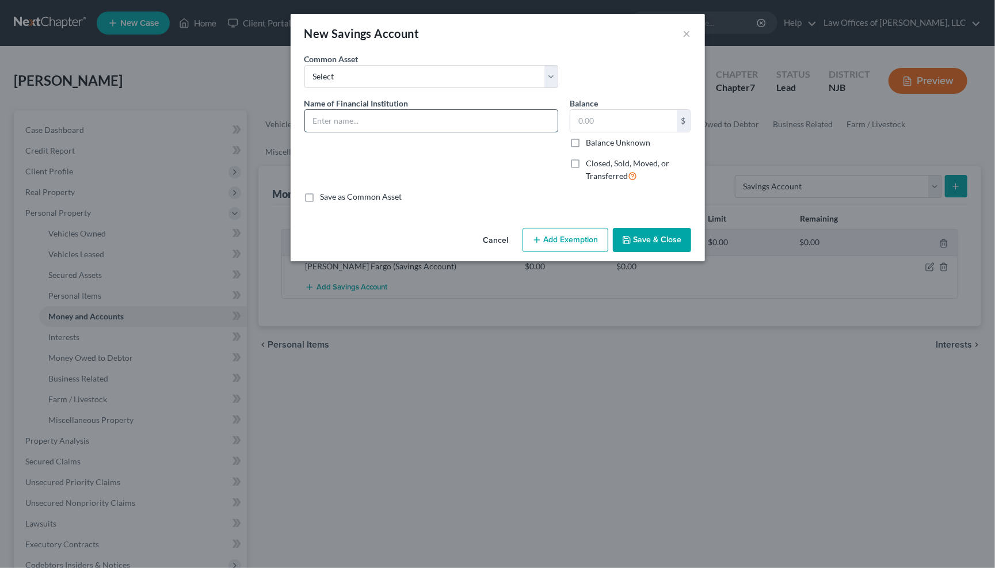
click at [388, 117] on input "text" at bounding box center [431, 121] width 253 height 22
click at [617, 124] on input "text" at bounding box center [623, 121] width 106 height 22
drag, startPoint x: 311, startPoint y: 195, endPoint x: 320, endPoint y: 189, distance: 10.4
click at [321, 195] on label "Save as Common Asset" at bounding box center [362, 197] width 82 height 12
click at [325, 195] on input "Save as Common Asset" at bounding box center [328, 194] width 7 height 7
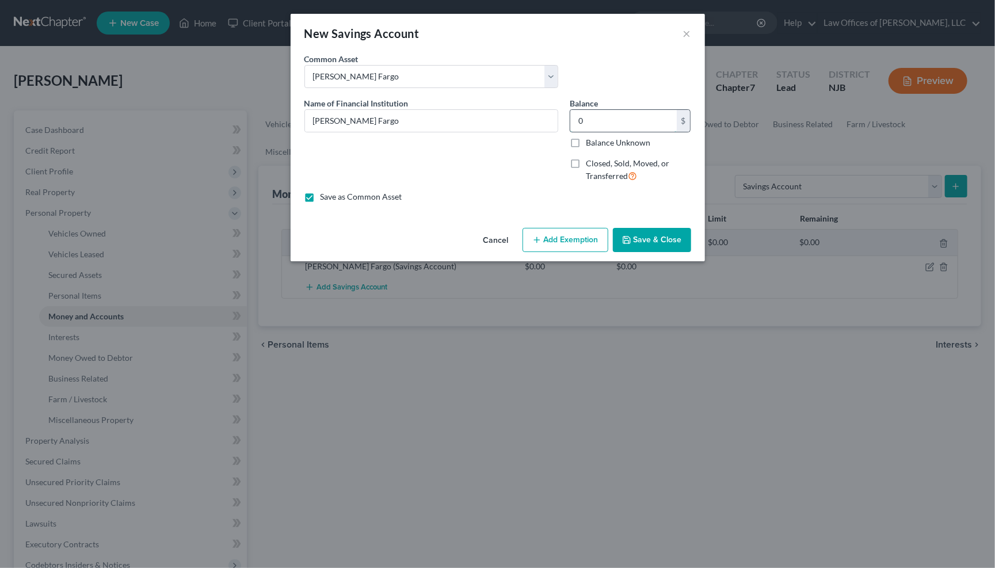
click at [622, 120] on input "0" at bounding box center [623, 121] width 106 height 22
click at [658, 235] on button "Save & Close" at bounding box center [652, 240] width 78 height 24
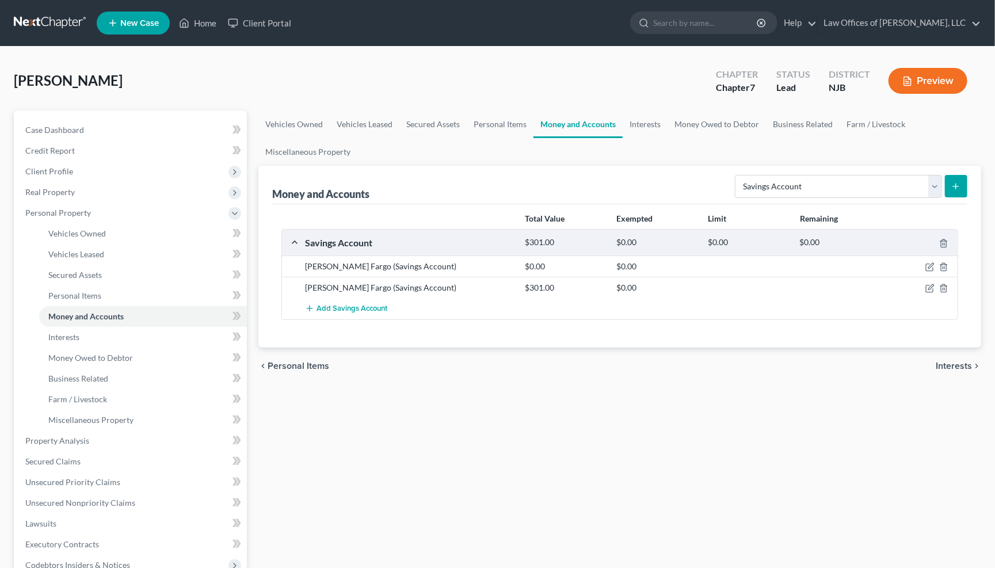
click at [953, 182] on icon "submit" at bounding box center [955, 186] width 9 height 9
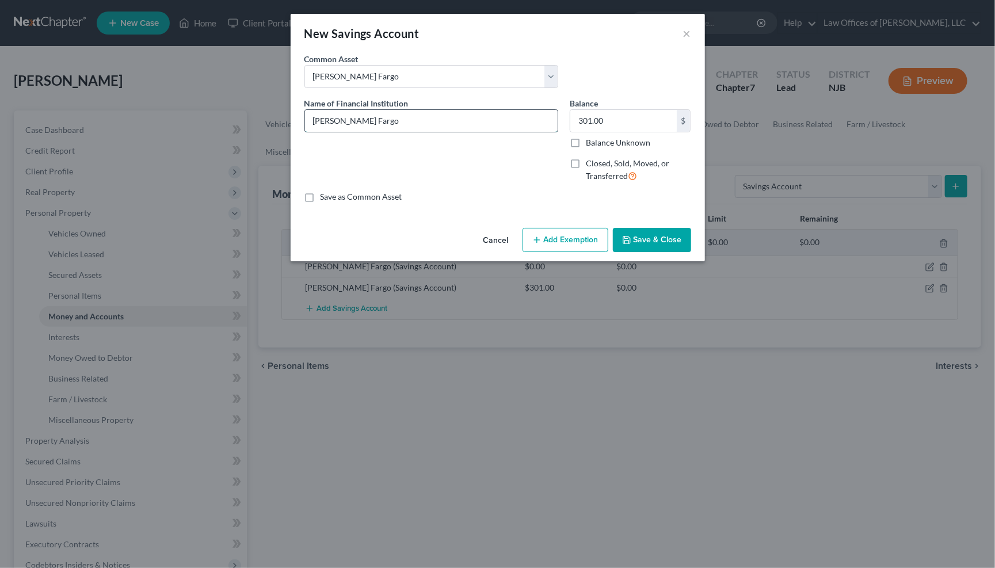
click at [376, 119] on input "[PERSON_NAME] Fargo" at bounding box center [431, 121] width 253 height 22
click at [376, 117] on input "[PERSON_NAME] Fargo" at bounding box center [431, 121] width 253 height 22
click at [321, 193] on label "Save as Common Asset" at bounding box center [362, 197] width 82 height 12
click at [325, 193] on input "Save as Common Asset" at bounding box center [328, 194] width 7 height 7
click at [550, 236] on button "Add Exemption" at bounding box center [566, 240] width 86 height 24
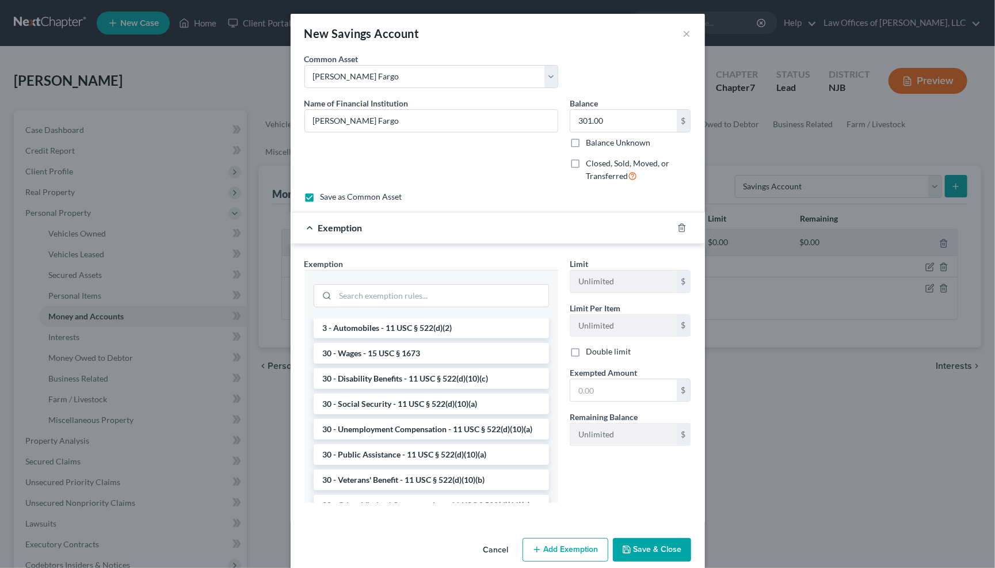
scroll to position [608, 0]
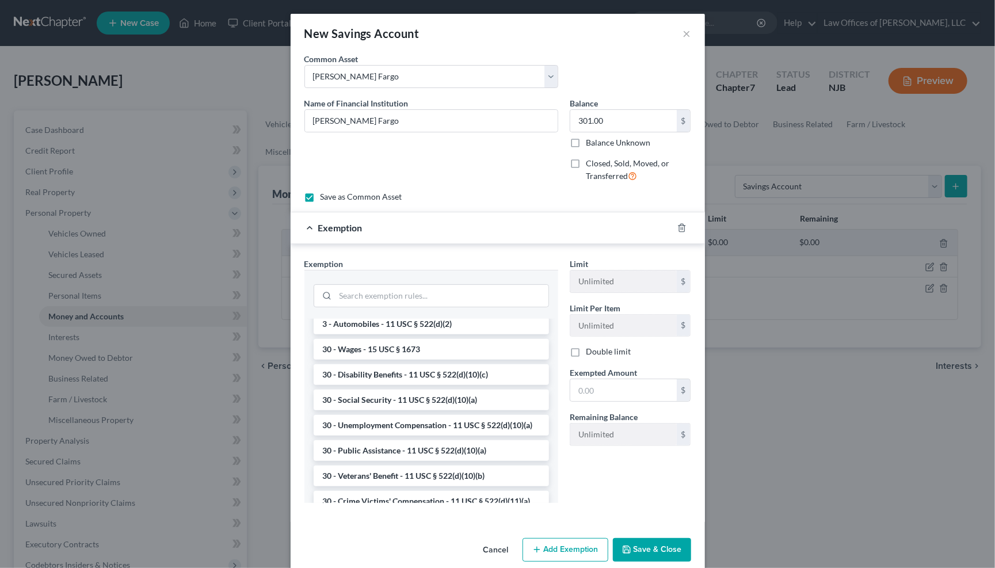
click at [757, 342] on div "New Savings Account × An exemption set must first be selected from the Filing I…" at bounding box center [497, 284] width 995 height 568
click at [647, 386] on input "text" at bounding box center [623, 390] width 106 height 22
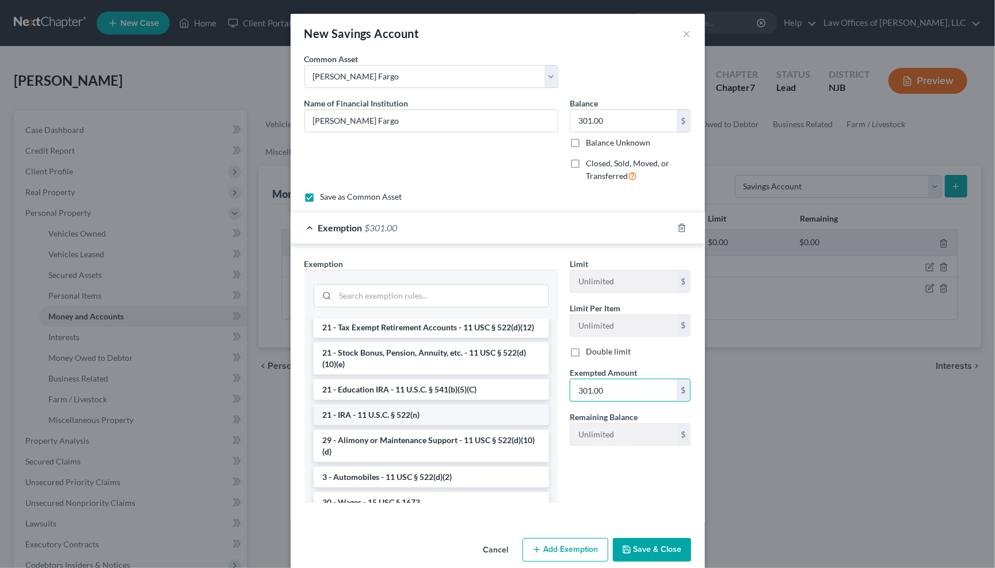
scroll to position [455, 0]
click at [359, 492] on li "30 - Wages - 15 USC § 1673" at bounding box center [431, 502] width 235 height 21
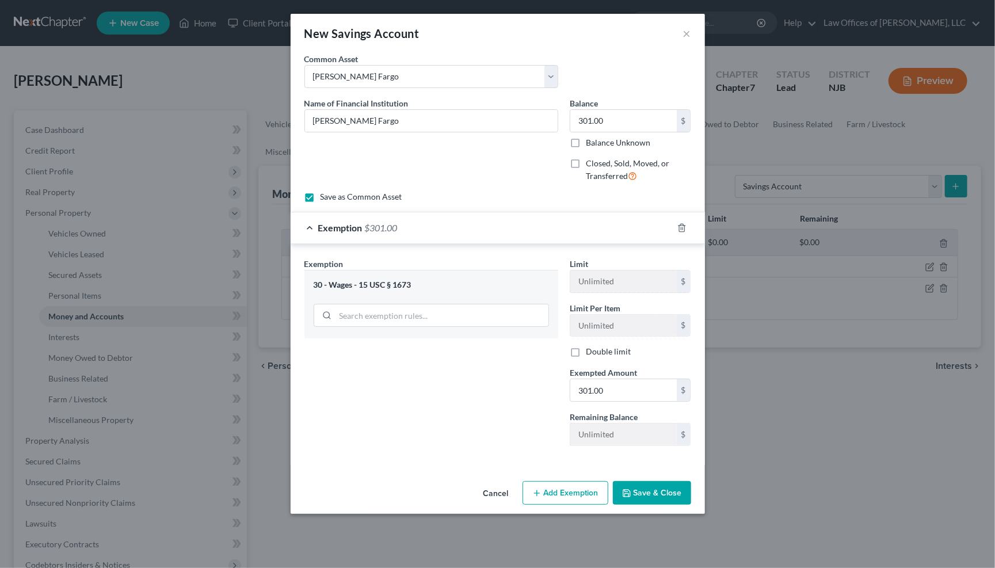
click at [653, 490] on button "Save & Close" at bounding box center [652, 493] width 78 height 24
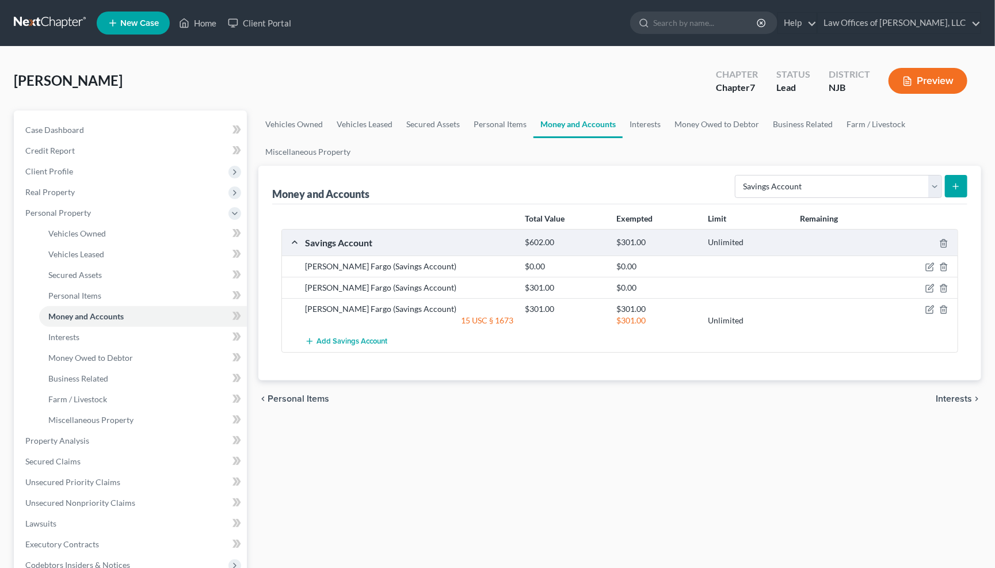
click at [957, 394] on span "Interests" at bounding box center [954, 398] width 36 height 9
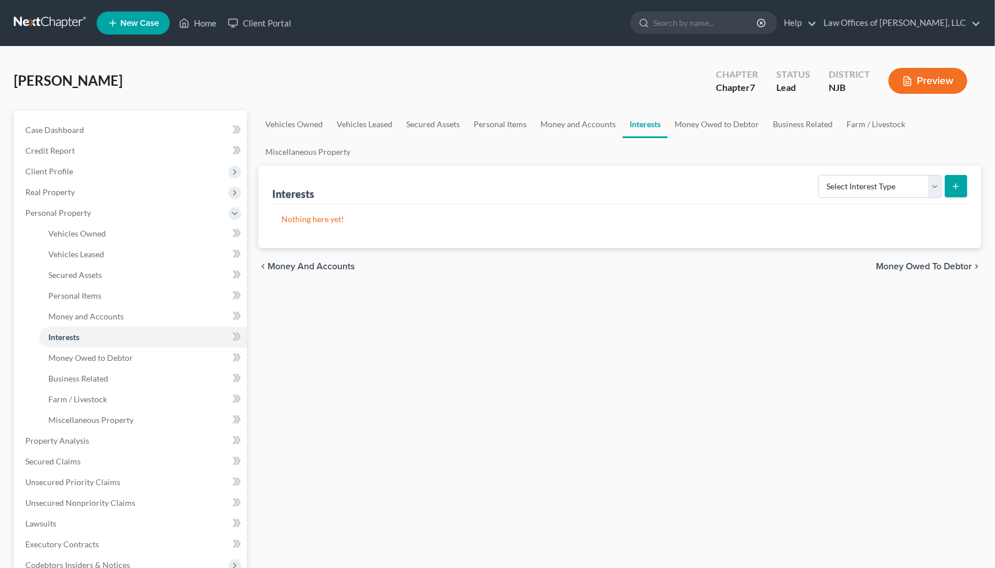
click at [938, 262] on span "Money Owed to Debtor" at bounding box center [924, 266] width 96 height 9
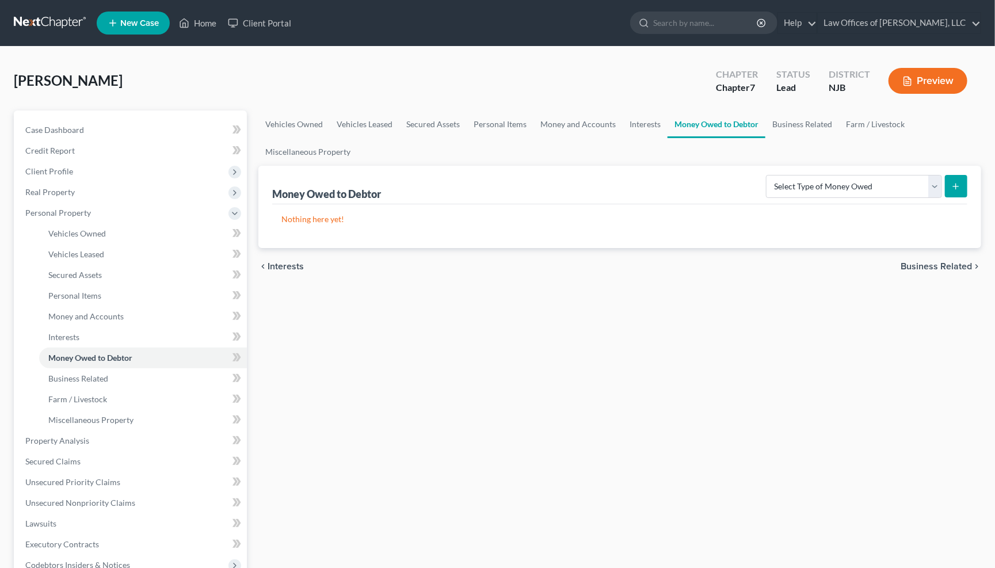
click at [959, 262] on span "Business Related" at bounding box center [936, 266] width 71 height 9
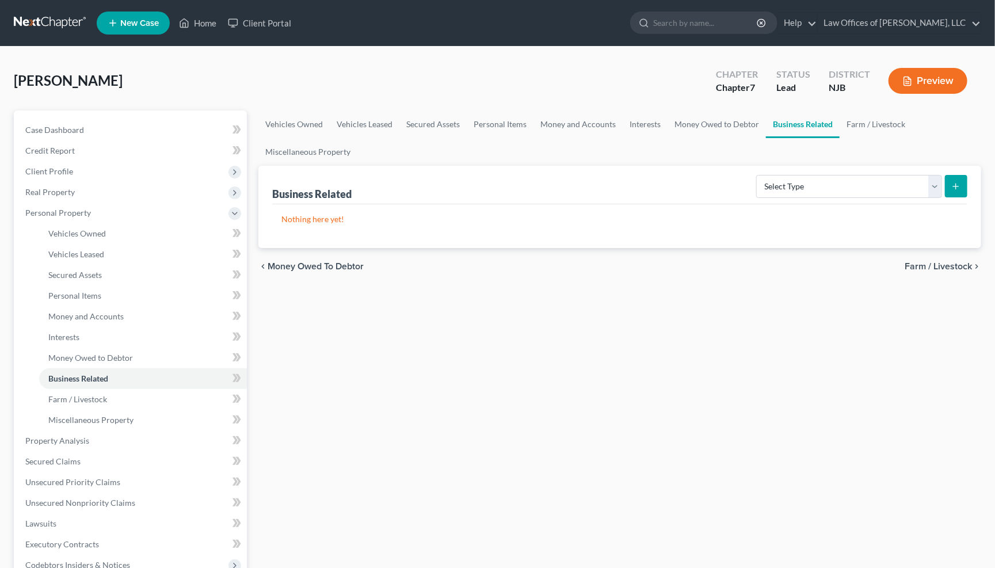
click at [957, 263] on span "Farm / Livestock" at bounding box center [938, 266] width 67 height 9
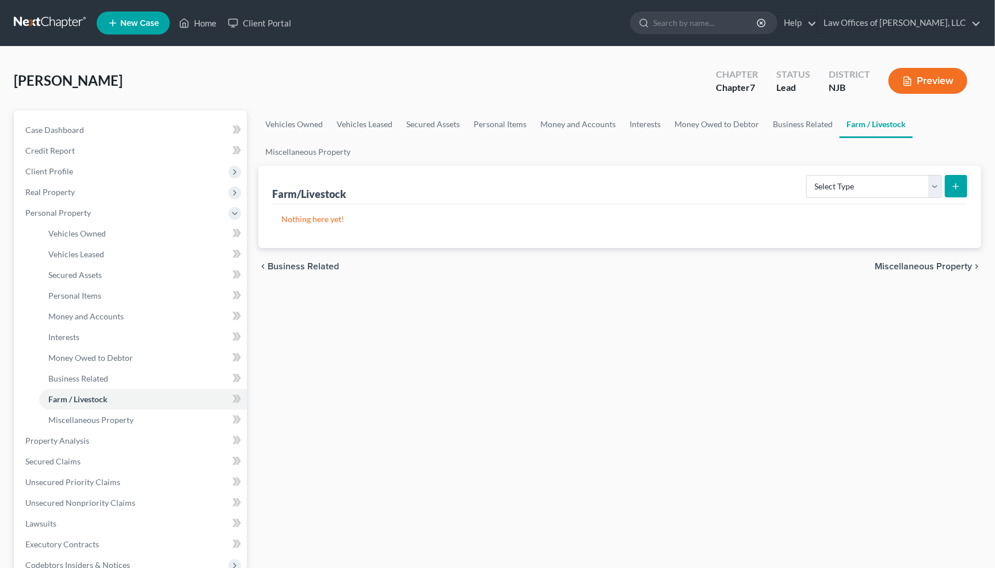
click at [962, 264] on span "Miscellaneous Property" at bounding box center [923, 266] width 97 height 9
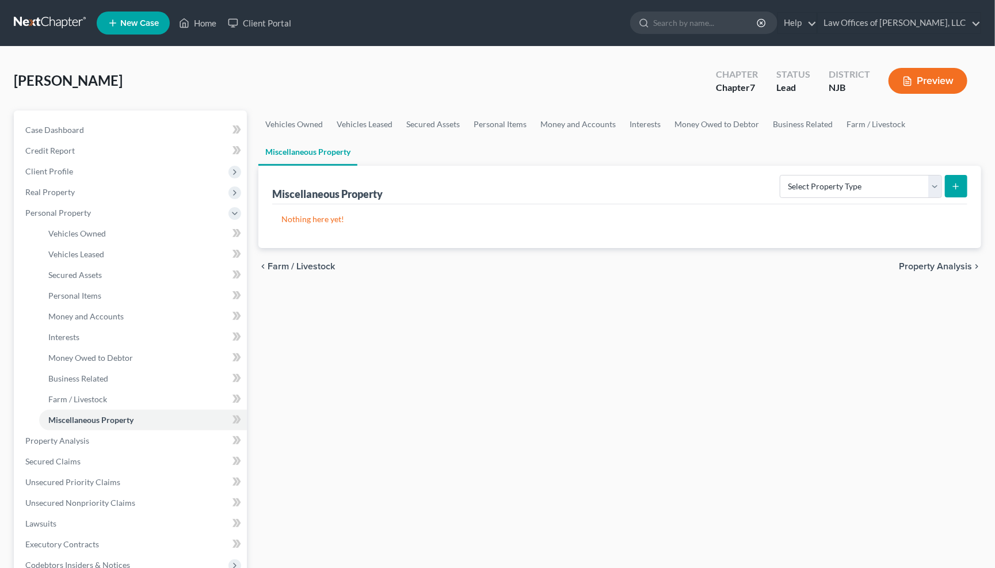
click at [962, 263] on span "Property Analysis" at bounding box center [935, 266] width 73 height 9
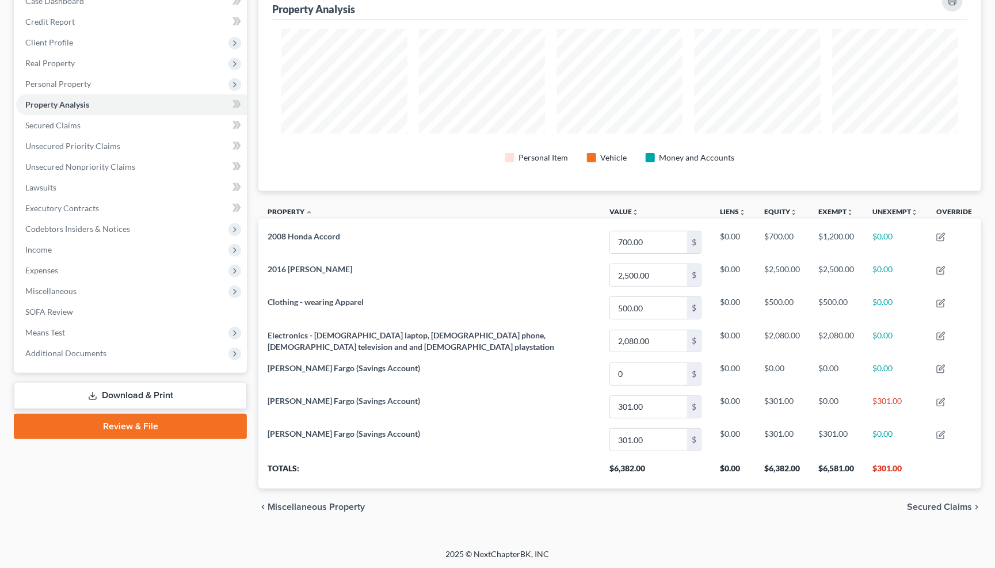
scroll to position [128, 0]
click at [924, 507] on span "Secured Claims" at bounding box center [939, 507] width 65 height 9
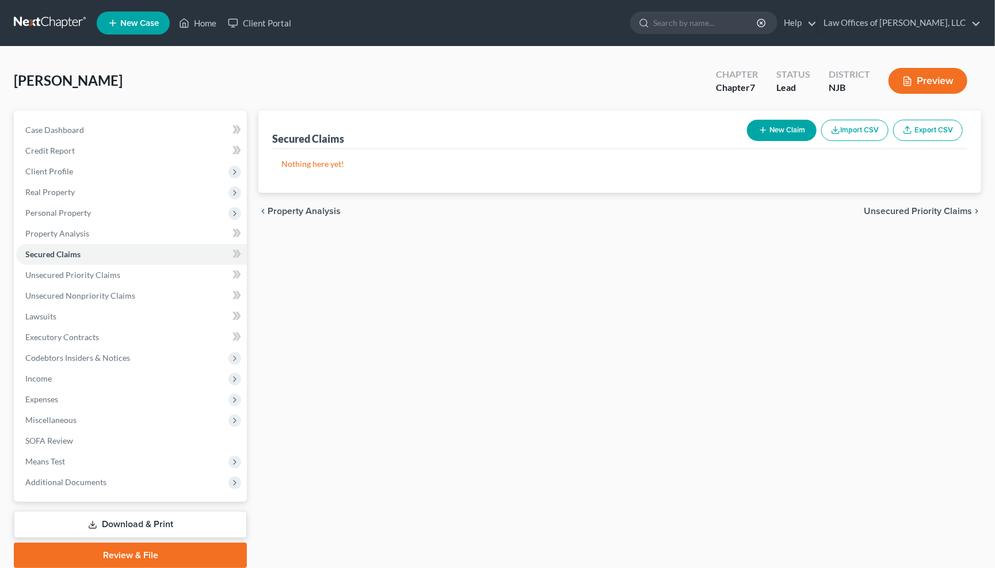
click at [935, 211] on span "Unsecured Priority Claims" at bounding box center [918, 211] width 108 height 9
click at [933, 208] on span "Unsecured Nonpriority Claims" at bounding box center [909, 211] width 125 height 9
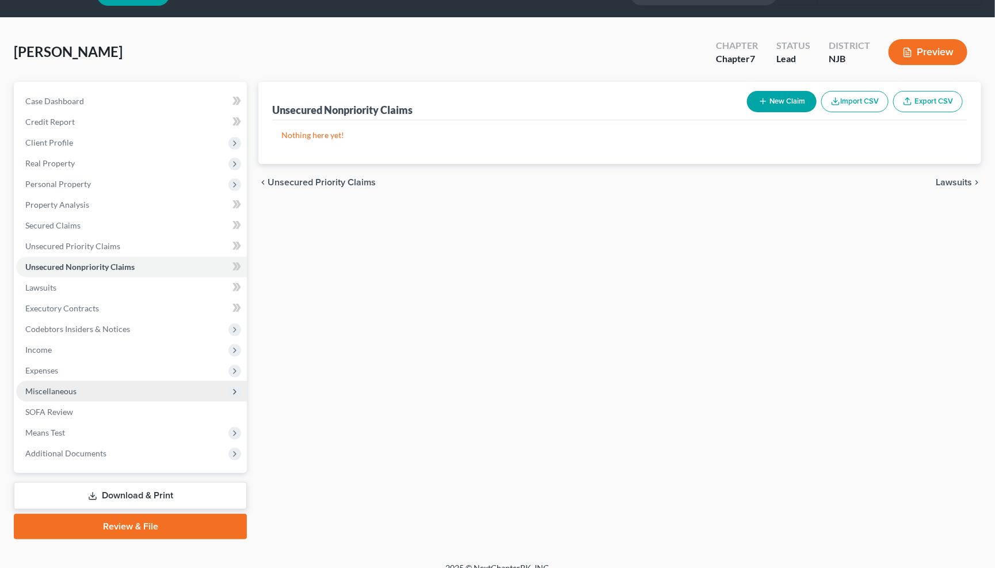
scroll to position [28, 0]
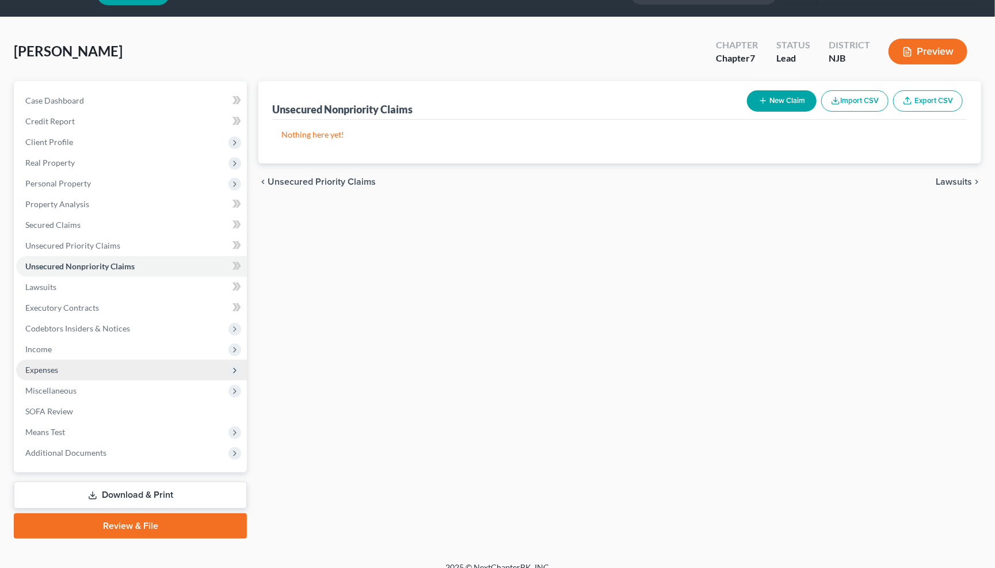
click at [239, 366] on icon at bounding box center [234, 370] width 9 height 9
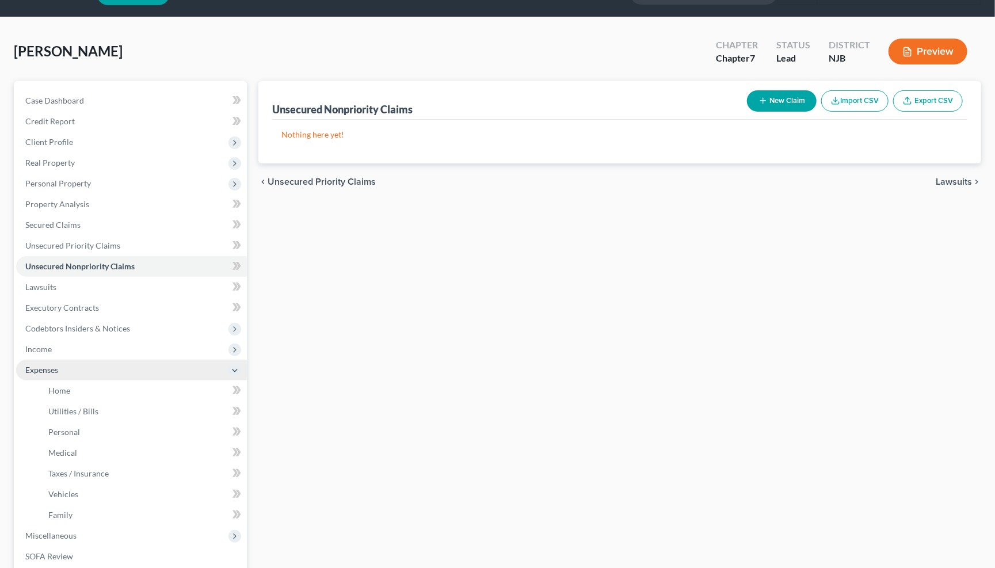
scroll to position [29, 0]
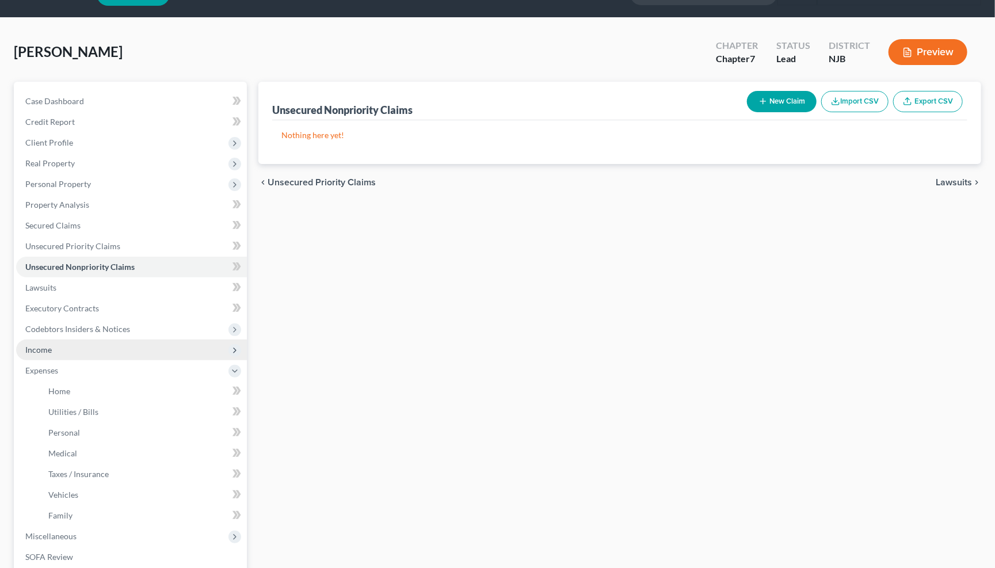
click at [232, 346] on icon at bounding box center [234, 350] width 9 height 9
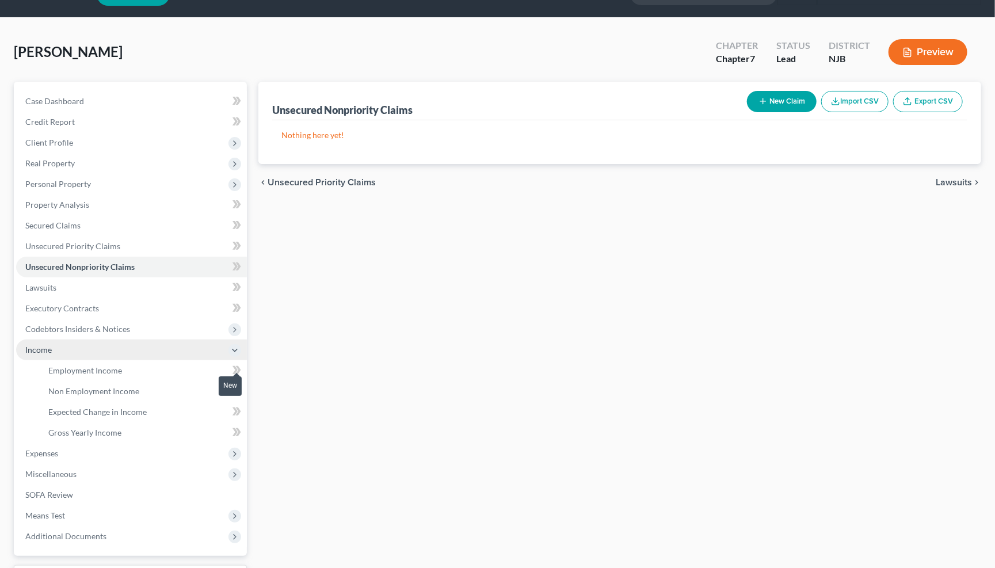
click at [231, 363] on span at bounding box center [237, 371] width 20 height 17
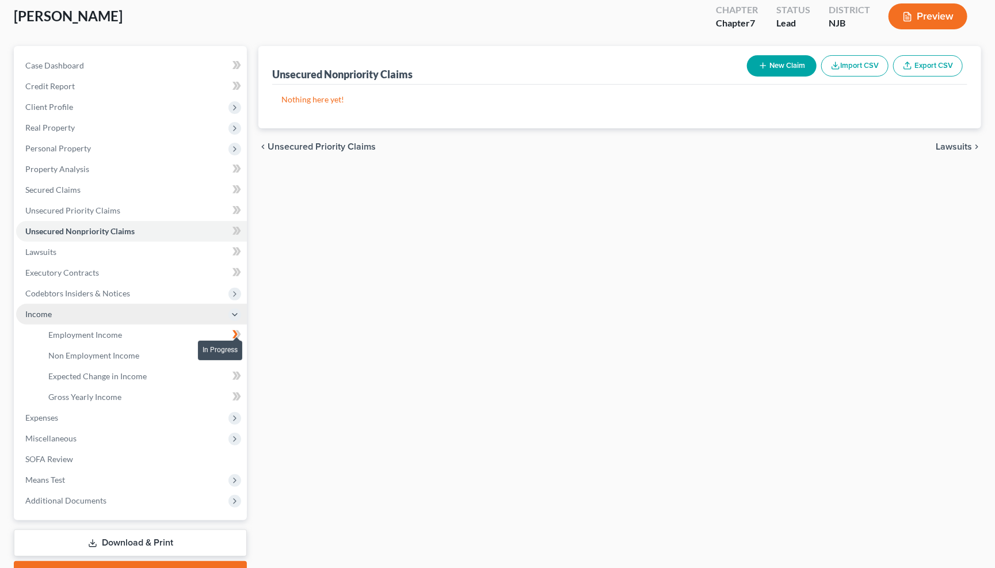
scroll to position [68, 0]
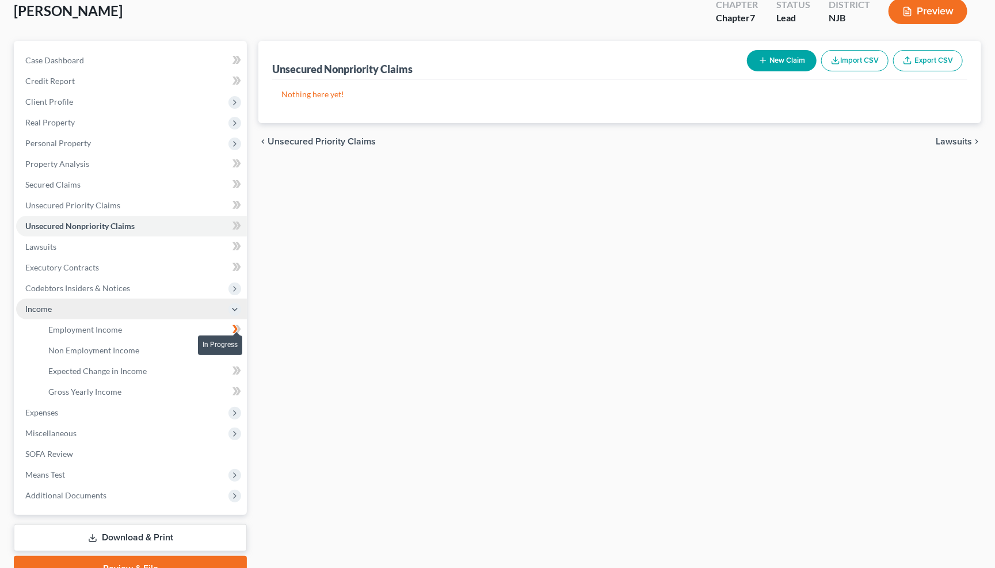
click at [231, 325] on span at bounding box center [237, 330] width 20 height 17
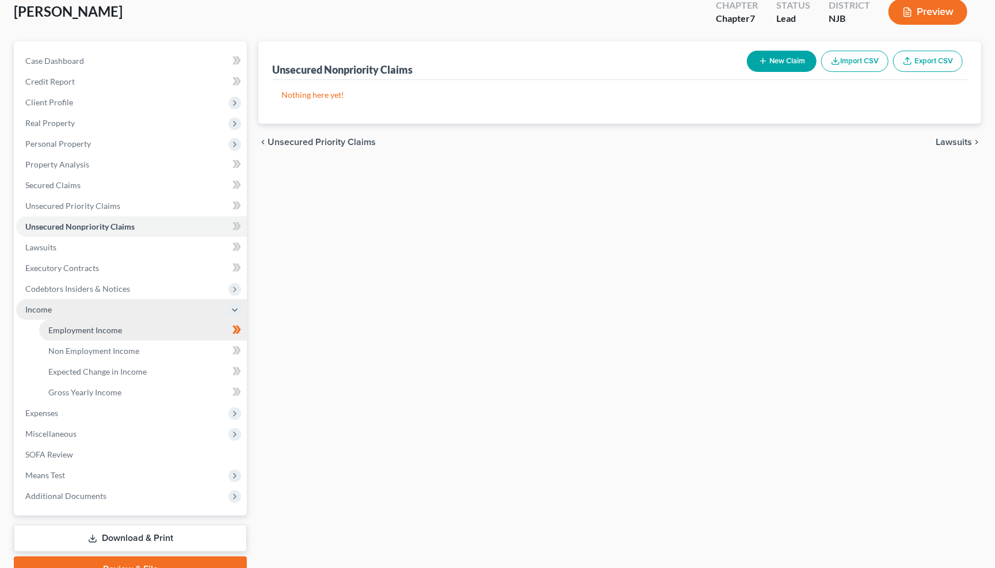
click at [86, 325] on span "Employment Income" at bounding box center [85, 330] width 74 height 10
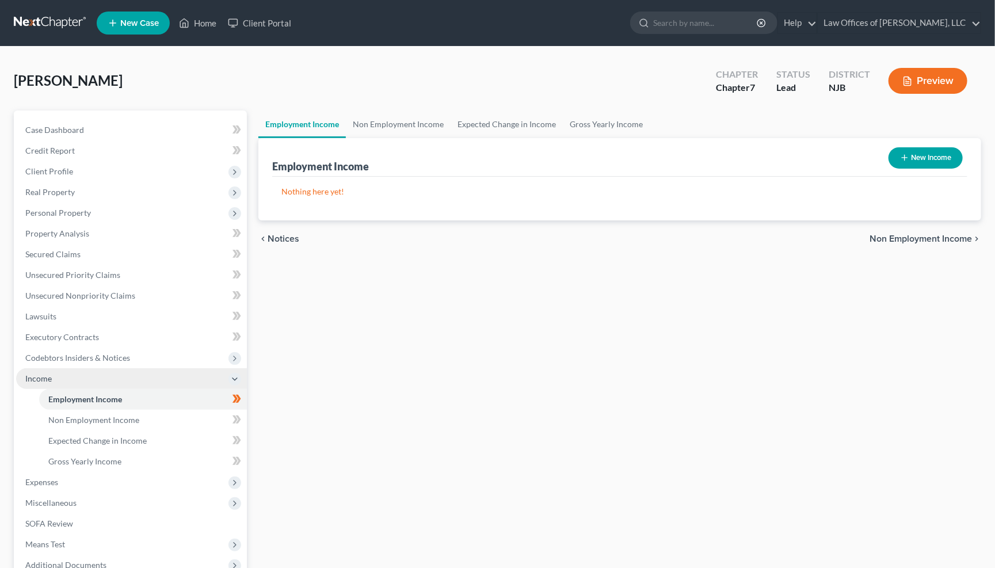
click at [933, 158] on button "New Income" at bounding box center [926, 157] width 74 height 21
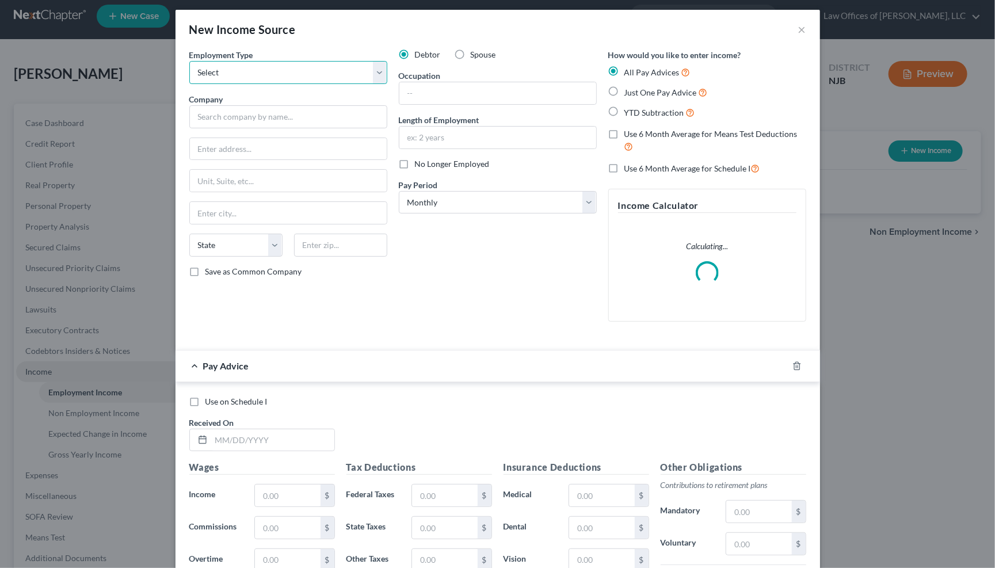
scroll to position [2, 0]
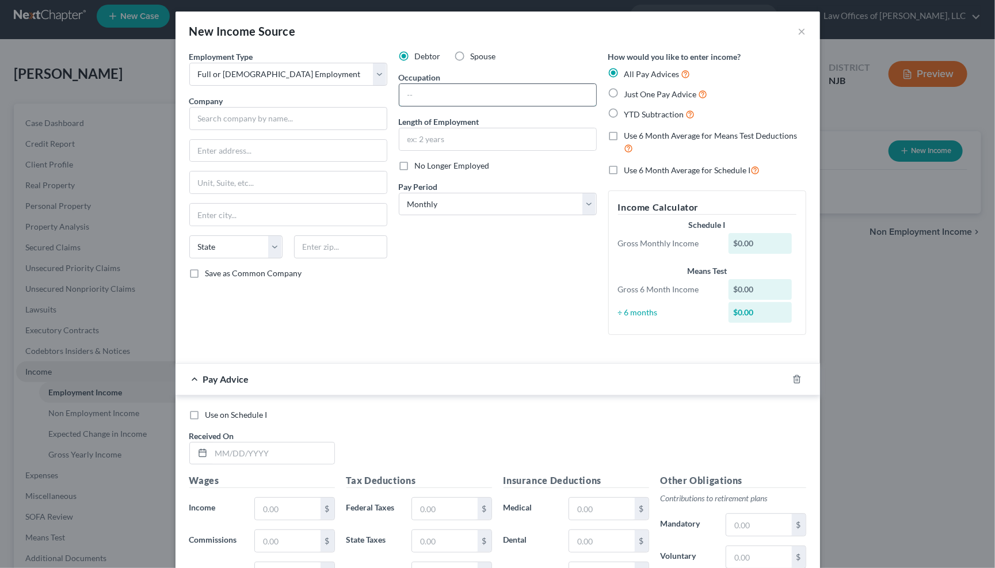
click at [427, 89] on input "text" at bounding box center [497, 95] width 197 height 22
click at [224, 116] on input "text" at bounding box center [288, 118] width 198 height 23
click at [499, 94] on input "Retail Auto Parts Strtoe" at bounding box center [497, 95] width 197 height 22
click at [265, 112] on input "text" at bounding box center [288, 118] width 198 height 23
click at [337, 116] on input "text" at bounding box center [288, 118] width 198 height 23
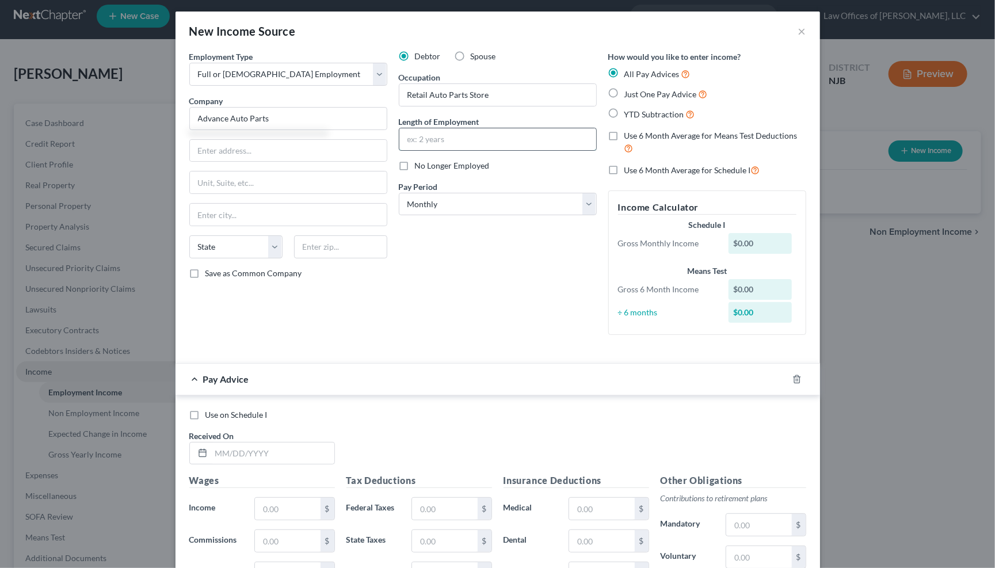
click at [463, 142] on input "text" at bounding box center [497, 139] width 197 height 22
click at [459, 132] on input "text" at bounding box center [497, 139] width 197 height 22
click at [468, 132] on input "text" at bounding box center [497, 139] width 197 height 22
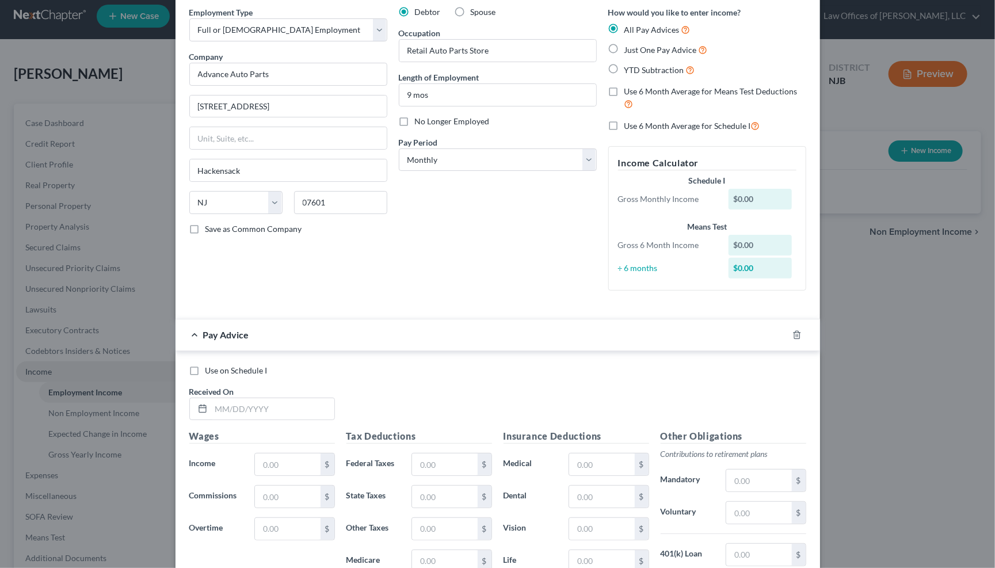
click at [205, 228] on label "Save as Common Company" at bounding box center [253, 229] width 97 height 12
click at [210, 228] on input "Save as Common Company" at bounding box center [213, 226] width 7 height 7
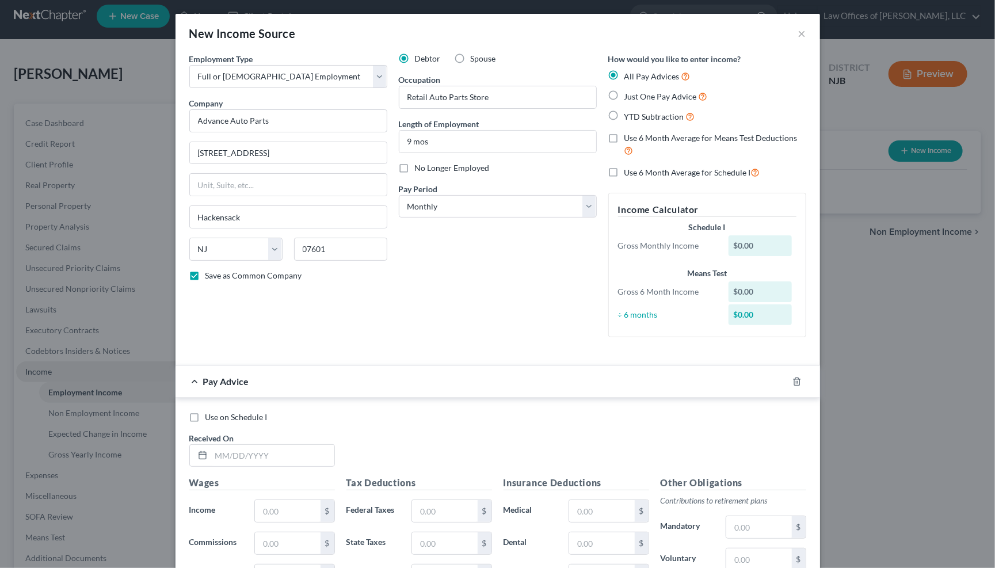
scroll to position [1, 0]
click at [624, 93] on label "Just One Pay Advice" at bounding box center [665, 95] width 83 height 13
click at [629, 93] on input "Just One Pay Advice" at bounding box center [632, 92] width 7 height 7
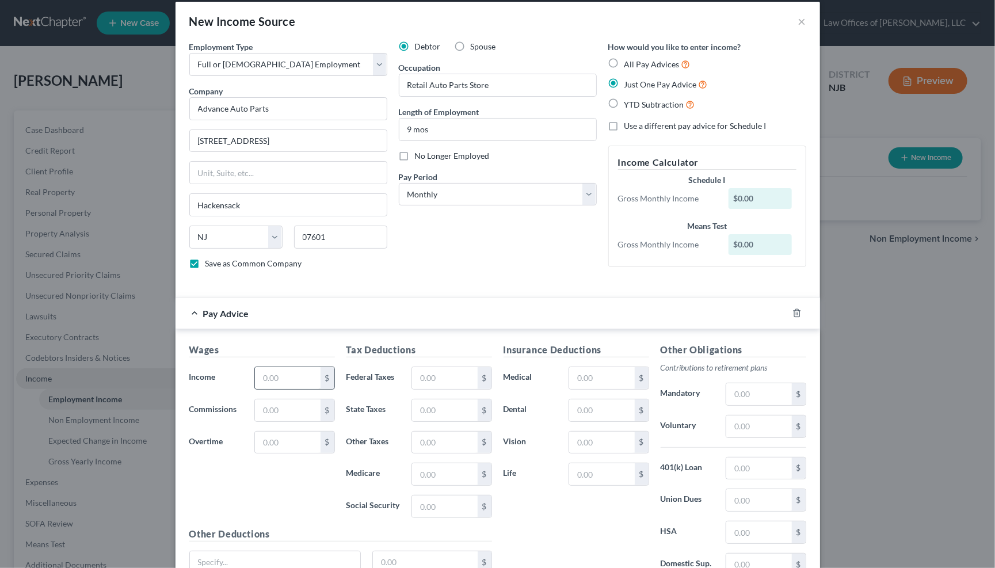
scroll to position [14, 0]
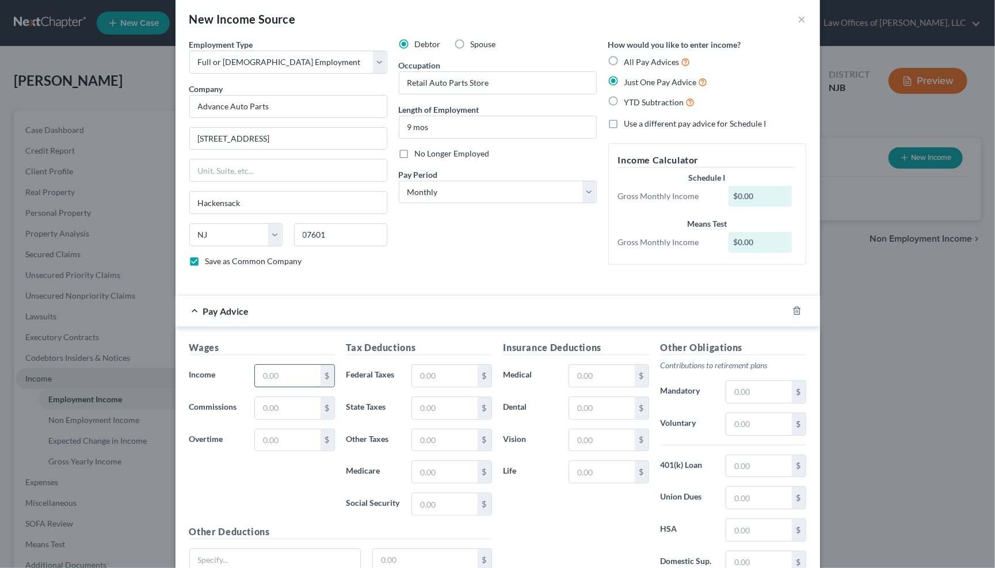
click at [291, 377] on input "text" at bounding box center [287, 376] width 65 height 22
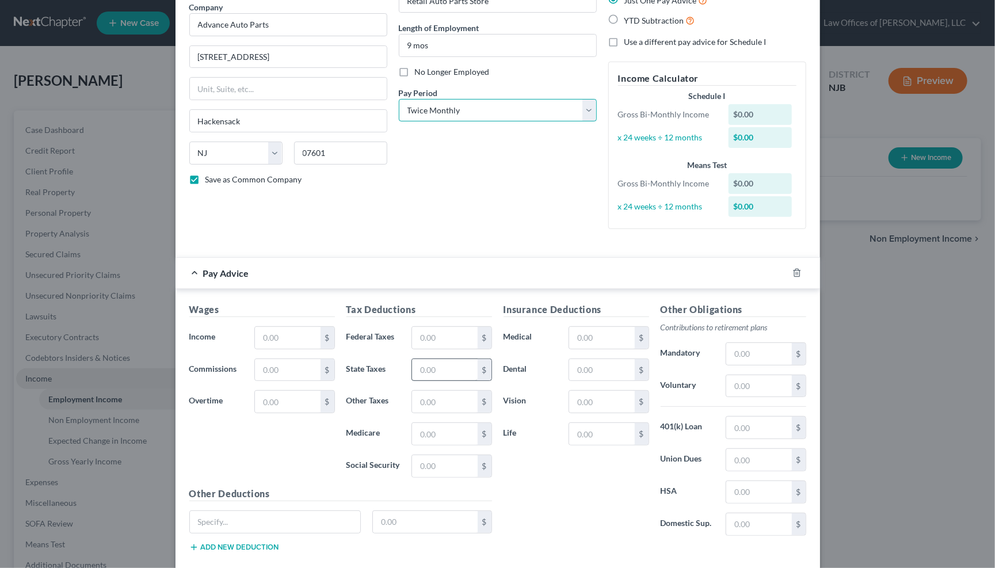
scroll to position [97, 0]
click at [281, 345] on div "Wages Income * $ Commissions $ Overtime $" at bounding box center [262, 394] width 157 height 184
click at [298, 329] on input "text" at bounding box center [287, 337] width 65 height 22
click at [437, 335] on input "text" at bounding box center [444, 337] width 65 height 22
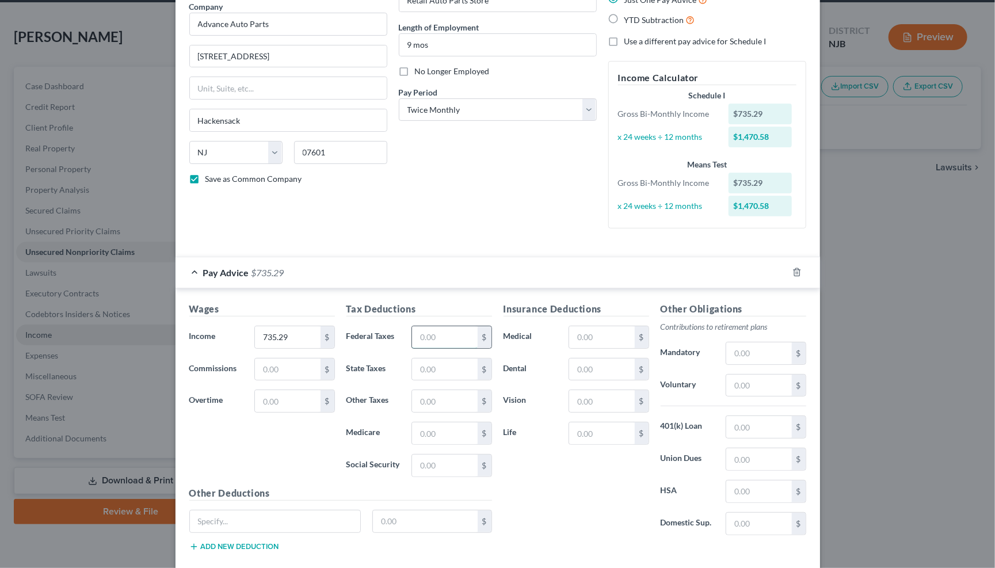
scroll to position [29, 0]
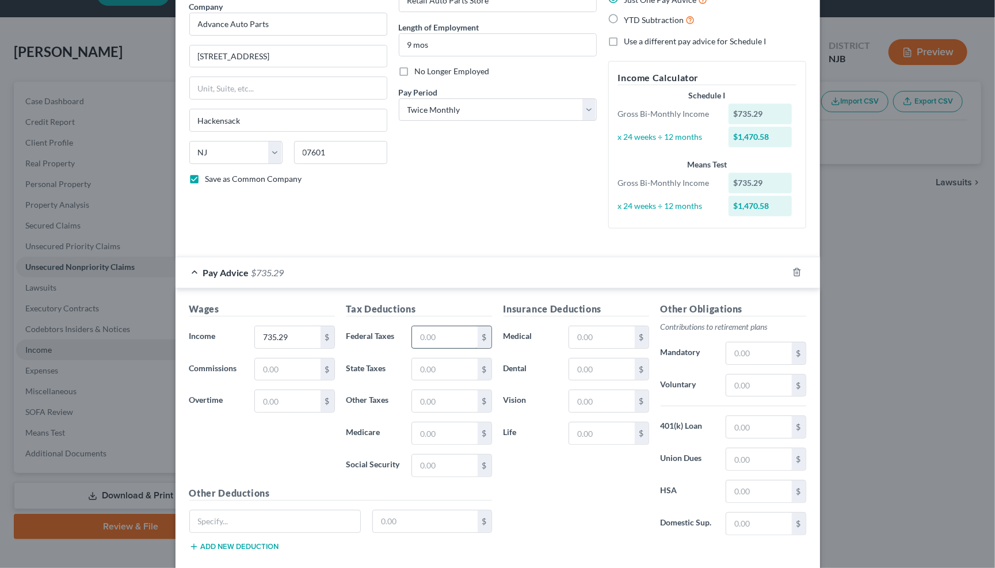
click at [436, 328] on input "text" at bounding box center [444, 337] width 65 height 22
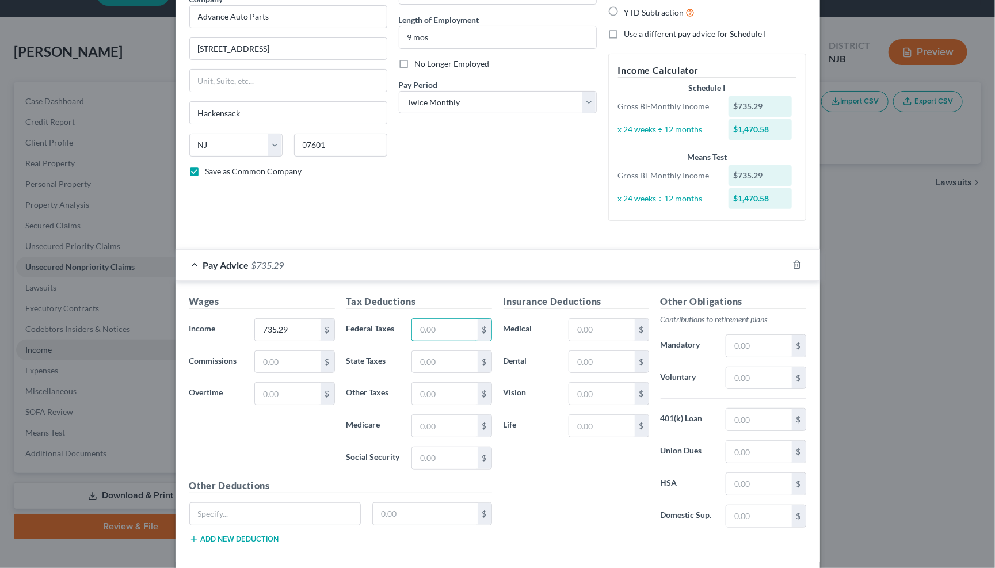
scroll to position [110, 0]
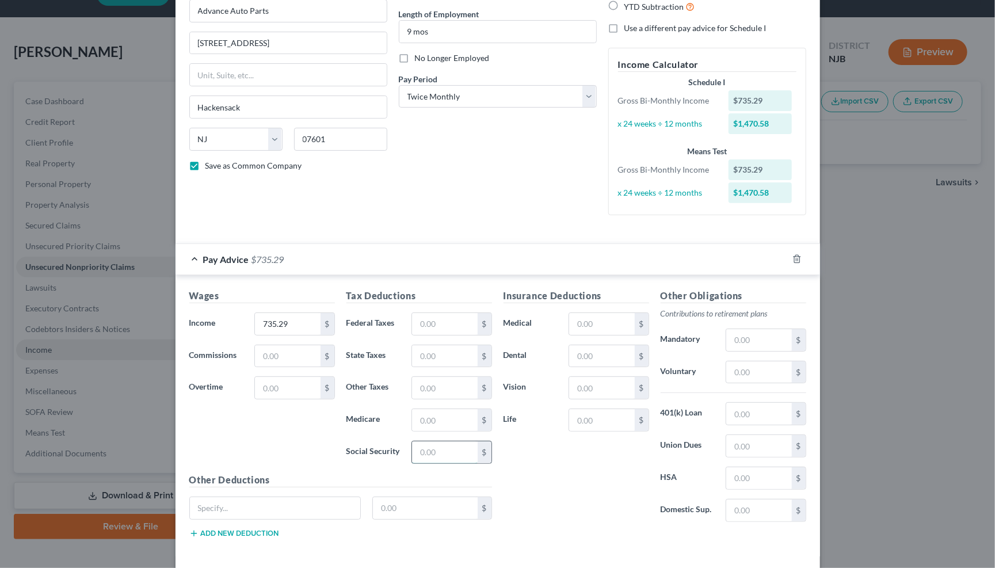
click at [433, 445] on input "text" at bounding box center [444, 452] width 65 height 22
click at [443, 418] on input "text" at bounding box center [444, 420] width 65 height 22
click at [449, 315] on input "text" at bounding box center [444, 324] width 65 height 22
click at [447, 350] on input "text" at bounding box center [444, 356] width 65 height 22
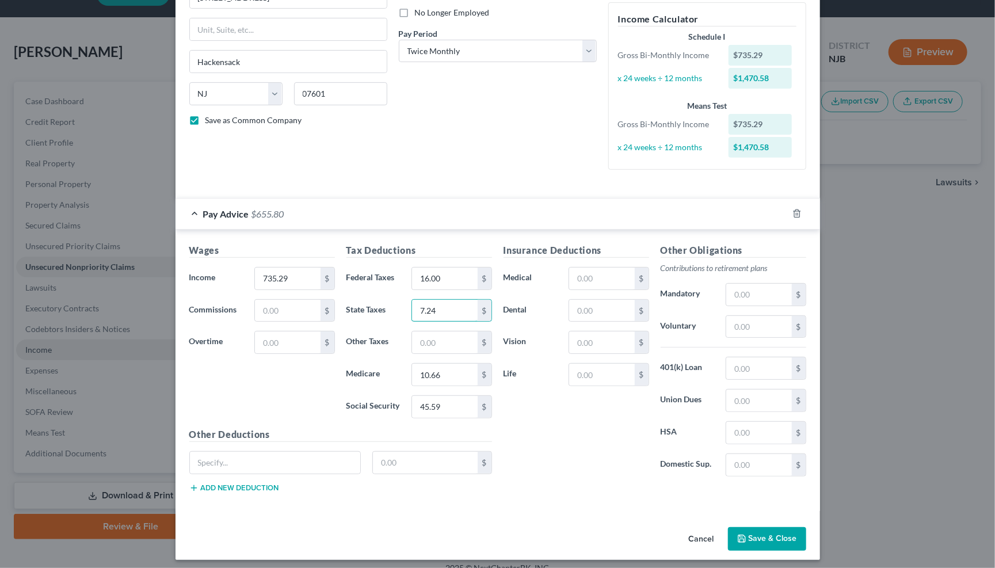
scroll to position [155, 0]
click at [431, 338] on input "text" at bounding box center [444, 343] width 65 height 22
click at [768, 535] on button "Save & Close" at bounding box center [767, 540] width 78 height 24
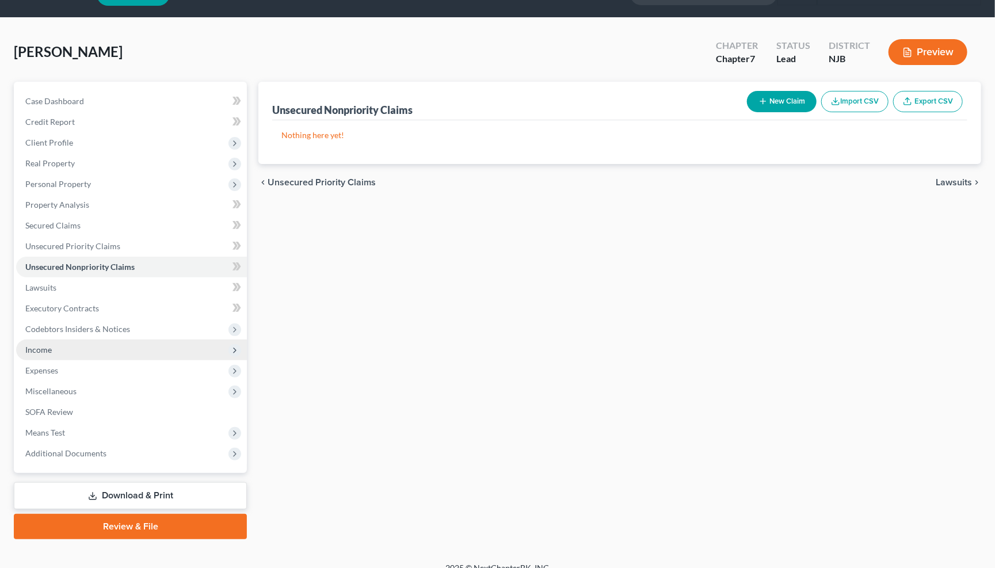
click at [959, 181] on span "Lawsuits" at bounding box center [954, 182] width 36 height 9
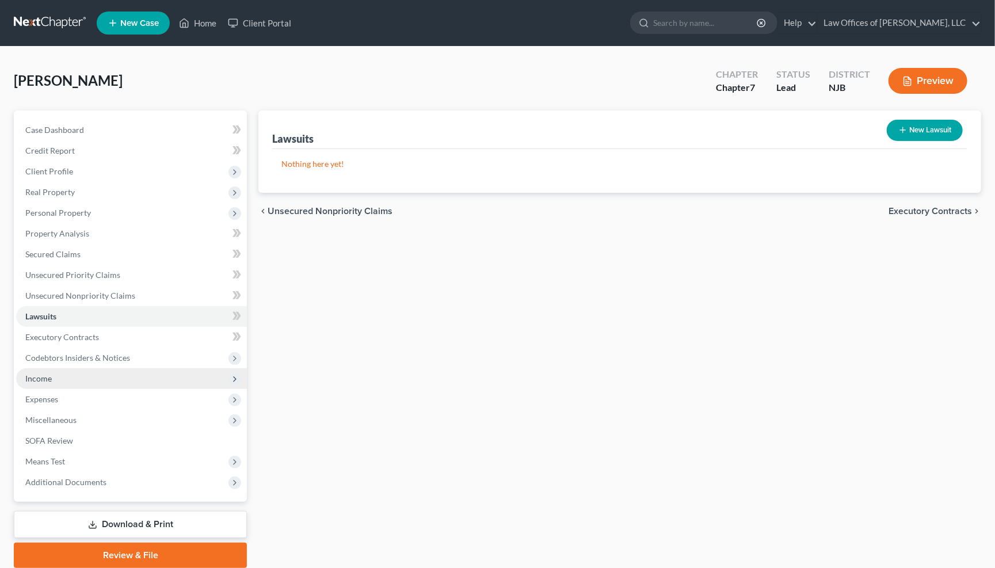
click at [950, 208] on span "Executory Contracts" at bounding box center [930, 211] width 83 height 9
click at [950, 208] on span "Codebtors" at bounding box center [950, 211] width 43 height 9
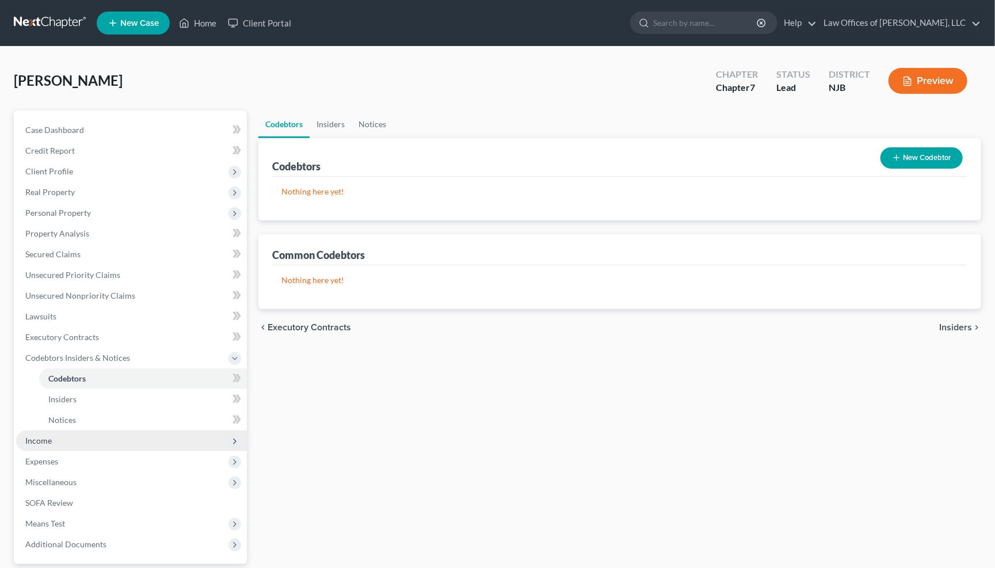
click at [956, 323] on span "Insiders" at bounding box center [955, 327] width 33 height 9
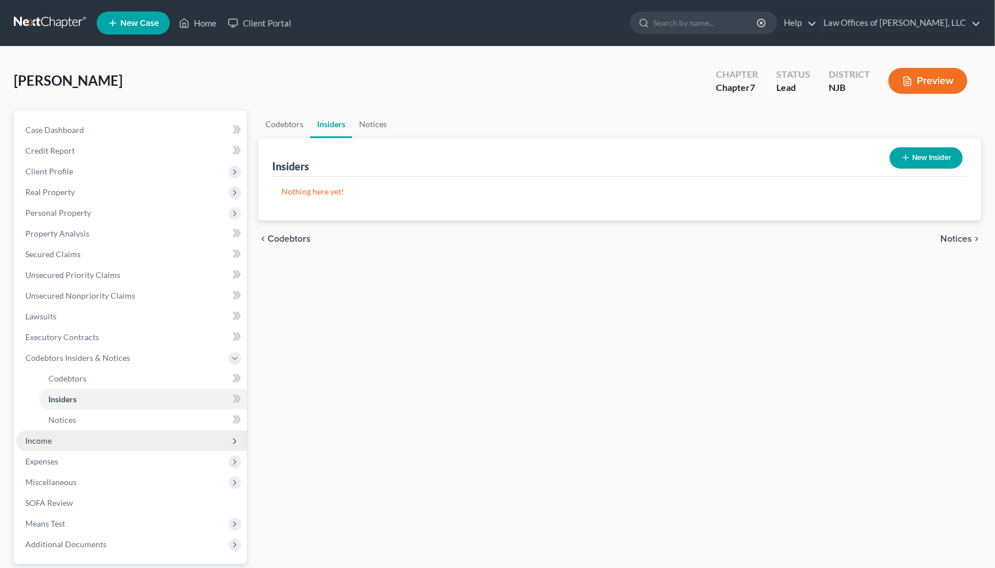
click at [959, 237] on span "Notices" at bounding box center [956, 238] width 32 height 9
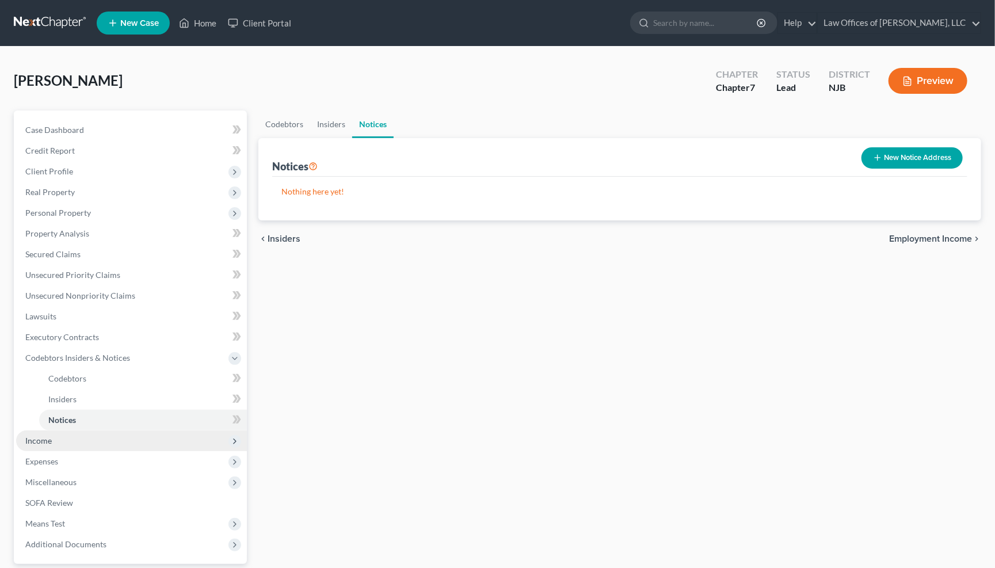
click at [957, 236] on span "Employment Income" at bounding box center [930, 238] width 83 height 9
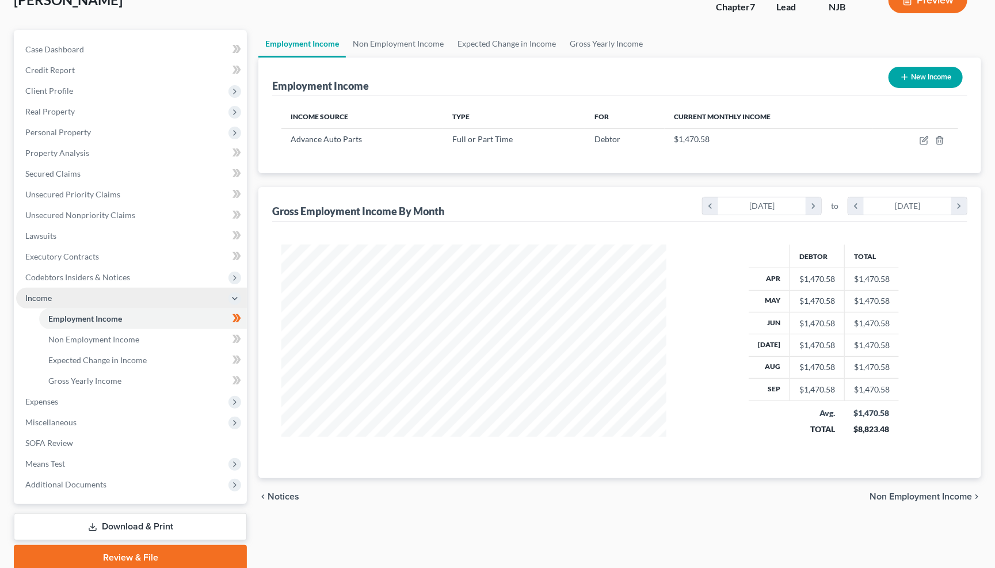
scroll to position [114, 1]
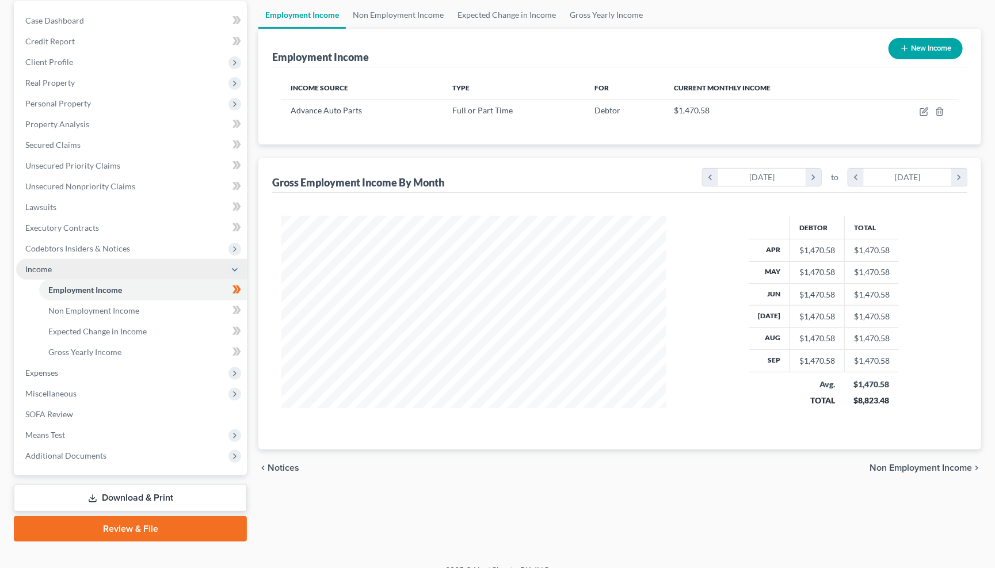
click at [939, 463] on span "Non Employment Income" at bounding box center [921, 467] width 102 height 9
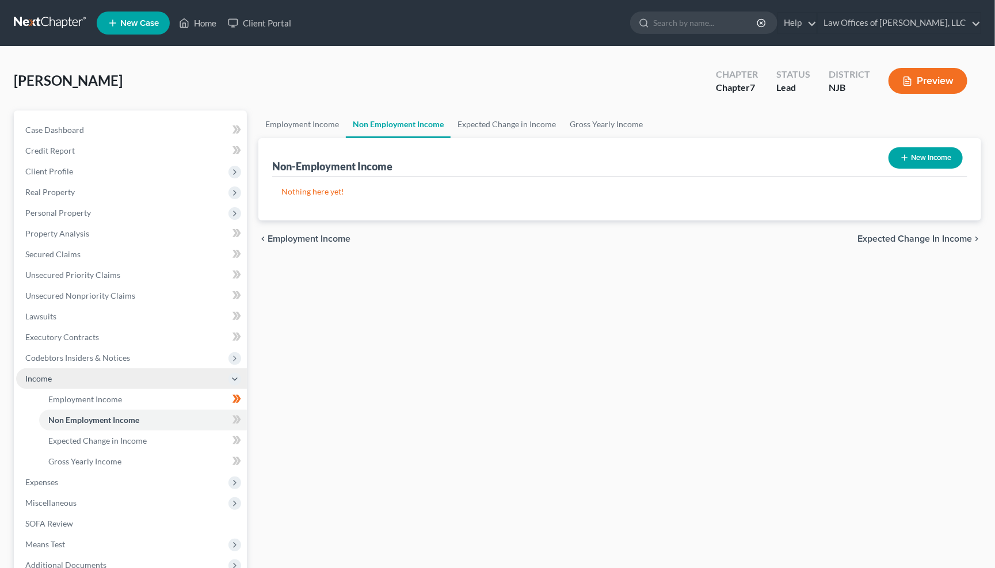
click at [937, 236] on span "Expected Change in Income" at bounding box center [914, 238] width 115 height 9
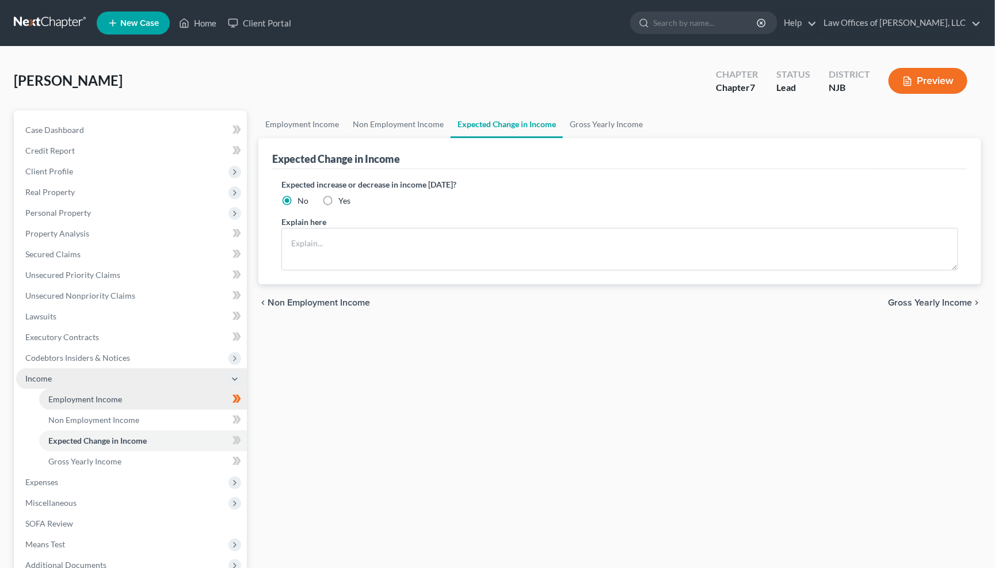
click at [101, 394] on span "Employment Income" at bounding box center [85, 399] width 74 height 10
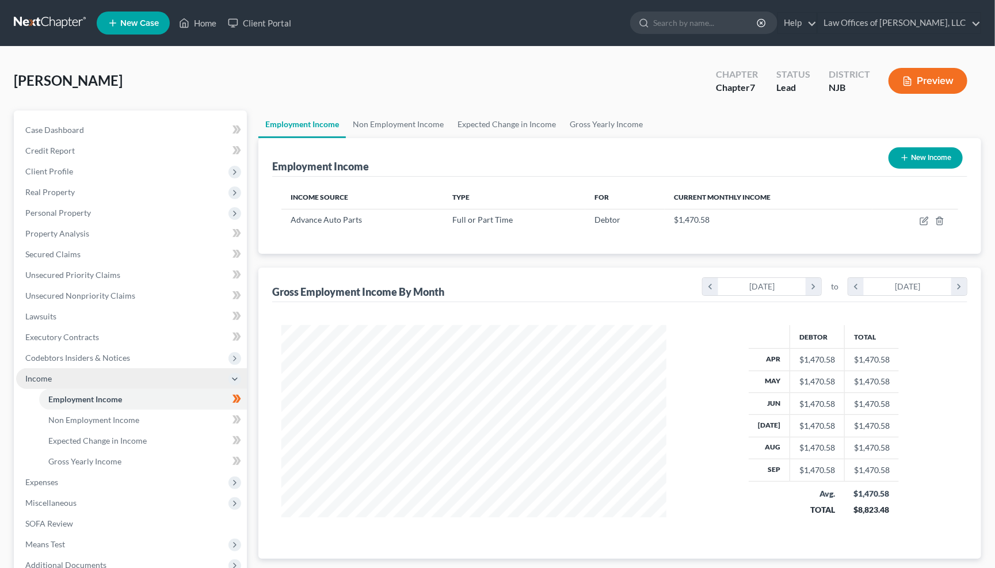
scroll to position [201, 408]
click at [932, 161] on button "New Income" at bounding box center [926, 157] width 74 height 21
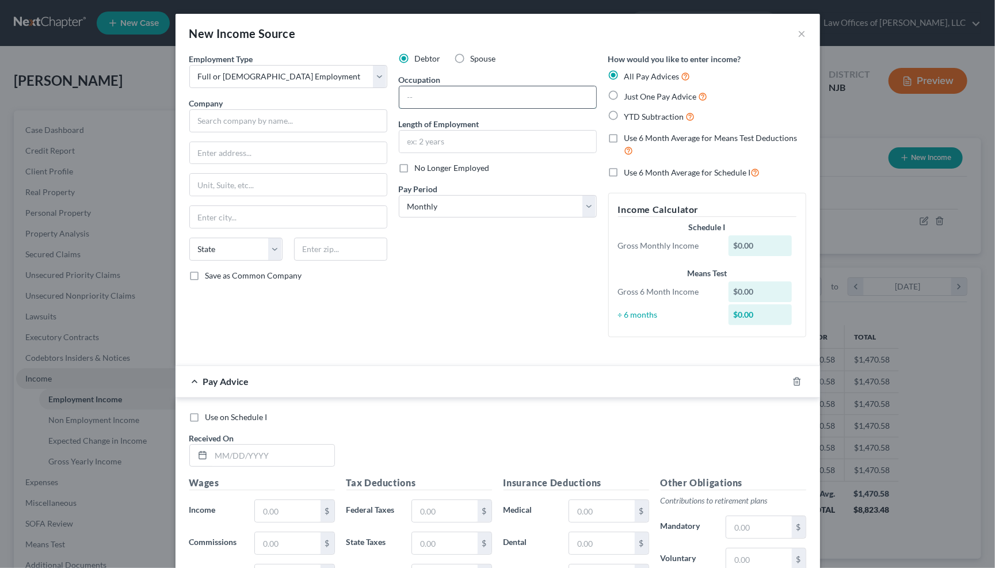
click at [426, 97] on input "text" at bounding box center [497, 97] width 197 height 22
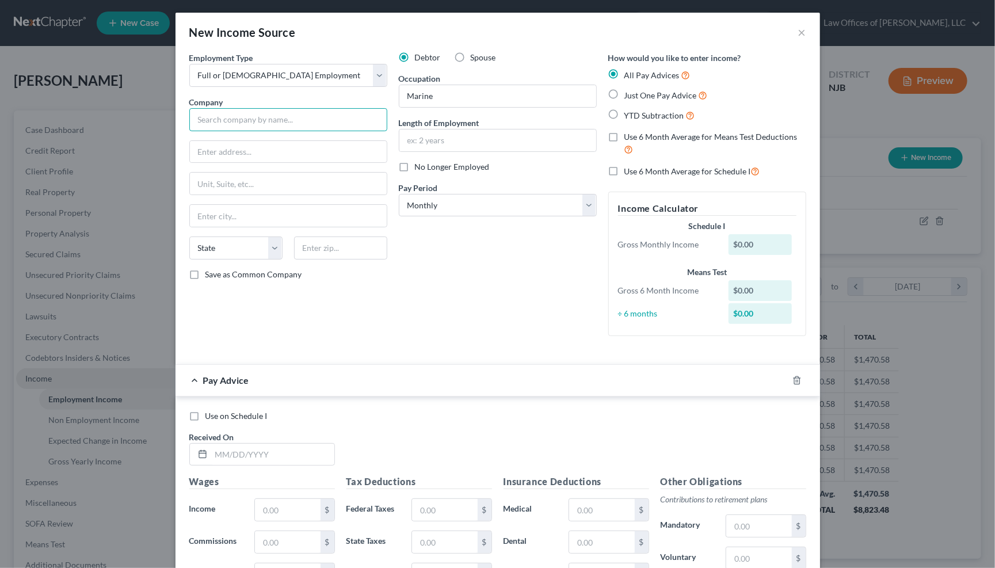
click at [264, 121] on input "text" at bounding box center [288, 119] width 198 height 23
click at [448, 97] on input "Marine" at bounding box center [497, 96] width 197 height 22
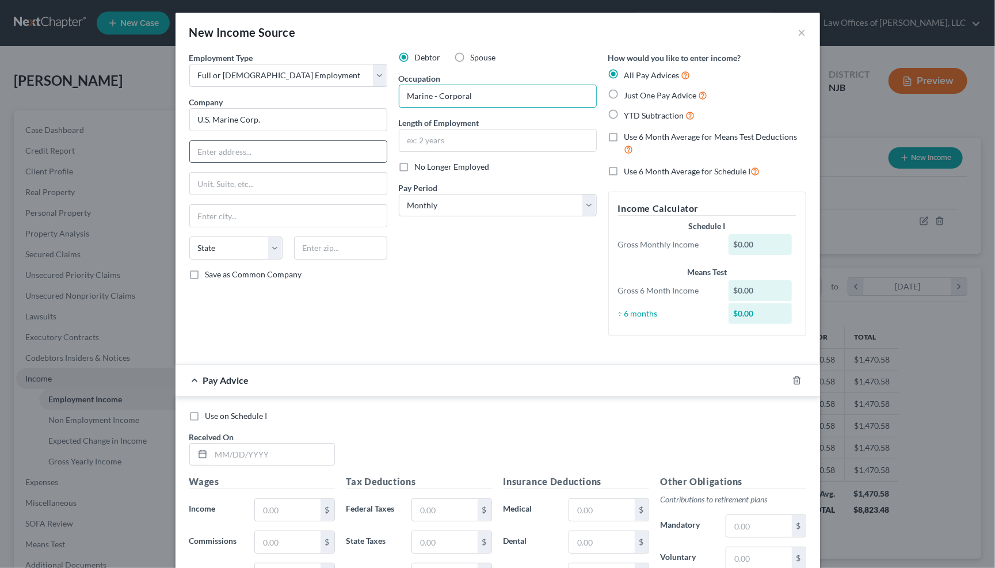
drag, startPoint x: 245, startPoint y: 159, endPoint x: 241, endPoint y: 154, distance: 6.2
click at [244, 158] on input "text" at bounding box center [288, 152] width 197 height 22
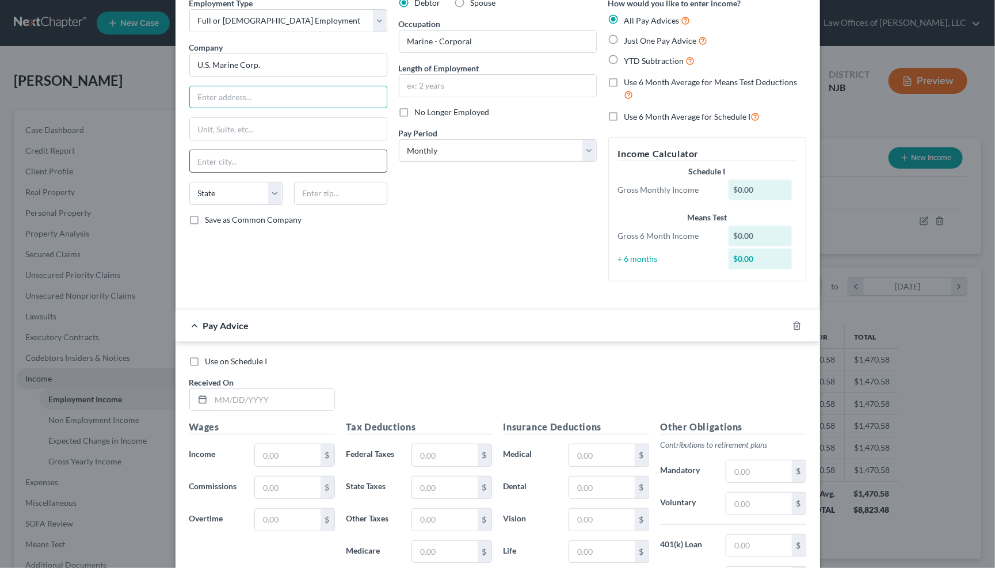
scroll to position [0, 0]
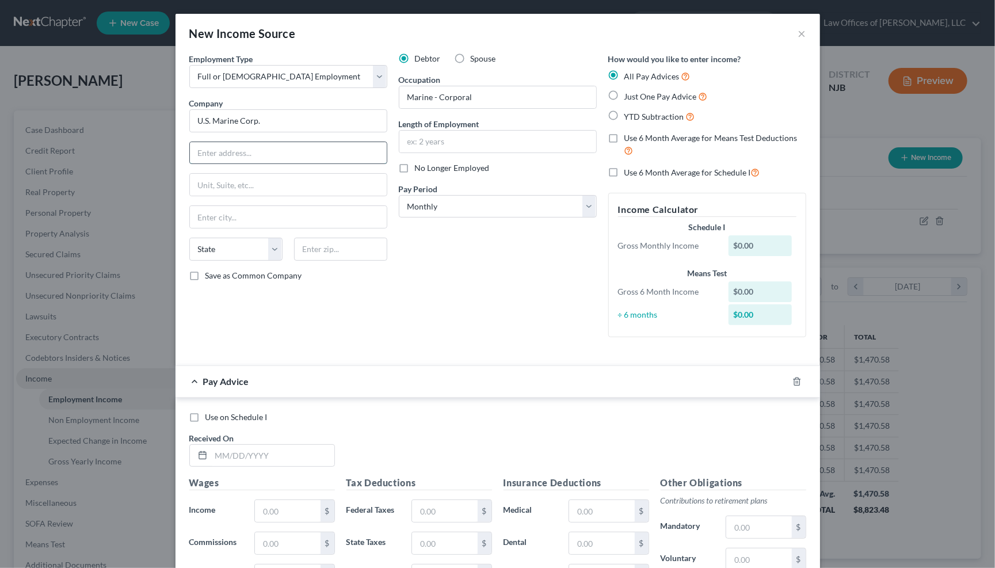
click at [239, 154] on input "text" at bounding box center [288, 153] width 197 height 22
click at [279, 146] on input "text" at bounding box center [288, 153] width 197 height 22
click at [205, 276] on label "Save as Common Company" at bounding box center [253, 276] width 97 height 12
click at [210, 276] on input "Save as Common Company" at bounding box center [213, 273] width 7 height 7
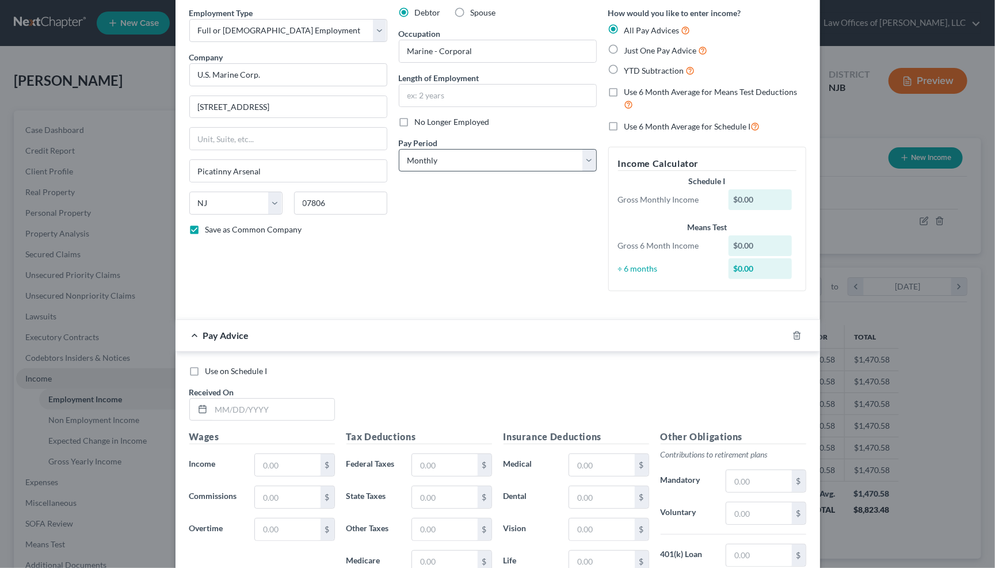
scroll to position [35, 0]
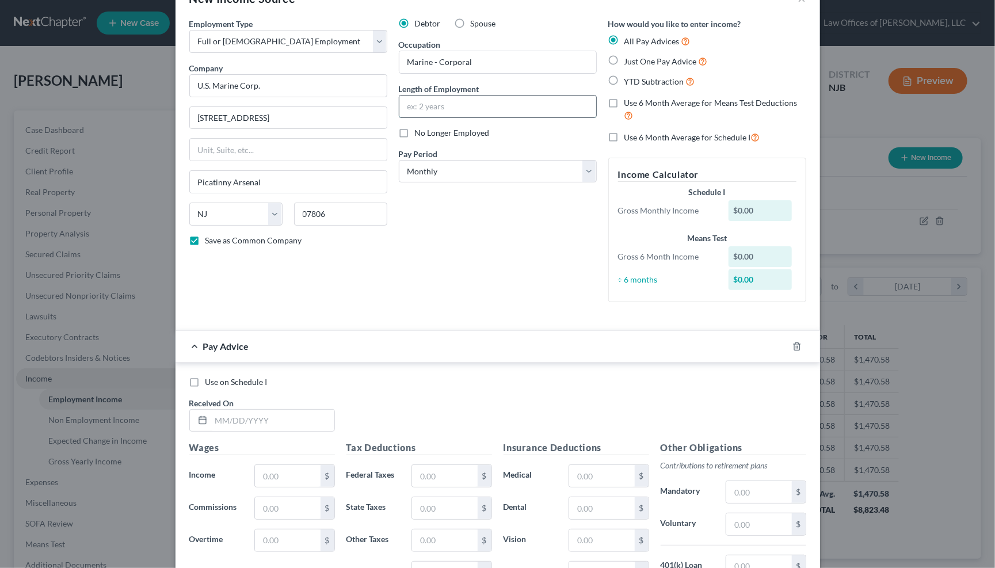
click at [453, 106] on input "text" at bounding box center [497, 107] width 197 height 22
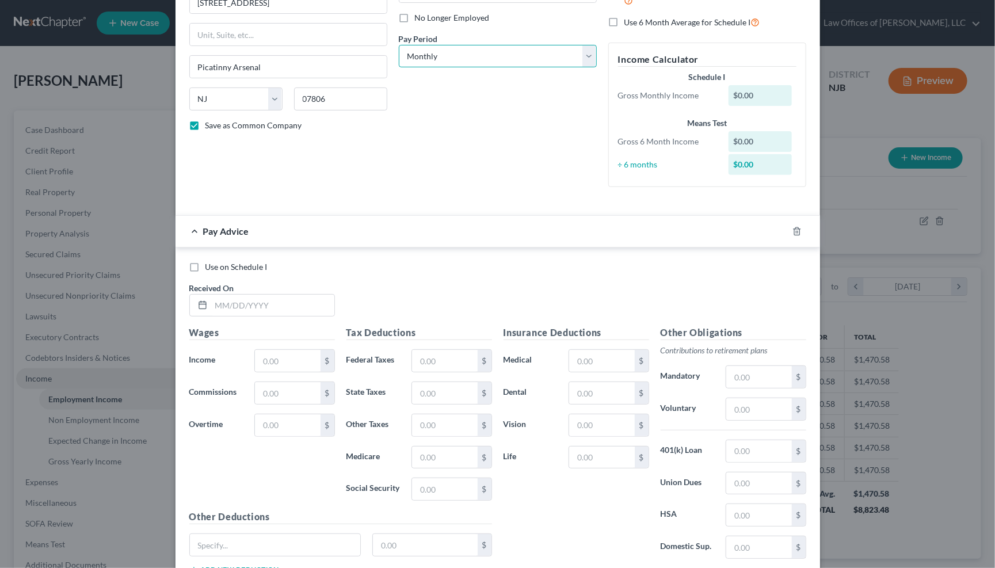
scroll to position [151, 0]
click at [294, 302] on input "text" at bounding box center [272, 305] width 123 height 22
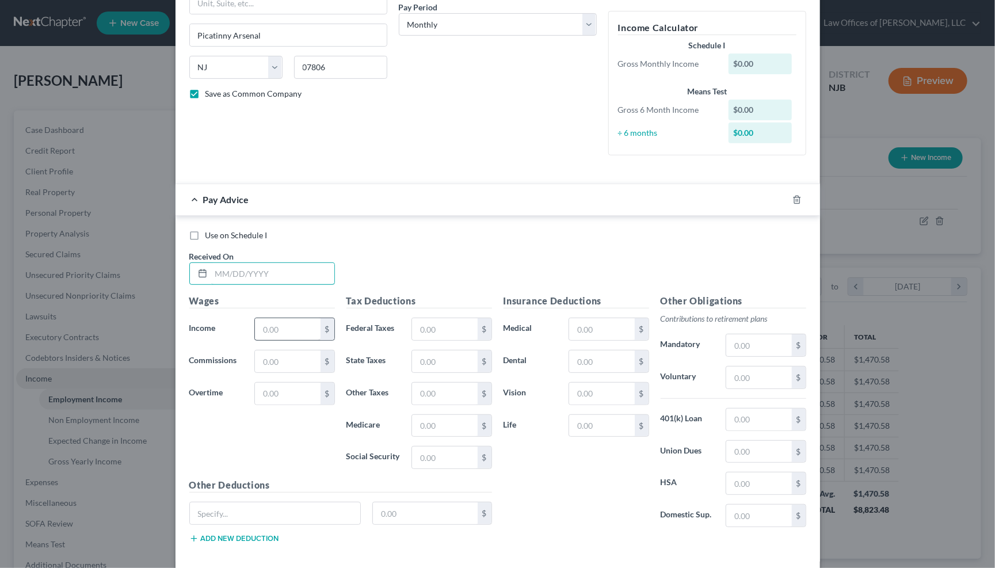
scroll to position [187, 0]
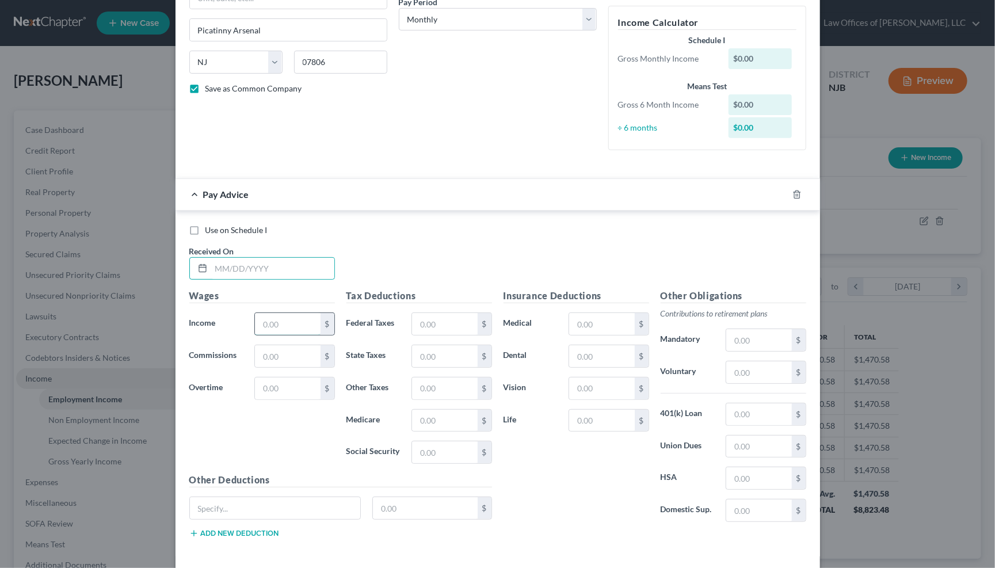
click at [282, 323] on input "text" at bounding box center [287, 324] width 65 height 22
click at [285, 260] on input "text" at bounding box center [272, 269] width 123 height 22
drag, startPoint x: 193, startPoint y: 223, endPoint x: 389, endPoint y: 248, distance: 197.2
click at [205, 224] on label "Use on Schedule I" at bounding box center [236, 230] width 62 height 12
click at [210, 224] on input "Use on Schedule I" at bounding box center [213, 227] width 7 height 7
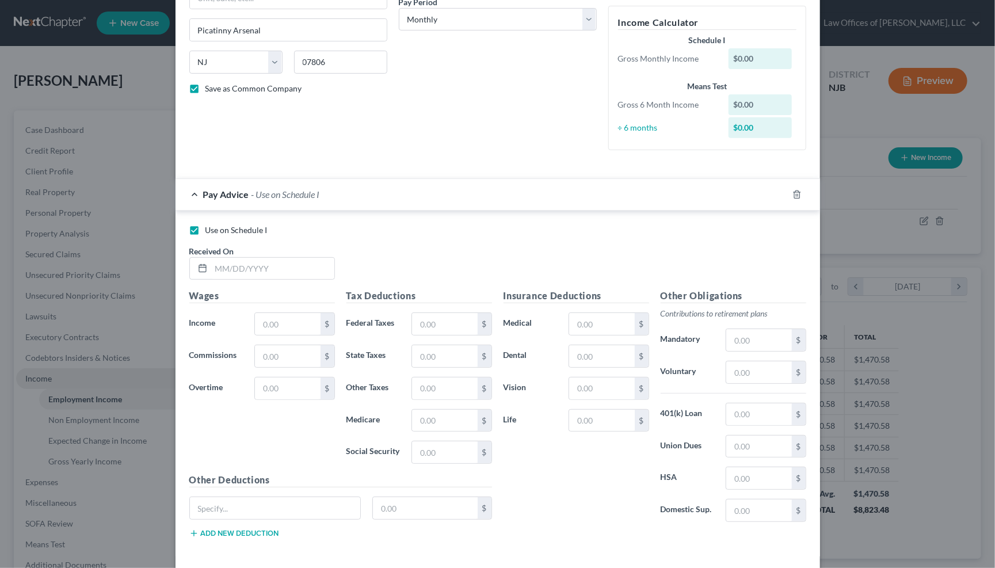
scroll to position [0, 0]
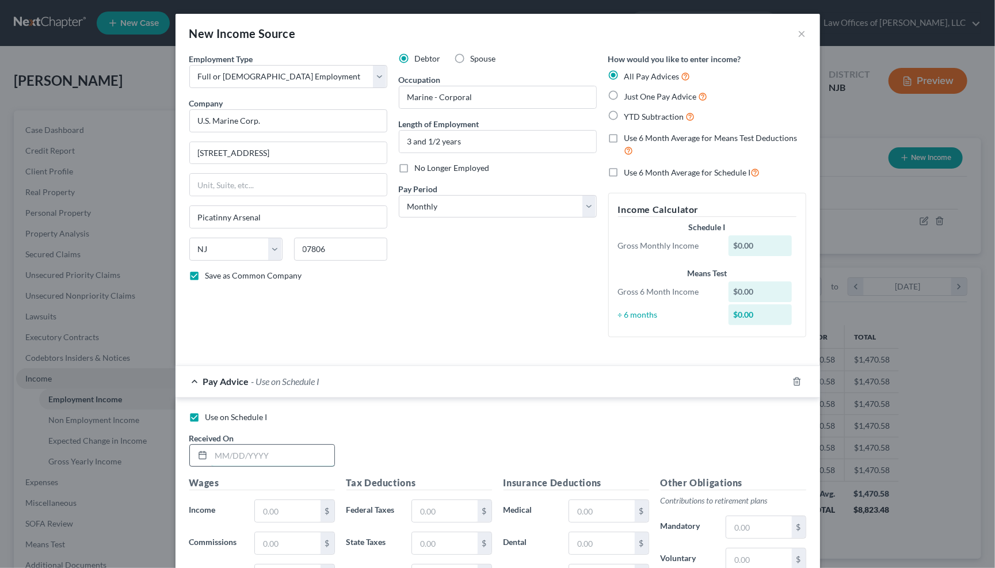
click at [239, 452] on input "text" at bounding box center [272, 456] width 123 height 22
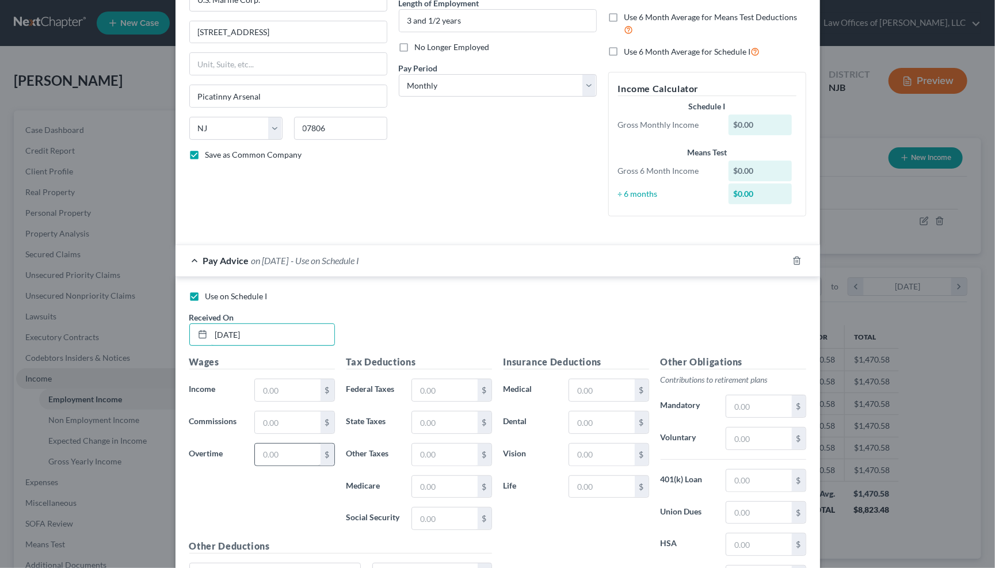
scroll to position [123, 0]
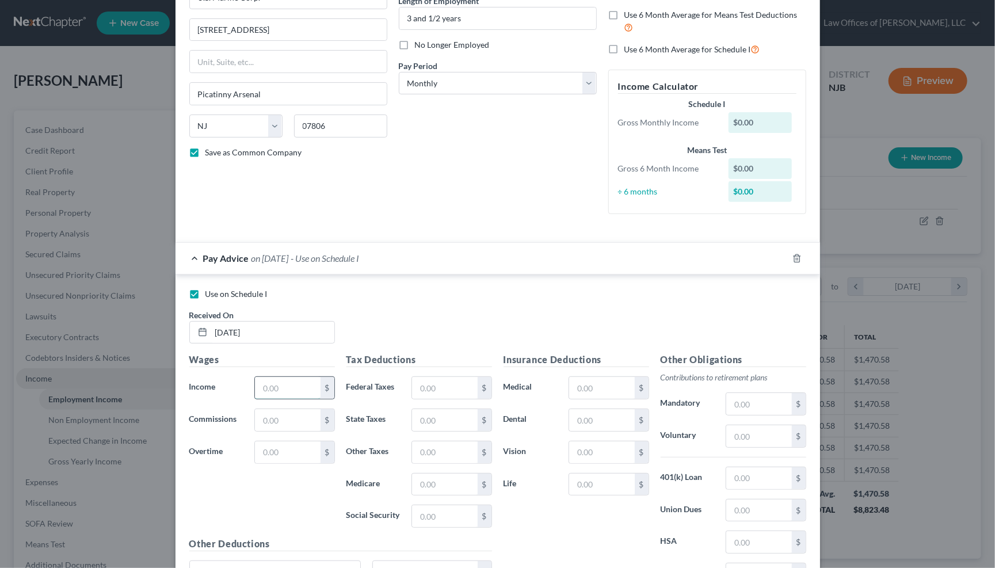
click at [289, 382] on input "text" at bounding box center [287, 388] width 65 height 22
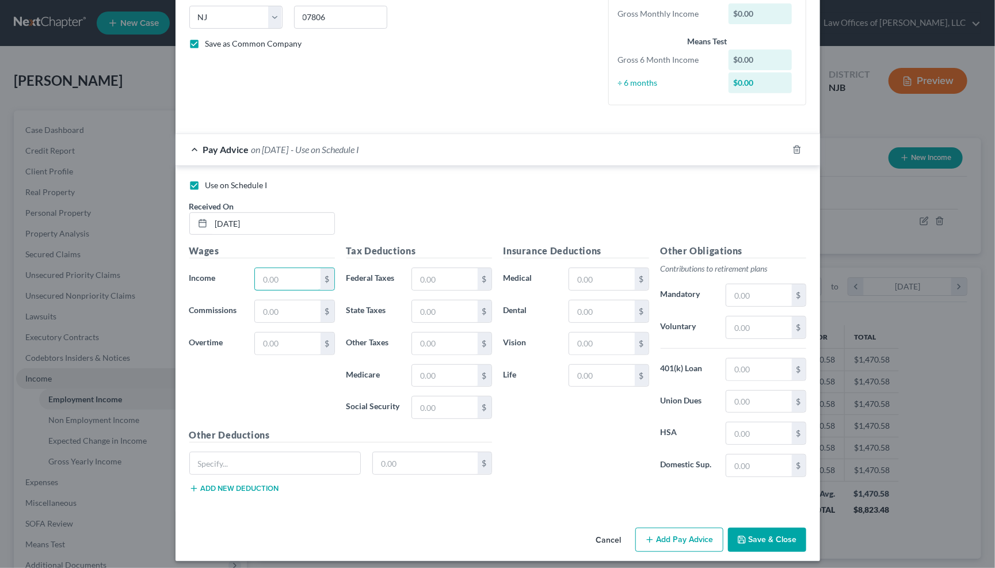
scroll to position [227, 0]
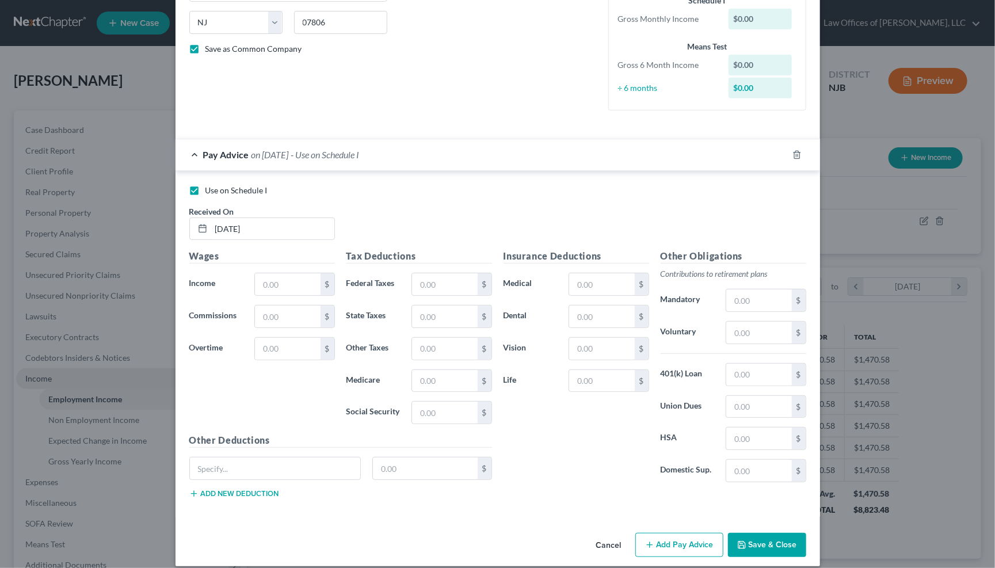
click at [776, 536] on button "Save & Close" at bounding box center [767, 545] width 78 height 24
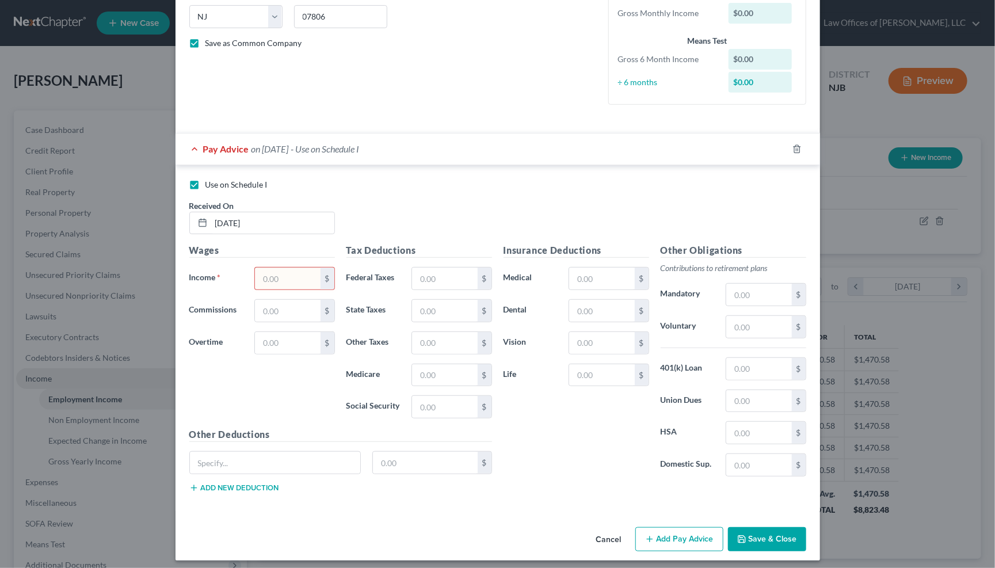
scroll to position [232, 0]
click at [772, 536] on button "Save & Close" at bounding box center [767, 540] width 78 height 24
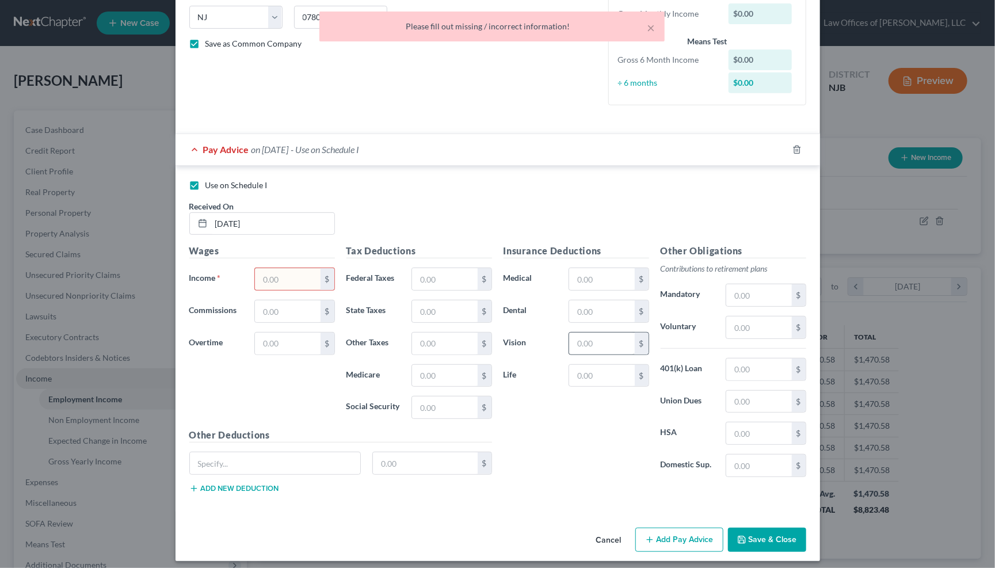
scroll to position [227, 0]
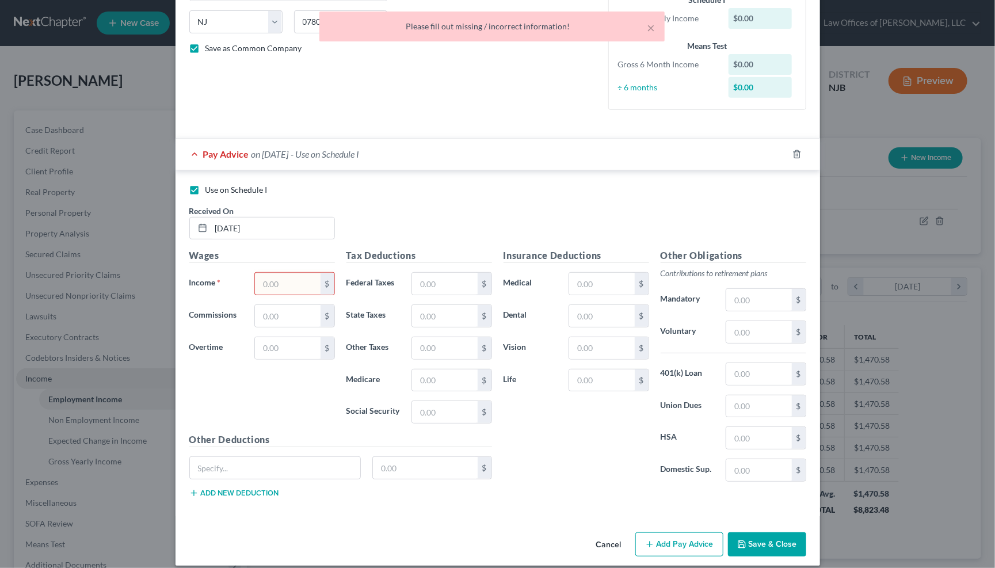
click at [300, 276] on input "text" at bounding box center [287, 284] width 65 height 22
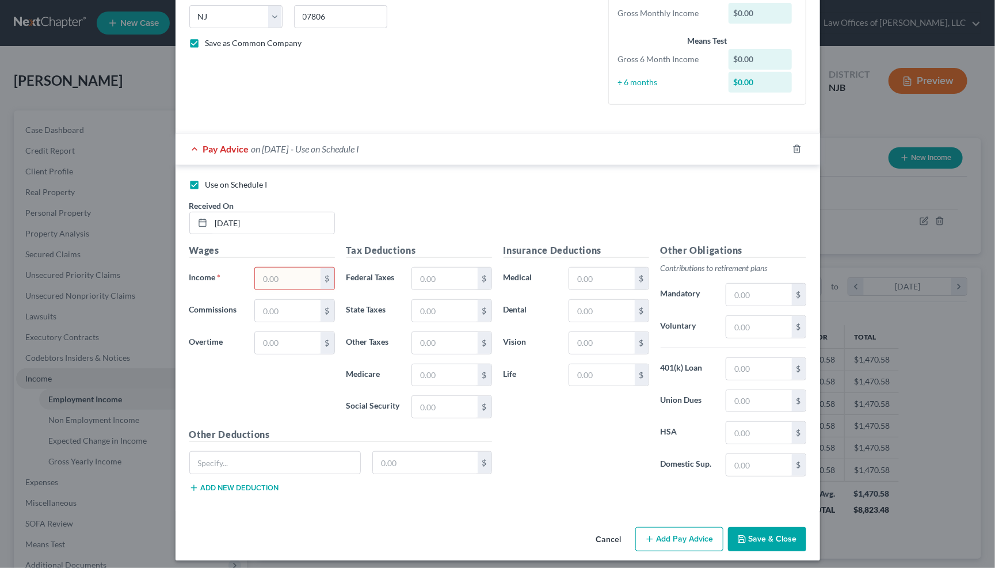
scroll to position [232, 0]
click at [775, 536] on button "Save & Close" at bounding box center [767, 540] width 78 height 24
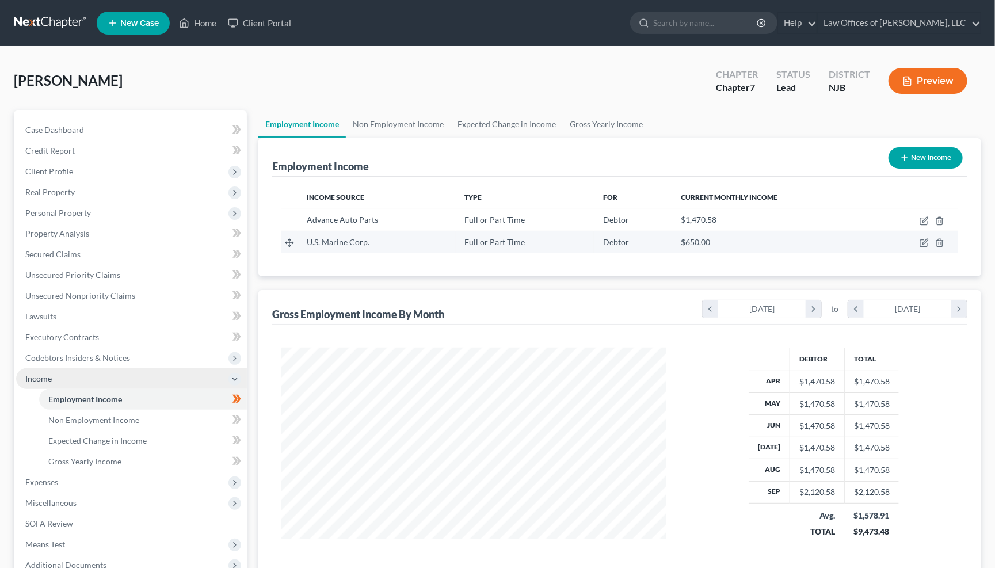
scroll to position [0, 0]
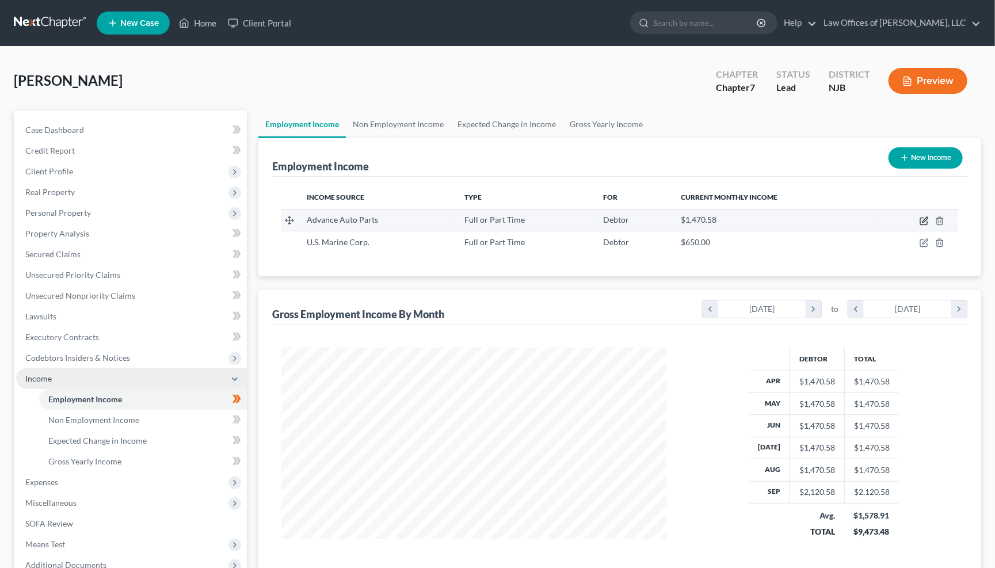
click at [921, 221] on icon "button" at bounding box center [924, 220] width 9 height 9
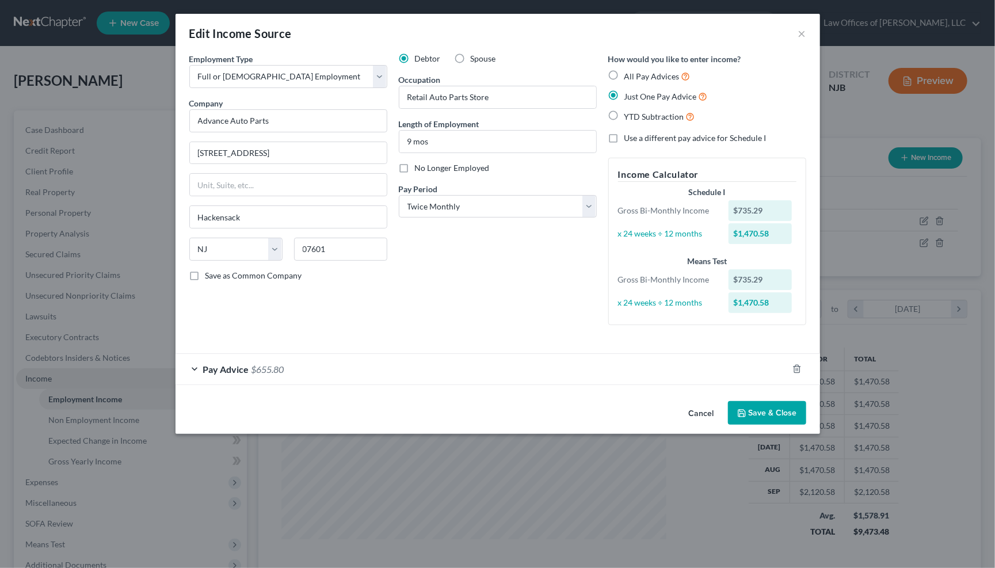
click at [205, 275] on label "Save as Common Company" at bounding box center [253, 276] width 97 height 12
click at [210, 275] on input "Save as Common Company" at bounding box center [213, 273] width 7 height 7
click at [628, 94] on span "Just One Pay Advice" at bounding box center [660, 96] width 73 height 10
click at [629, 94] on input "Just One Pay Advice" at bounding box center [632, 93] width 7 height 7
click at [624, 91] on label "Just One Pay Advice" at bounding box center [665, 96] width 83 height 13
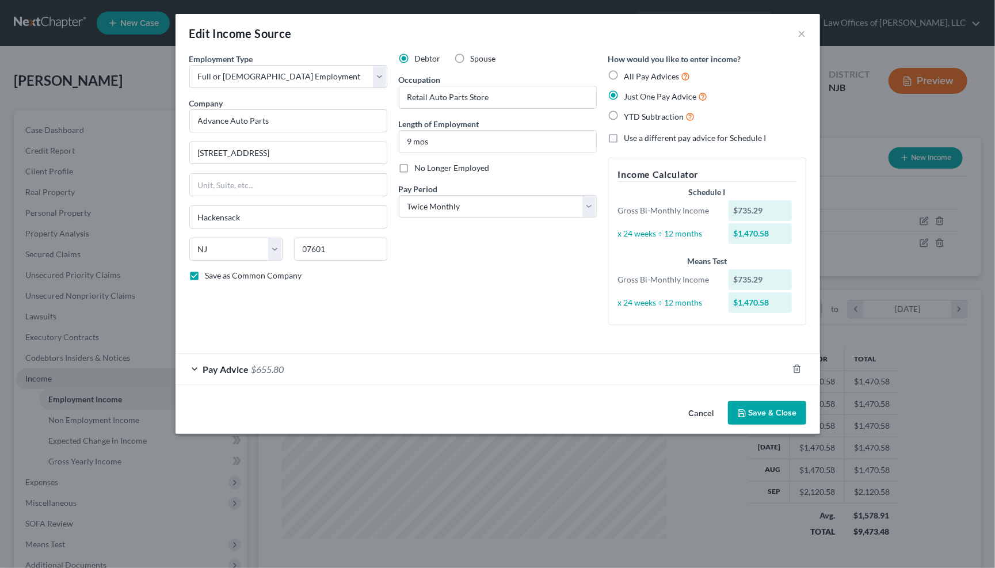
click at [629, 91] on input "Just One Pay Advice" at bounding box center [632, 93] width 7 height 7
click at [801, 30] on button "×" at bounding box center [802, 33] width 8 height 14
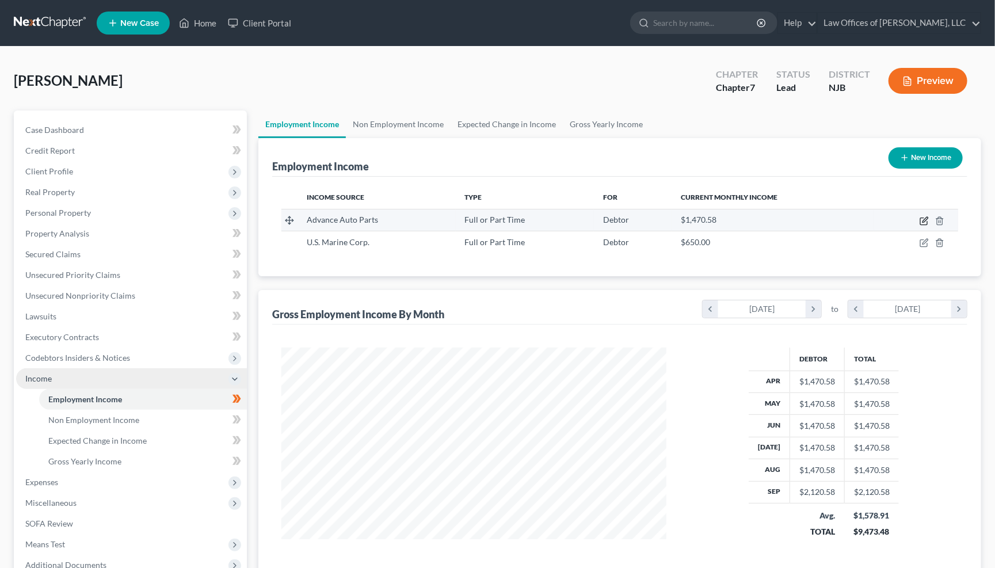
click at [920, 220] on icon "button" at bounding box center [924, 220] width 9 height 9
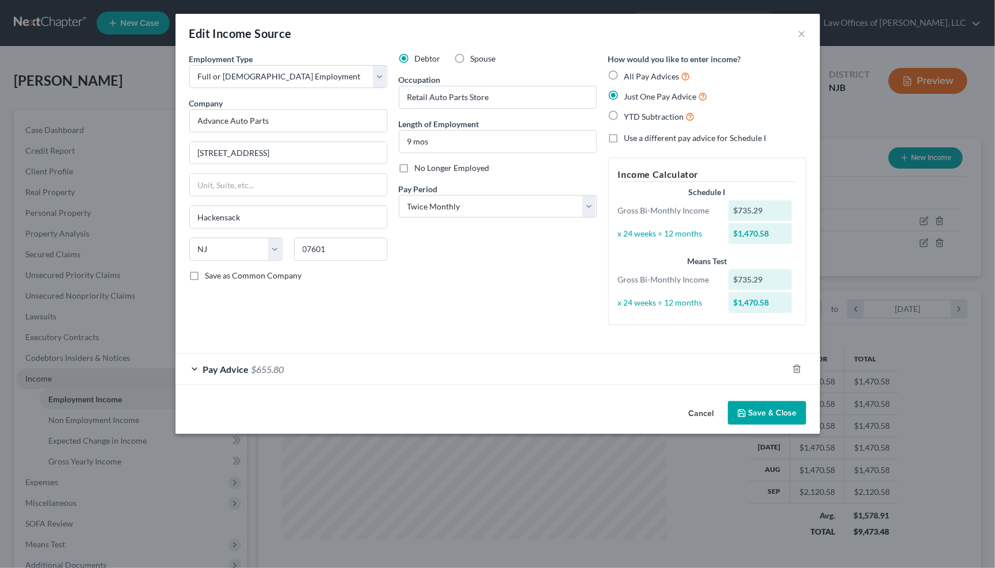
click at [264, 364] on span "$655.80" at bounding box center [267, 369] width 33 height 11
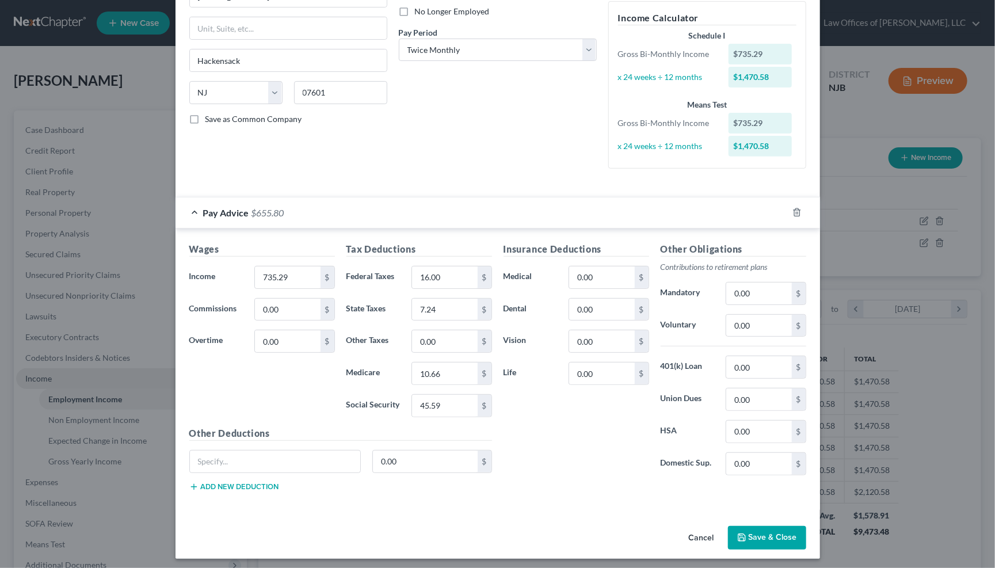
scroll to position [155, 0]
click at [870, 556] on div "Edit Income Source × Employment Type * Select Full or [DEMOGRAPHIC_DATA] Employ…" at bounding box center [497, 284] width 995 height 568
click at [769, 537] on button "Save & Close" at bounding box center [767, 539] width 78 height 24
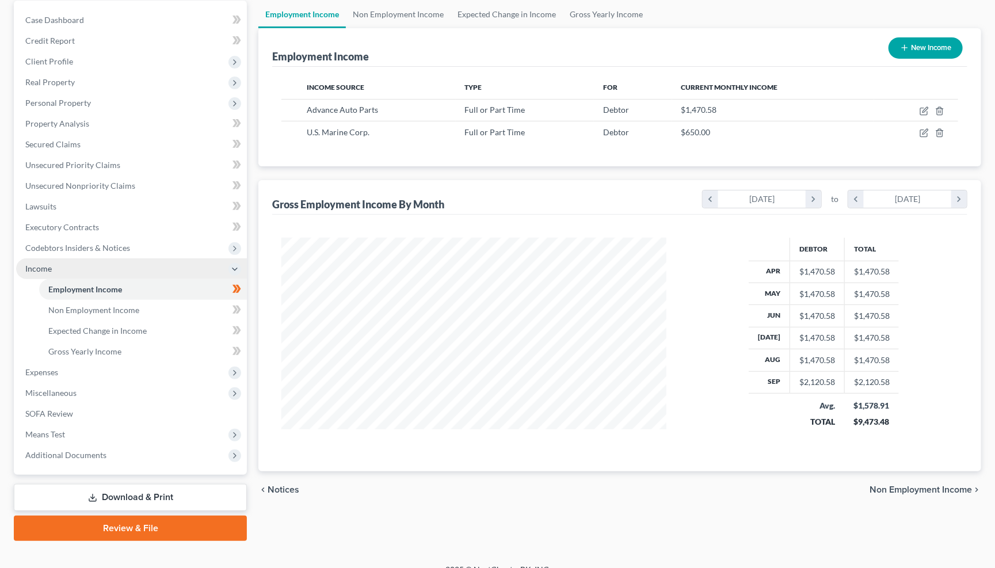
scroll to position [109, 0]
click at [935, 486] on span "Non Employment Income" at bounding box center [921, 490] width 102 height 9
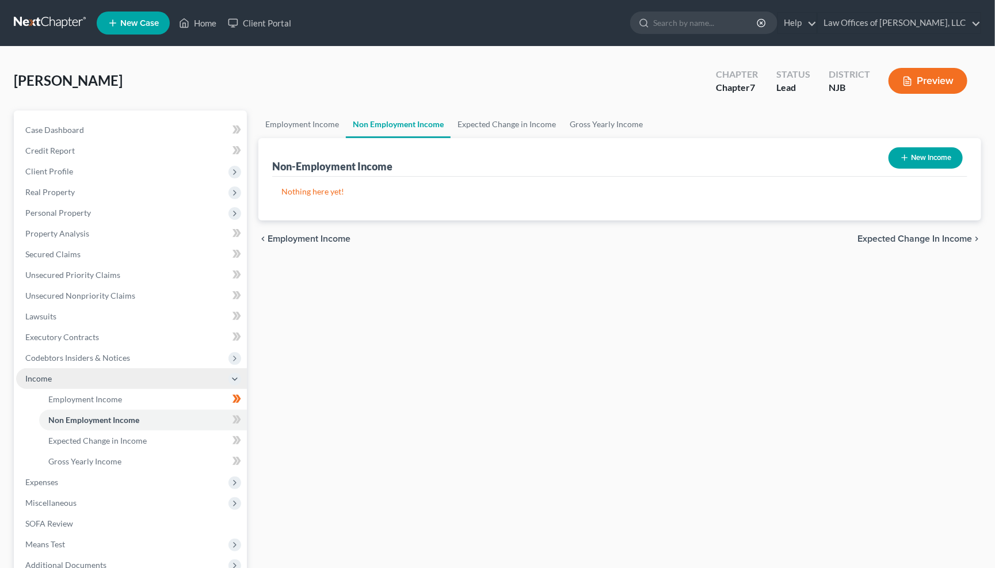
click at [937, 236] on span "Expected Change in Income" at bounding box center [914, 238] width 115 height 9
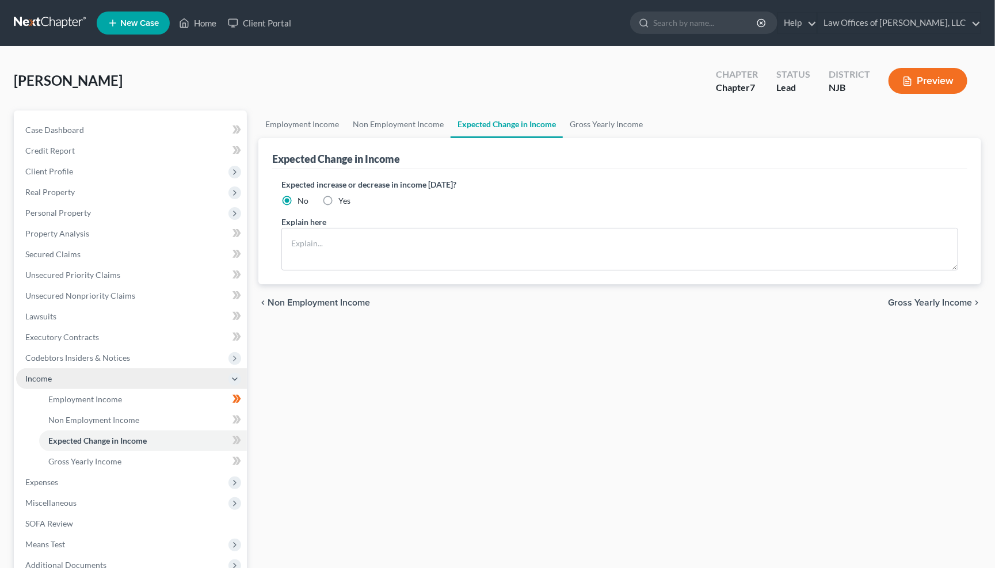
click at [944, 298] on span "Gross Yearly Income" at bounding box center [930, 302] width 84 height 9
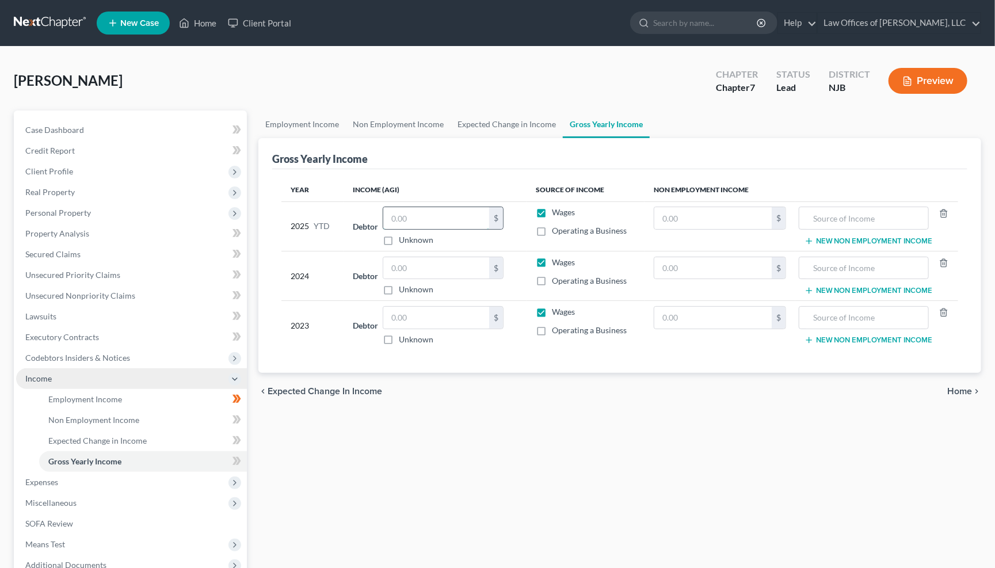
click at [451, 216] on input "text" at bounding box center [436, 218] width 106 height 22
click at [419, 257] on input "text" at bounding box center [436, 268] width 106 height 22
click at [431, 264] on input "text" at bounding box center [436, 268] width 106 height 22
click at [903, 224] on input "text" at bounding box center [863, 218] width 117 height 22
click at [965, 387] on span "Home" at bounding box center [959, 391] width 25 height 9
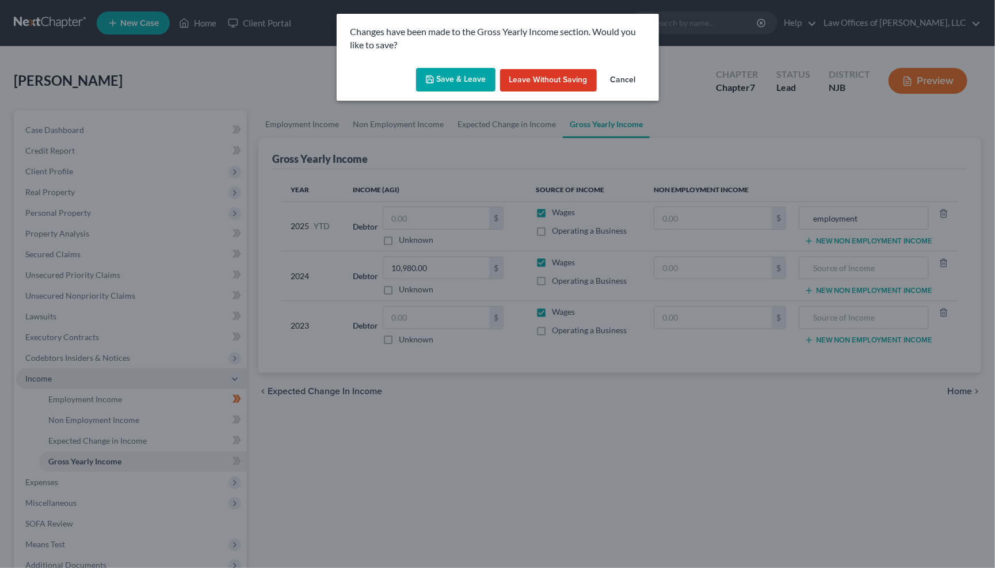
click at [465, 78] on button "Save & Leave" at bounding box center [455, 80] width 79 height 24
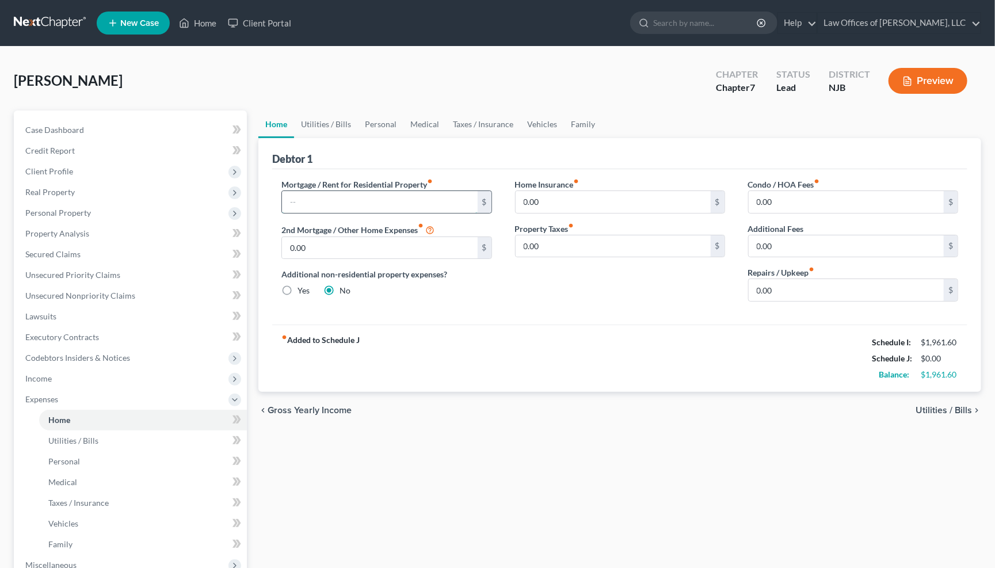
click at [429, 200] on input "text" at bounding box center [379, 202] width 195 height 22
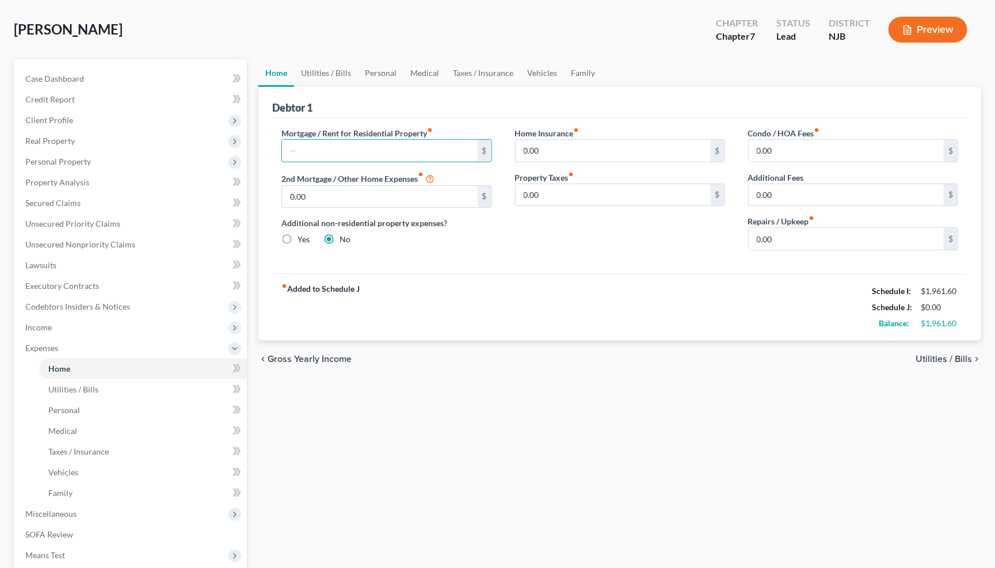
scroll to position [51, 1]
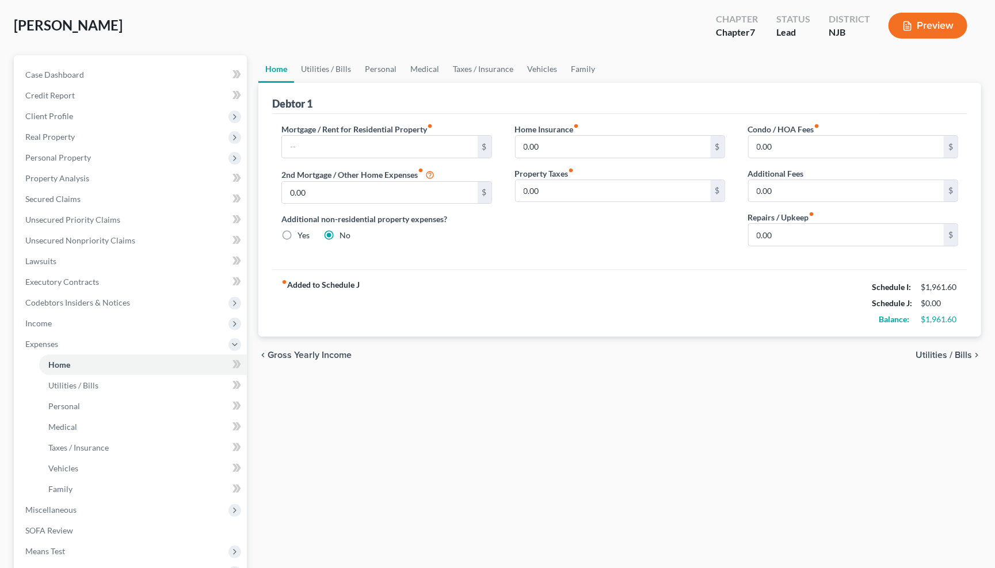
click at [965, 352] on span "Utilities / Bills" at bounding box center [944, 354] width 56 height 9
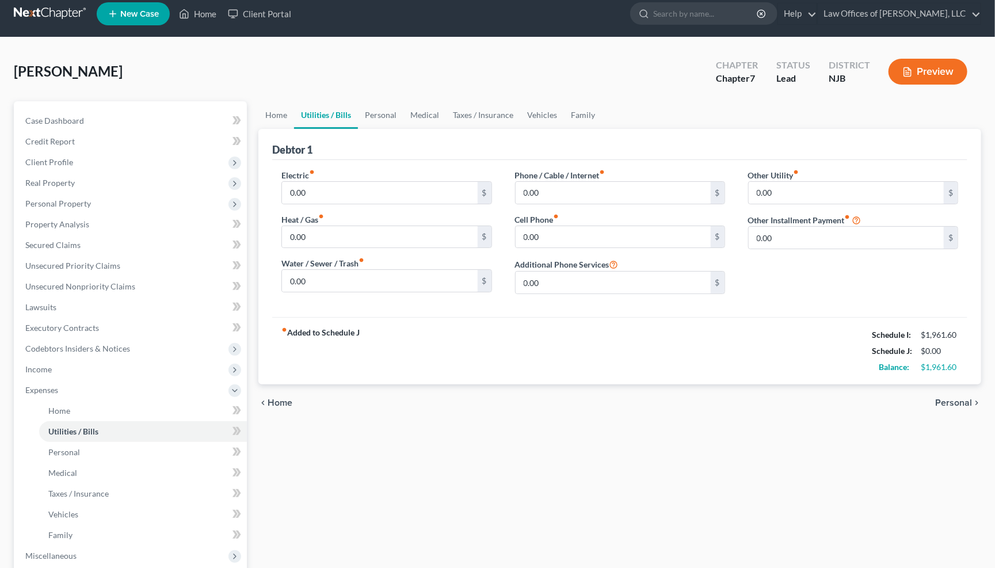
scroll to position [10, 0]
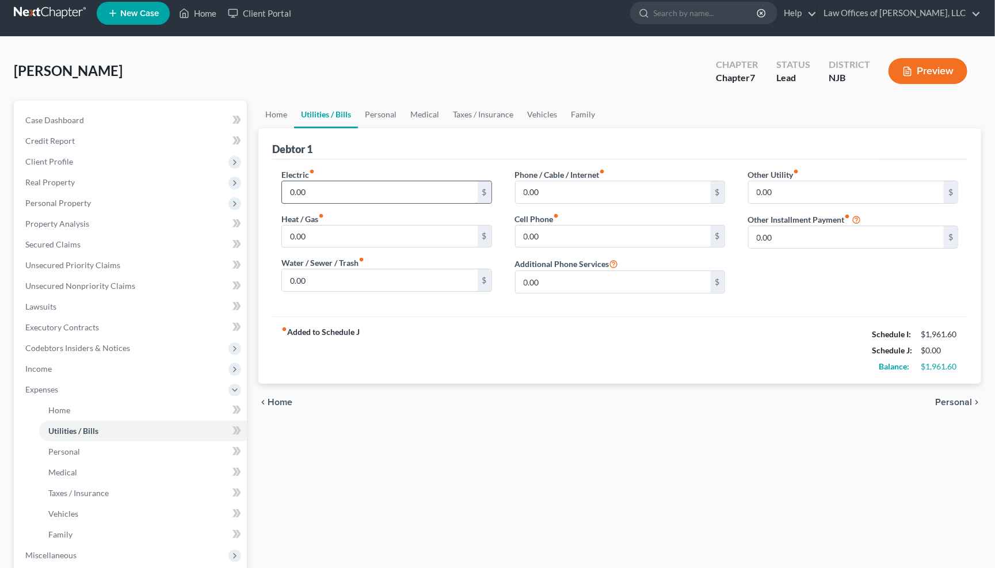
click at [327, 188] on input "0.00" at bounding box center [379, 192] width 195 height 22
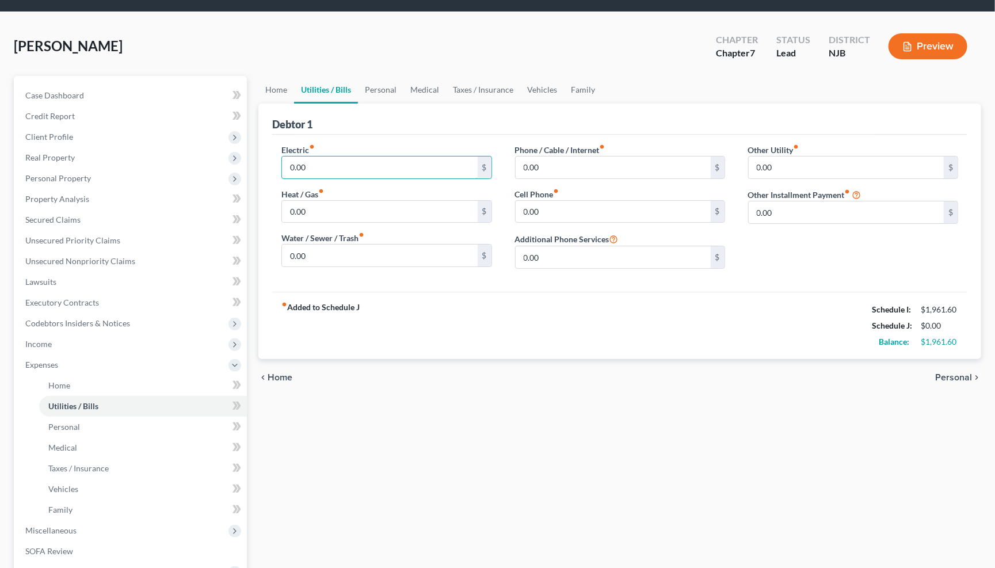
scroll to position [36, 0]
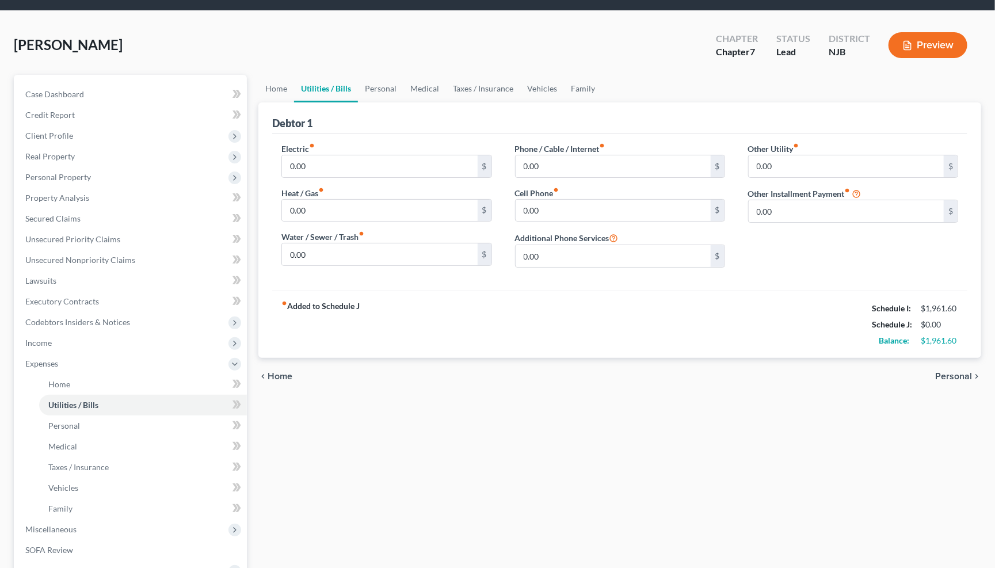
click at [337, 183] on div "Electric fiber_manual_record 0.00 $ Heat / Gas fiber_manual_record 0.00 $ Water…" at bounding box center [386, 210] width 233 height 134
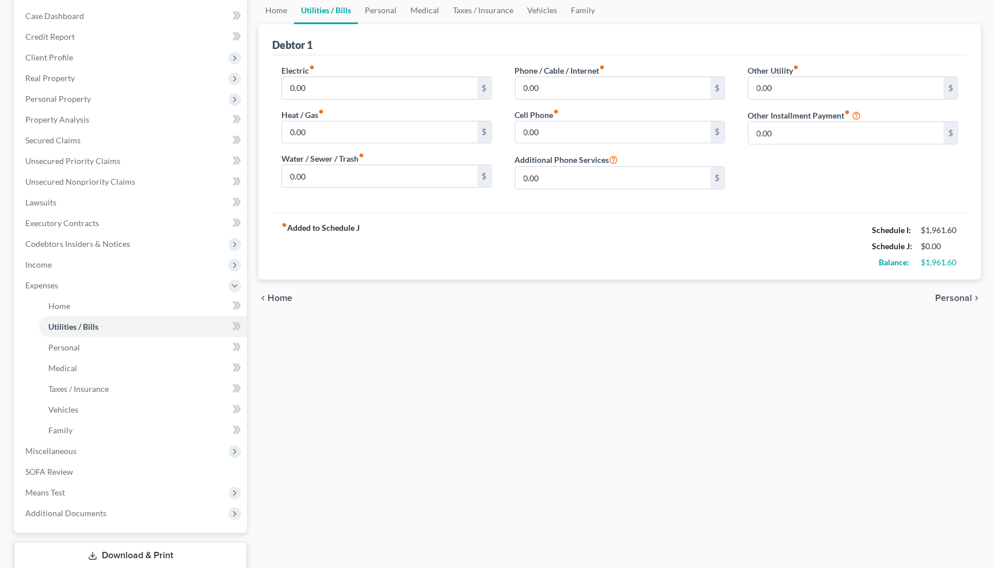
scroll to position [114, 0]
click at [54, 257] on span "Income" at bounding box center [131, 264] width 231 height 21
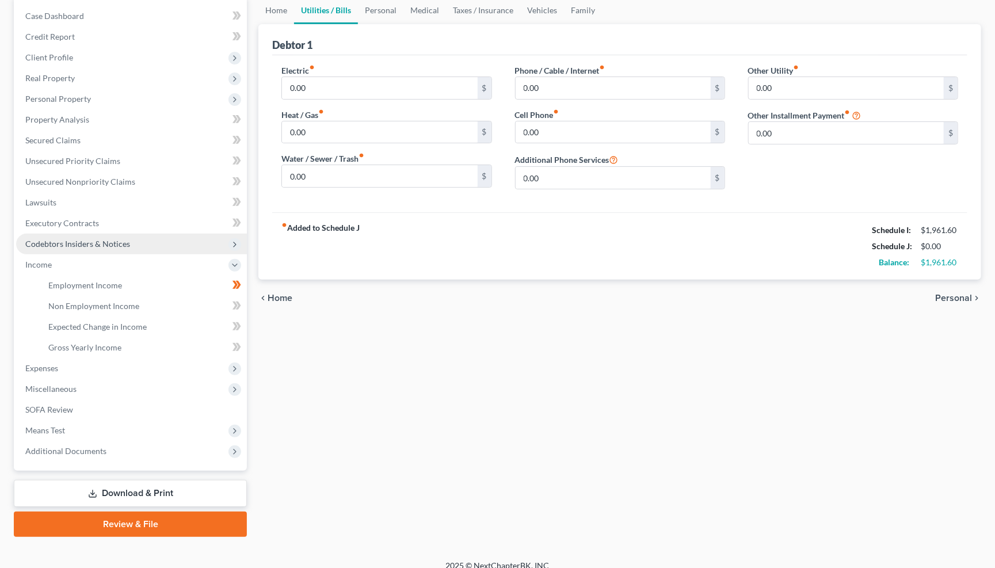
scroll to position [109, 0]
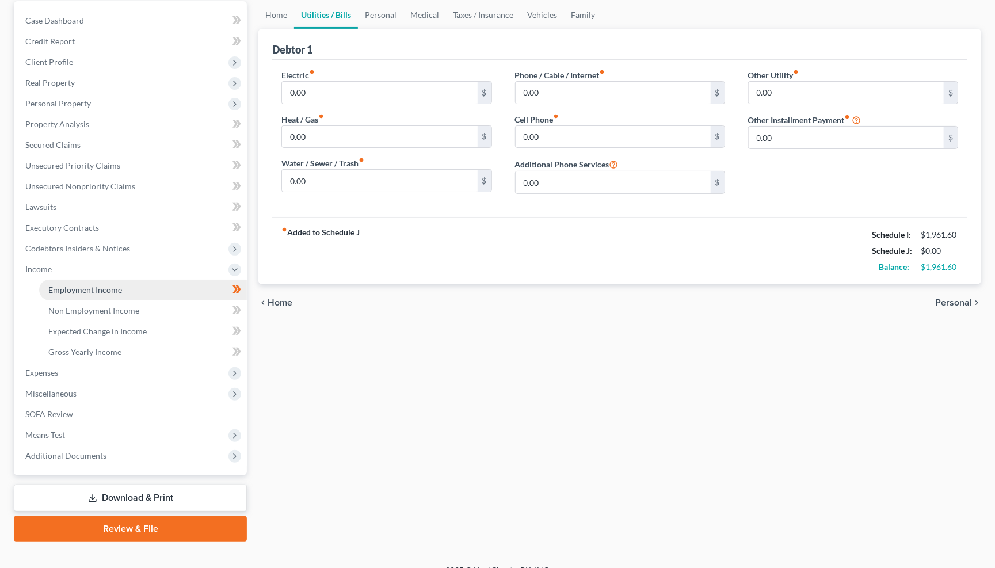
click at [87, 285] on span "Employment Income" at bounding box center [85, 290] width 74 height 10
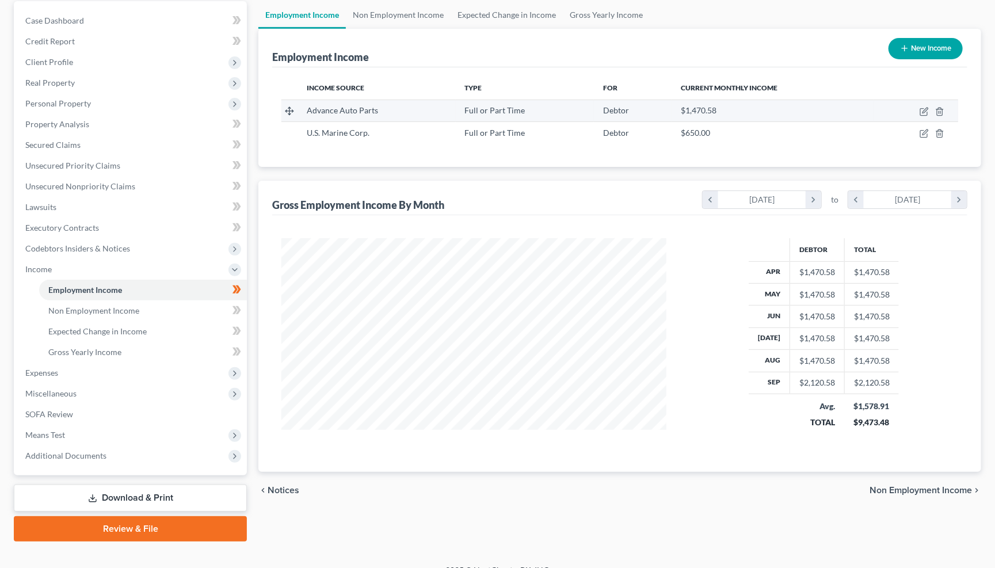
scroll to position [109, 1]
click at [917, 110] on td at bounding box center [916, 111] width 84 height 22
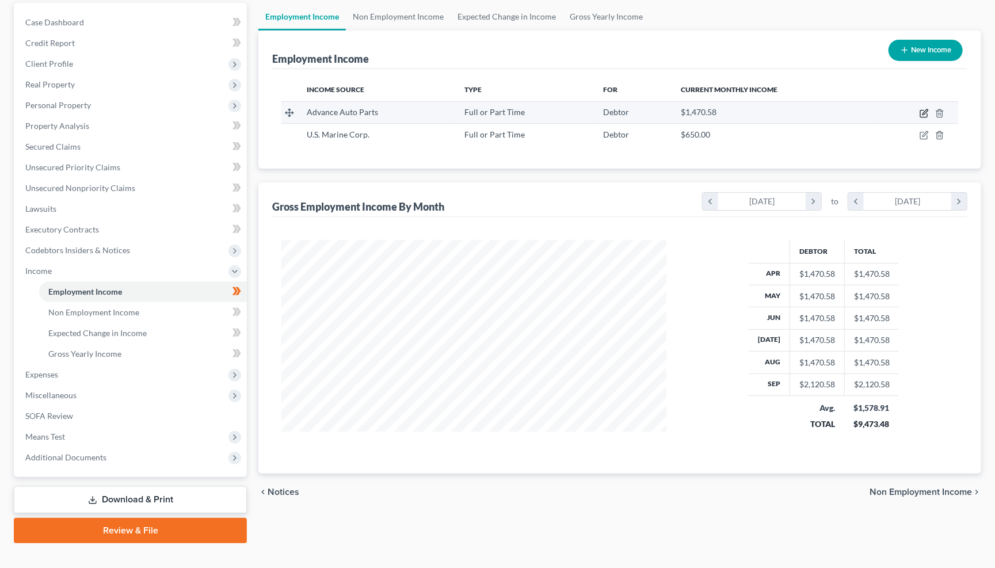
scroll to position [108, 1]
click at [922, 112] on icon "button" at bounding box center [924, 113] width 9 height 9
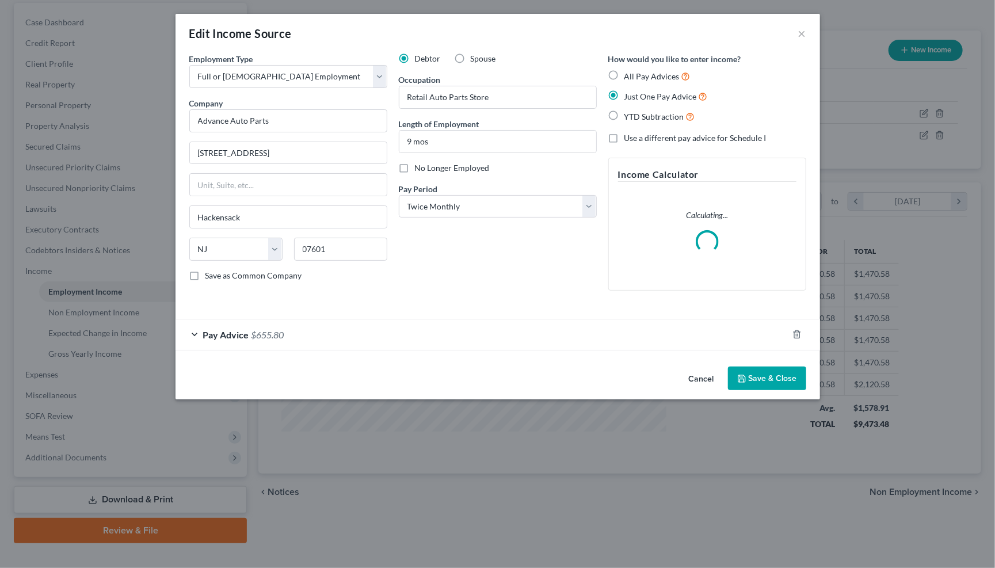
click at [205, 270] on label "Save as Common Company" at bounding box center [253, 276] width 97 height 12
click at [210, 270] on input "Save as Common Company" at bounding box center [213, 273] width 7 height 7
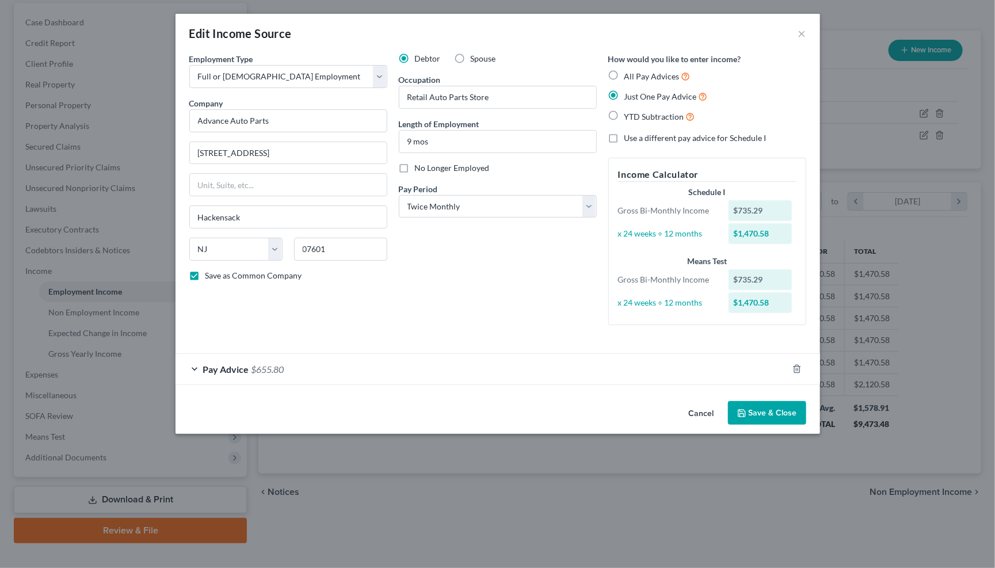
click at [777, 405] on button "Save & Close" at bounding box center [767, 413] width 78 height 24
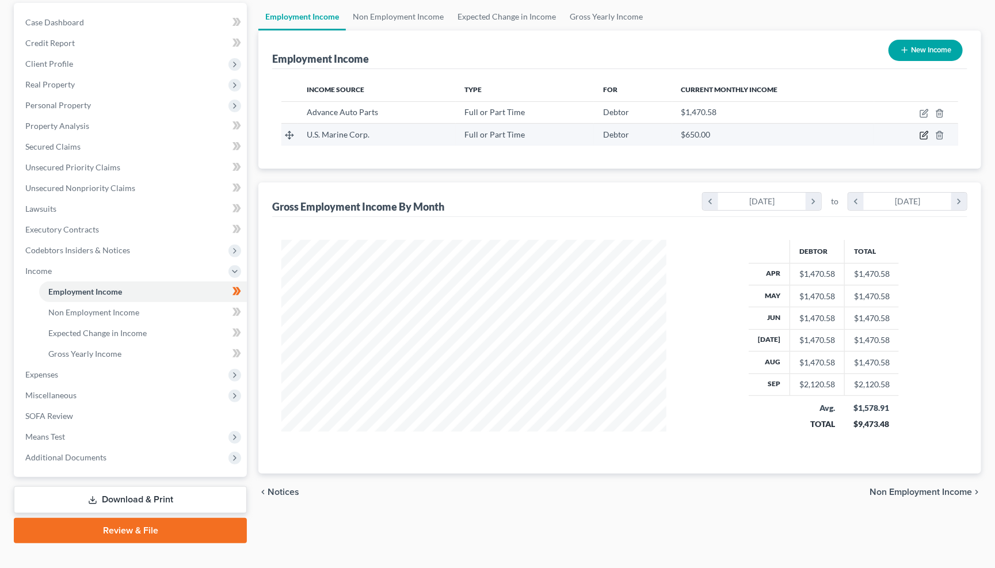
click at [923, 133] on icon "button" at bounding box center [924, 134] width 5 height 5
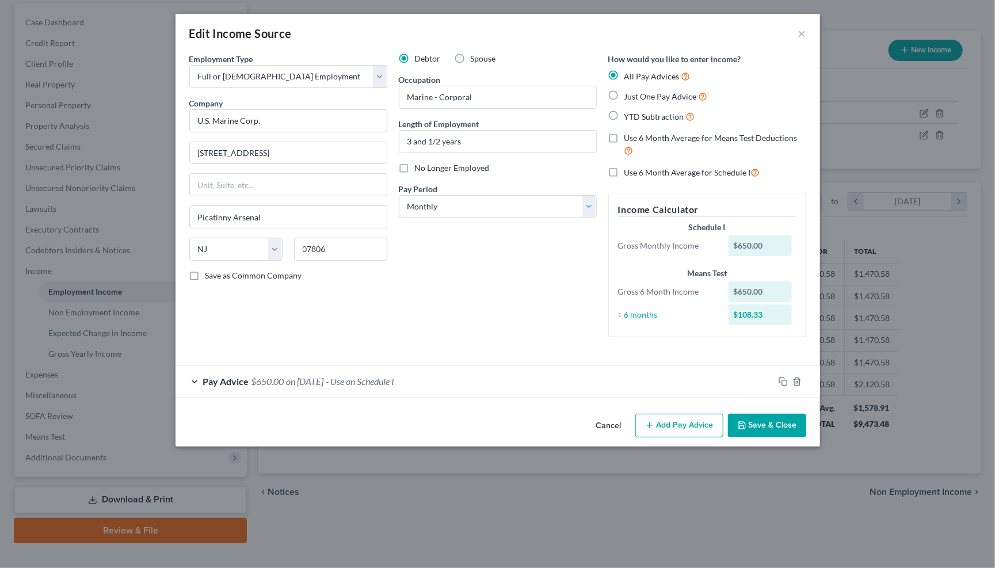
click at [205, 272] on label "Save as Common Company" at bounding box center [253, 276] width 97 height 12
click at [210, 272] on input "Save as Common Company" at bounding box center [213, 273] width 7 height 7
click at [777, 418] on button "Save & Close" at bounding box center [767, 426] width 78 height 24
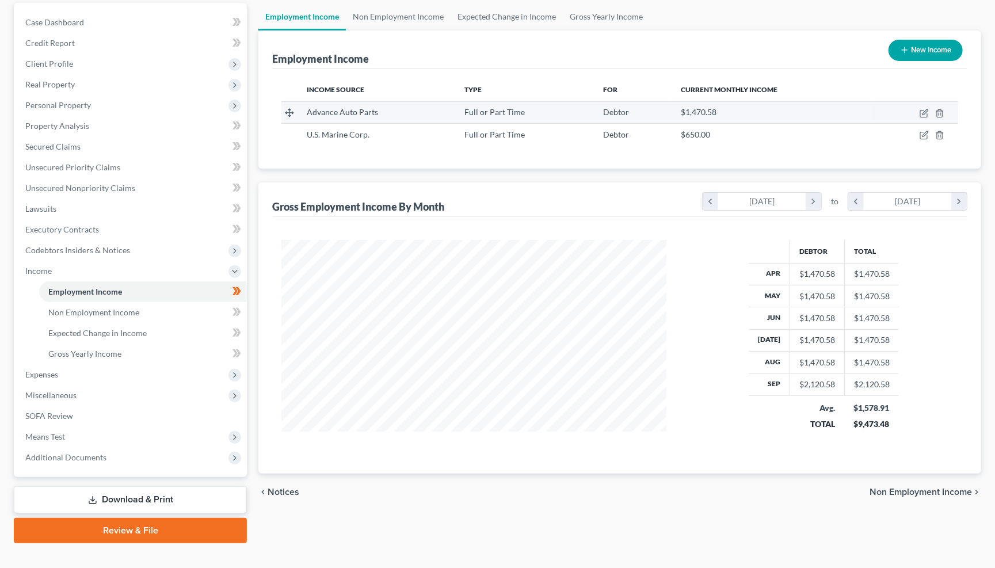
click at [707, 113] on span "$1,470.58" at bounding box center [699, 112] width 36 height 10
click at [927, 110] on icon "button" at bounding box center [924, 113] width 9 height 9
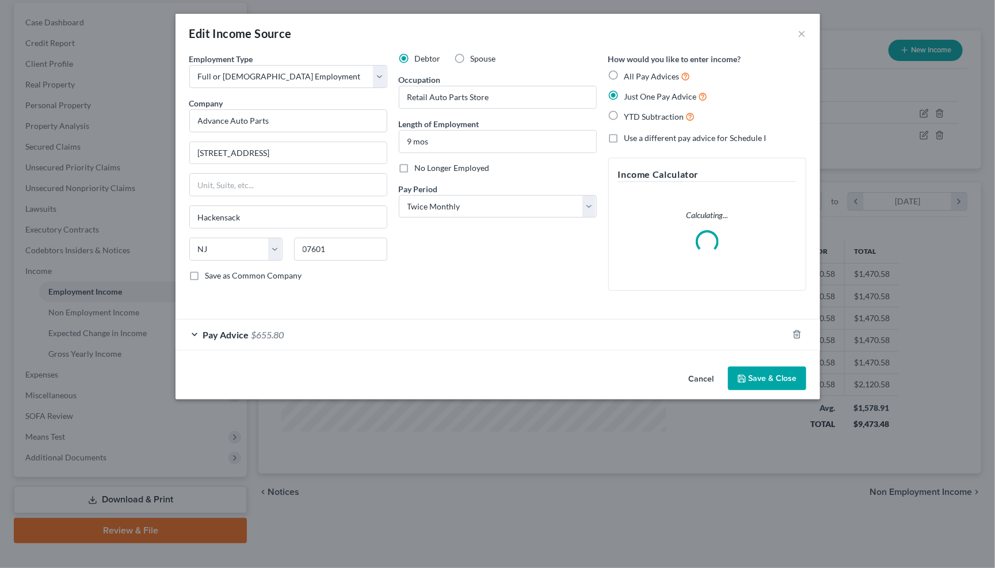
click at [244, 330] on span "Pay Advice" at bounding box center [226, 334] width 46 height 11
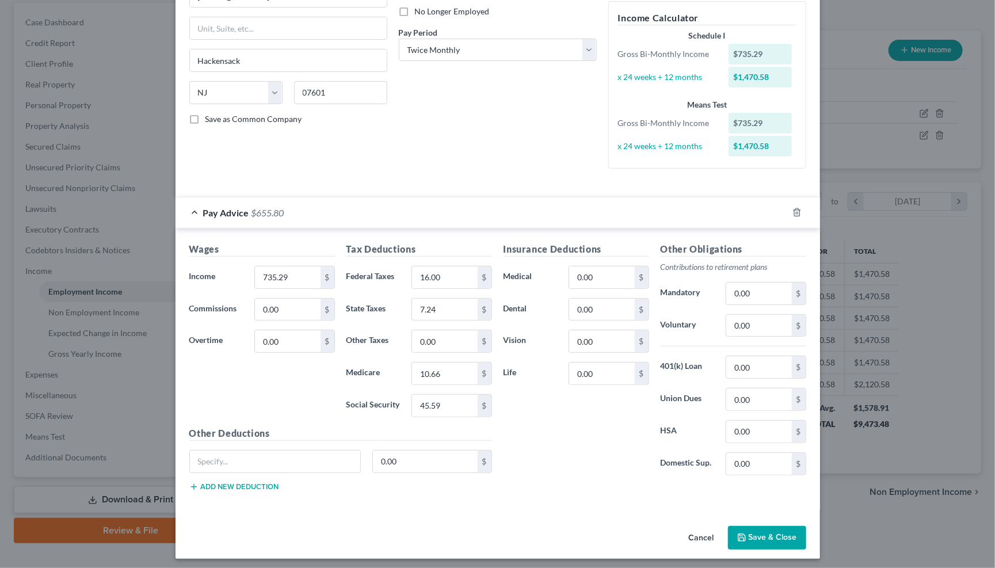
scroll to position [155, 0]
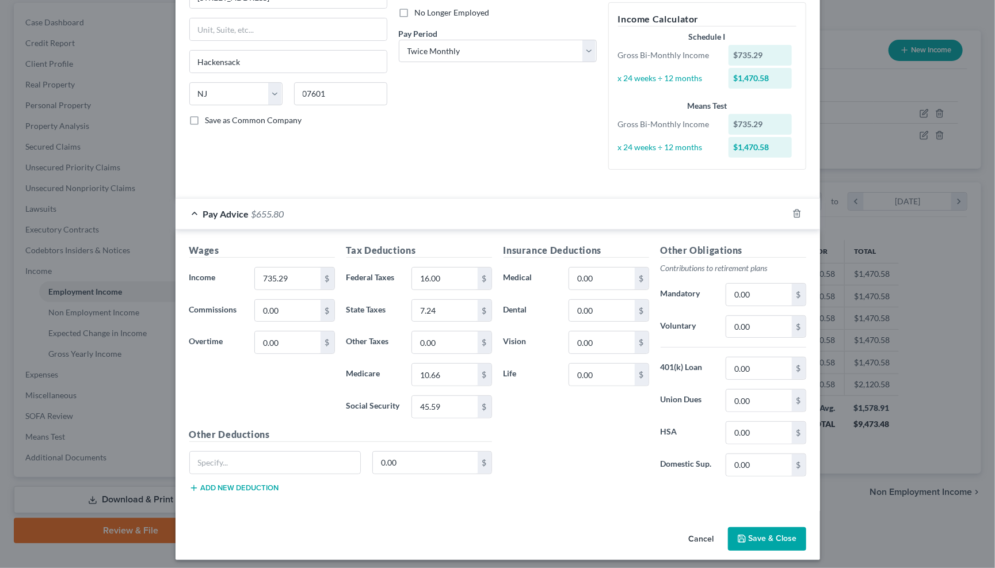
click at [788, 527] on button "Save & Close" at bounding box center [767, 539] width 78 height 24
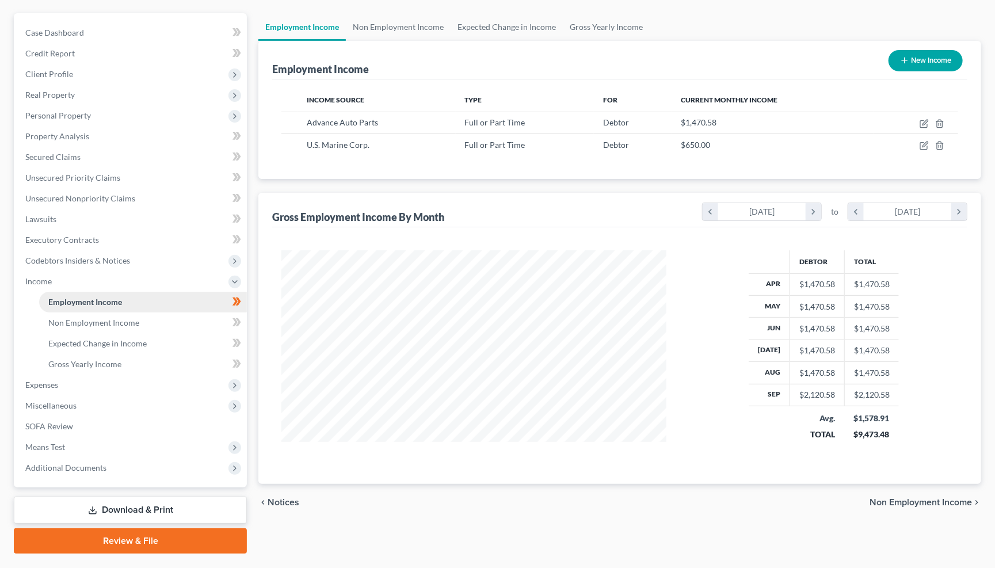
scroll to position [97, 0]
click at [53, 380] on span "Expenses" at bounding box center [41, 385] width 33 height 10
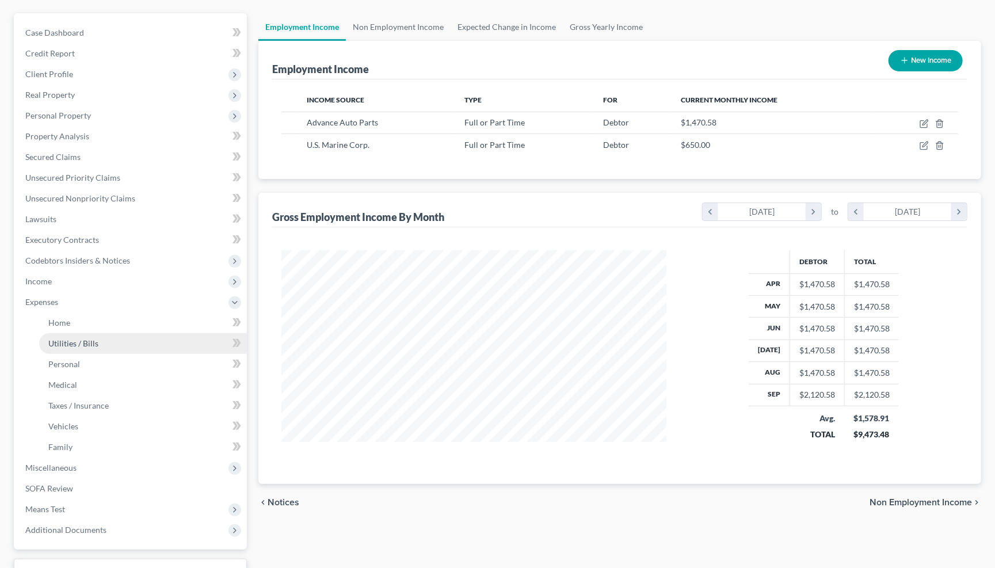
click at [74, 338] on span "Utilities / Bills" at bounding box center [73, 343] width 50 height 10
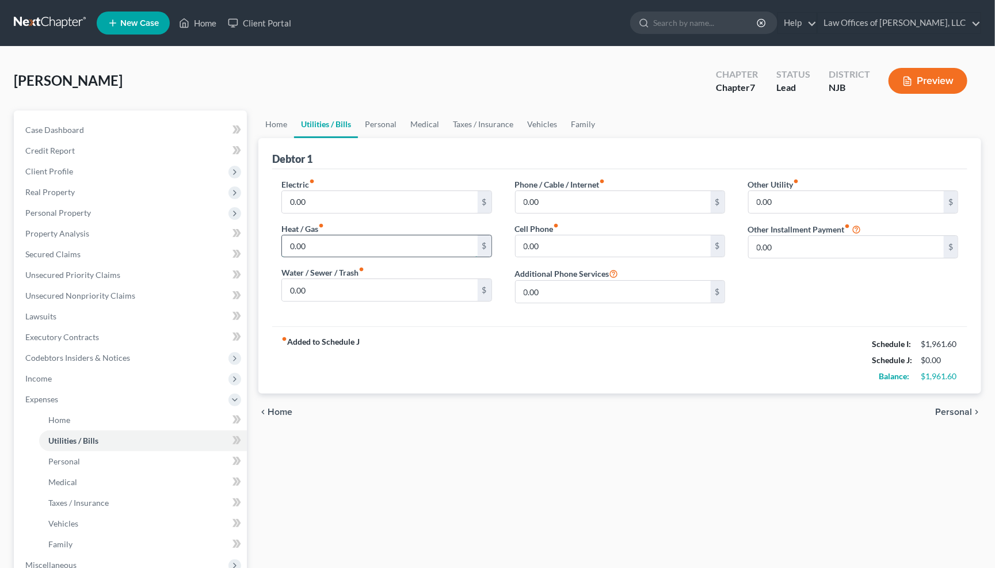
click at [331, 243] on input "0.00" at bounding box center [379, 246] width 195 height 22
click at [318, 201] on input "0.00" at bounding box center [379, 202] width 195 height 22
click at [358, 284] on input "0.00" at bounding box center [379, 290] width 195 height 22
click at [550, 205] on input "text" at bounding box center [613, 202] width 195 height 22
click at [550, 242] on input "0.00" at bounding box center [613, 246] width 195 height 22
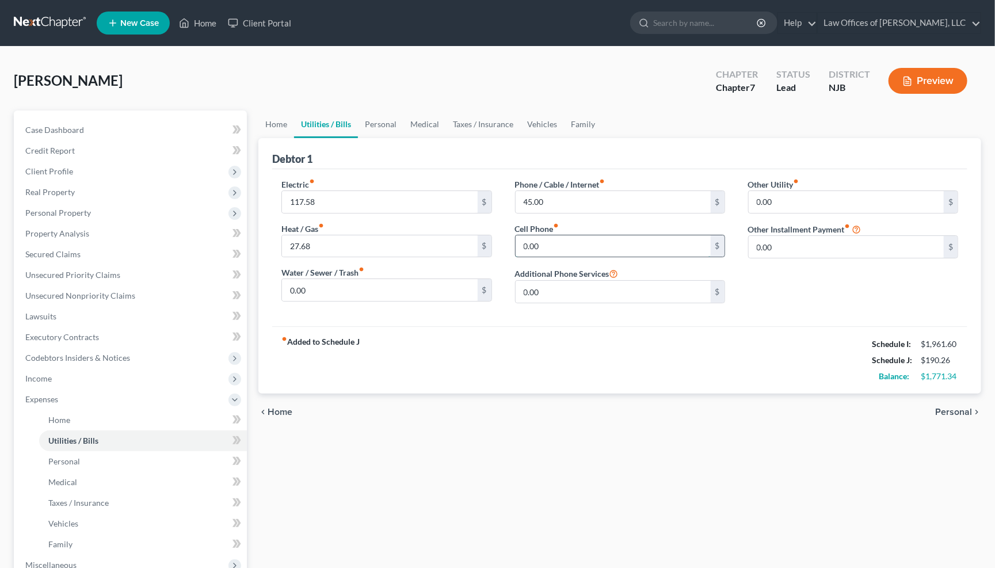
click at [547, 241] on input "0.00" at bounding box center [613, 246] width 195 height 22
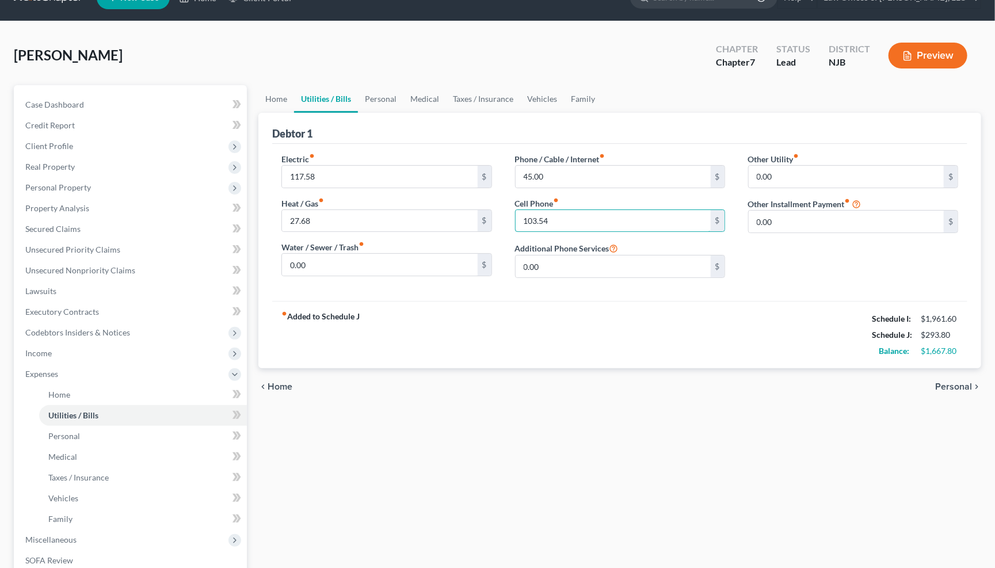
scroll to position [29, 0]
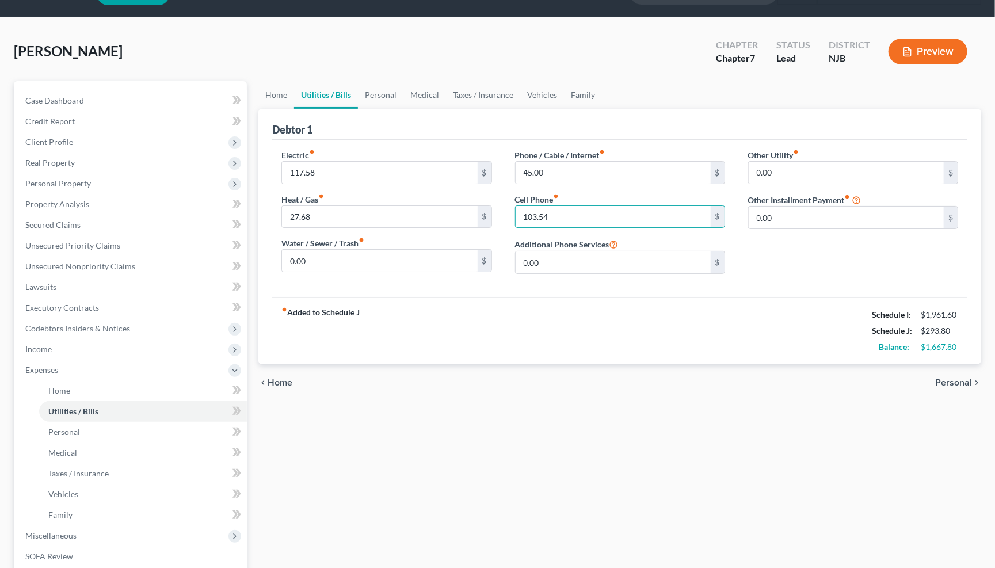
click at [956, 378] on span "Personal" at bounding box center [953, 382] width 37 height 9
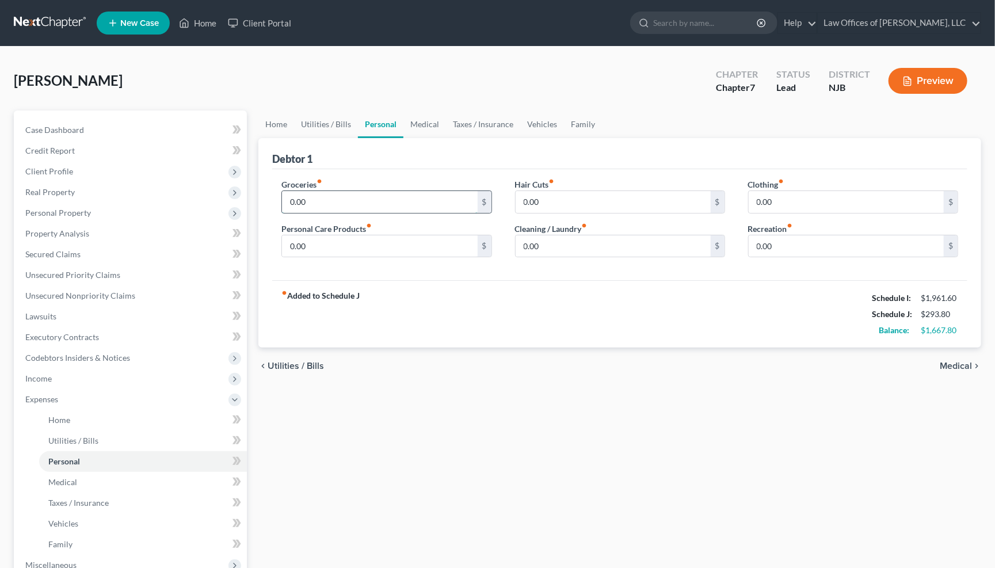
click at [371, 201] on input "0.00" at bounding box center [379, 202] width 195 height 22
click at [364, 241] on input "0.00" at bounding box center [379, 246] width 195 height 22
click at [536, 202] on input "0.00" at bounding box center [613, 202] width 195 height 22
click at [534, 201] on input "0.00" at bounding box center [613, 202] width 195 height 22
click at [559, 251] on input "0.00" at bounding box center [613, 246] width 195 height 22
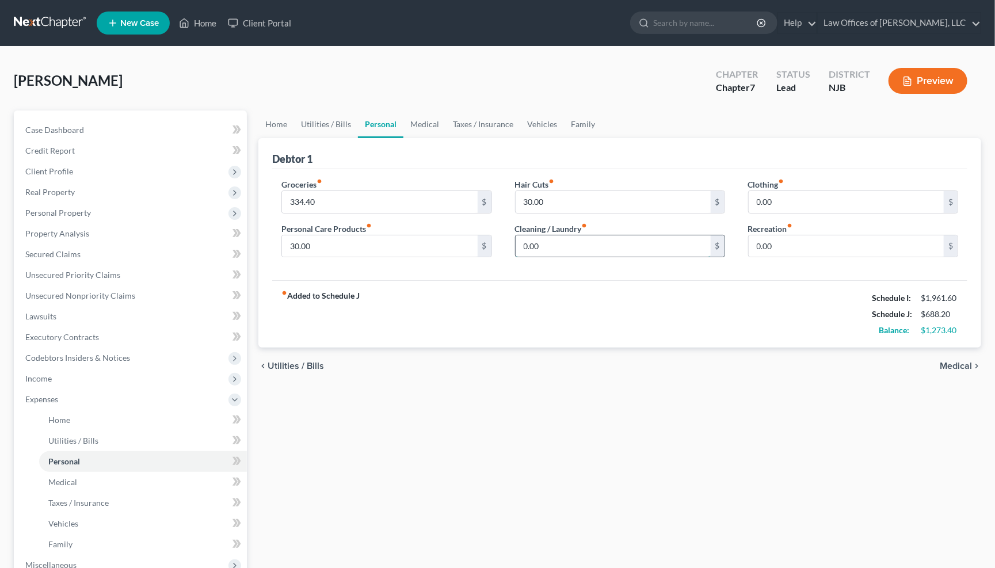
click at [558, 250] on input "0.00" at bounding box center [613, 246] width 195 height 22
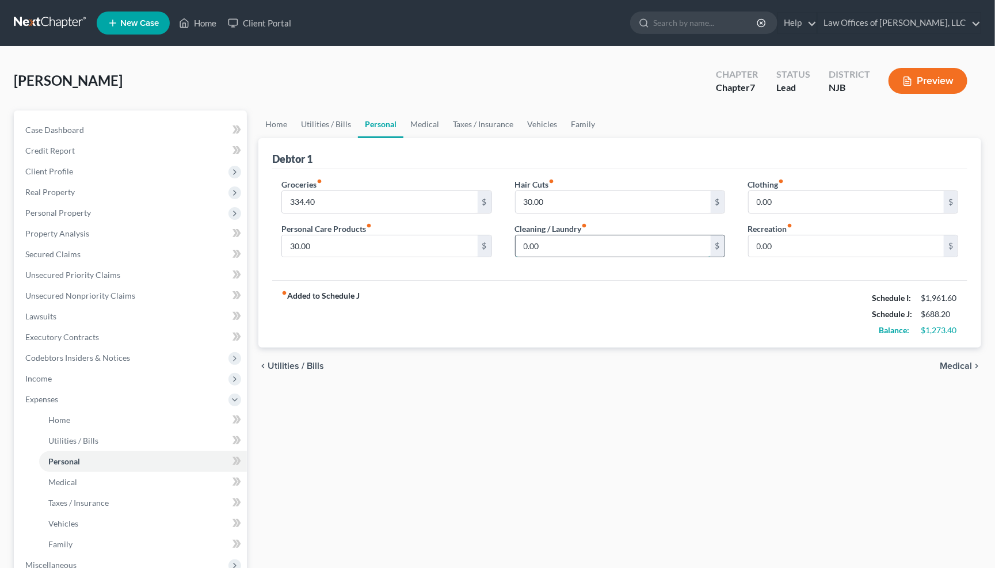
click at [558, 245] on input "0.00" at bounding box center [613, 246] width 195 height 22
click at [792, 201] on input "0.00" at bounding box center [846, 202] width 195 height 22
click at [569, 246] on input "0.00" at bounding box center [613, 246] width 195 height 22
click at [776, 198] on input "text" at bounding box center [846, 202] width 195 height 22
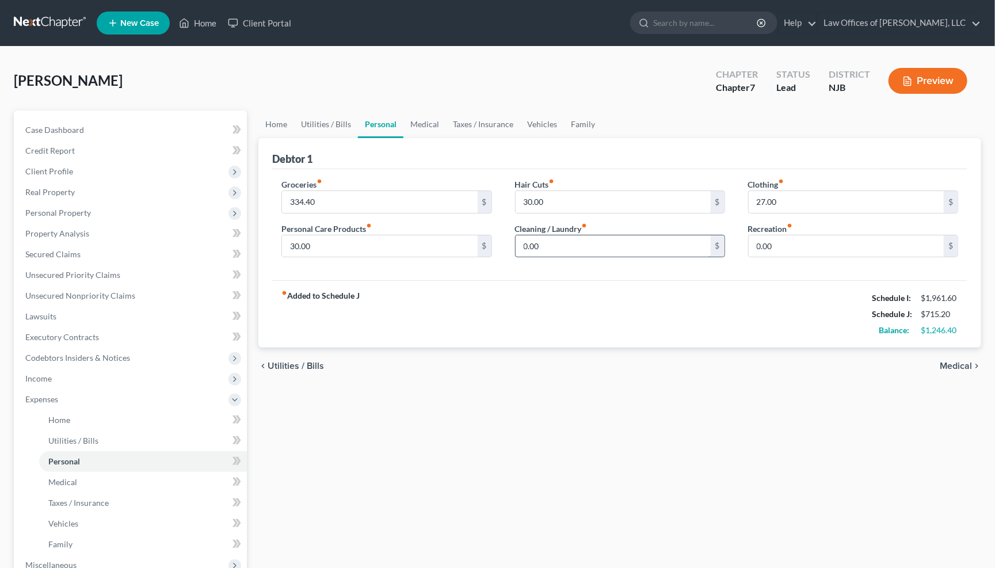
click at [582, 242] on input "0.00" at bounding box center [613, 246] width 195 height 22
click at [796, 243] on input "0.00" at bounding box center [846, 246] width 195 height 22
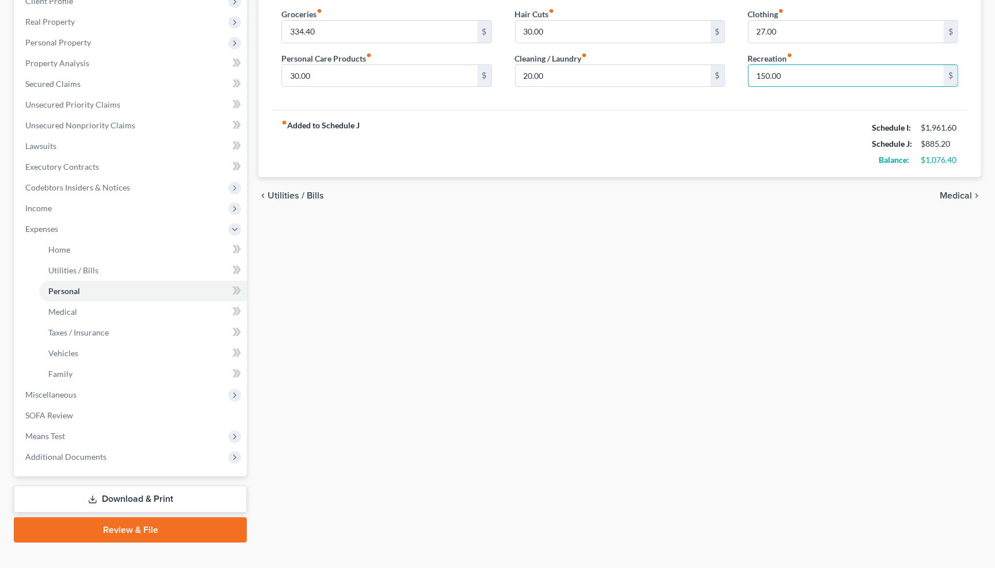
scroll to position [170, 0]
click at [958, 192] on span "Medical" at bounding box center [956, 196] width 32 height 9
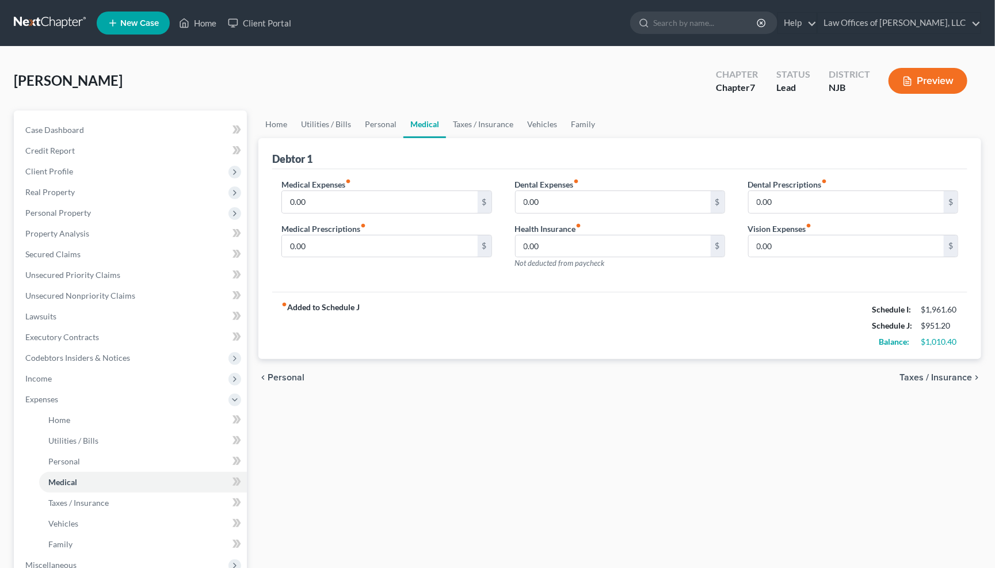
click at [958, 373] on span "Taxes / Insurance" at bounding box center [935, 377] width 73 height 9
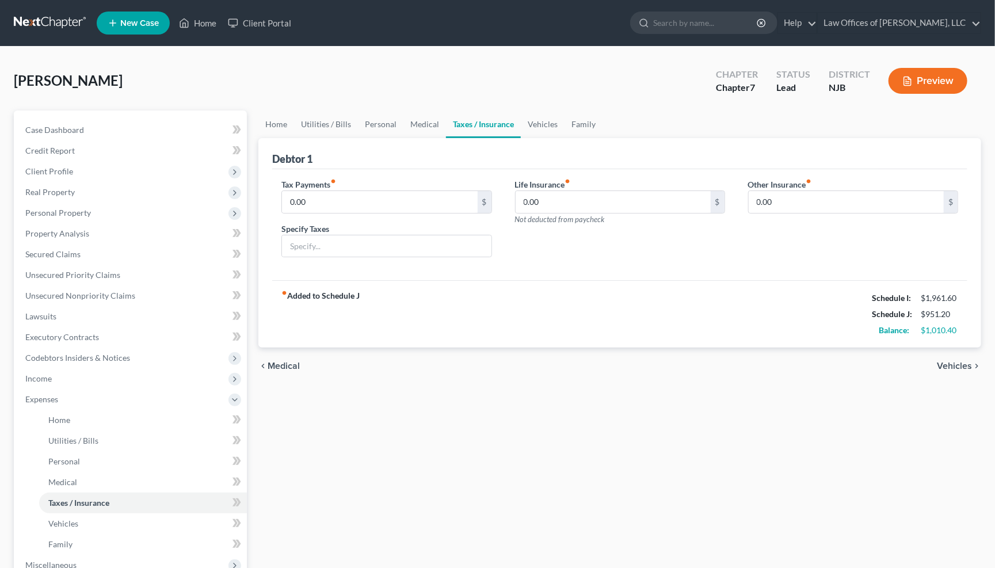
click at [970, 361] on span "Vehicles" at bounding box center [954, 365] width 35 height 9
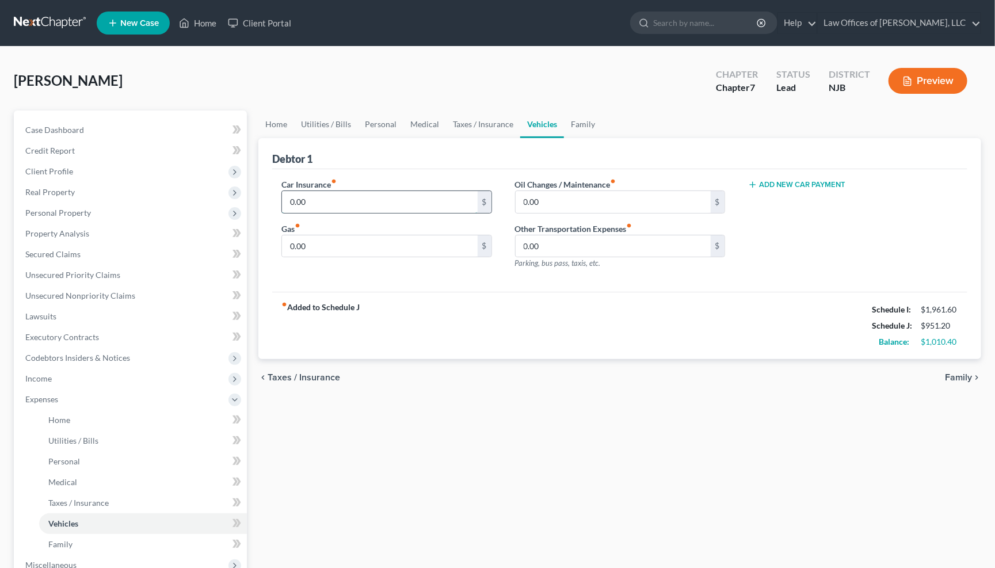
click at [328, 204] on input "0.00" at bounding box center [379, 202] width 195 height 22
click at [330, 238] on input "0.00" at bounding box center [379, 246] width 195 height 22
click at [335, 238] on input "0.00" at bounding box center [379, 246] width 195 height 22
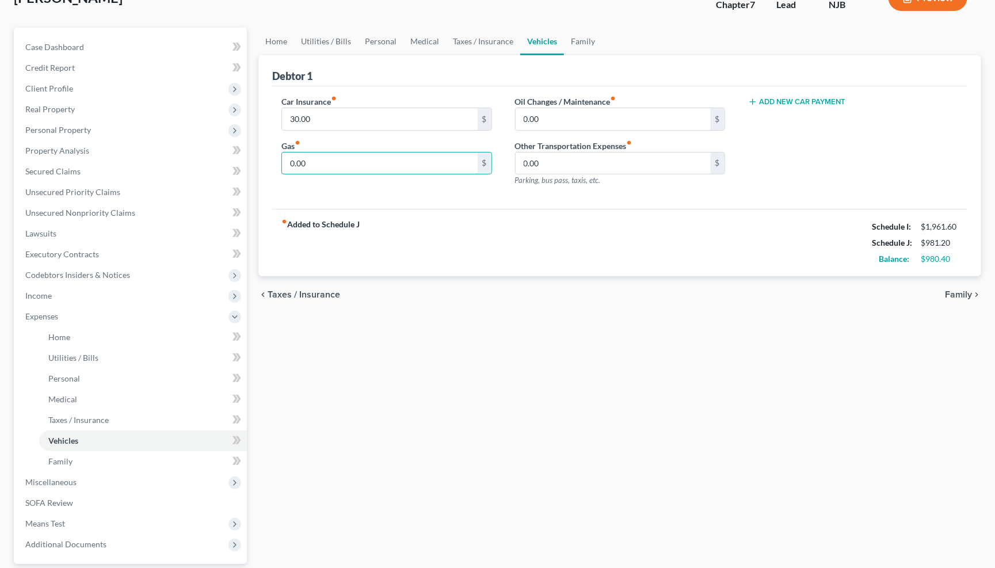
scroll to position [44, 0]
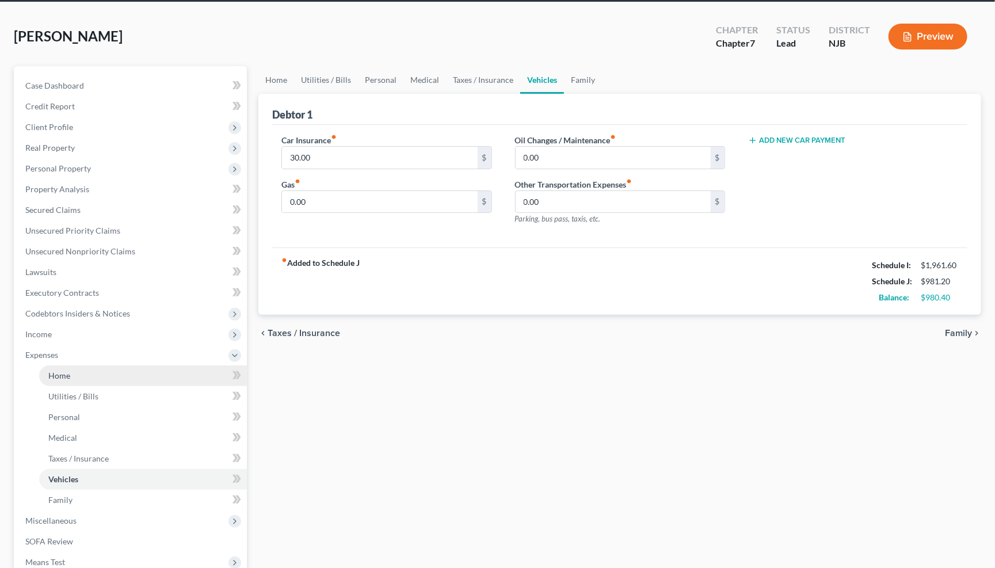
click at [67, 371] on span "Home" at bounding box center [59, 376] width 22 height 10
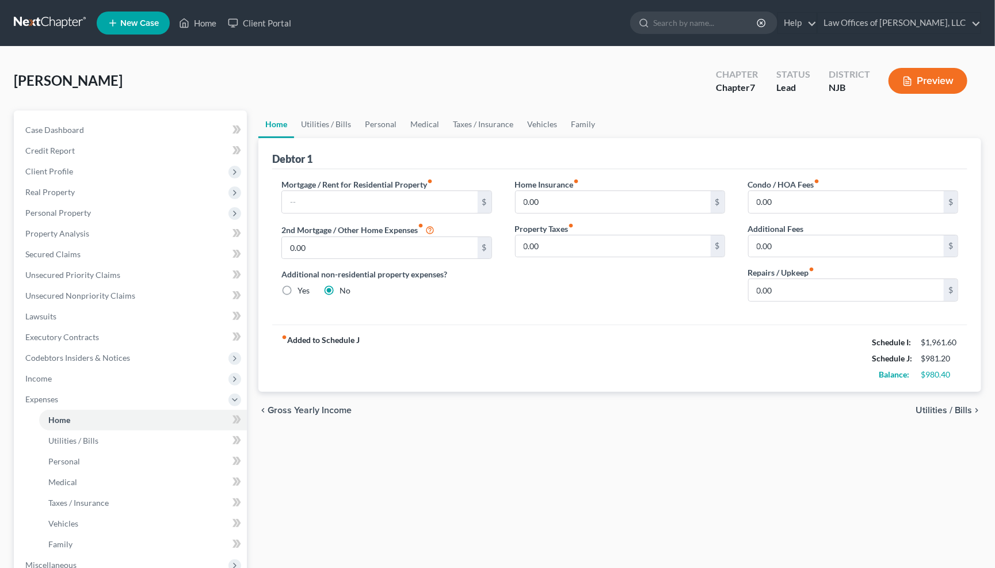
click at [963, 406] on span "Utilities / Bills" at bounding box center [944, 410] width 56 height 9
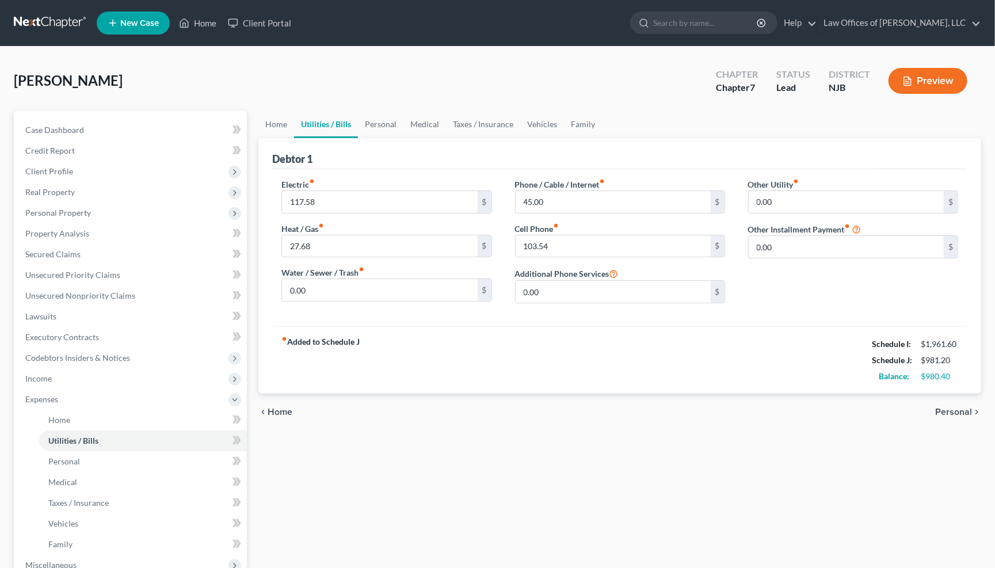
click at [943, 407] on span "Personal" at bounding box center [953, 411] width 37 height 9
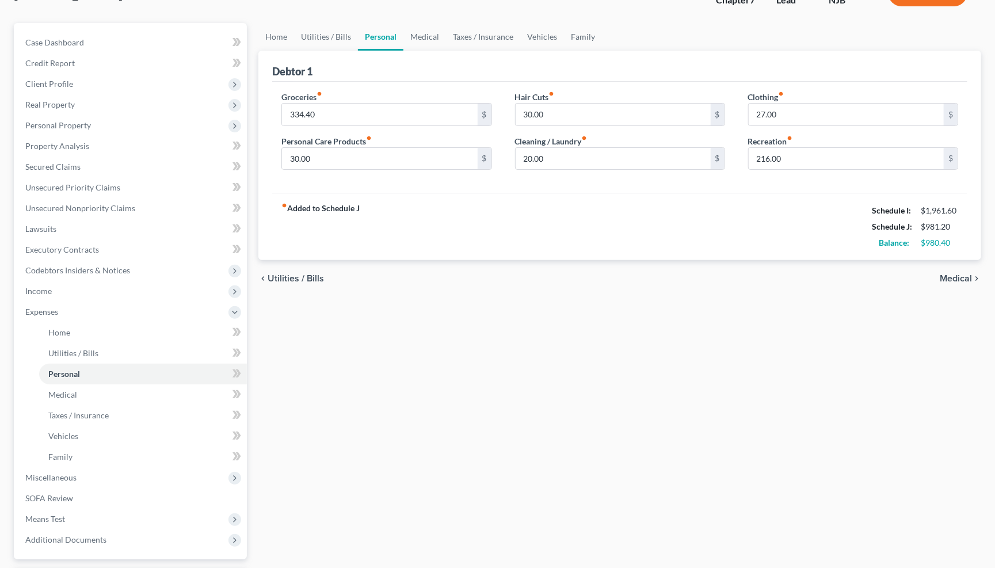
scroll to position [87, 0]
click at [956, 274] on span "Medical" at bounding box center [956, 278] width 32 height 9
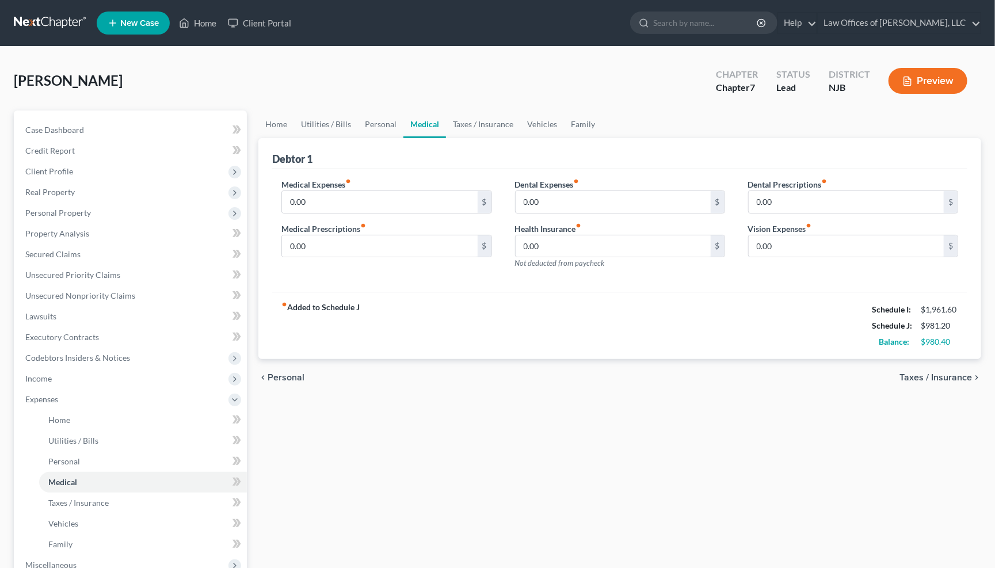
click at [952, 373] on span "Taxes / Insurance" at bounding box center [935, 377] width 73 height 9
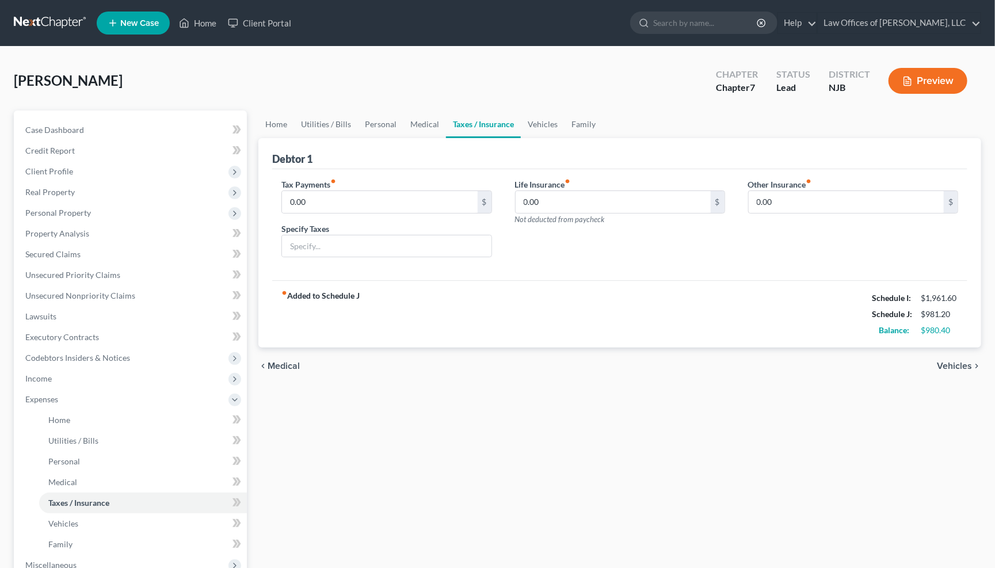
click at [966, 361] on span "Vehicles" at bounding box center [954, 365] width 35 height 9
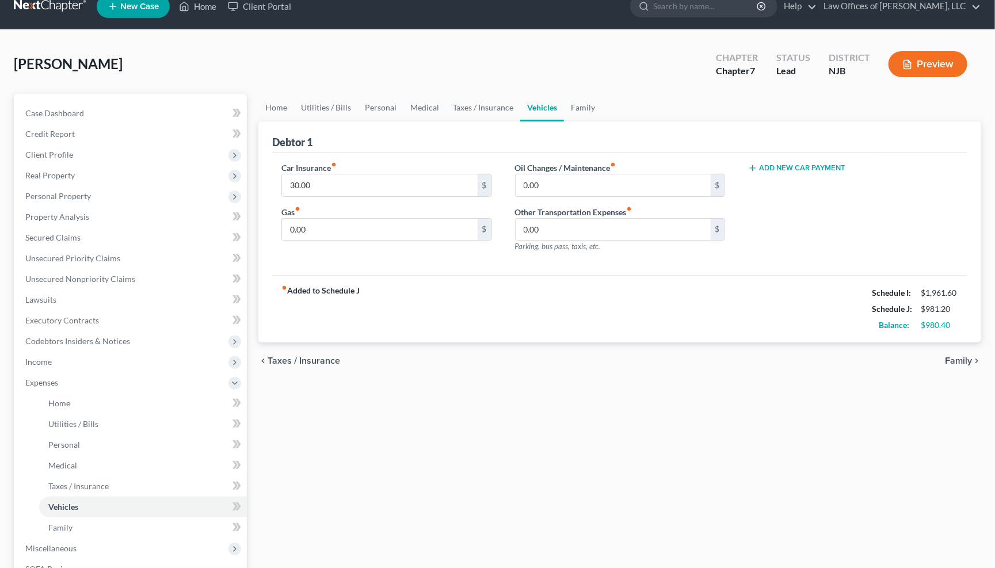
scroll to position [28, 0]
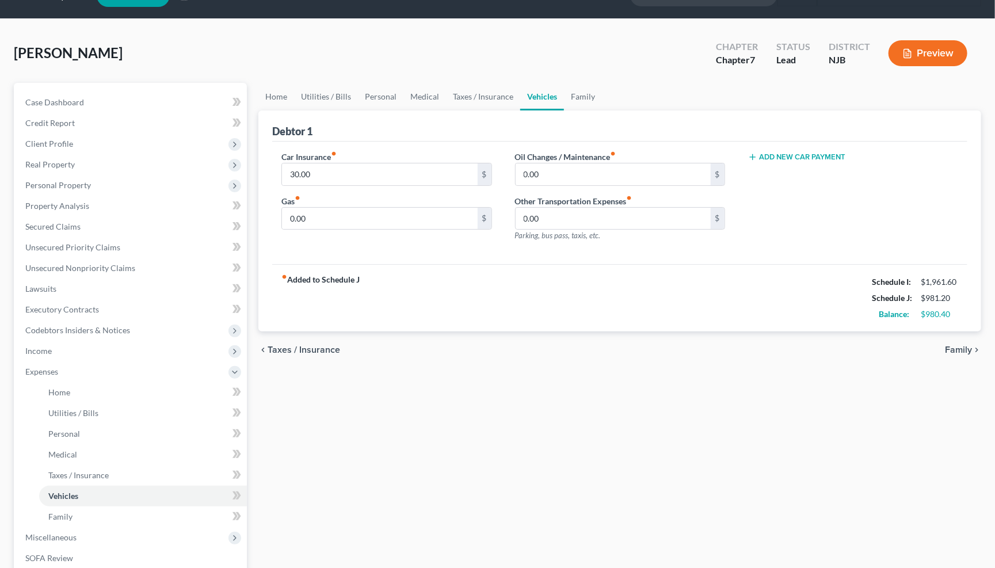
click at [961, 345] on span "Family" at bounding box center [958, 349] width 27 height 9
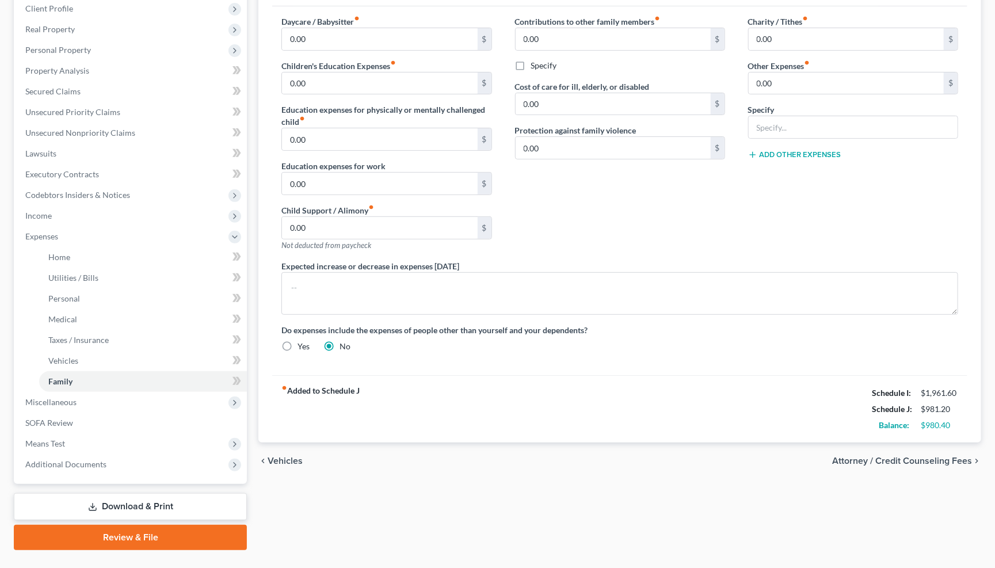
scroll to position [170, 0]
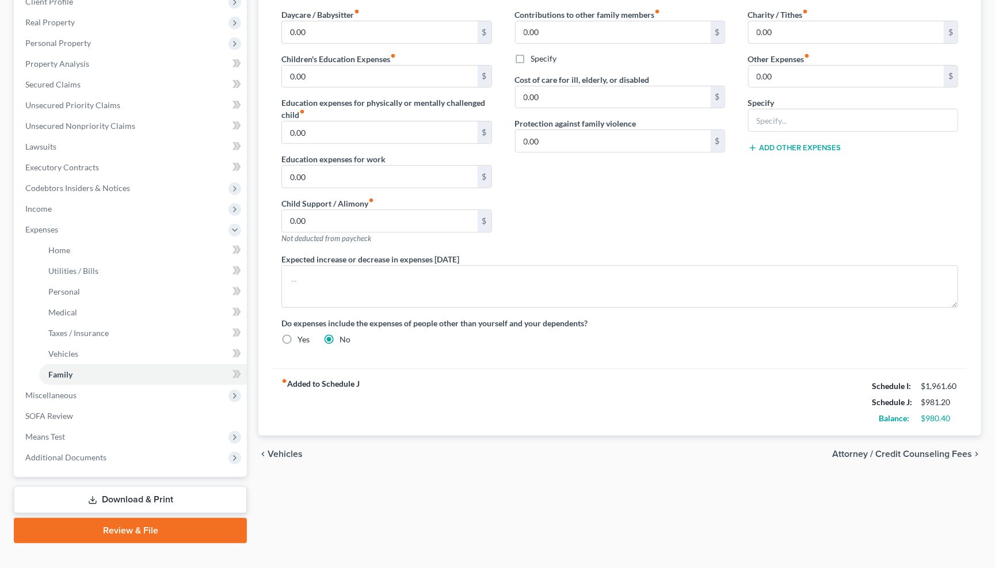
click at [937, 449] on span "Attorney / Credit Counseling Fees" at bounding box center [902, 453] width 140 height 9
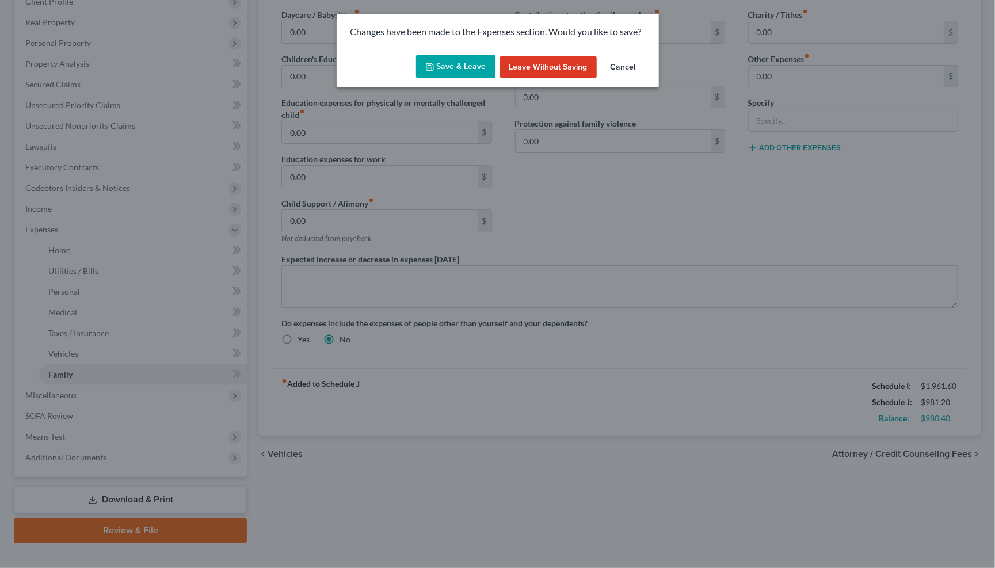
click at [464, 72] on button "Save & Leave" at bounding box center [455, 67] width 79 height 24
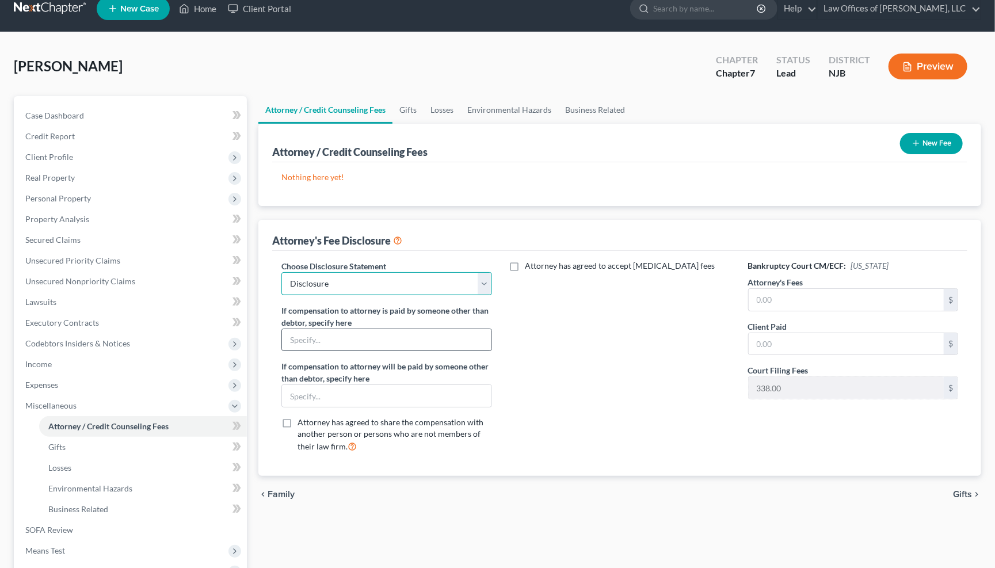
scroll to position [17, 0]
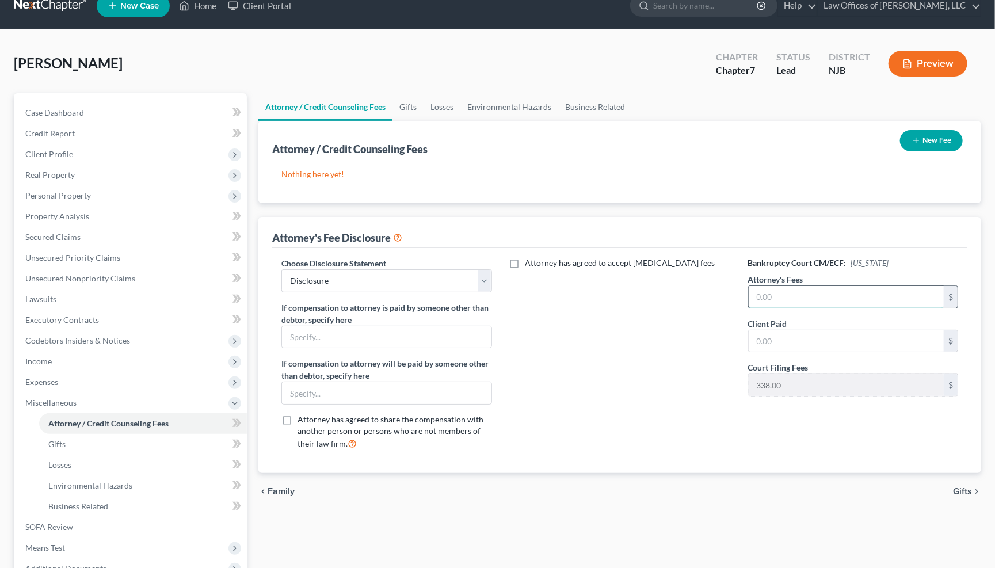
click at [787, 293] on input "text" at bounding box center [846, 297] width 195 height 22
click at [776, 340] on input "text" at bounding box center [846, 341] width 195 height 22
click at [672, 409] on div "Attorney has agreed to accept [MEDICAL_DATA] fees" at bounding box center [620, 358] width 233 height 202
drag, startPoint x: 794, startPoint y: 318, endPoint x: 794, endPoint y: 326, distance: 8.6
click at [794, 326] on div "Client Paid 500. $" at bounding box center [853, 335] width 210 height 35
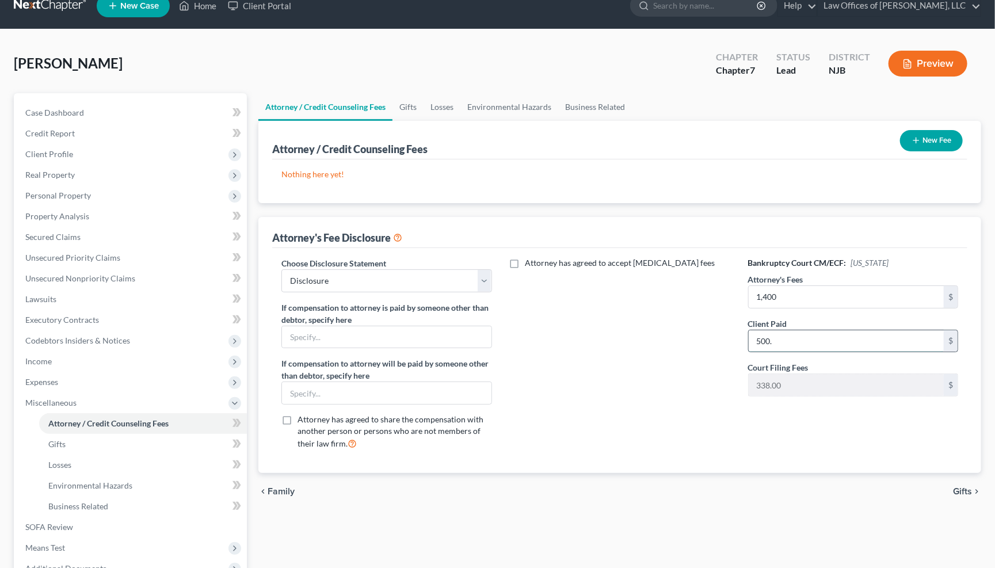
click at [791, 340] on input "500." at bounding box center [846, 341] width 195 height 22
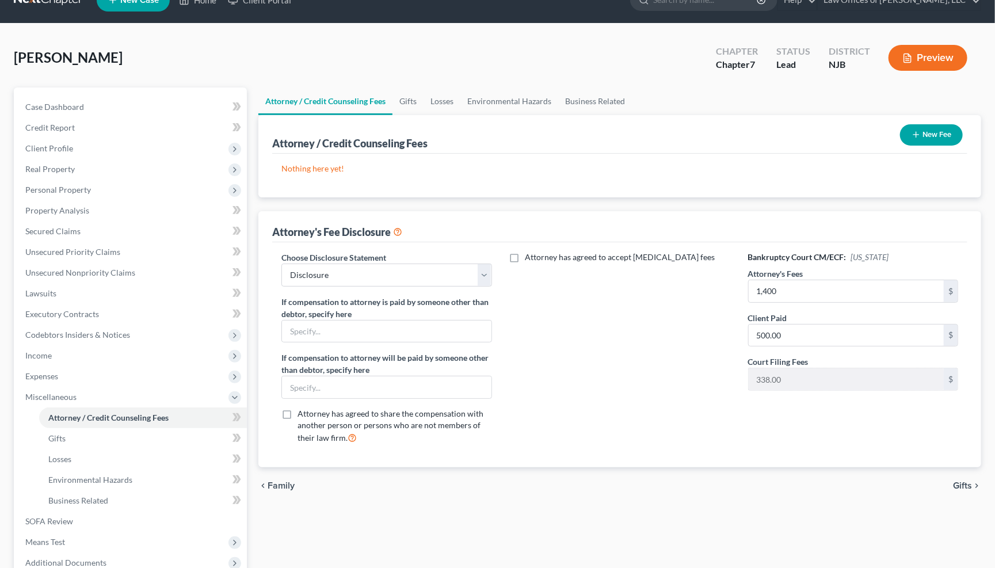
click at [582, 397] on div "Attorney has agreed to accept [MEDICAL_DATA] fees" at bounding box center [620, 352] width 233 height 202
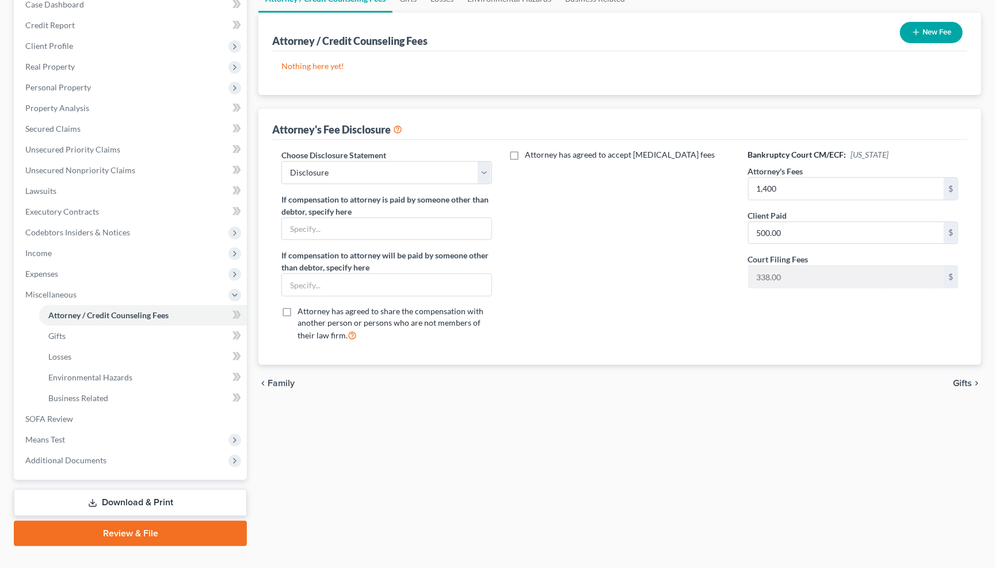
scroll to position [127, 0]
click at [966, 378] on span "Gifts" at bounding box center [962, 382] width 19 height 9
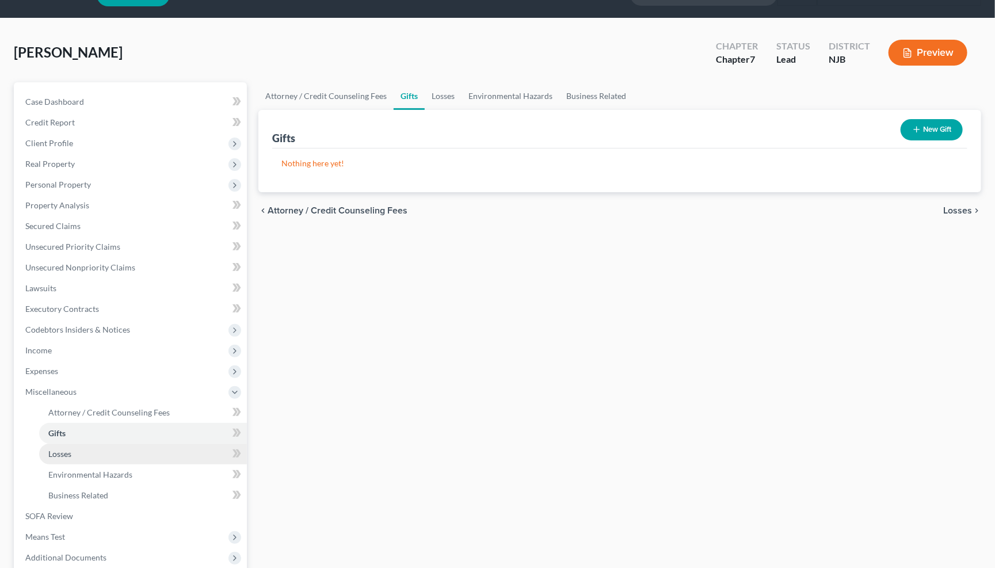
scroll to position [94, 0]
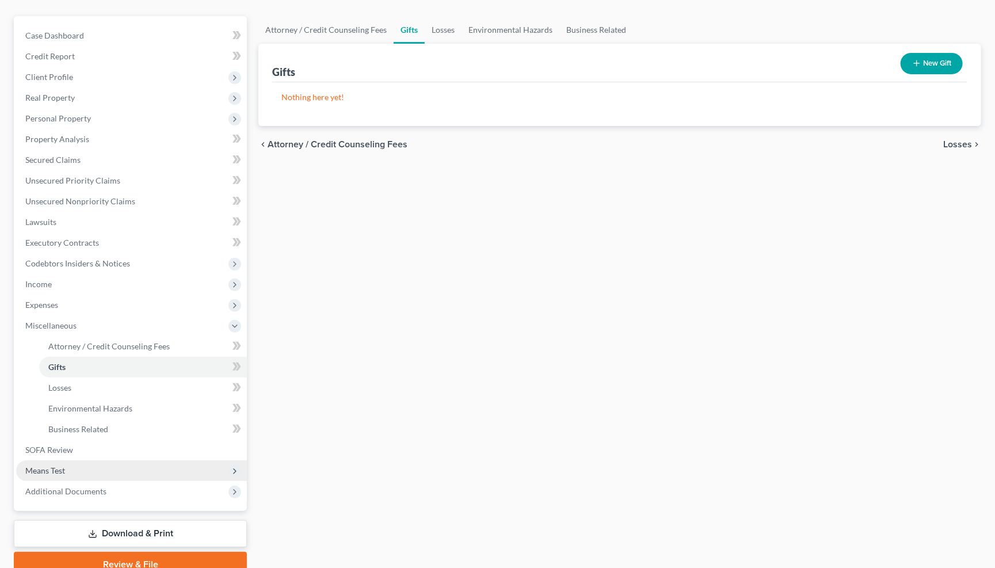
click at [64, 466] on span "Means Test" at bounding box center [45, 471] width 40 height 10
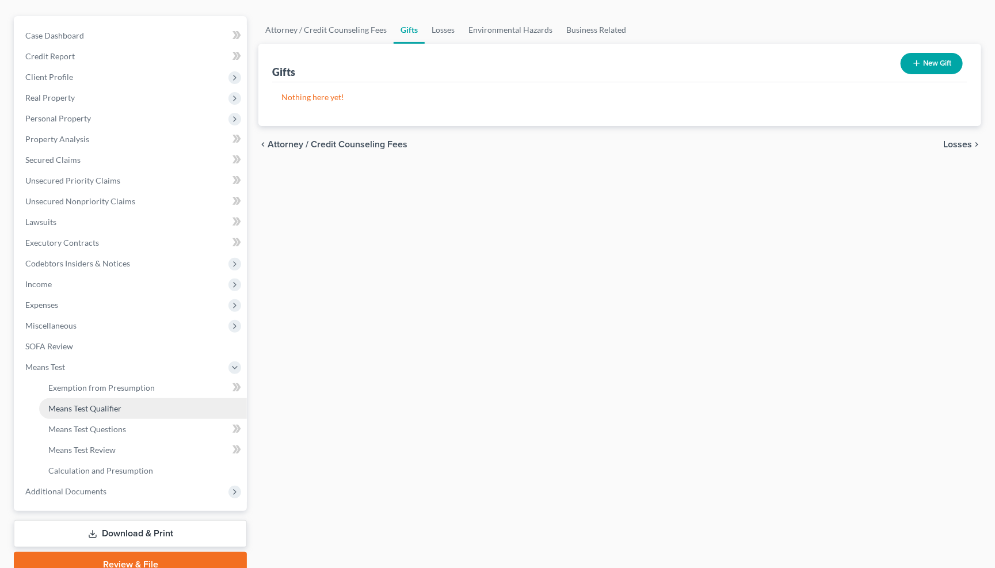
click at [91, 403] on span "Means Test Qualifier" at bounding box center [84, 408] width 73 height 10
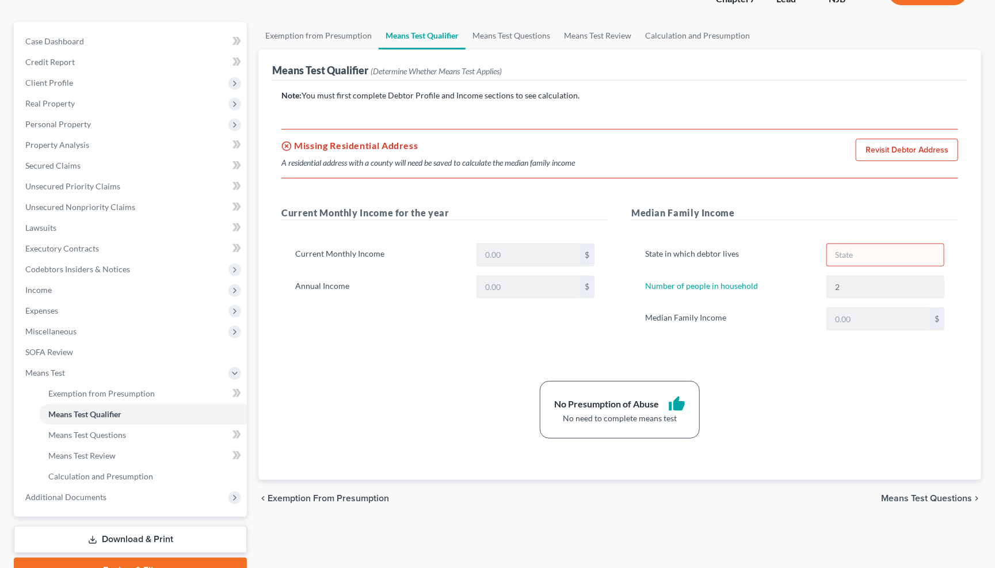
scroll to position [89, 0]
click at [112, 388] on span "Exemption from Presumption" at bounding box center [101, 393] width 106 height 10
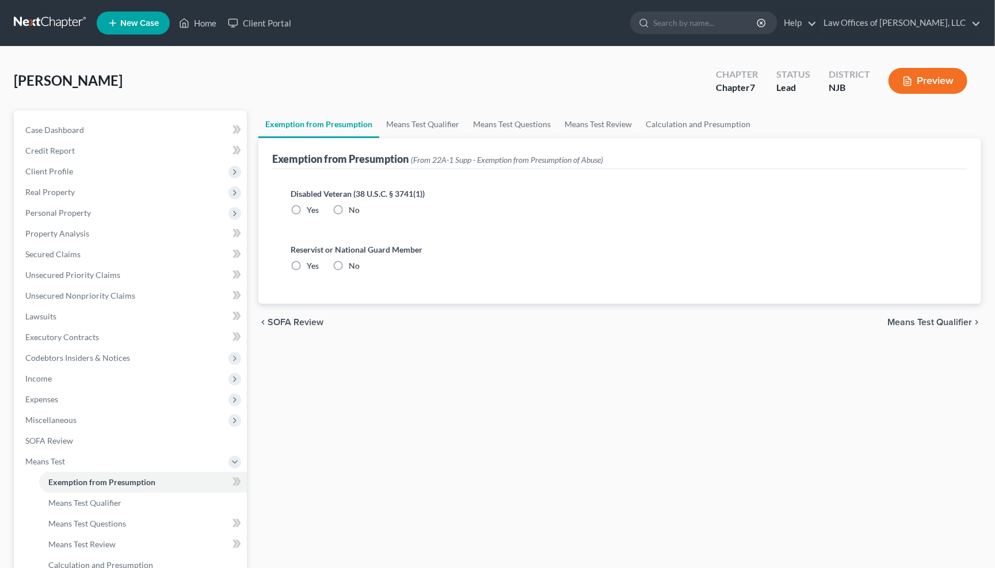
click at [349, 206] on label "No" at bounding box center [354, 210] width 11 height 12
click at [353, 206] on input "No" at bounding box center [356, 207] width 7 height 7
click at [307, 260] on label "Yes" at bounding box center [313, 266] width 12 height 12
click at [311, 260] on input "Yes" at bounding box center [314, 263] width 7 height 7
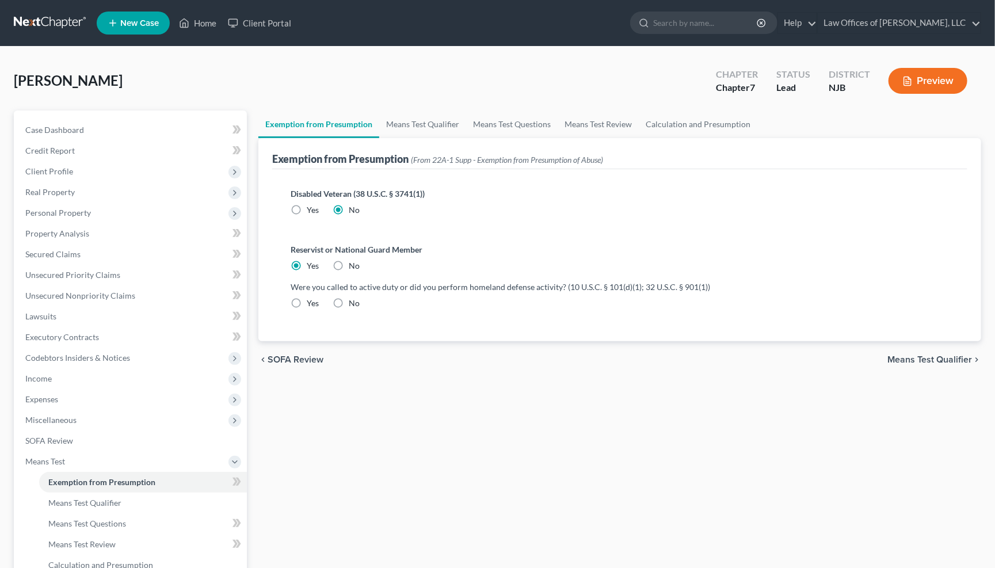
click at [349, 299] on label "No" at bounding box center [354, 304] width 11 height 12
click at [353, 299] on input "No" at bounding box center [356, 301] width 7 height 7
click at [926, 356] on span "Means Test Qualifier" at bounding box center [929, 359] width 85 height 9
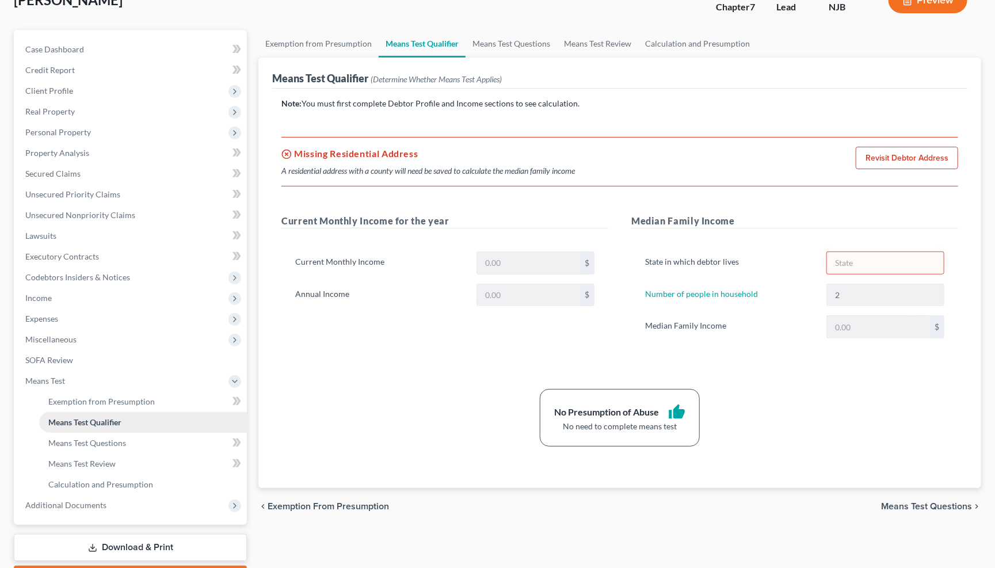
scroll to position [81, 0]
click at [117, 396] on span "Exemption from Presumption" at bounding box center [101, 401] width 106 height 10
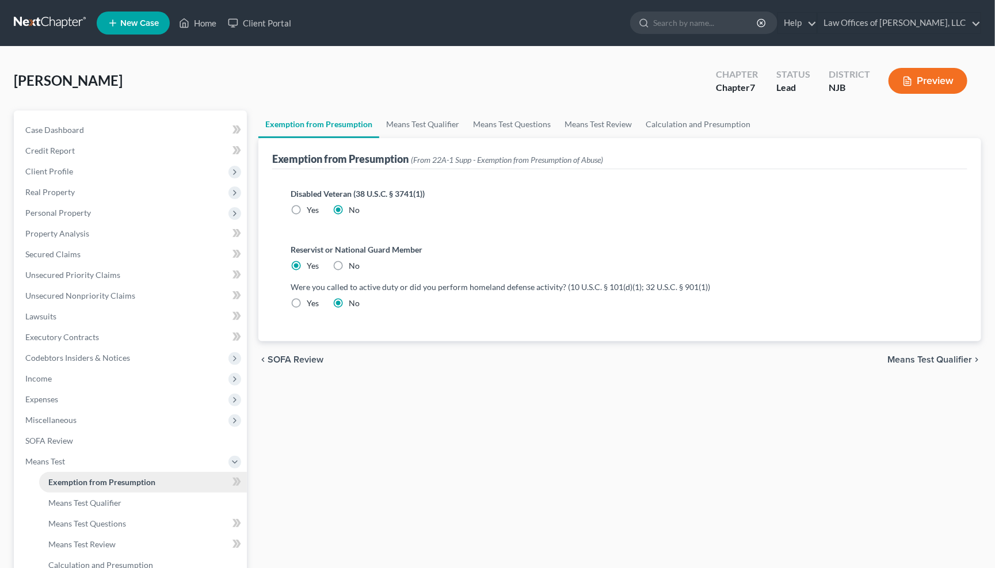
click at [74, 477] on span "Exemption from Presumption" at bounding box center [101, 482] width 107 height 10
click at [48, 456] on span "Means Test" at bounding box center [45, 461] width 40 height 10
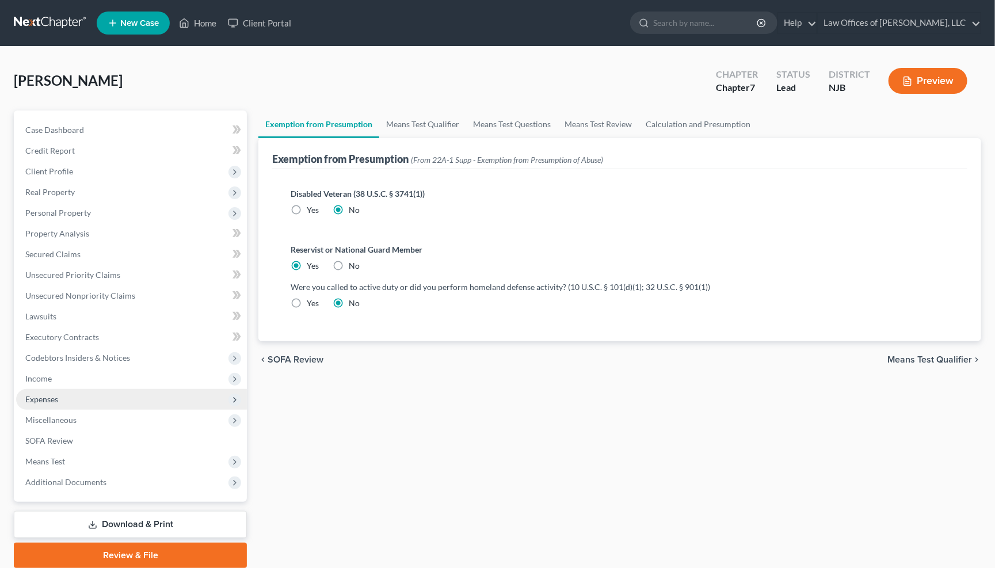
click at [185, 389] on span "Expenses" at bounding box center [131, 399] width 231 height 21
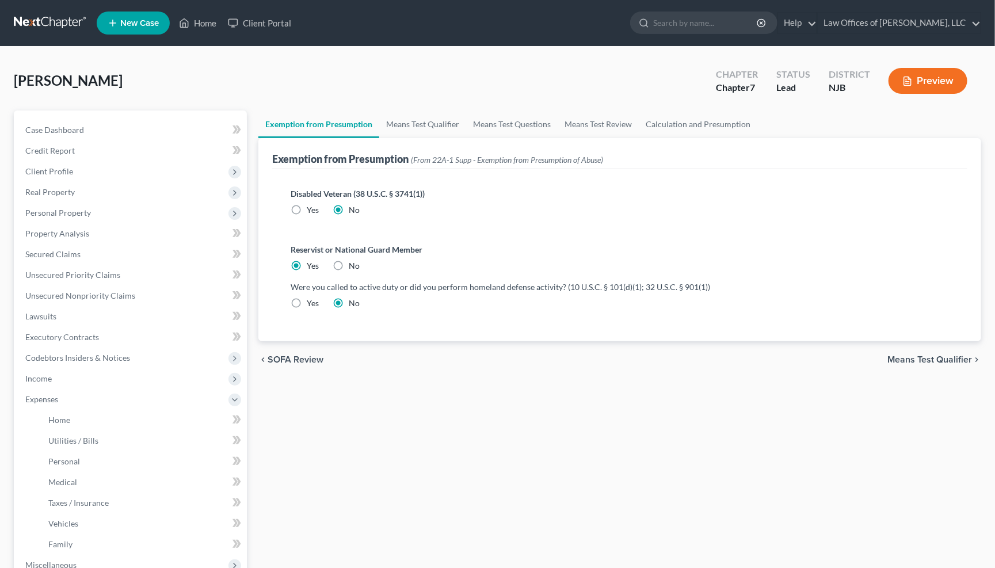
click at [941, 355] on span "Means Test Qualifier" at bounding box center [929, 359] width 85 height 9
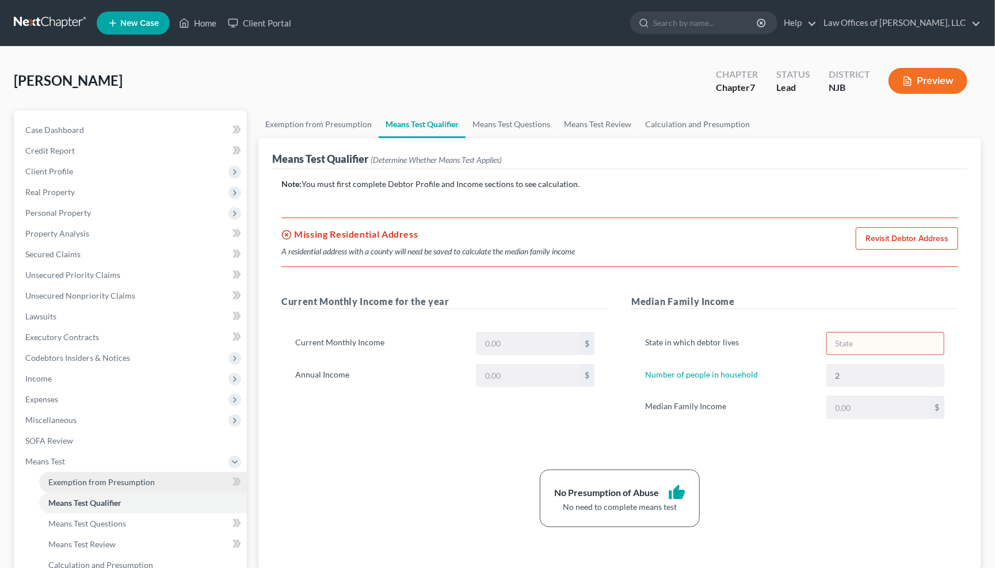
click at [93, 477] on span "Exemption from Presumption" at bounding box center [101, 482] width 106 height 10
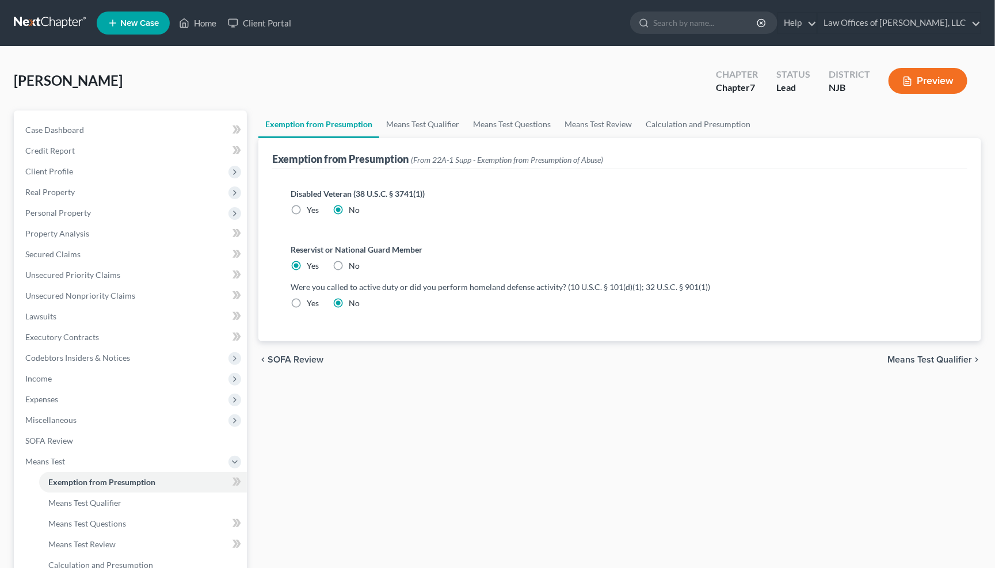
click at [937, 357] on span "Means Test Qualifier" at bounding box center [929, 359] width 85 height 9
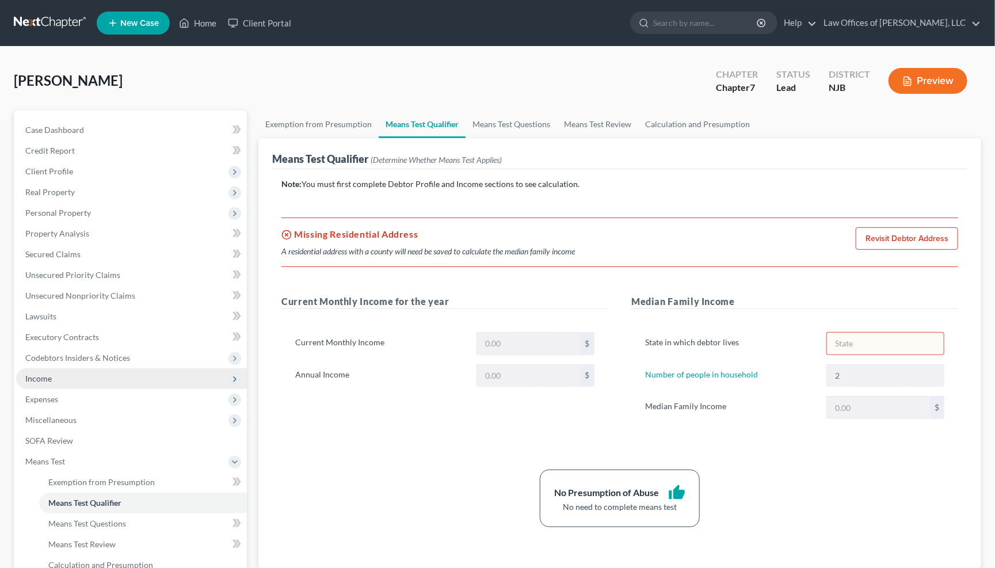
click at [43, 373] on span "Income" at bounding box center [38, 378] width 26 height 10
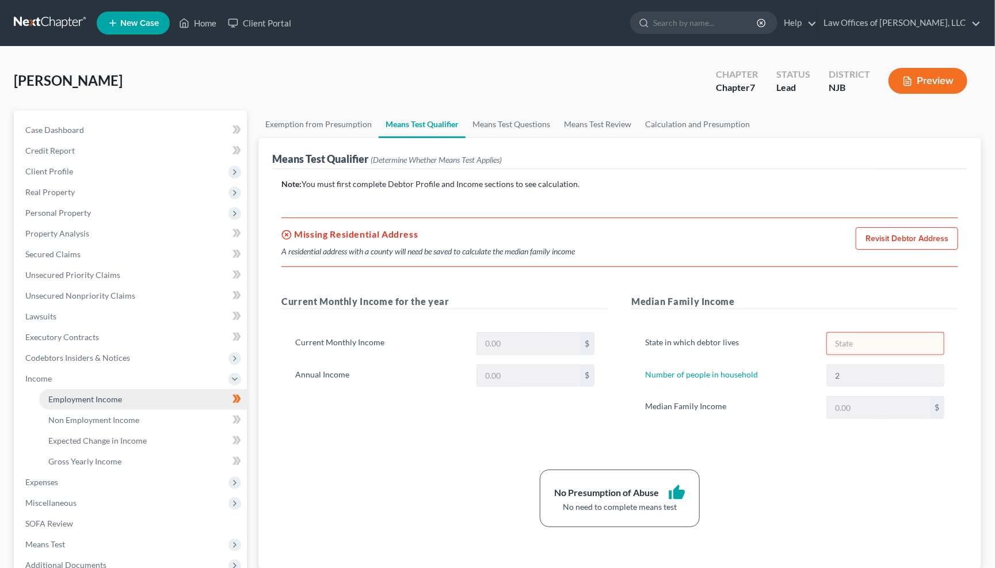
click at [121, 392] on link "Employment Income" at bounding box center [143, 399] width 208 height 21
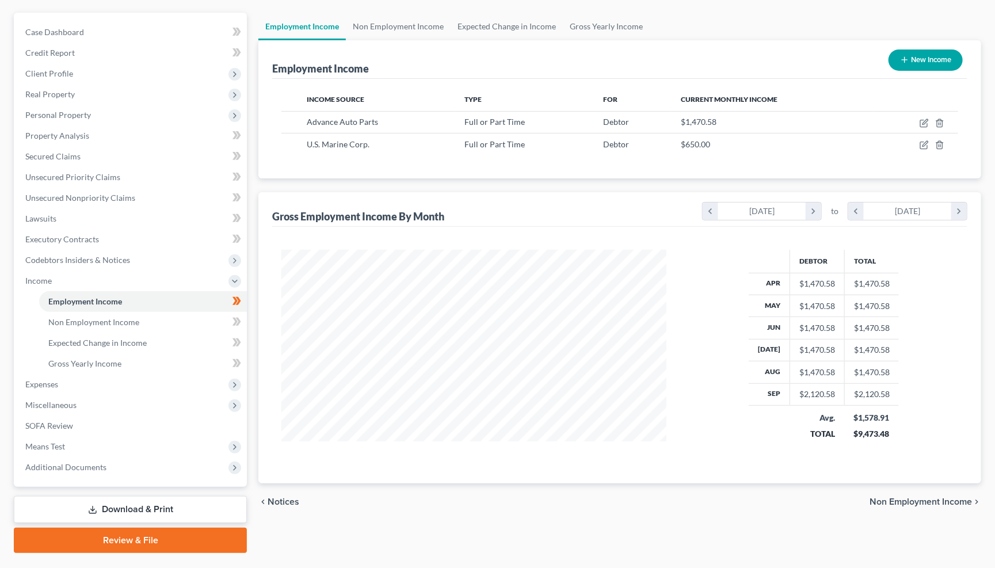
scroll to position [98, 0]
click at [56, 379] on span "Expenses" at bounding box center [41, 384] width 33 height 10
